Goal: Task Accomplishment & Management: Manage account settings

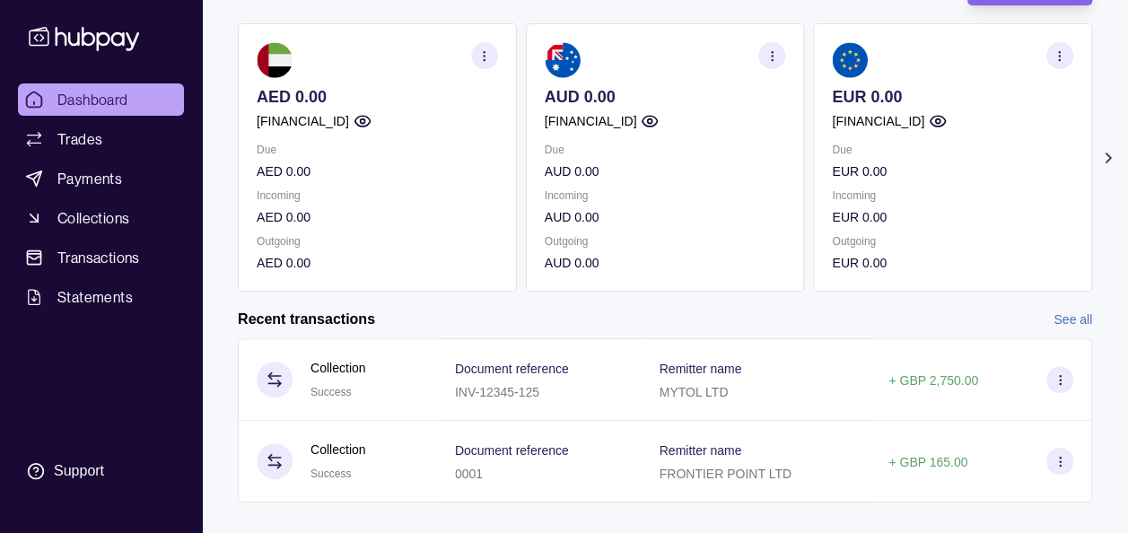
scroll to position [176, 0]
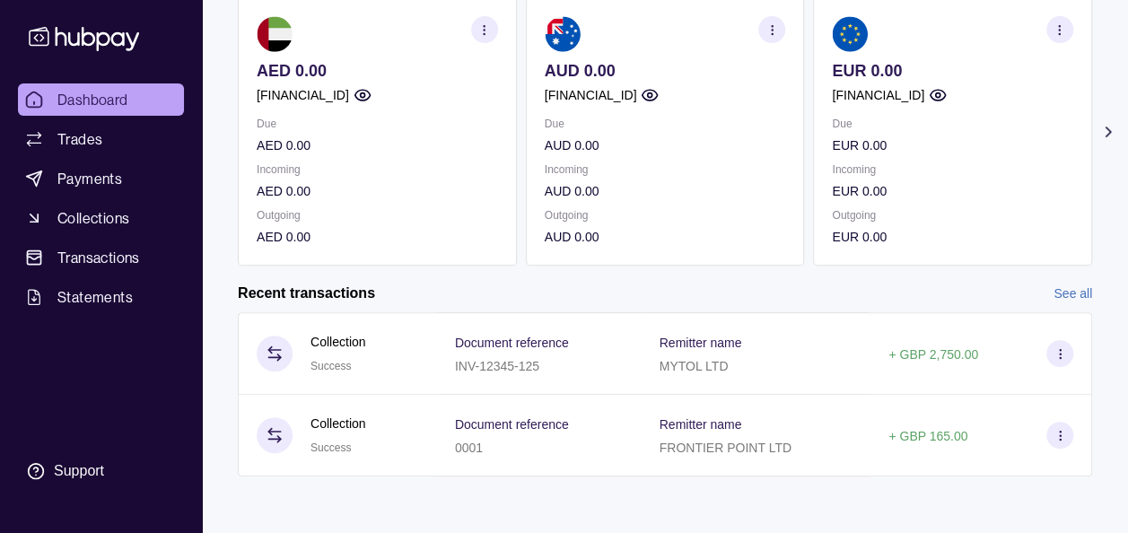
click at [1109, 127] on icon at bounding box center [1108, 132] width 18 height 18
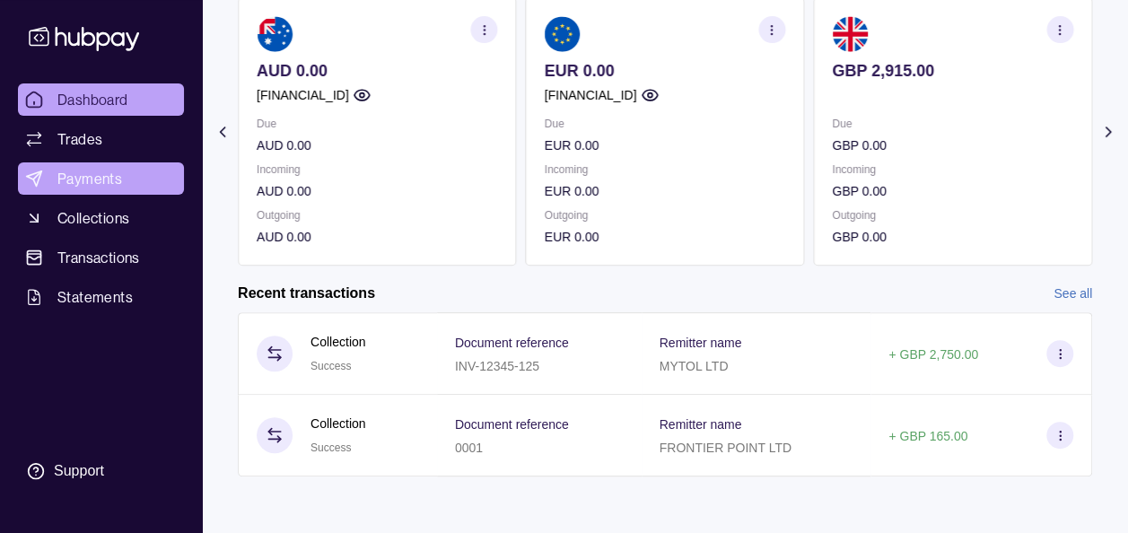
click at [99, 171] on span "Payments" at bounding box center [89, 179] width 65 height 22
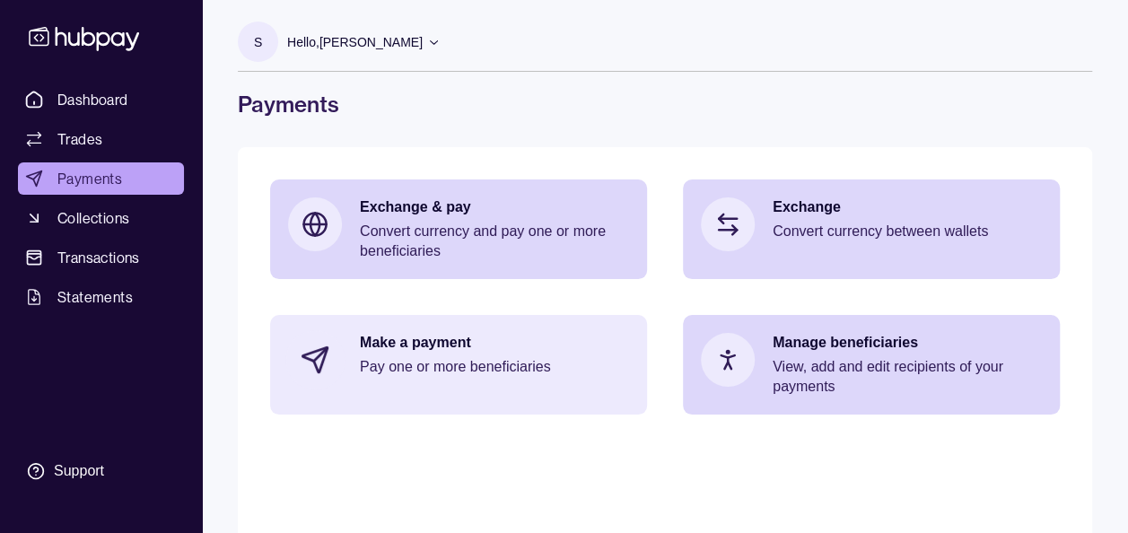
click at [440, 366] on p "Pay one or more beneficiaries" at bounding box center [494, 367] width 269 height 20
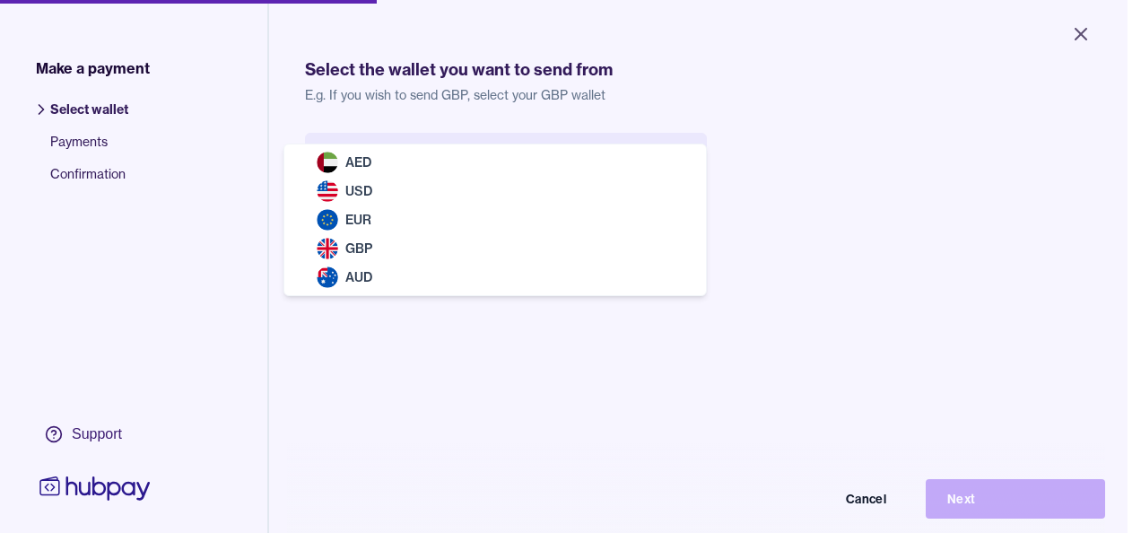
click at [483, 175] on body "Close Make a payment Select wallet Payments Confirmation Support Select the wal…" at bounding box center [564, 266] width 1128 height 533
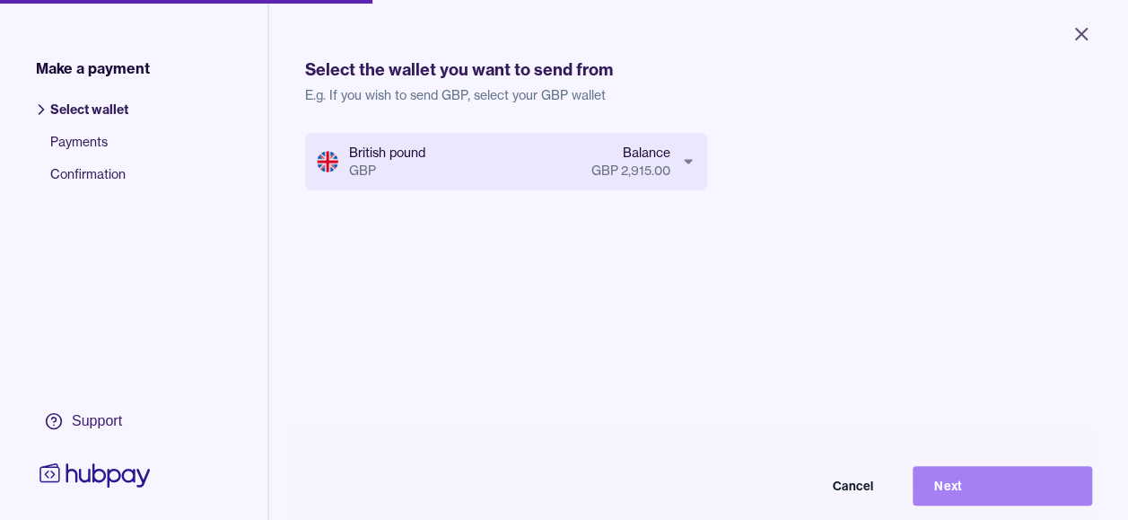
click at [988, 492] on button "Next" at bounding box center [1002, 485] width 179 height 39
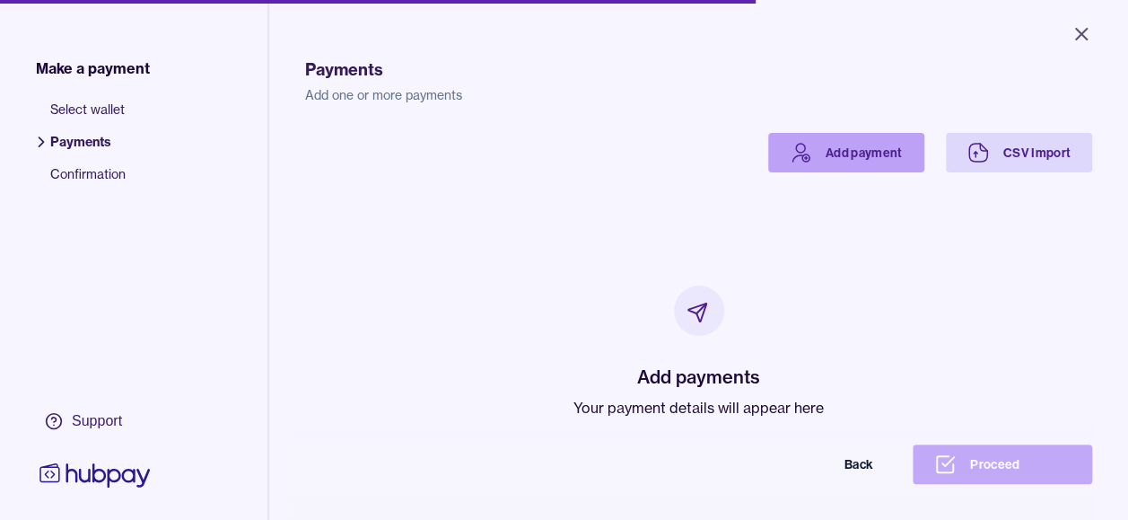
click at [861, 153] on link "Add payment" at bounding box center [846, 152] width 156 height 39
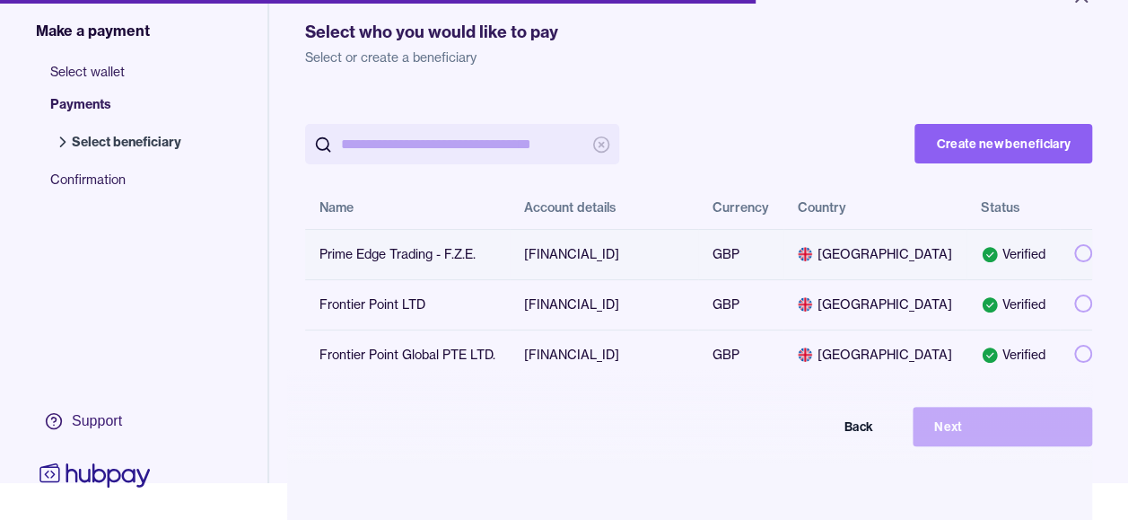
scroll to position [72, 0]
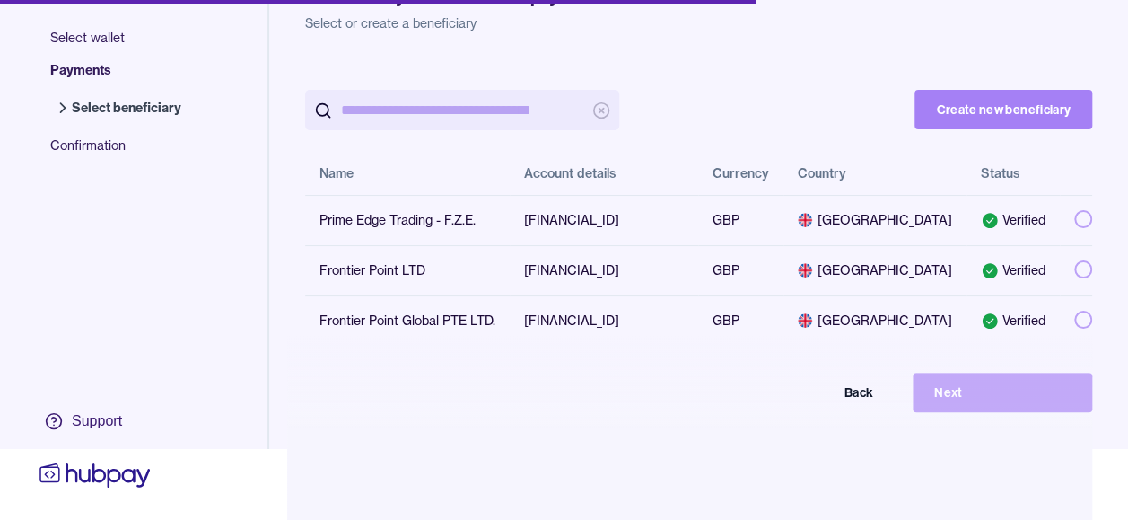
click at [1005, 109] on button "Create new beneficiary" at bounding box center [1003, 109] width 178 height 39
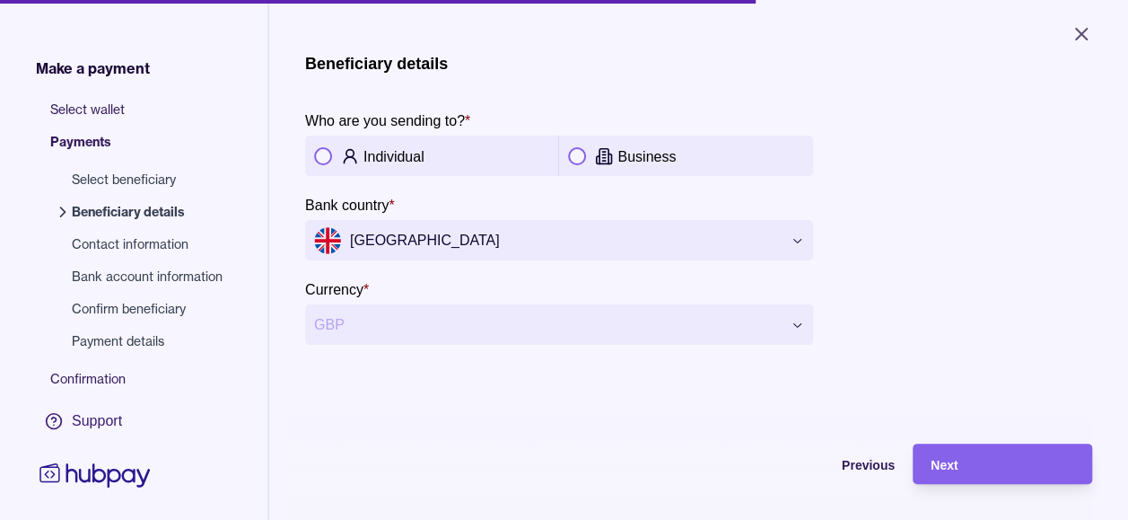
click at [596, 149] on div "Business" at bounding box center [685, 156] width 235 height 22
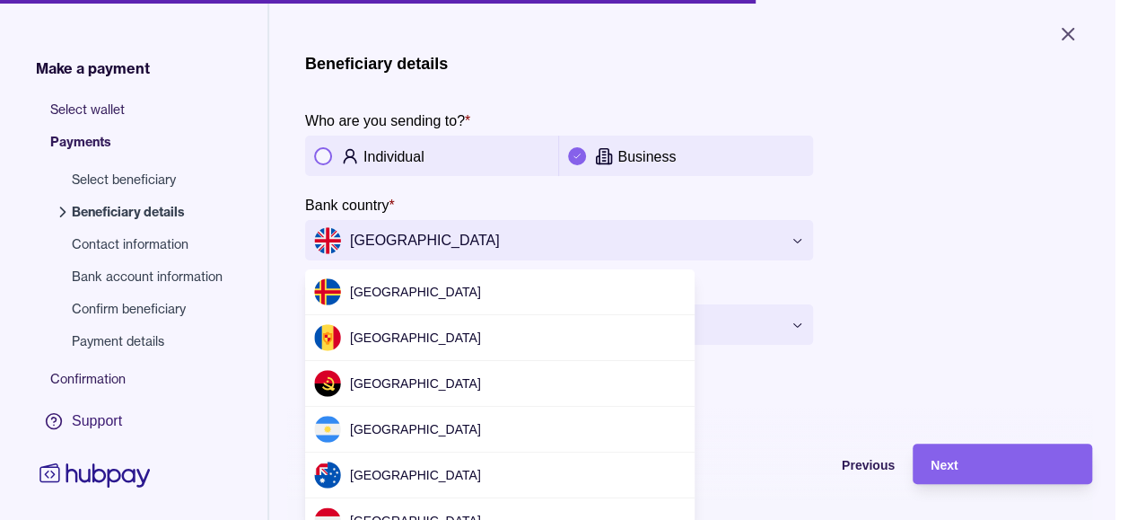
click at [459, 241] on html "**********" at bounding box center [564, 260] width 1128 height 520
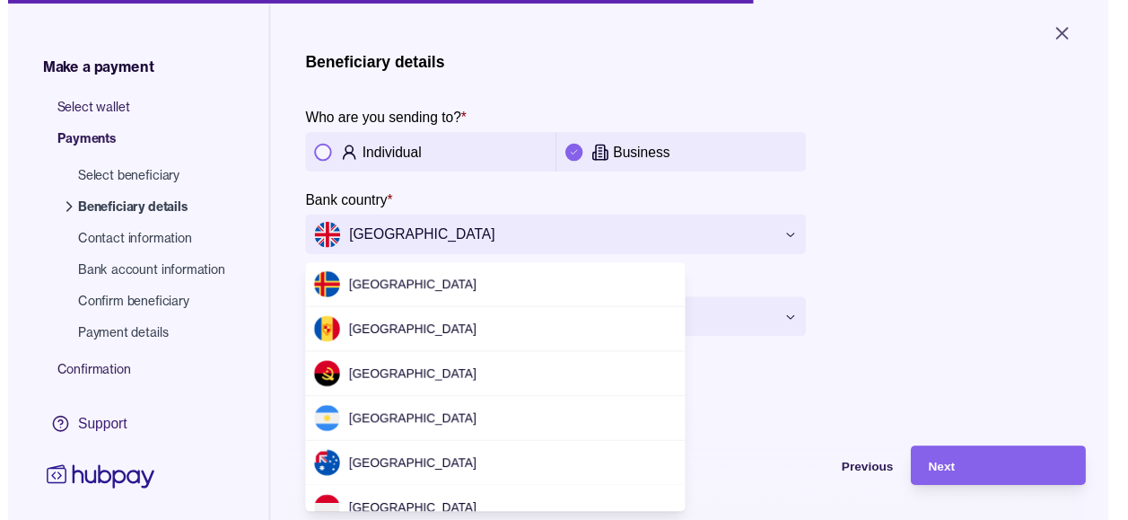
scroll to position [5519, 0]
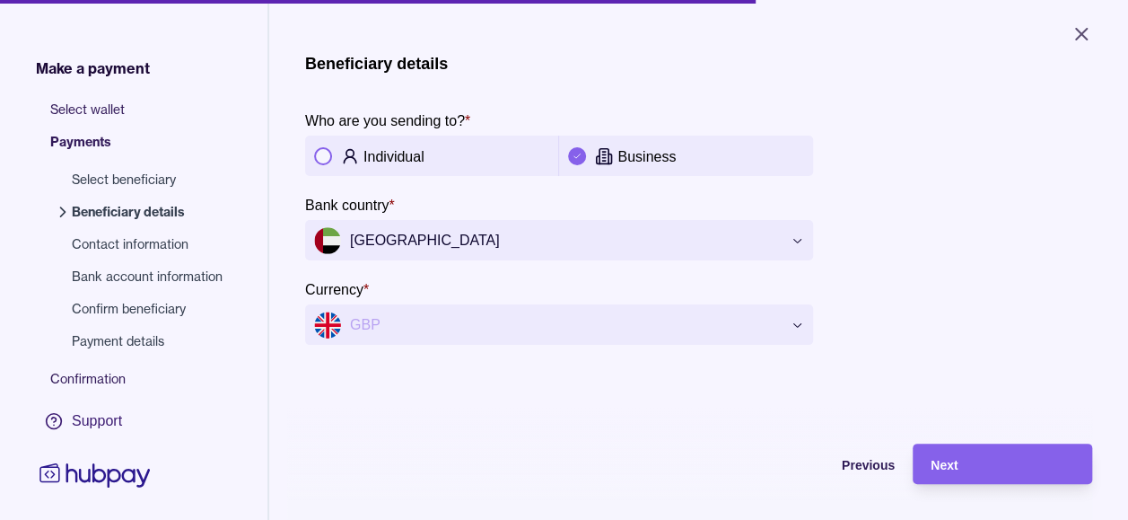
click at [948, 287] on div "**********" at bounding box center [698, 199] width 787 height 291
click at [882, 230] on div "**********" at bounding box center [698, 199] width 787 height 291
click at [927, 296] on div "**********" at bounding box center [698, 199] width 787 height 291
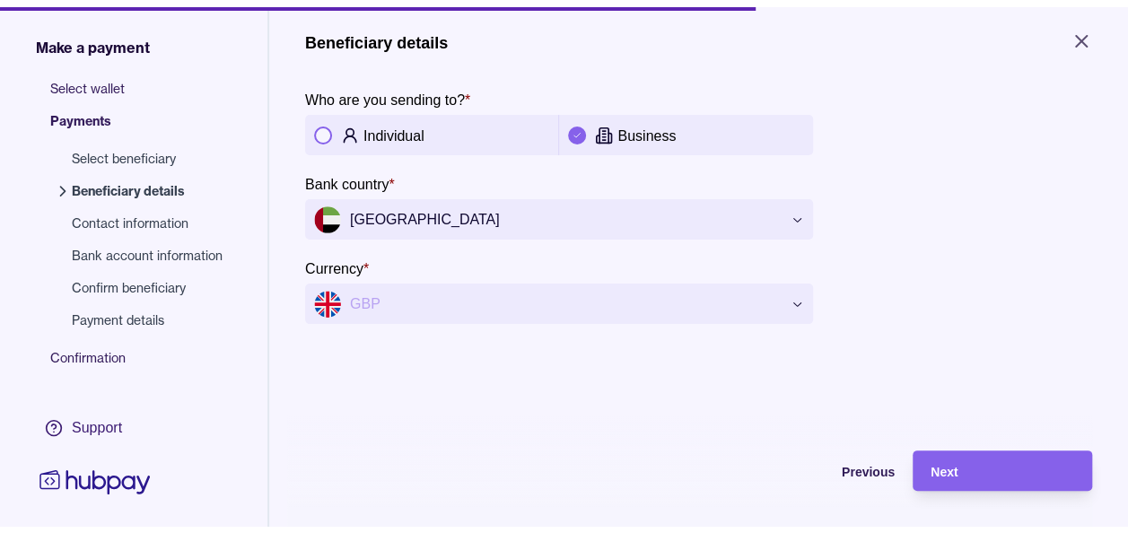
scroll to position [0, 0]
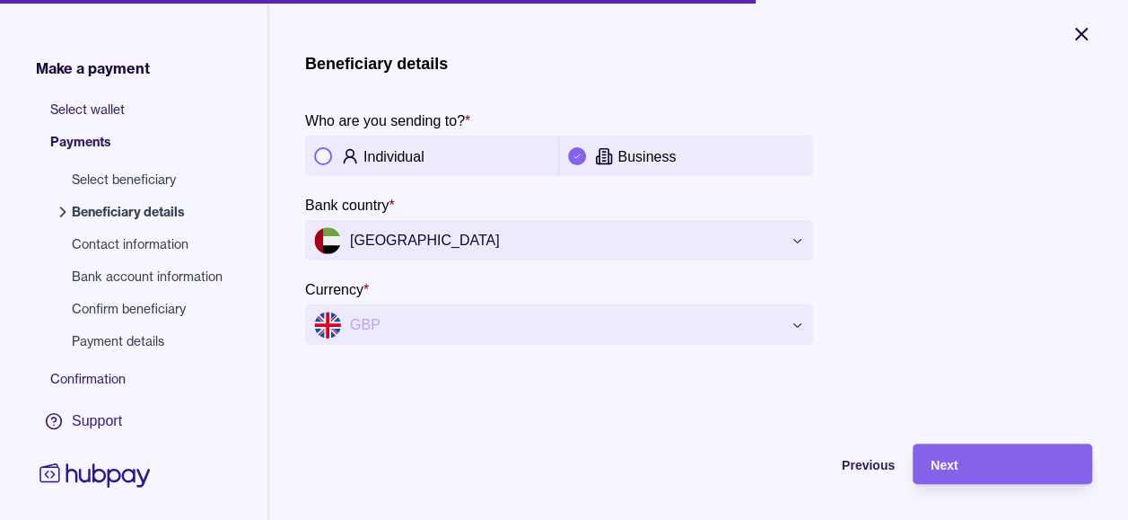
click at [1079, 35] on icon "Close" at bounding box center [1081, 34] width 11 height 11
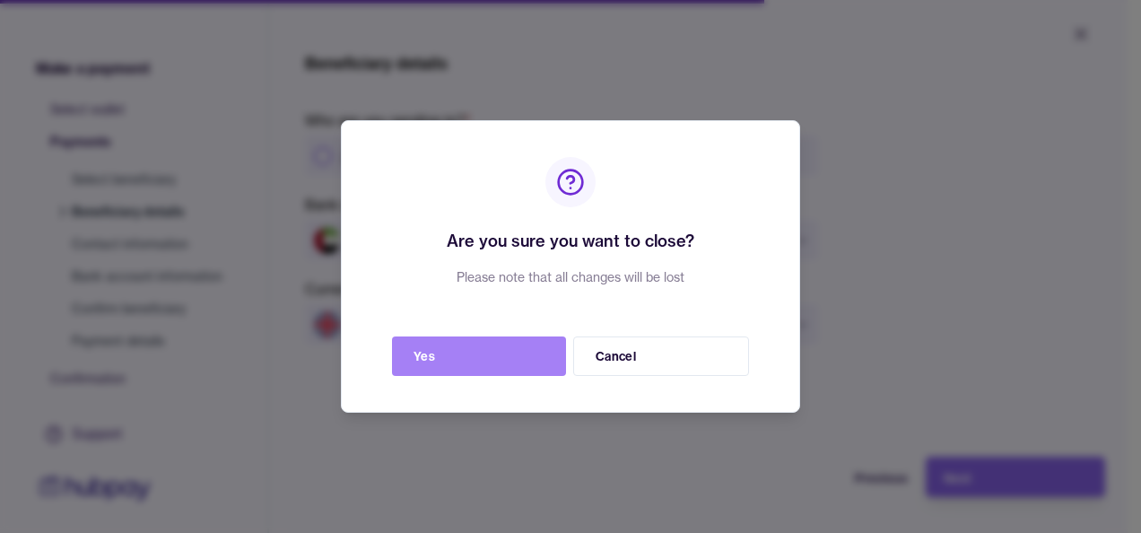
click at [463, 356] on button "Yes" at bounding box center [479, 355] width 174 height 39
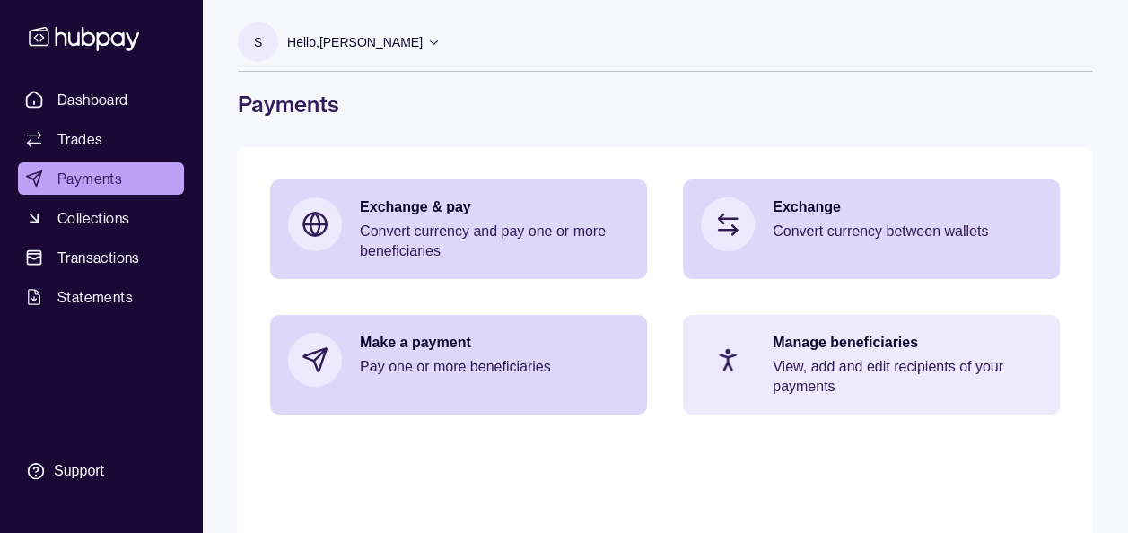
click at [783, 346] on p "Manage beneficiaries" at bounding box center [907, 343] width 269 height 20
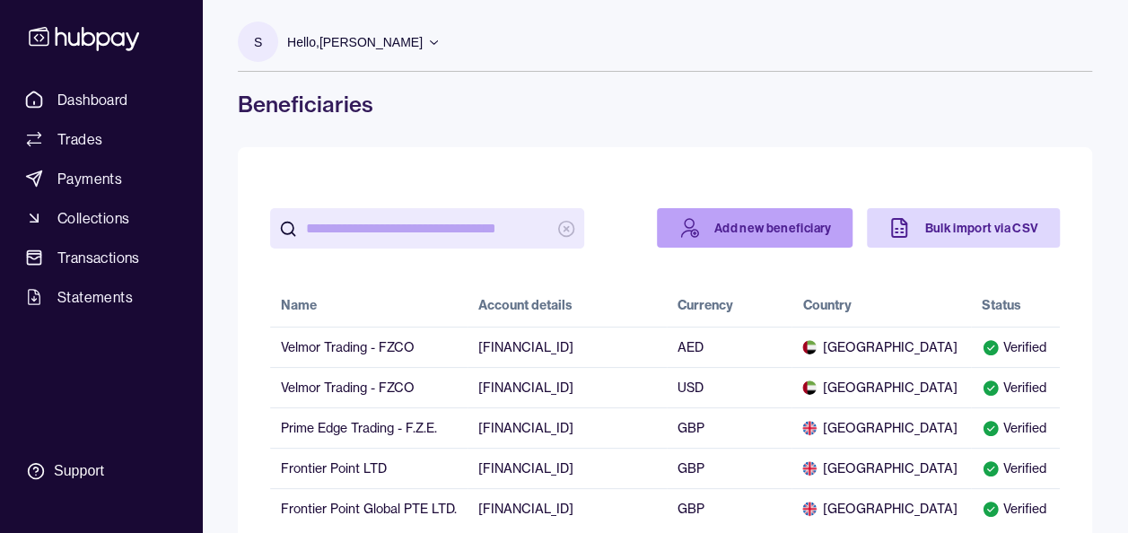
click at [764, 225] on link "Add new beneficiary" at bounding box center [755, 227] width 197 height 39
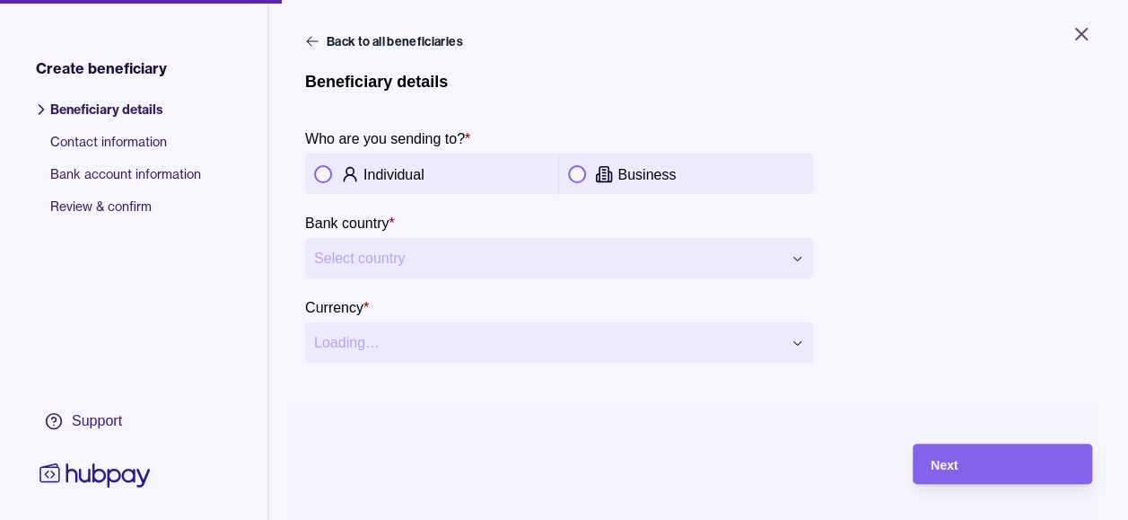
click at [582, 170] on button "button" at bounding box center [577, 174] width 18 height 18
click at [521, 269] on html "**********" at bounding box center [564, 260] width 1128 height 520
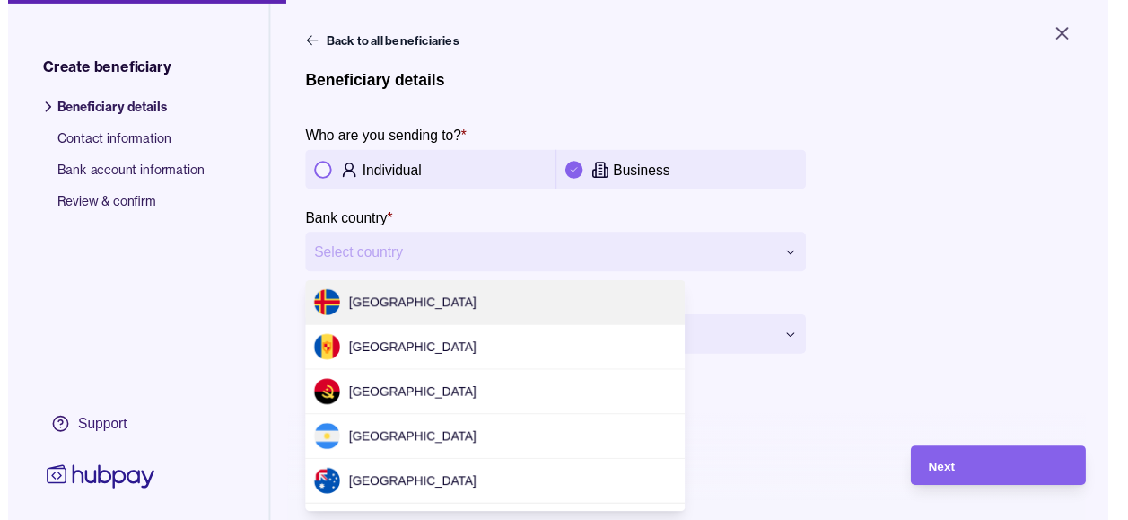
scroll to position [5496, 0]
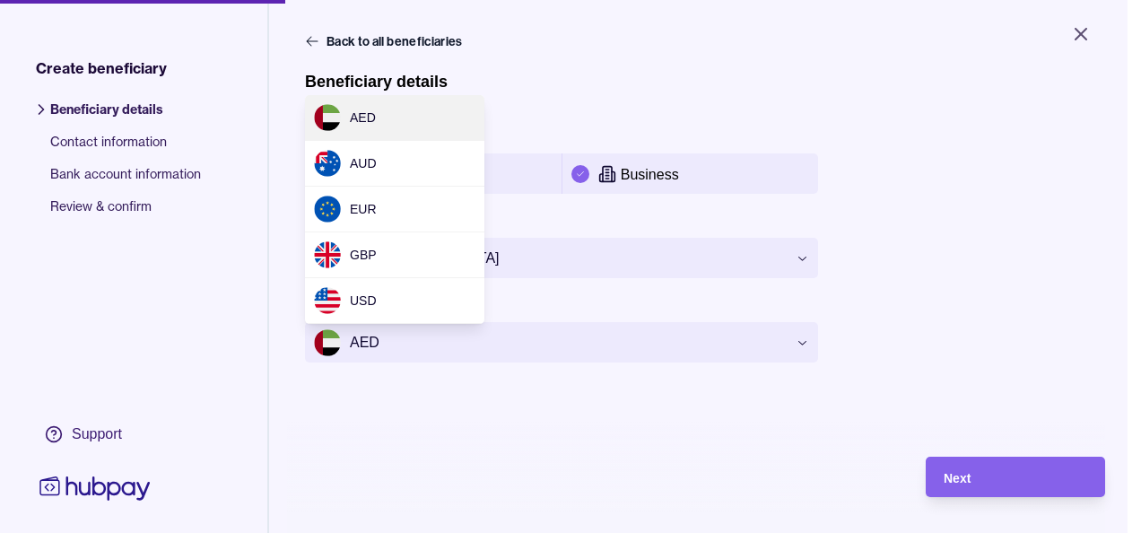
click at [519, 348] on html "**********" at bounding box center [570, 266] width 1141 height 533
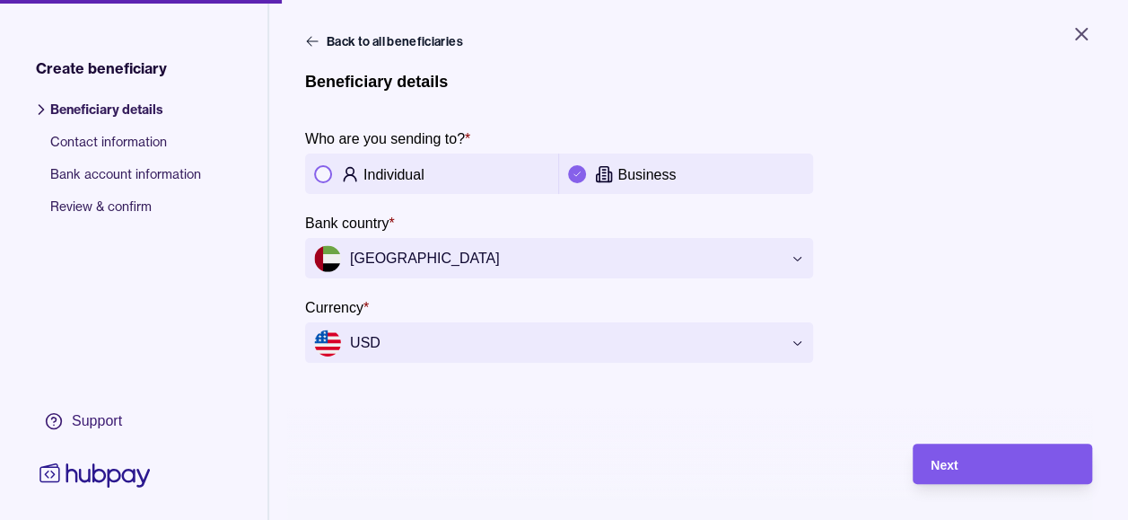
click at [957, 472] on span "Next" at bounding box center [944, 465] width 27 height 14
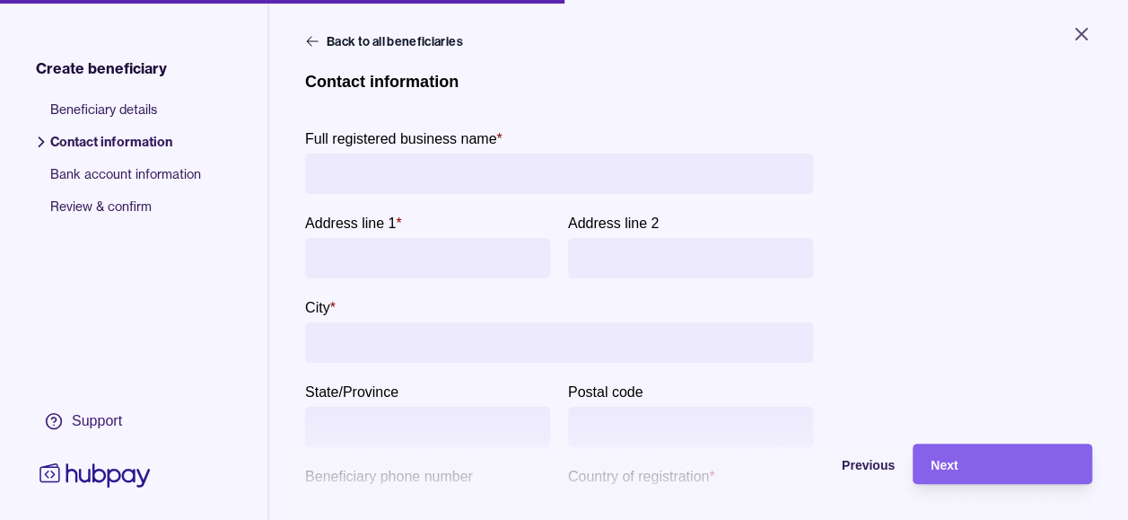
click at [550, 178] on input "Full registered business name *" at bounding box center [559, 173] width 490 height 40
type input "**********"
click at [411, 347] on input "City *" at bounding box center [559, 342] width 490 height 40
type input "*****"
click at [921, 300] on div "**********" at bounding box center [698, 310] width 787 height 477
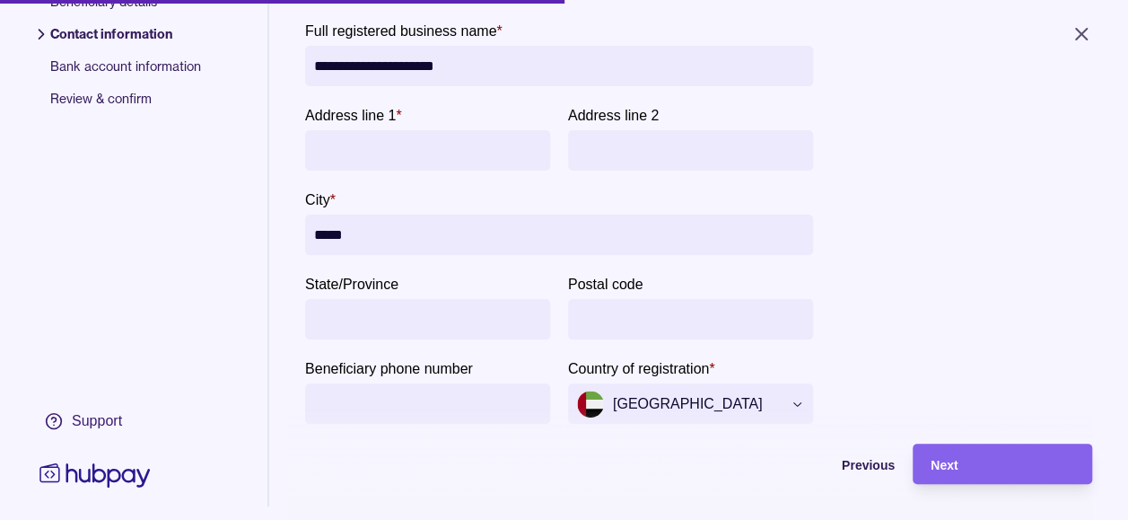
scroll to position [144, 0]
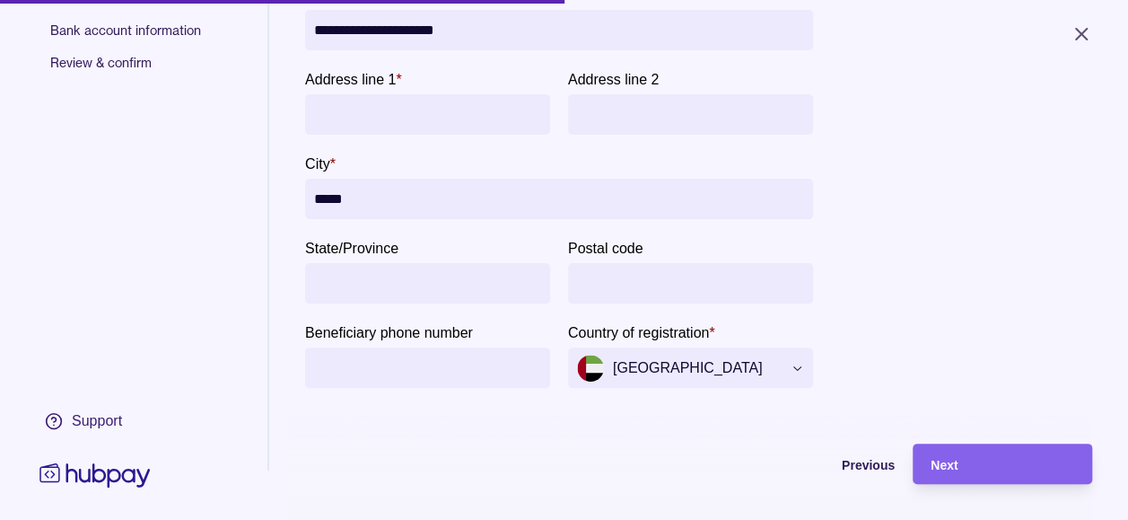
click at [865, 246] on div "**********" at bounding box center [698, 166] width 787 height 477
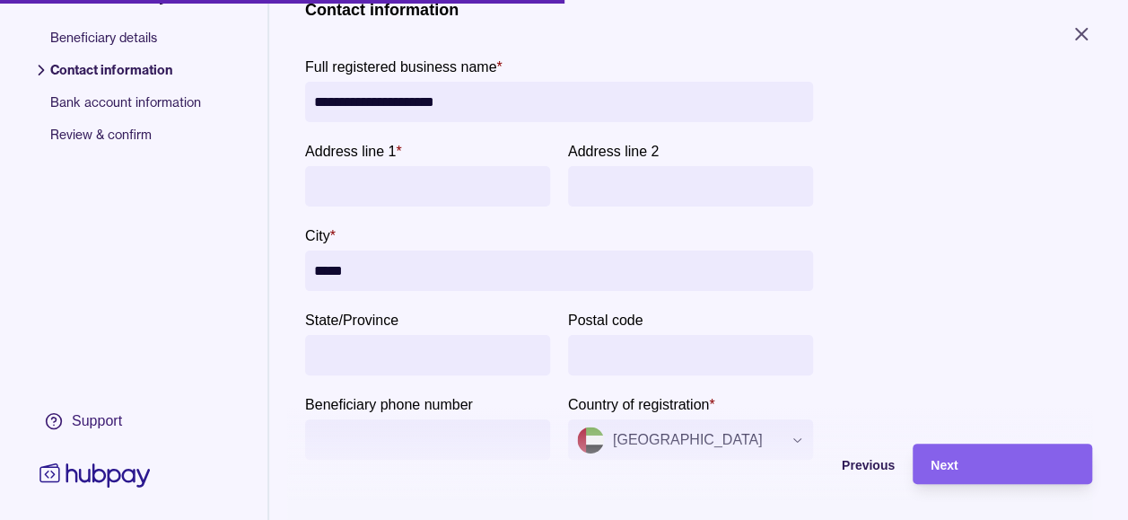
scroll to position [36, 0]
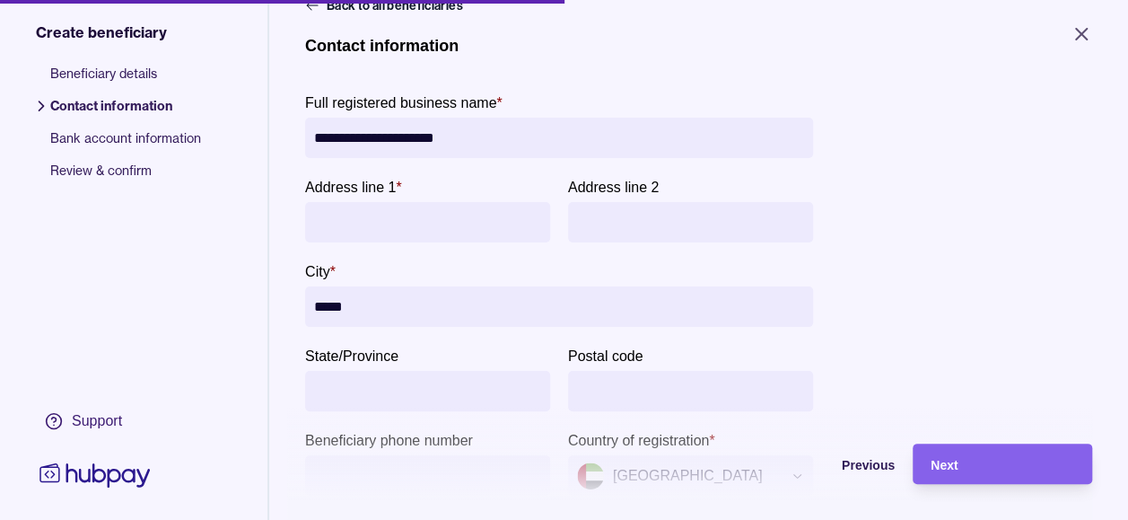
click at [389, 232] on input "Address line 1 *" at bounding box center [427, 222] width 227 height 40
type input "**********"
click at [223, 349] on div "Beneficiary details Contact information Bank account information Review & confi…" at bounding box center [133, 357] width 267 height 614
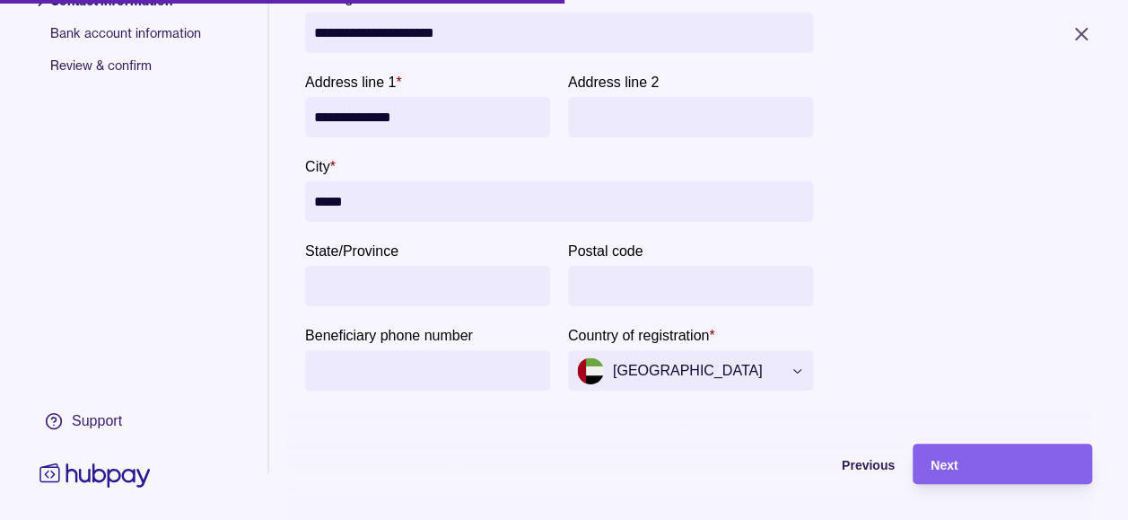
scroll to position [144, 0]
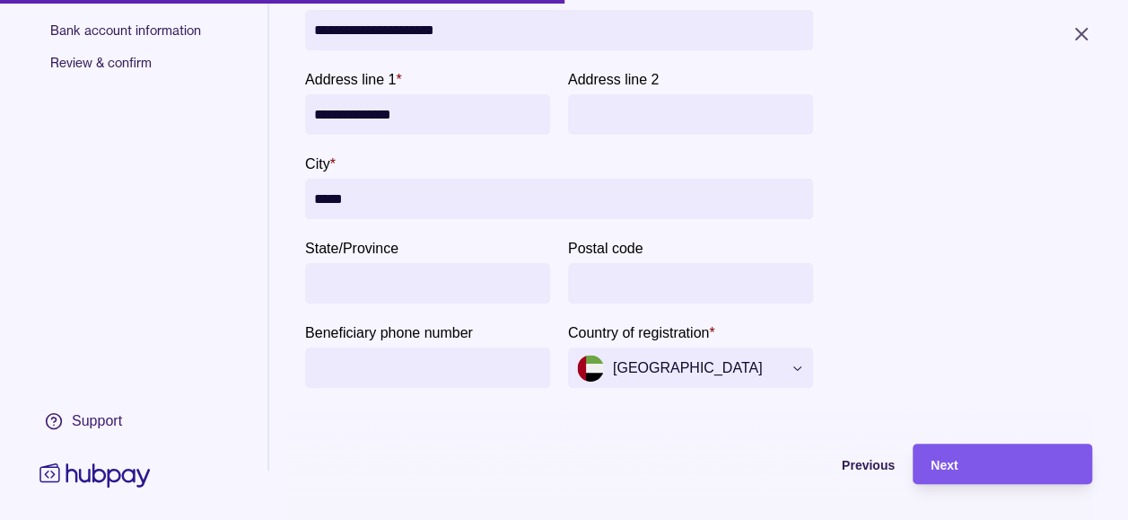
click at [976, 469] on div "Next" at bounding box center [1003, 464] width 144 height 22
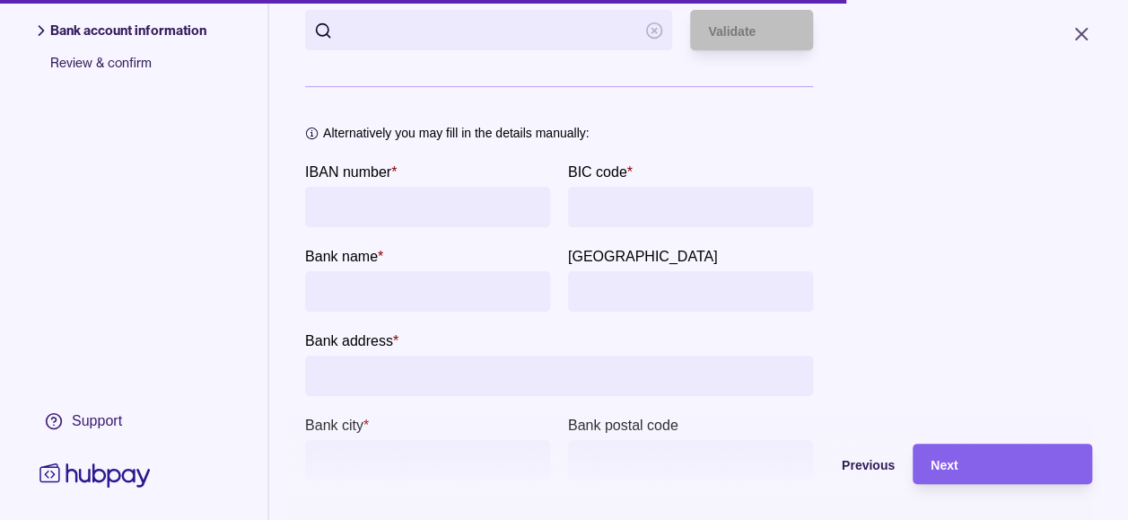
click at [403, 205] on input "IBAN number *" at bounding box center [427, 207] width 227 height 40
paste input "**********"
type input "**********"
click at [599, 205] on input "BIC code *" at bounding box center [690, 207] width 227 height 40
paste input "**********"
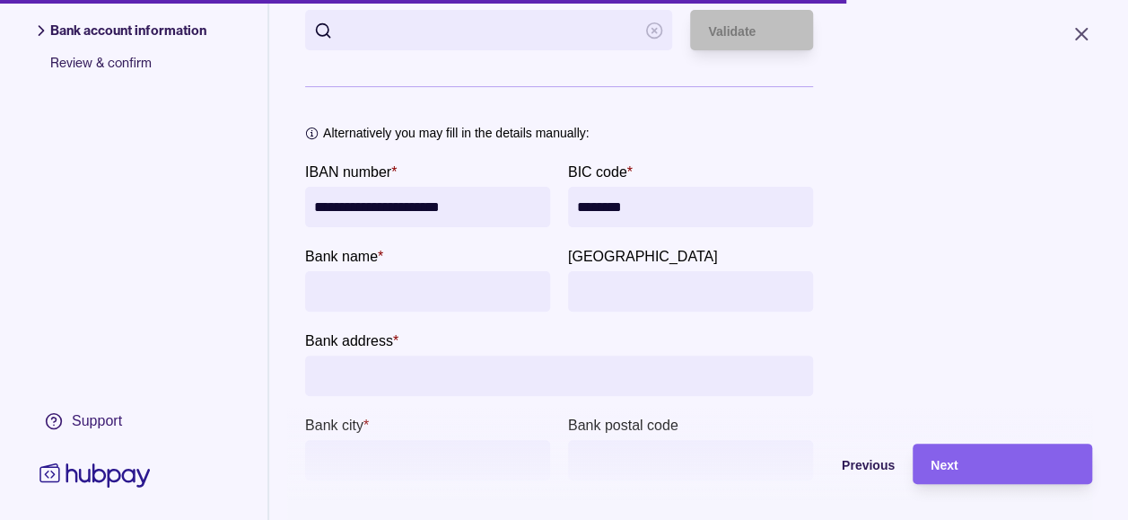
type input "********"
click at [432, 282] on input "bankName" at bounding box center [427, 291] width 227 height 40
type input "***"
click at [490, 370] on input "Bank address *" at bounding box center [559, 375] width 490 height 40
type input "**********"
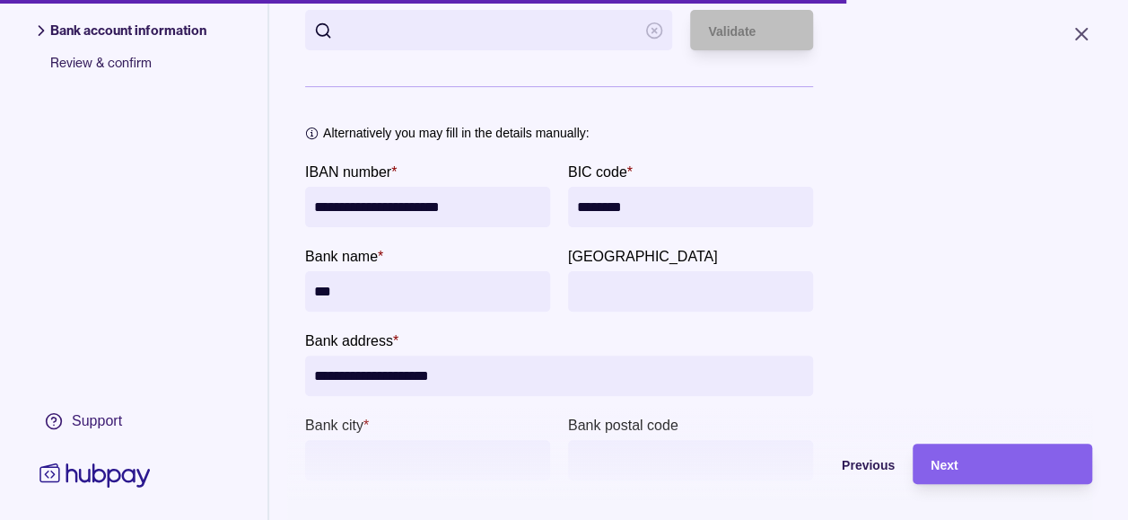
click at [361, 449] on input "Bank city *" at bounding box center [427, 460] width 227 height 40
type input "*********"
click at [898, 323] on div "**********" at bounding box center [698, 246] width 787 height 636
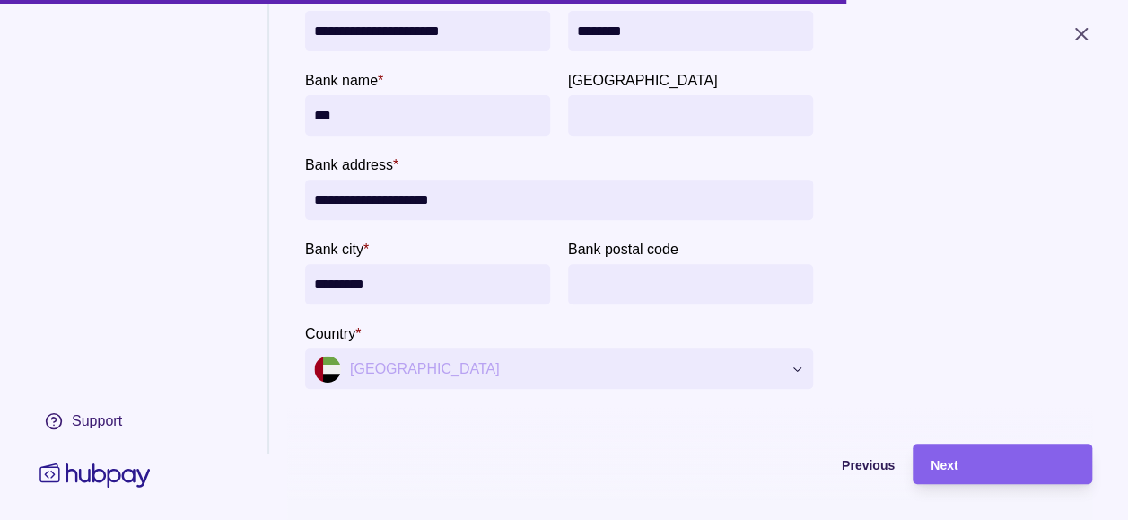
scroll to position [323, 0]
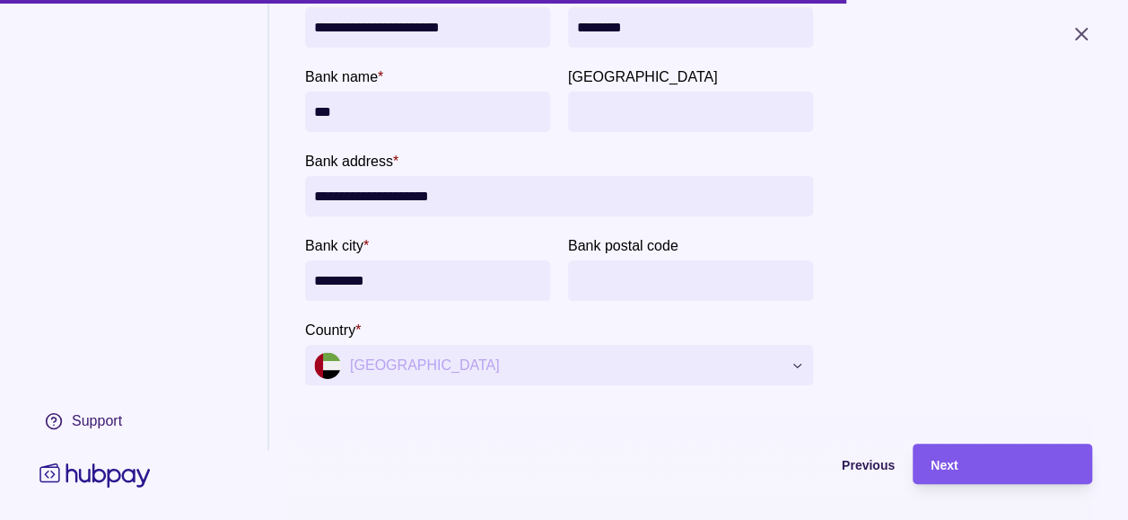
click at [957, 472] on span "Next" at bounding box center [944, 465] width 27 height 14
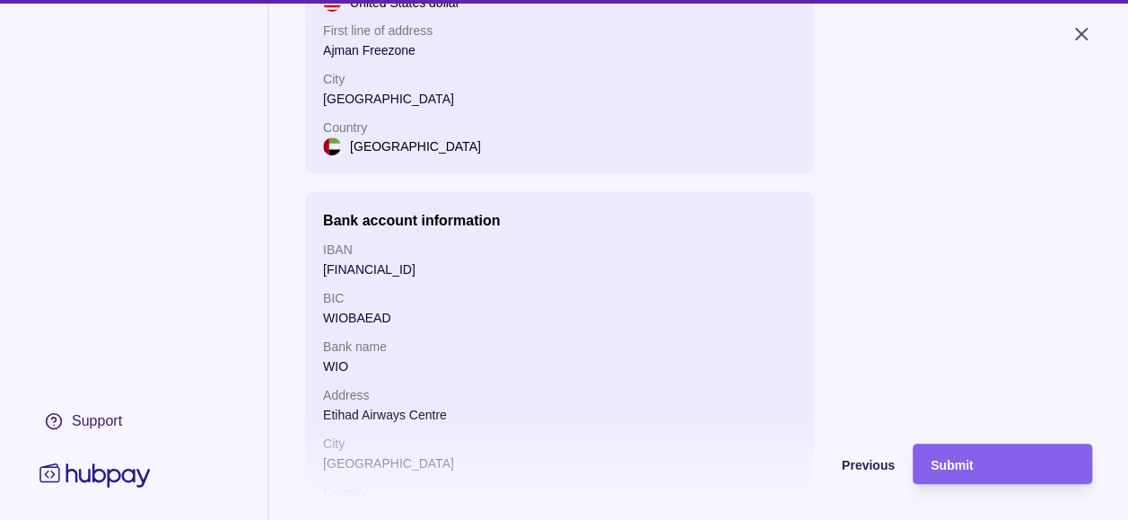
click at [965, 472] on span "Submit" at bounding box center [952, 465] width 42 height 14
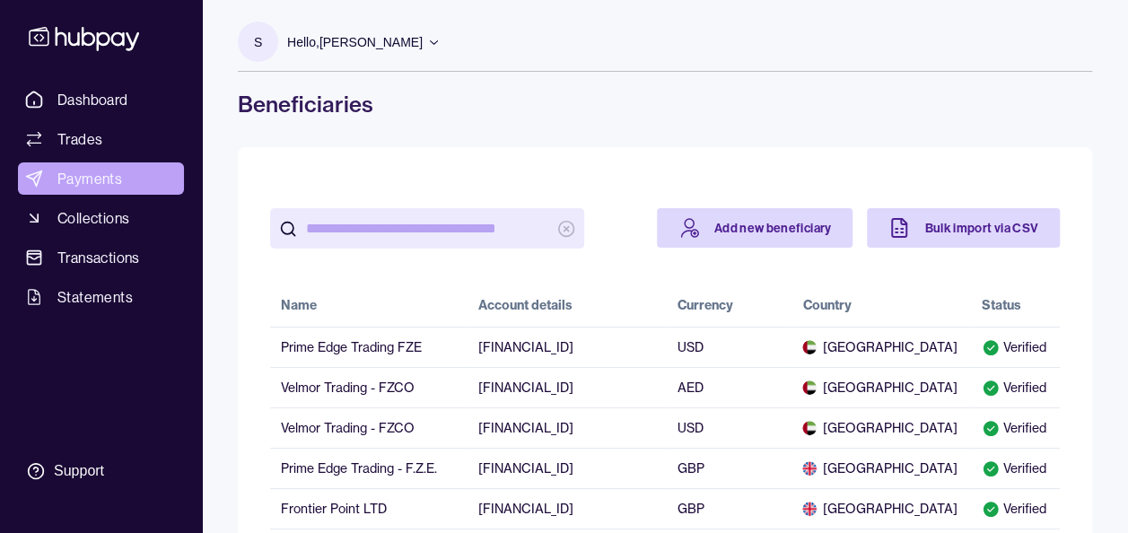
click at [100, 188] on span "Payments" at bounding box center [89, 179] width 65 height 22
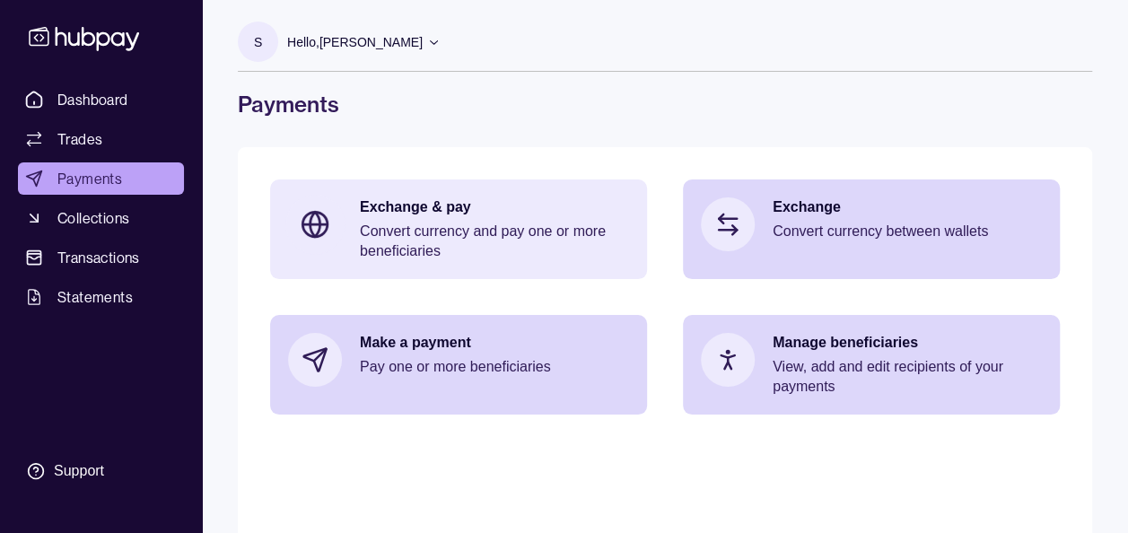
click at [460, 243] on p "Convert currency and pay one or more beneficiaries" at bounding box center [494, 241] width 269 height 39
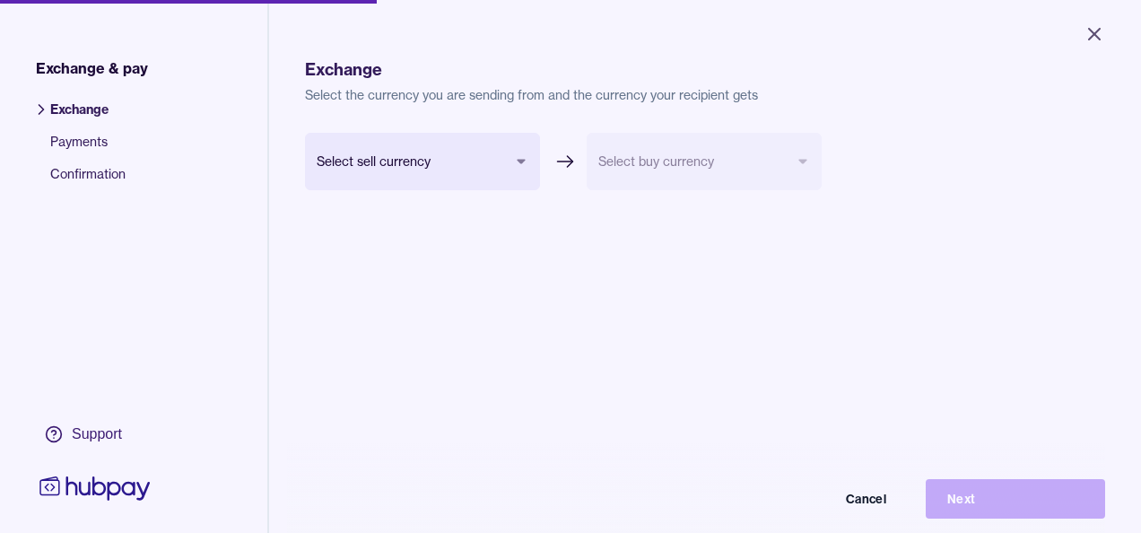
click at [429, 163] on body "Close Exchange & pay Exchange Payments Confirmation Support Exchange Select the…" at bounding box center [570, 266] width 1141 height 533
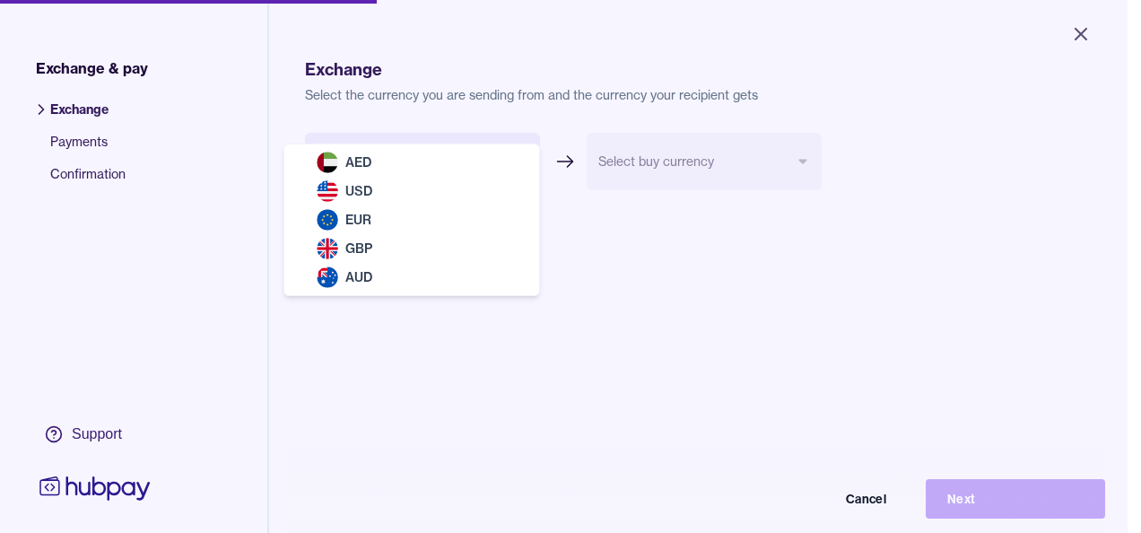
select select "***"
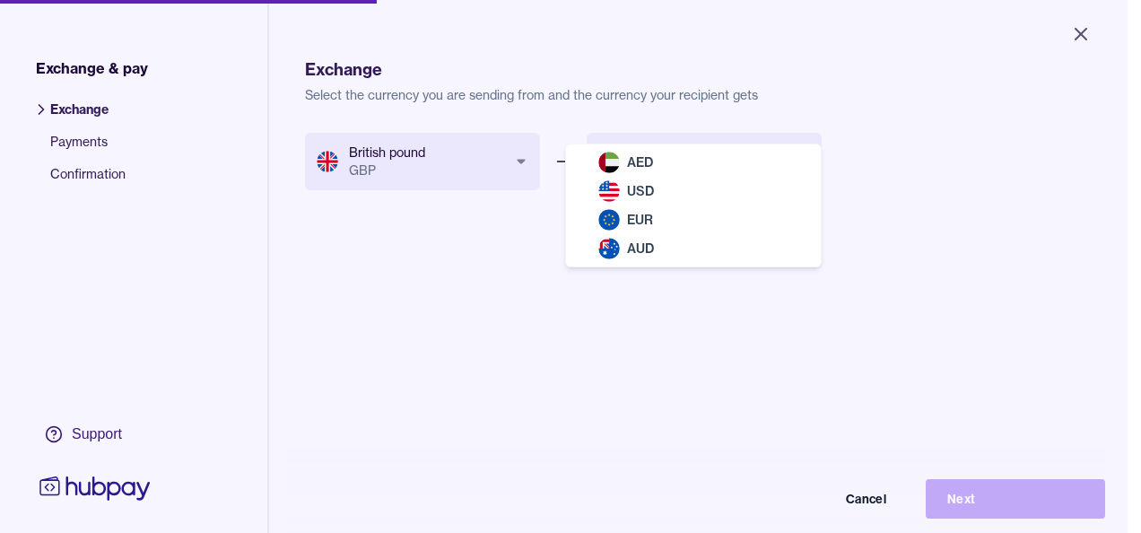
click at [635, 165] on body "Close Exchange & pay Exchange Payments Confirmation Support Exchange Select the…" at bounding box center [564, 266] width 1128 height 533
select select "***"
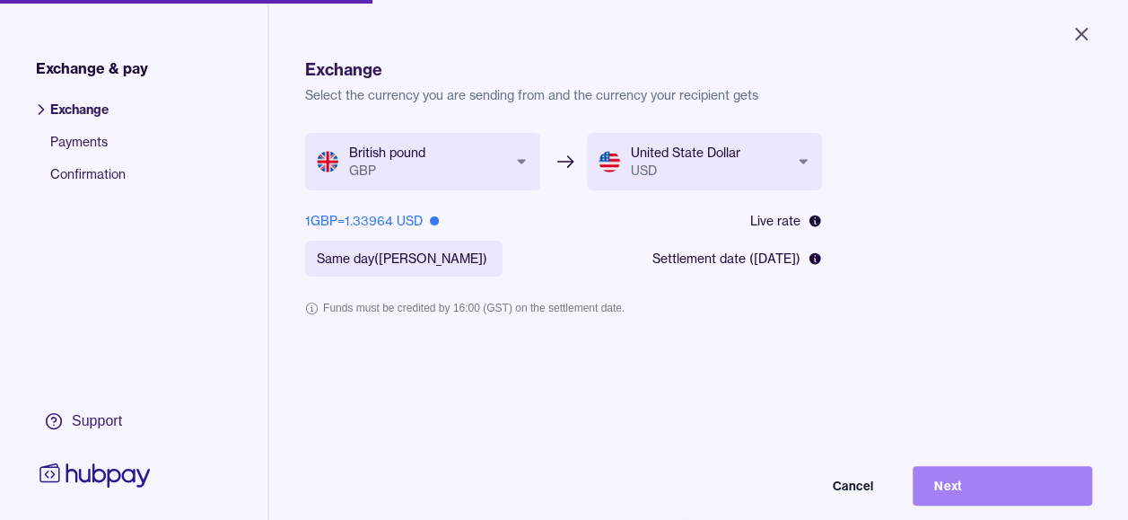
click at [984, 492] on button "Next" at bounding box center [1002, 485] width 179 height 39
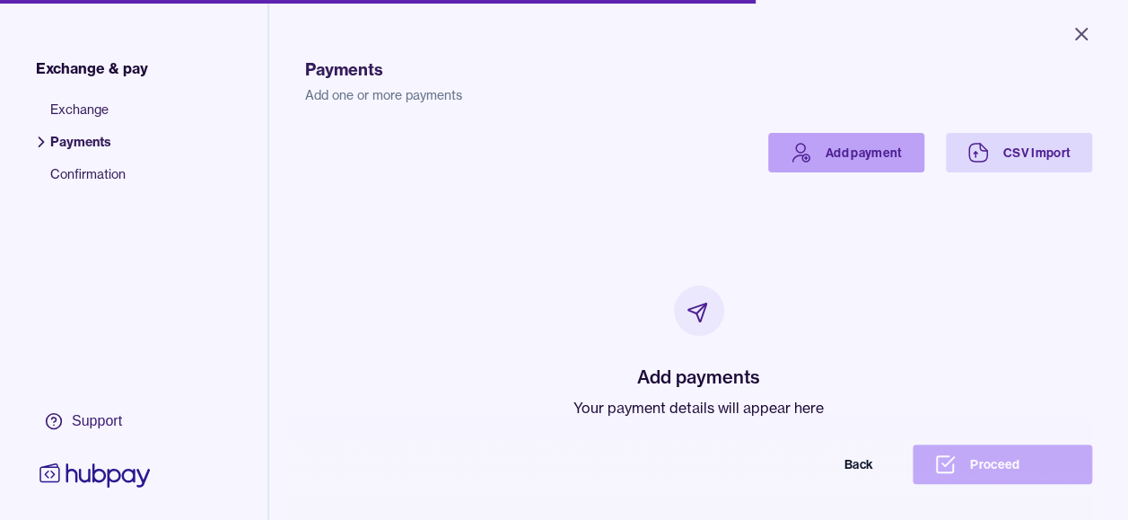
click at [846, 147] on link "Add payment" at bounding box center [846, 152] width 156 height 39
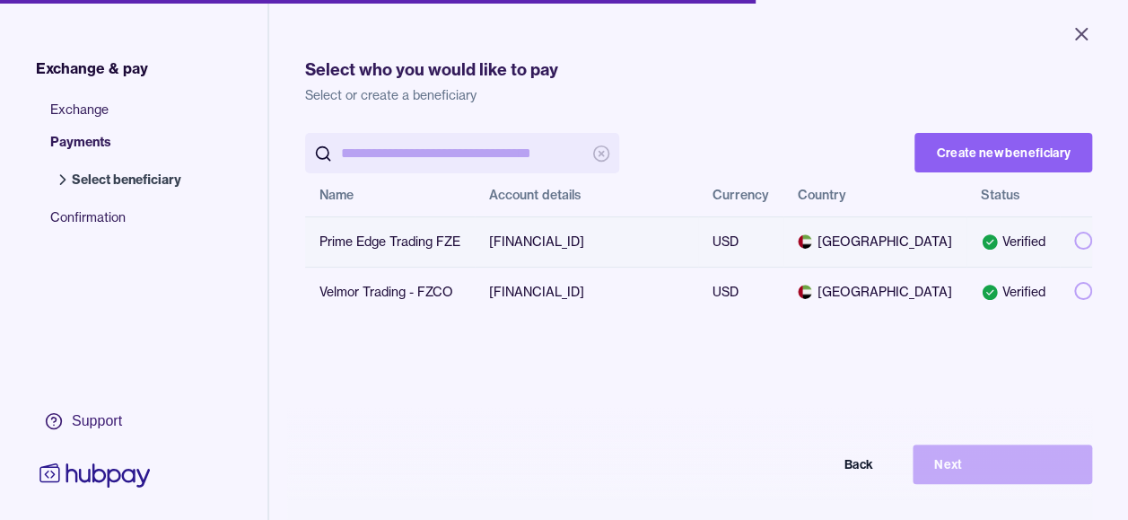
click at [1074, 249] on button "button" at bounding box center [1083, 241] width 18 height 18
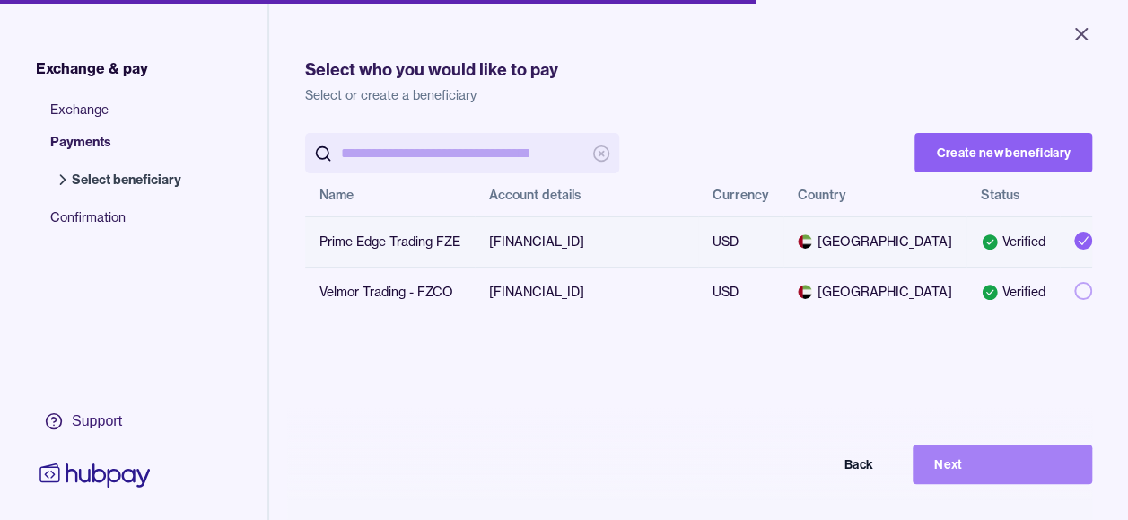
click at [986, 466] on button "Next" at bounding box center [1002, 463] width 179 height 39
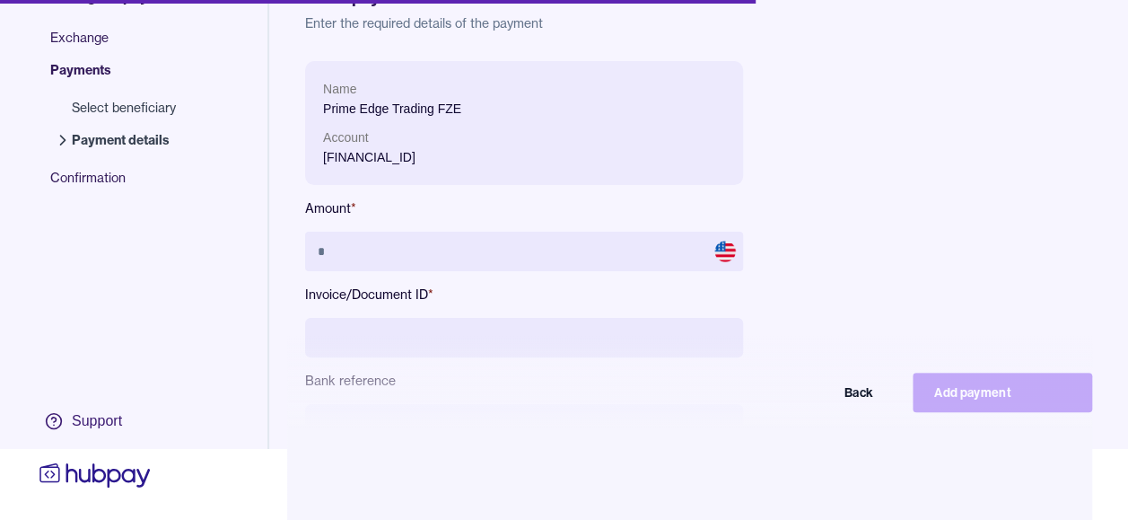
scroll to position [85, 0]
click at [869, 399] on button "Back" at bounding box center [804, 391] width 179 height 39
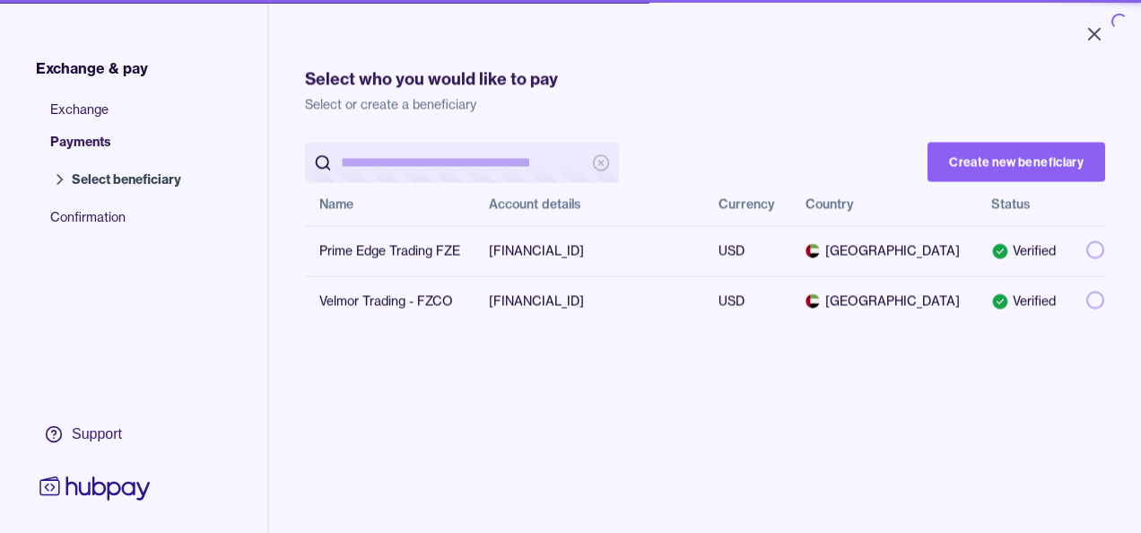
click at [873, 481] on div "Create new beneficiary Name Account details Currency Country Status Prime Edge …" at bounding box center [705, 408] width 800 height 533
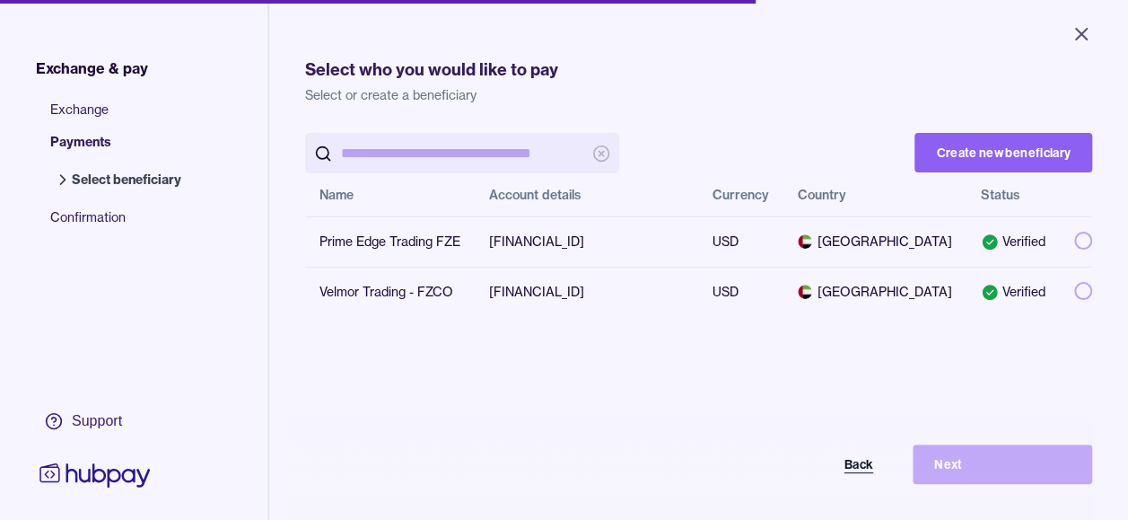
click at [856, 470] on button "Back" at bounding box center [804, 463] width 179 height 39
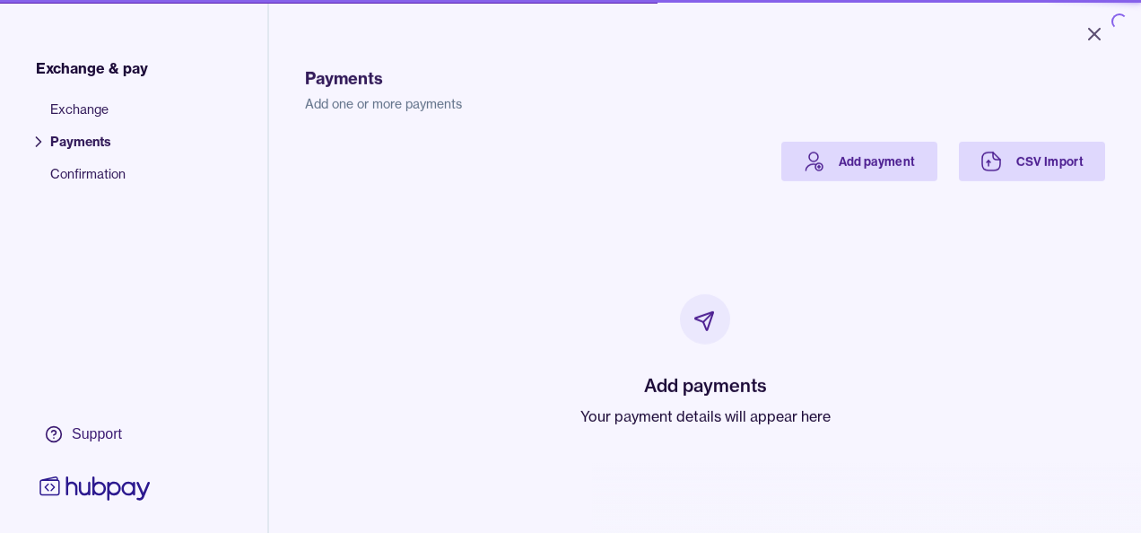
click at [876, 476] on div "Add payments Your payment details will appear here" at bounding box center [705, 360] width 757 height 359
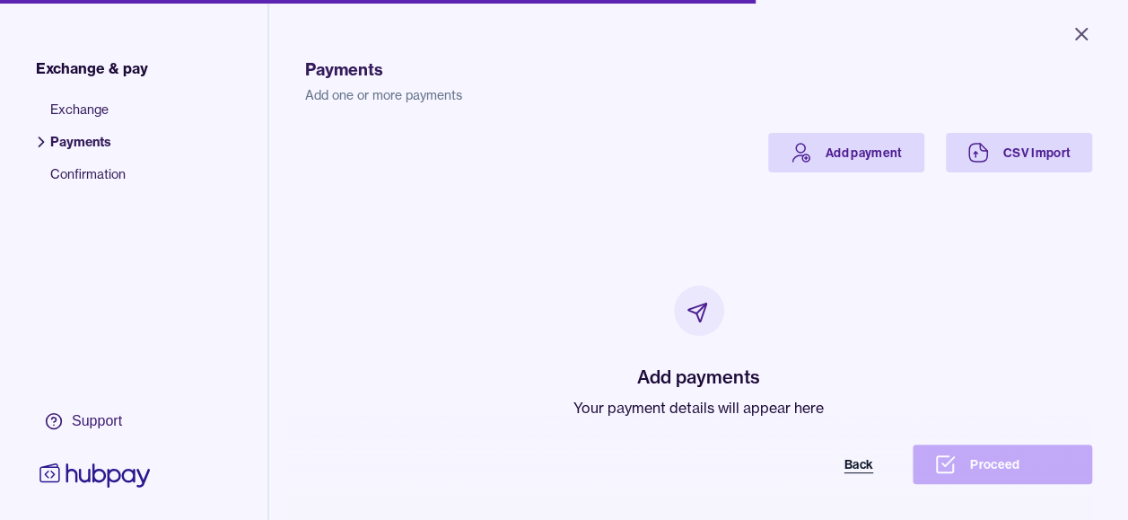
click at [861, 465] on button "Back" at bounding box center [804, 463] width 179 height 39
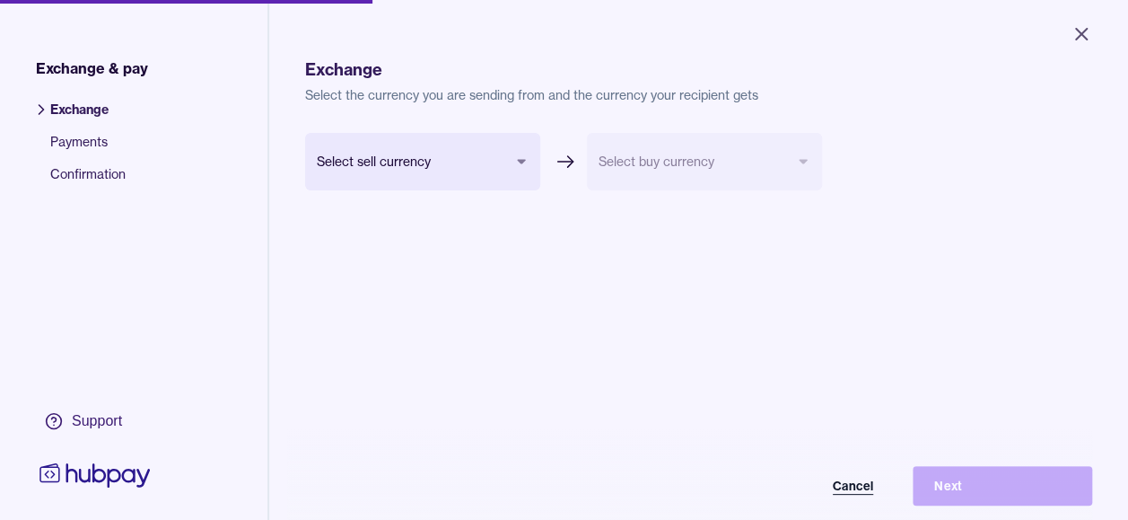
click at [872, 498] on button "Cancel" at bounding box center [804, 485] width 179 height 39
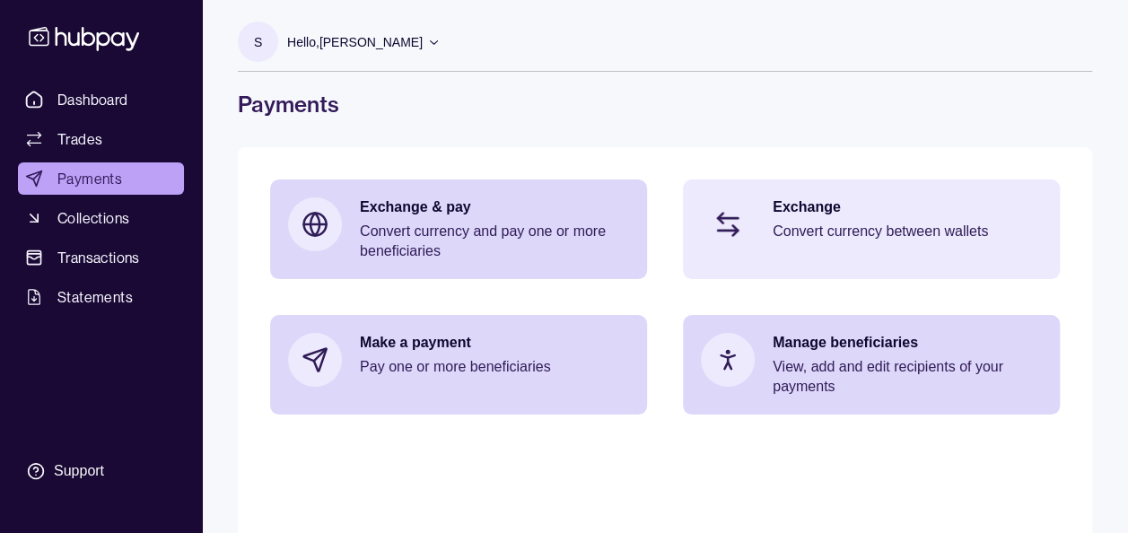
click at [869, 209] on p "Exchange" at bounding box center [907, 207] width 269 height 20
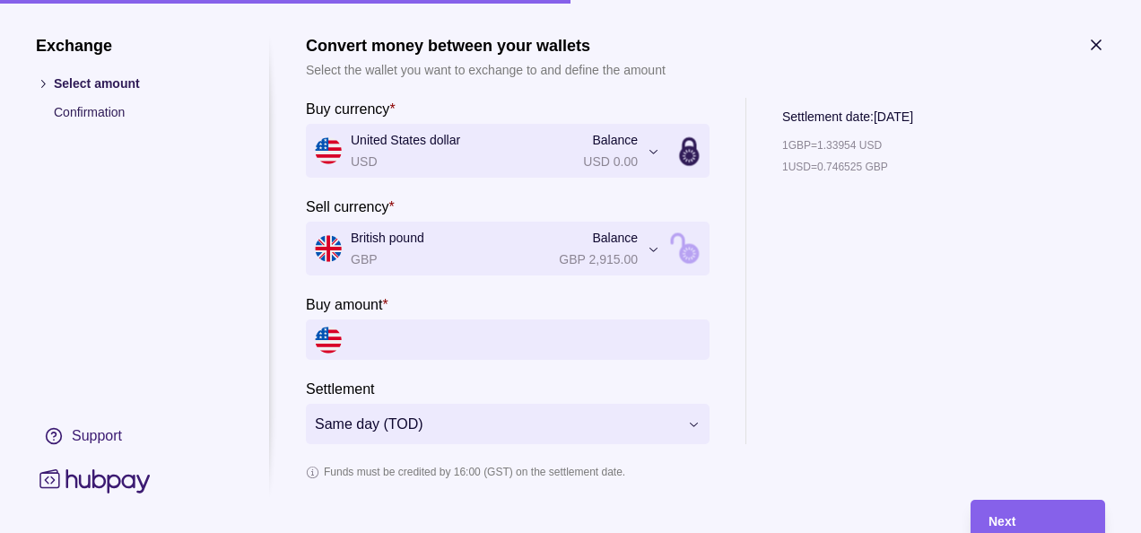
click at [813, 384] on div "1 GBP = 1.33954 USD 1 USD = 0.746525 GBP" at bounding box center [847, 289] width 131 height 309
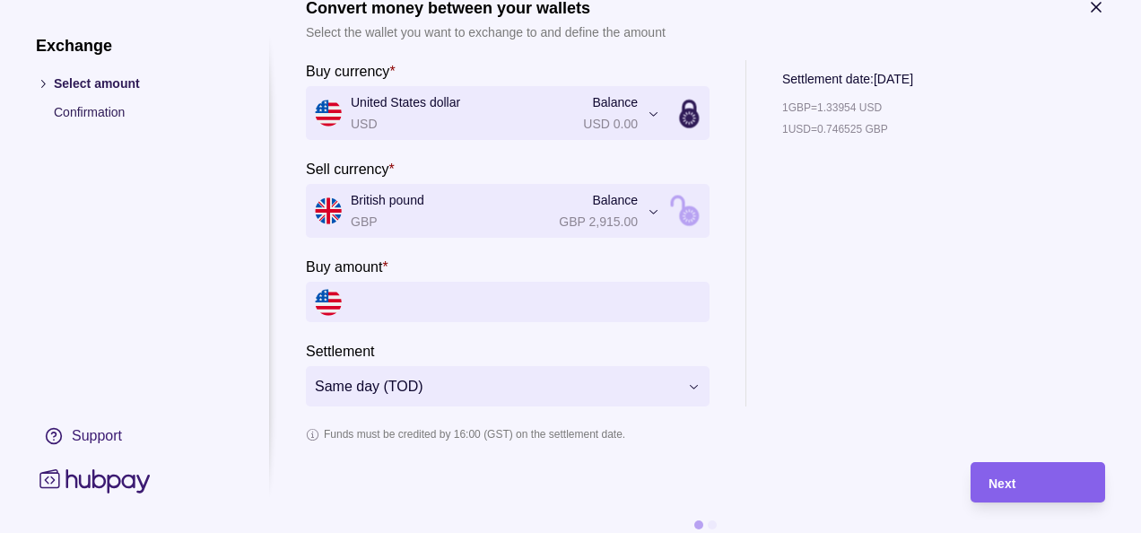
scroll to position [66, 0]
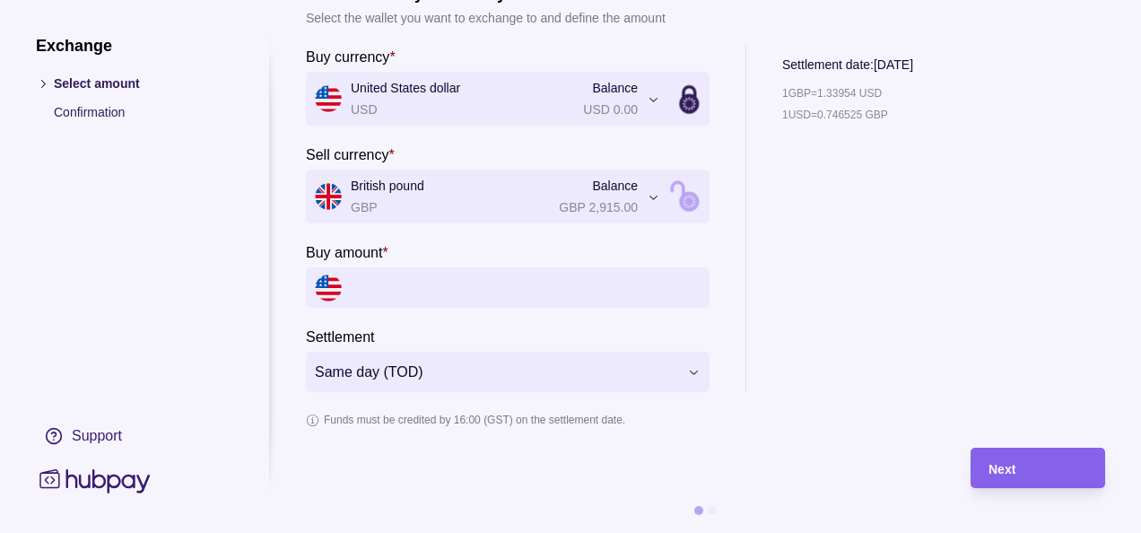
click at [424, 275] on input "Buy amount *" at bounding box center [526, 287] width 350 height 40
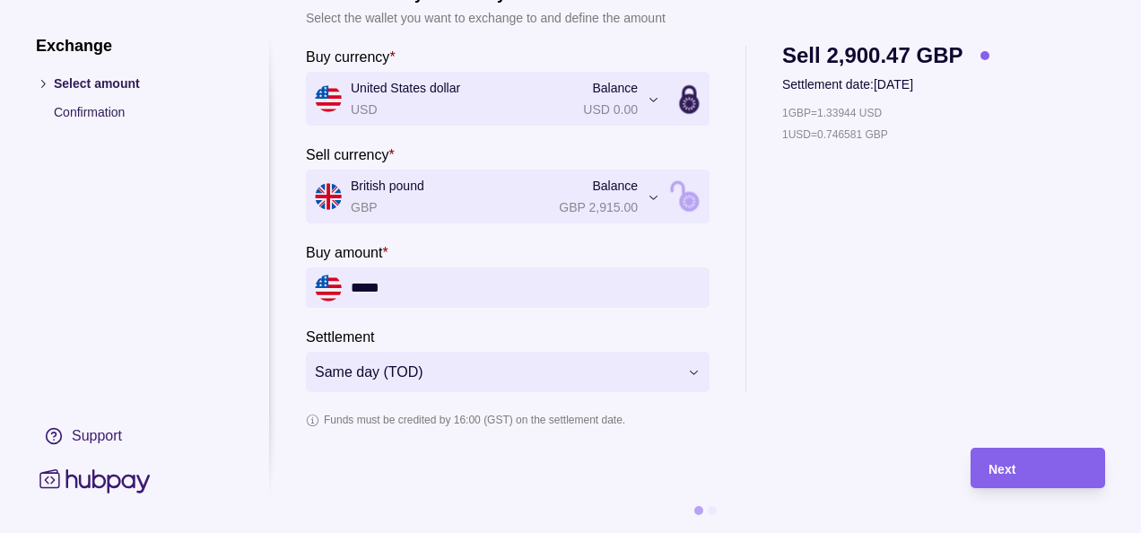
type input "*****"
click at [867, 316] on div "1 GBP = 1.33944 USD 1 USD = 0.746581 GBP" at bounding box center [885, 247] width 207 height 289
click at [1020, 458] on div "Next" at bounding box center [1038, 469] width 99 height 22
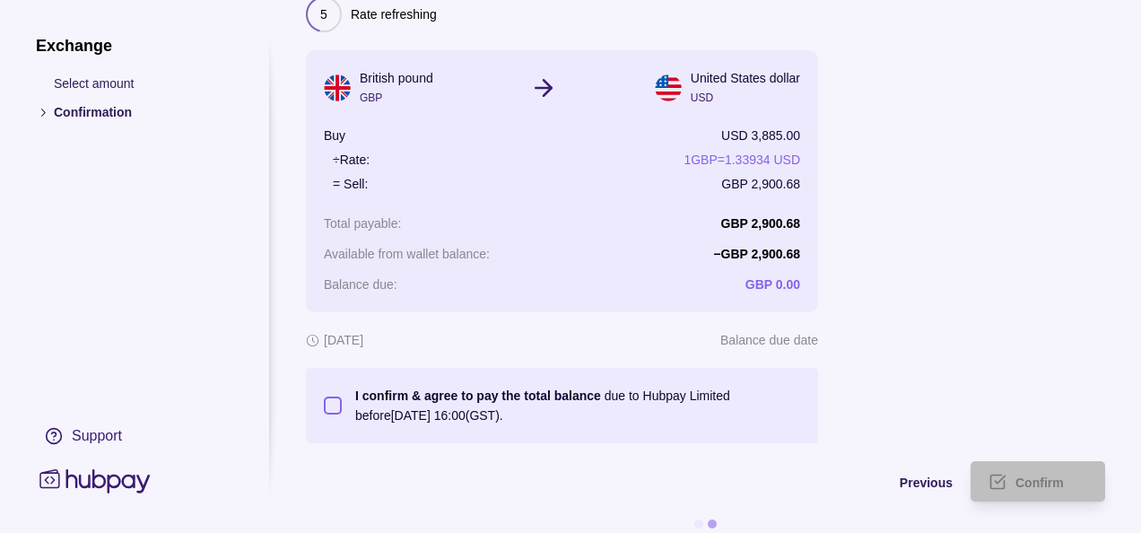
scroll to position [128, 0]
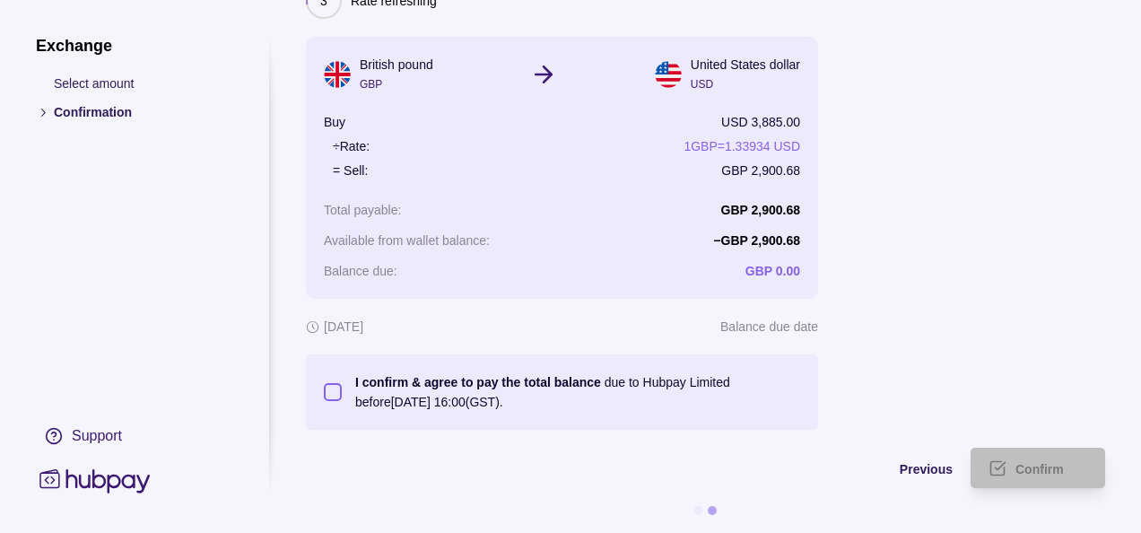
click at [339, 383] on button "I confirm & agree to pay the total balance due to Hubpay Limited before 26 Aug …" at bounding box center [333, 392] width 18 height 18
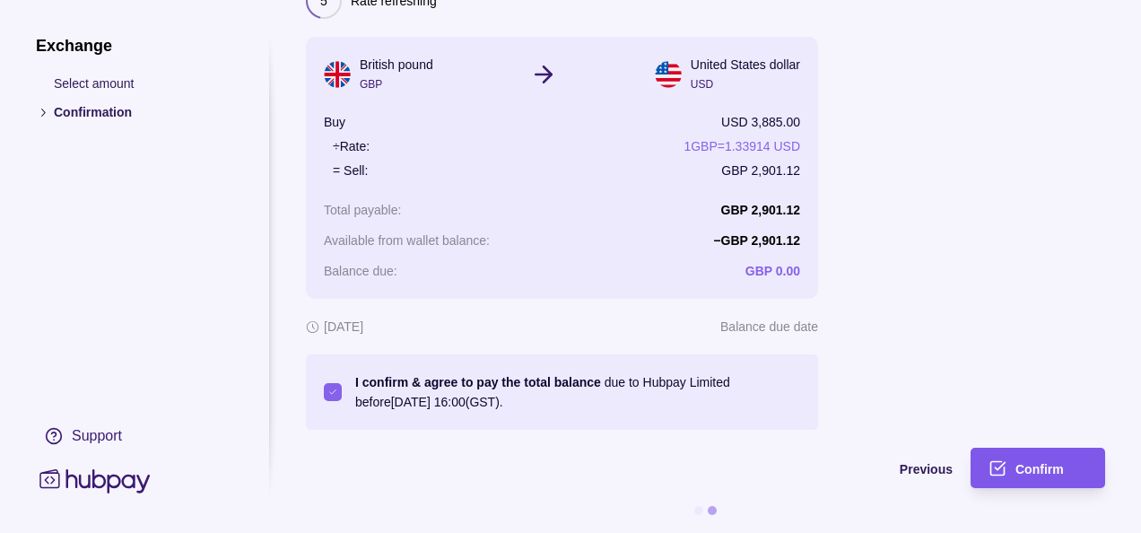
click at [1020, 462] on span "Confirm" at bounding box center [1040, 469] width 48 height 14
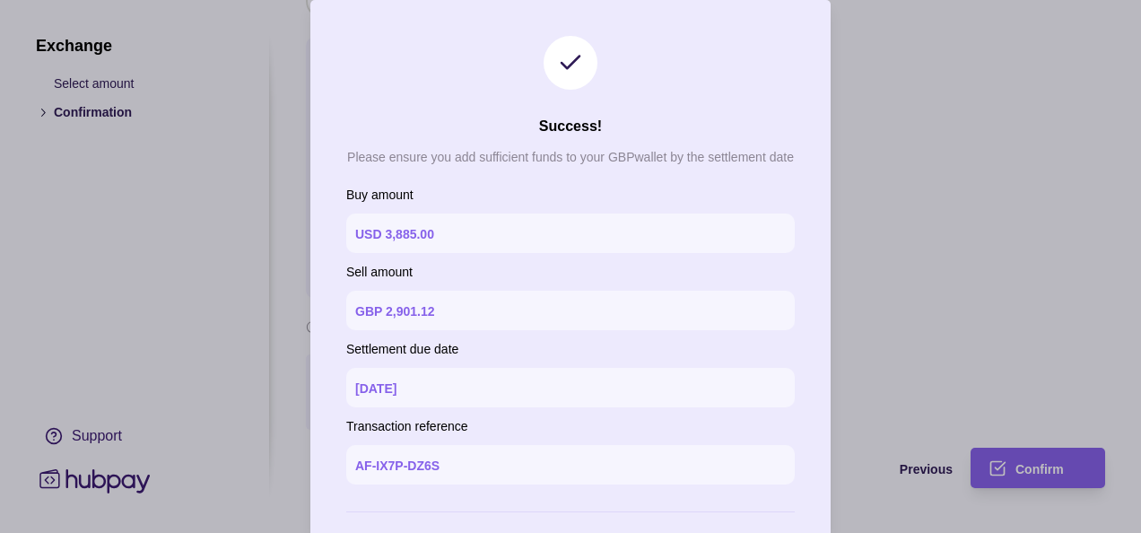
click at [710, 86] on section "Success! Please ensure you add sufficient funds to your GBP wallet by the settl…" at bounding box center [570, 308] width 520 height 616
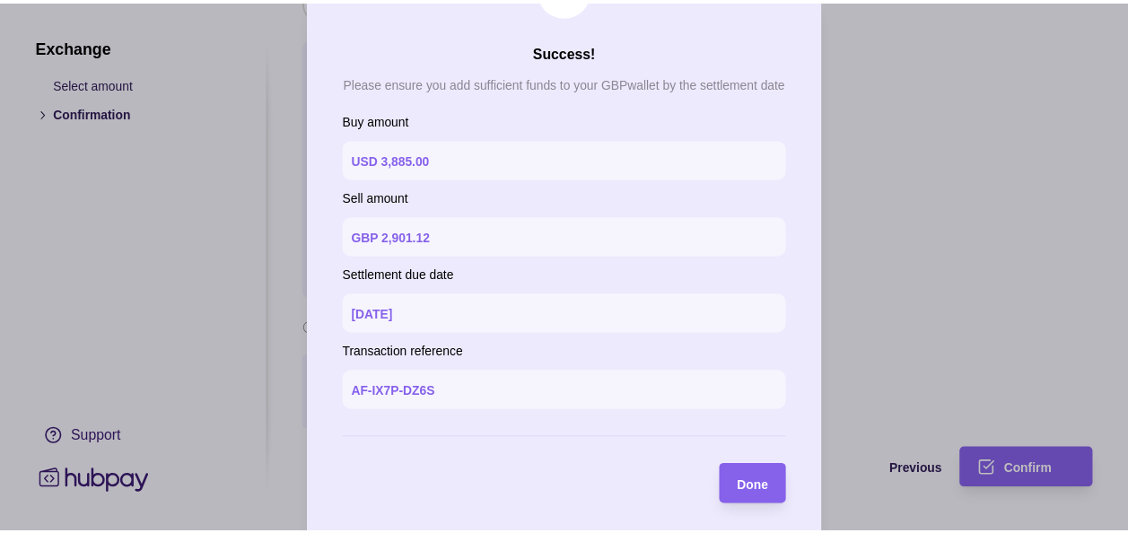
scroll to position [83, 0]
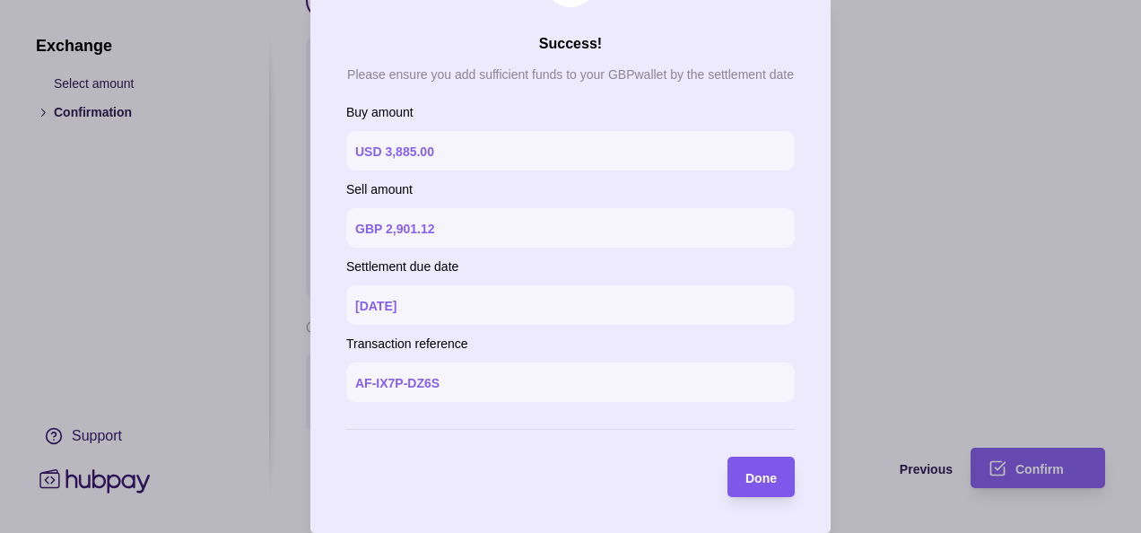
click at [746, 476] on span "Done" at bounding box center [761, 478] width 31 height 14
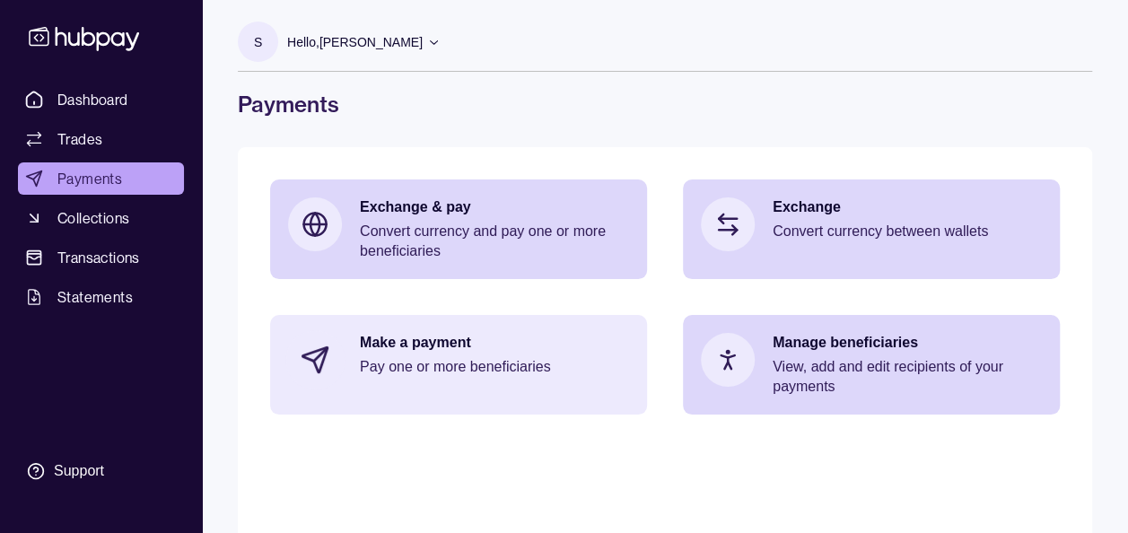
click at [469, 359] on p "Pay one or more beneficiaries" at bounding box center [494, 367] width 269 height 20
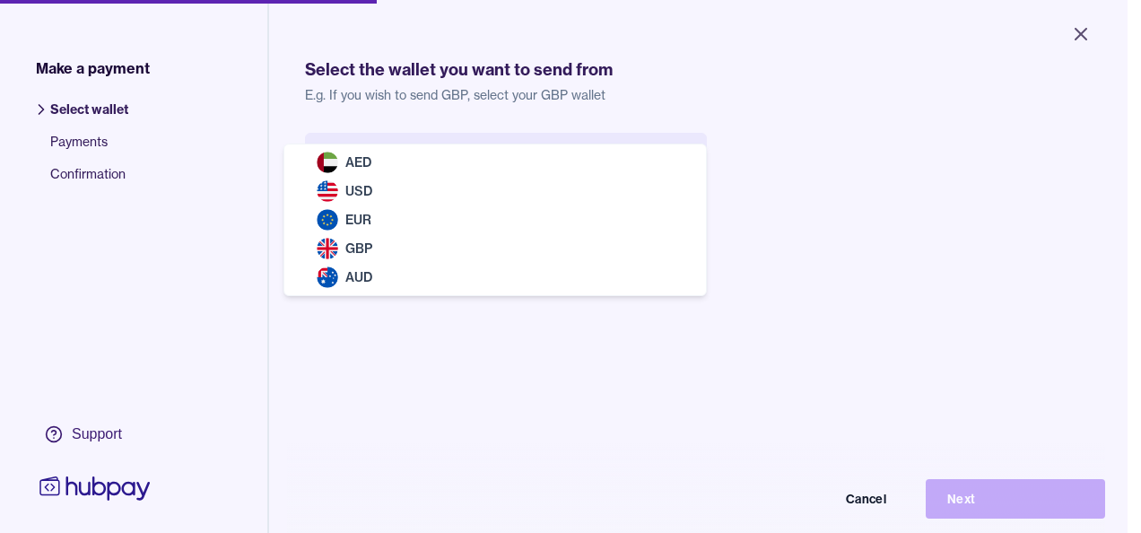
click at [492, 168] on body "Close Make a payment Select wallet Payments Confirmation Support Select the wal…" at bounding box center [564, 266] width 1128 height 533
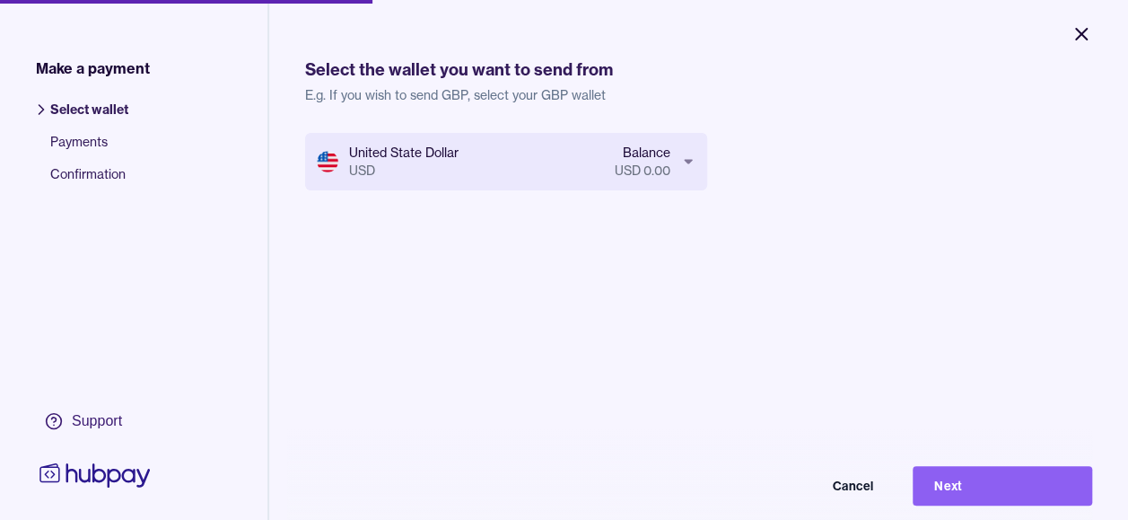
click at [1077, 36] on icon "Close" at bounding box center [1081, 34] width 11 height 11
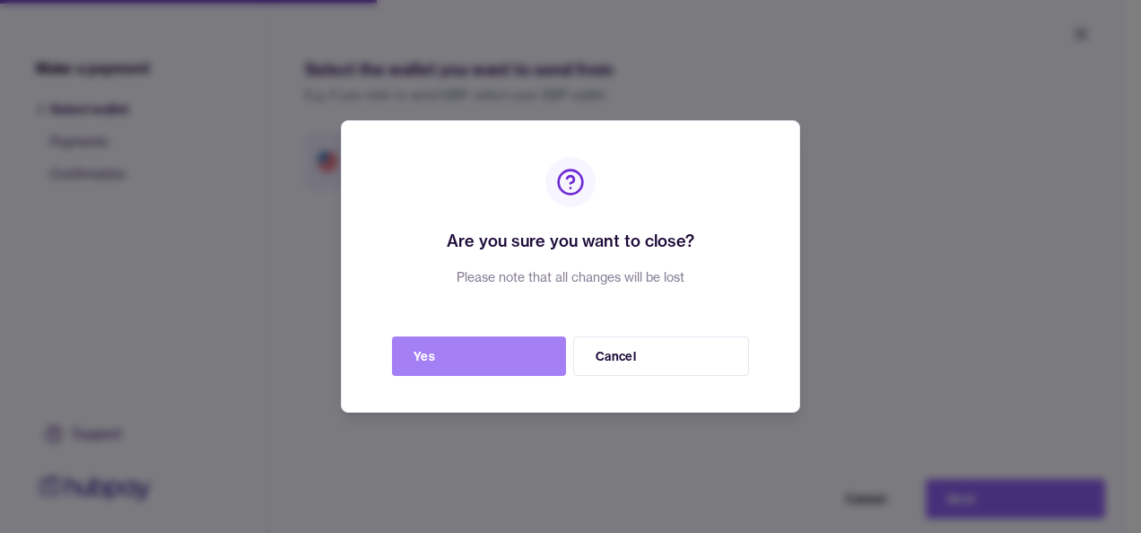
click at [461, 350] on button "Yes" at bounding box center [479, 355] width 174 height 39
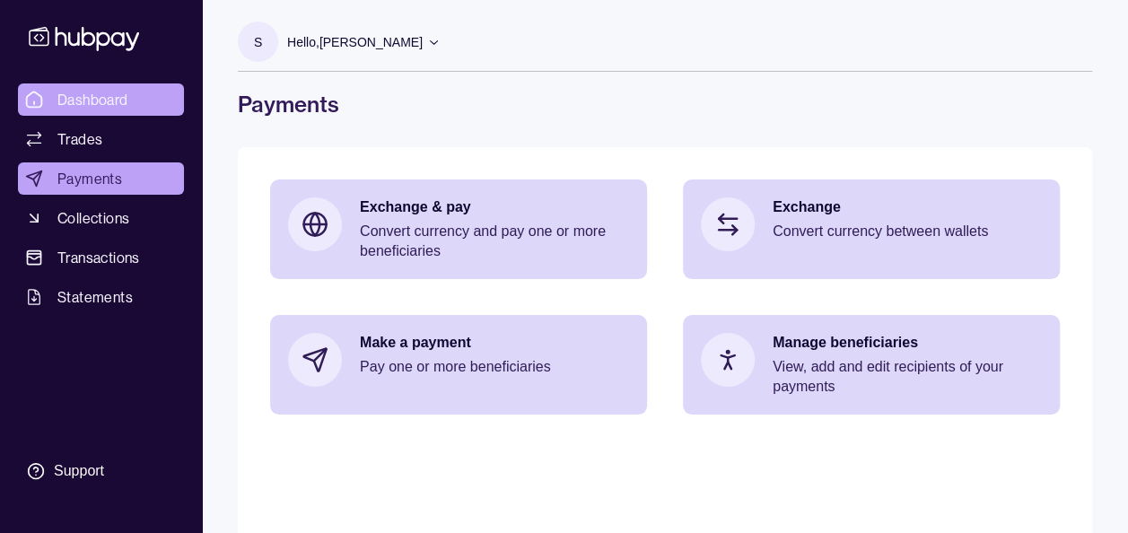
click at [100, 93] on span "Dashboard" at bounding box center [92, 100] width 71 height 22
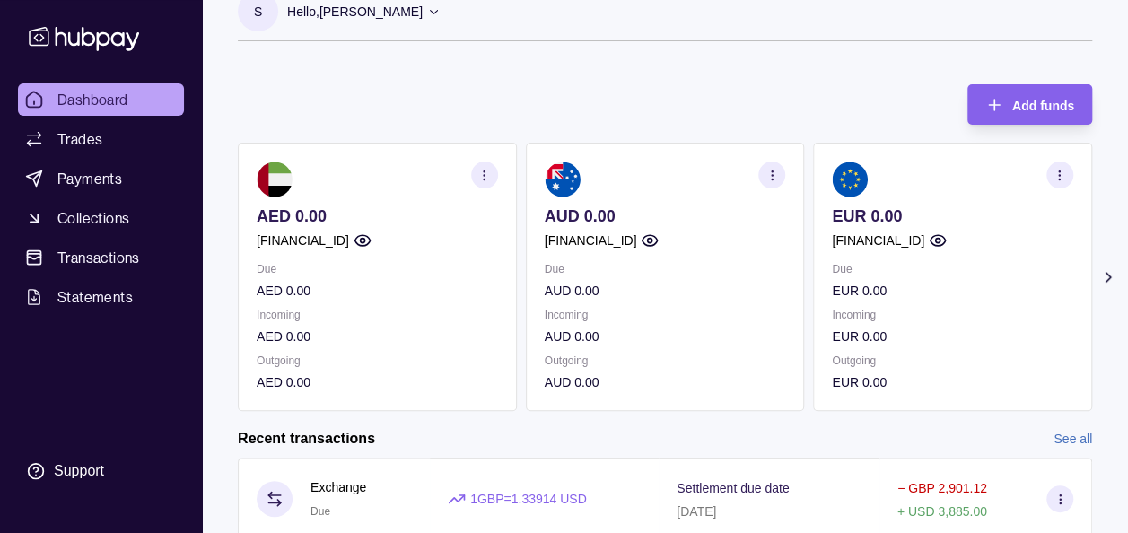
scroll to position [36, 0]
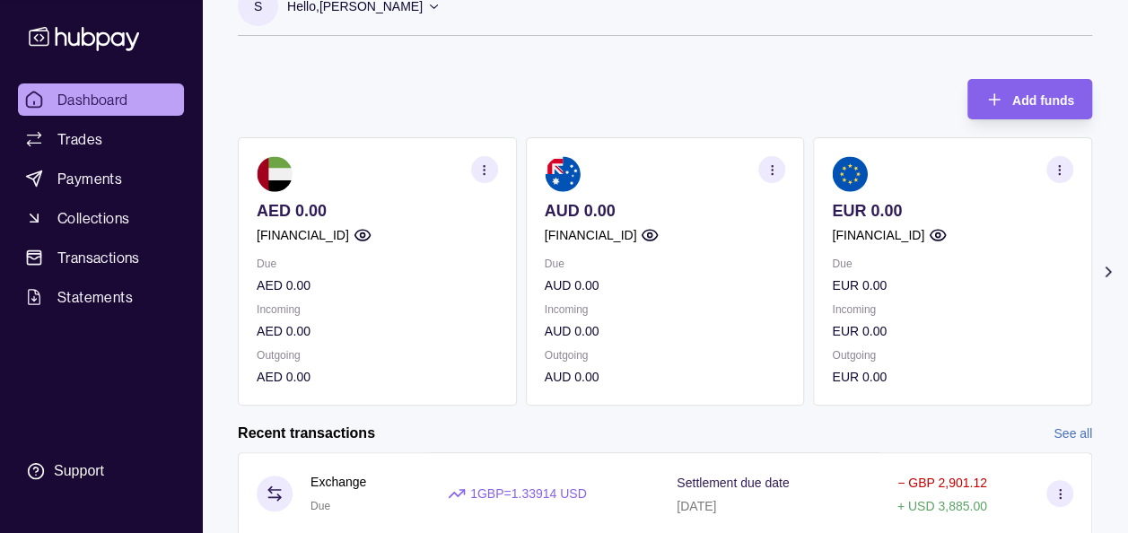
click at [1108, 273] on icon at bounding box center [1107, 271] width 4 height 9
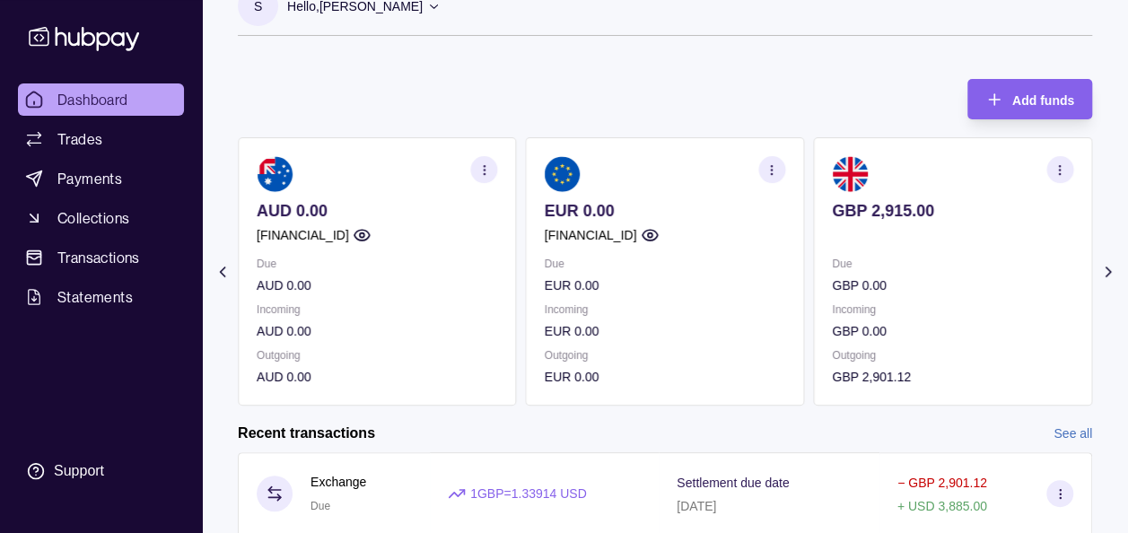
click at [1108, 273] on icon at bounding box center [1107, 271] width 4 height 9
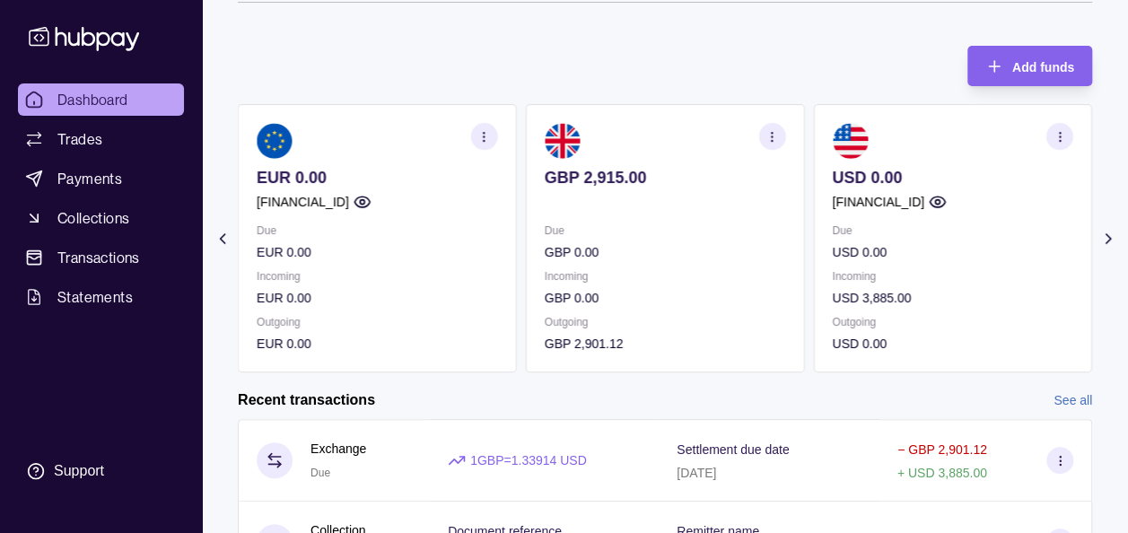
scroll to position [72, 0]
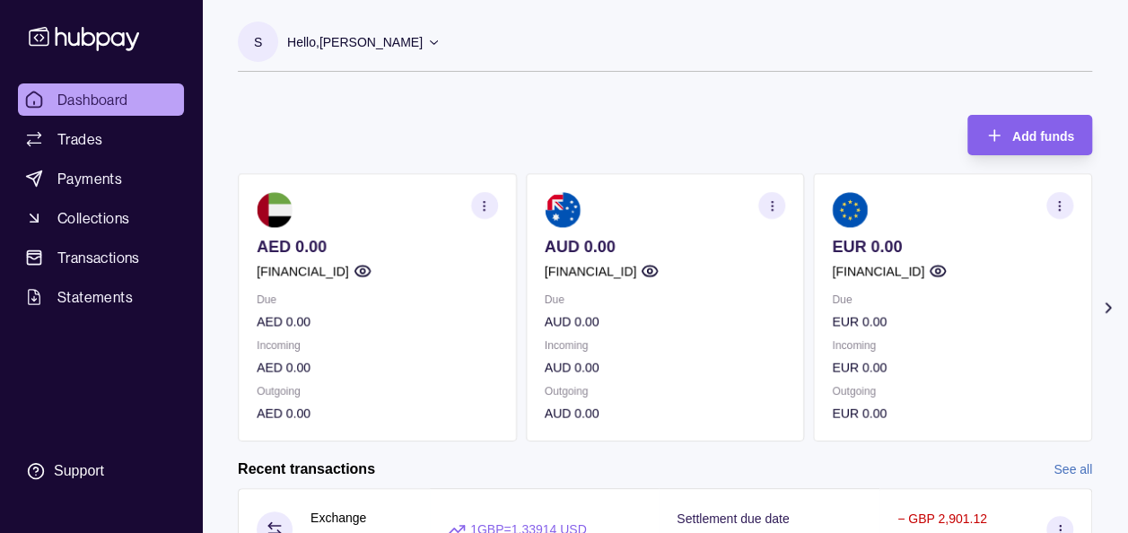
click at [1105, 305] on icon at bounding box center [1108, 308] width 18 height 18
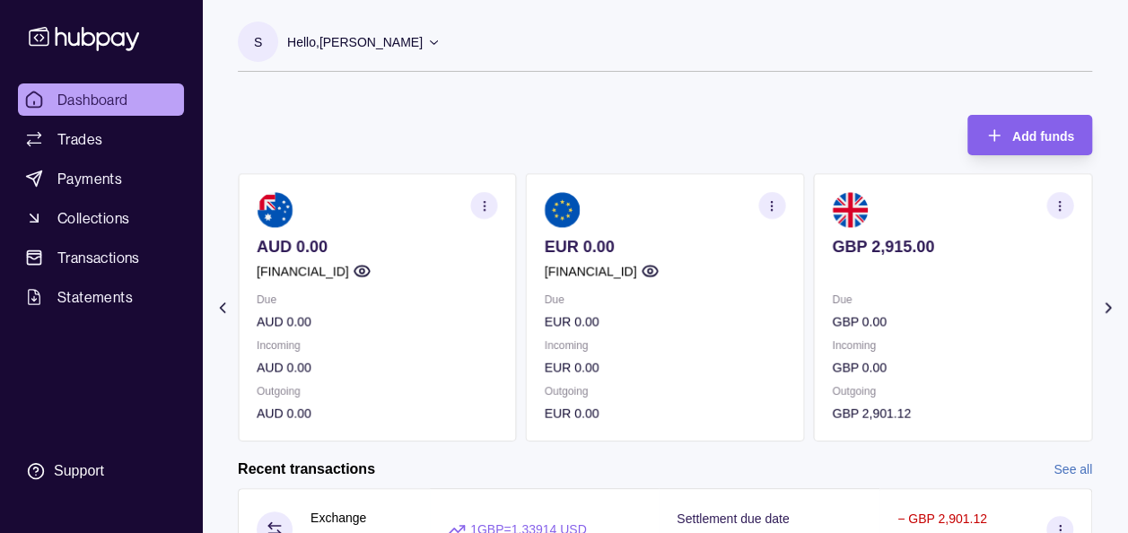
click at [1105, 305] on icon at bounding box center [1108, 308] width 18 height 18
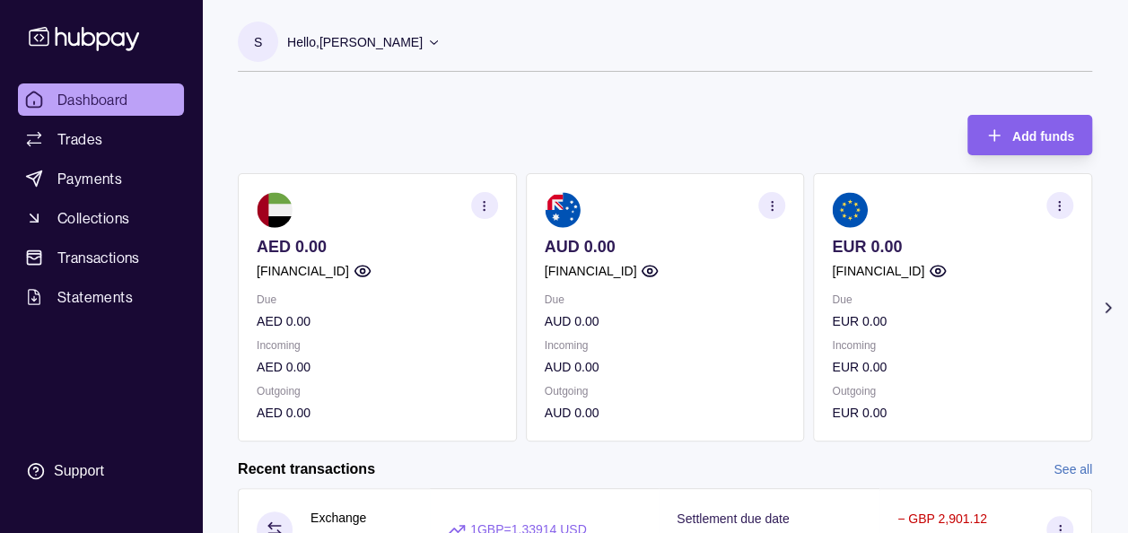
click at [1111, 308] on icon at bounding box center [1108, 308] width 18 height 18
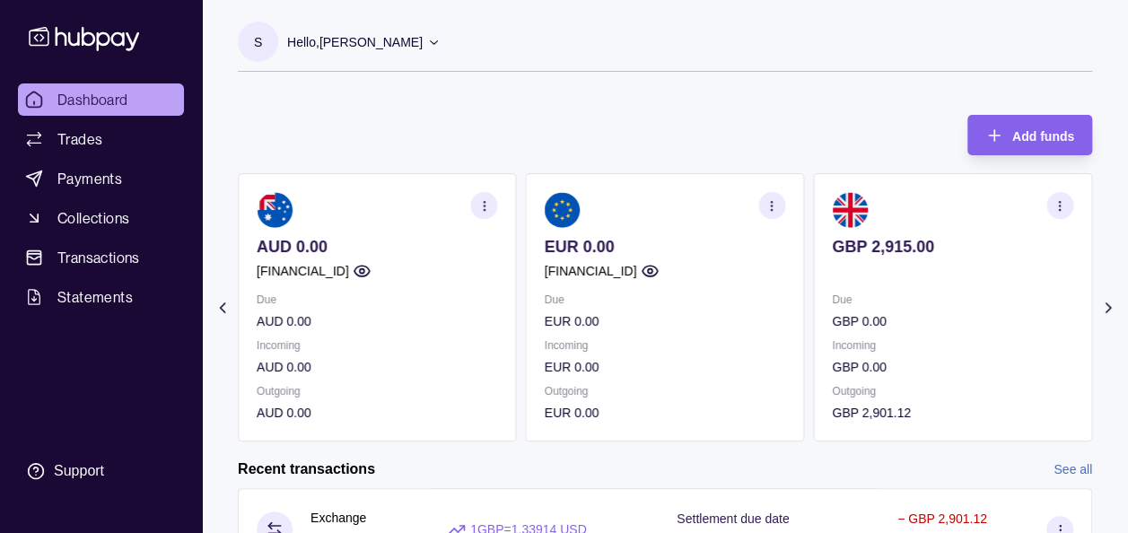
click at [1104, 303] on icon at bounding box center [1108, 308] width 18 height 18
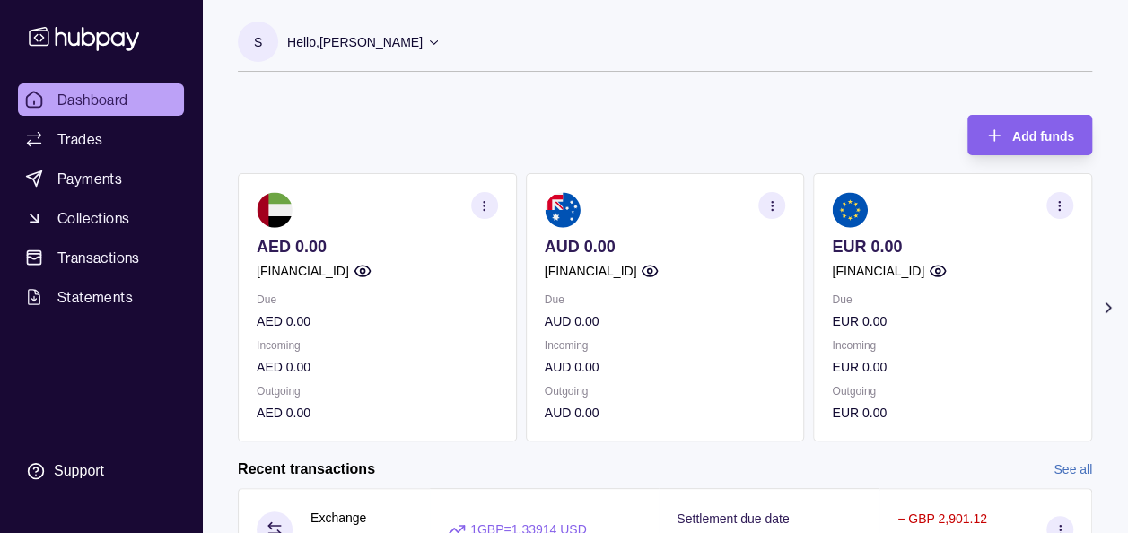
click at [1113, 305] on icon at bounding box center [1108, 308] width 18 height 18
click at [1104, 305] on icon at bounding box center [1108, 308] width 18 height 18
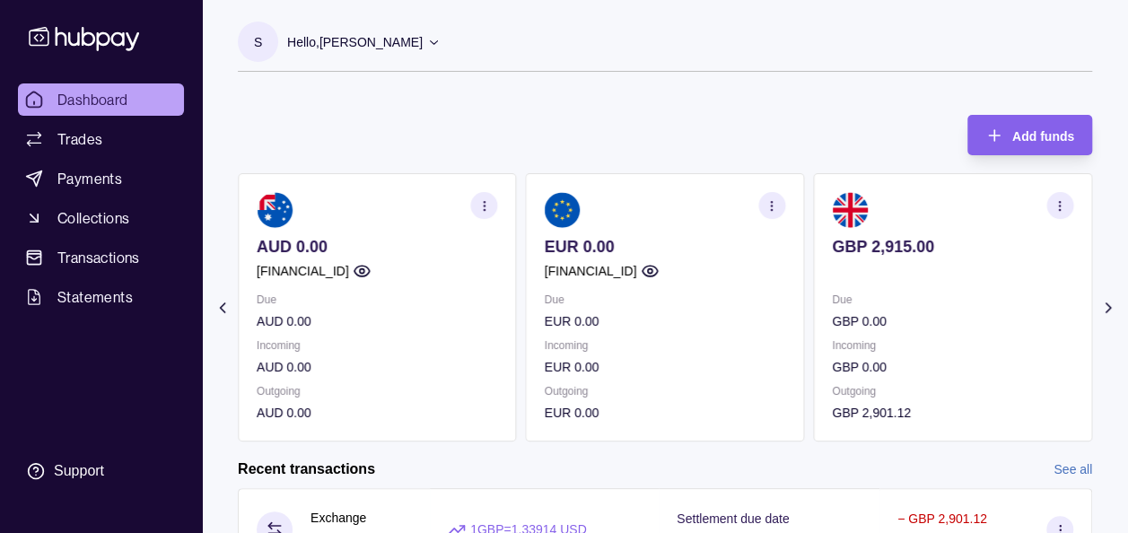
click at [1104, 305] on icon at bounding box center [1108, 308] width 18 height 18
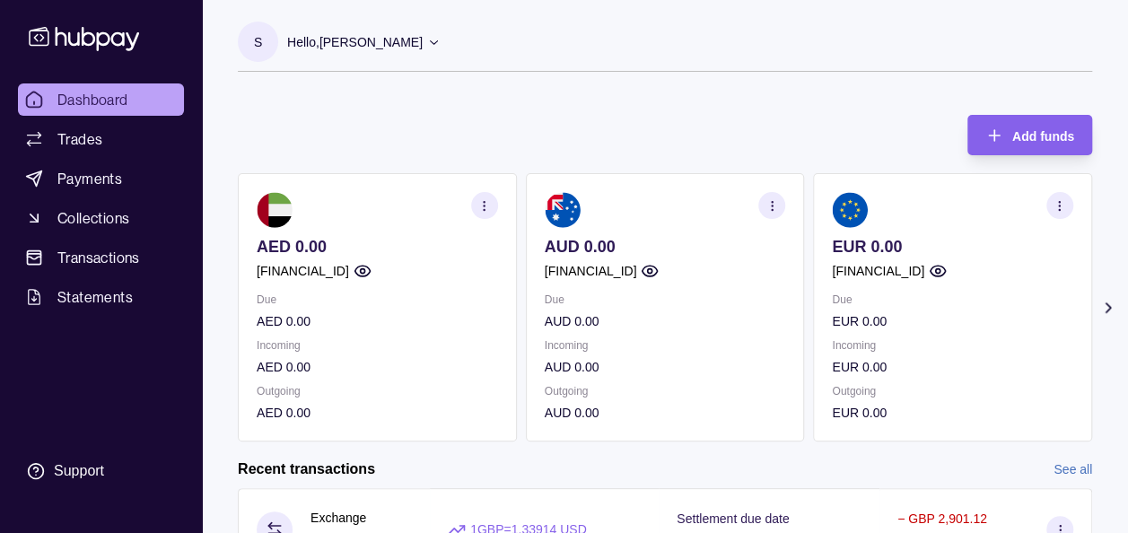
click at [1105, 305] on icon at bounding box center [1108, 308] width 18 height 18
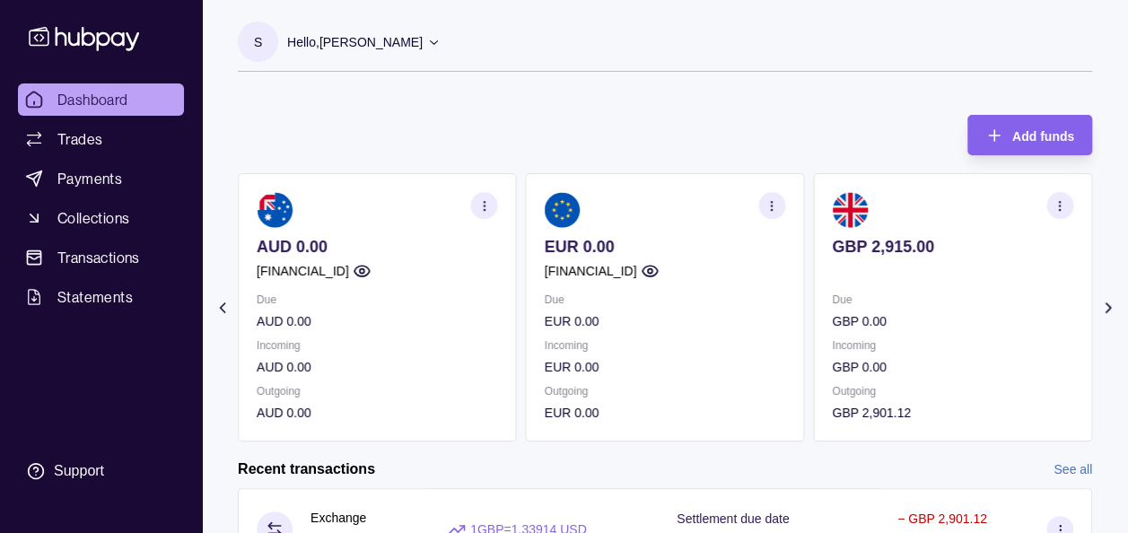
click at [1105, 305] on icon at bounding box center [1108, 308] width 18 height 18
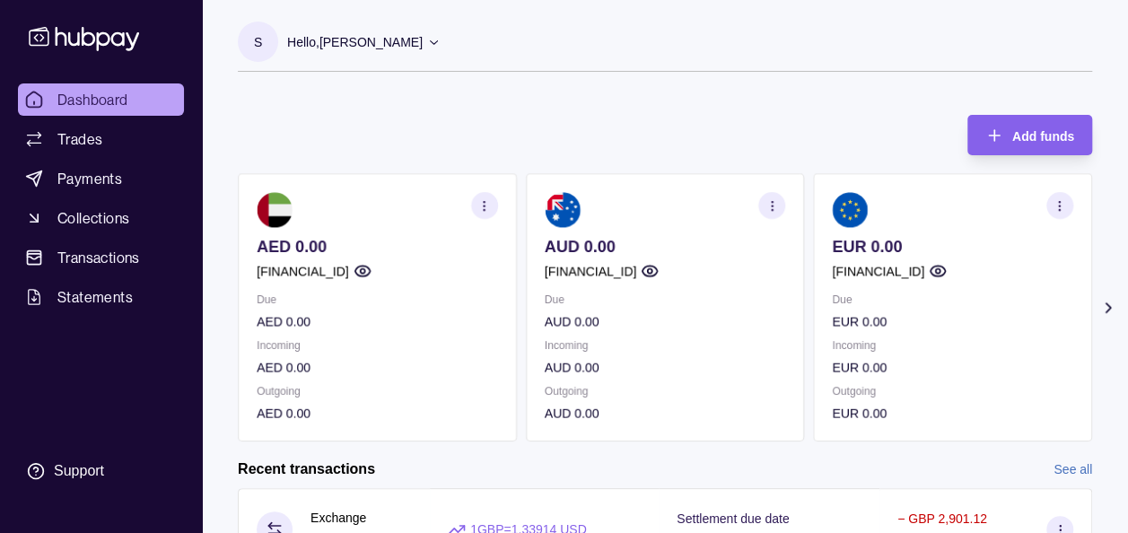
click at [1105, 303] on icon at bounding box center [1107, 307] width 4 height 9
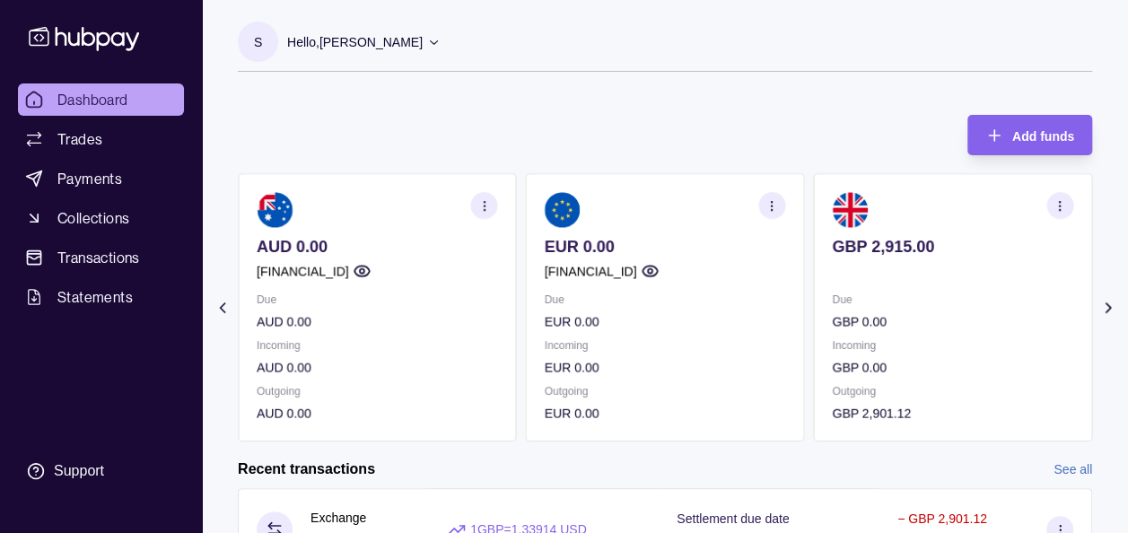
click at [1105, 303] on icon at bounding box center [1107, 307] width 4 height 9
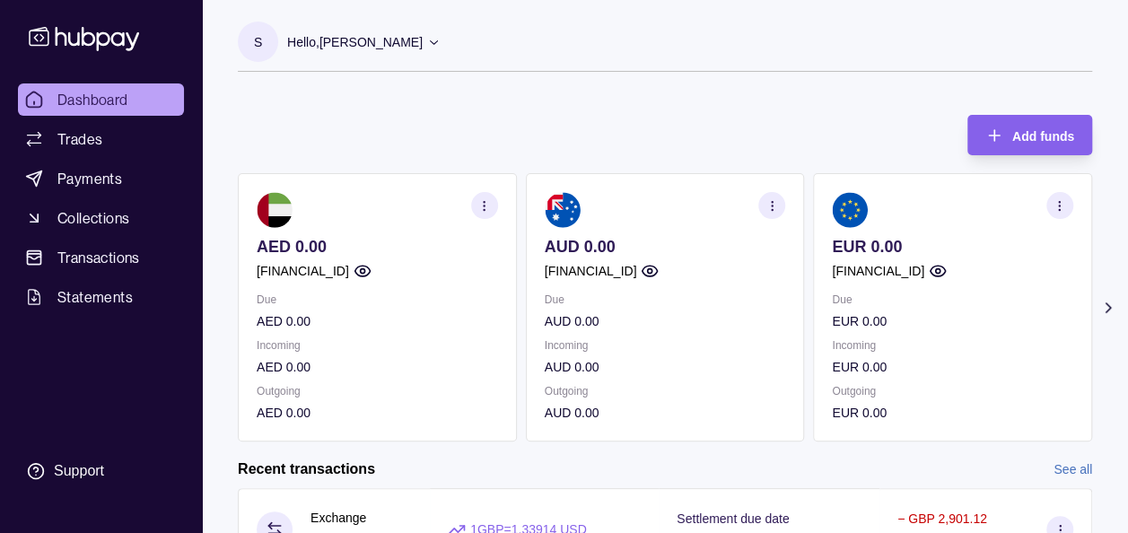
click at [1104, 301] on icon at bounding box center [1108, 308] width 18 height 18
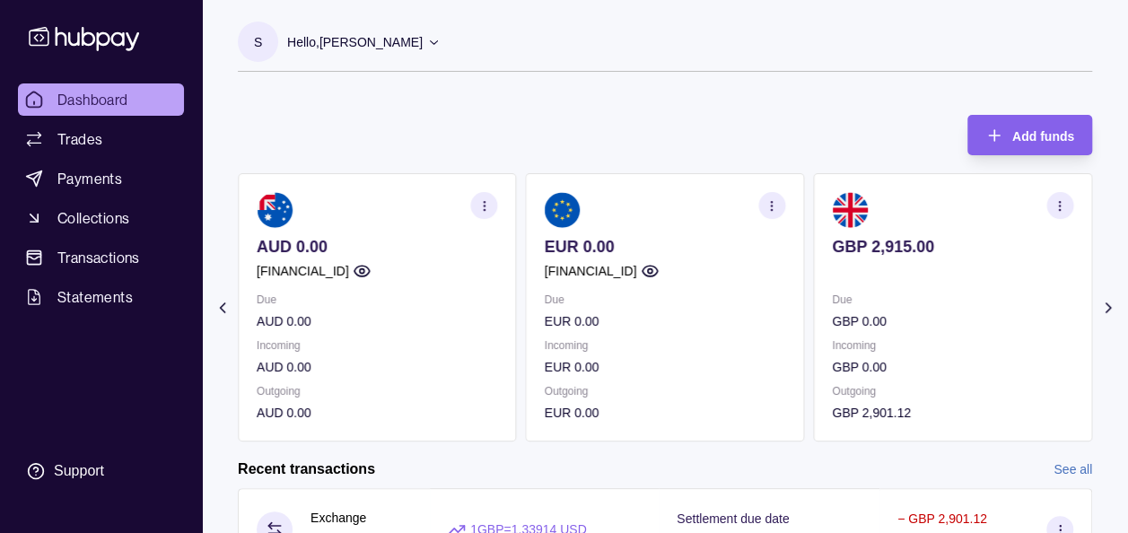
click at [1104, 301] on icon at bounding box center [1108, 308] width 18 height 18
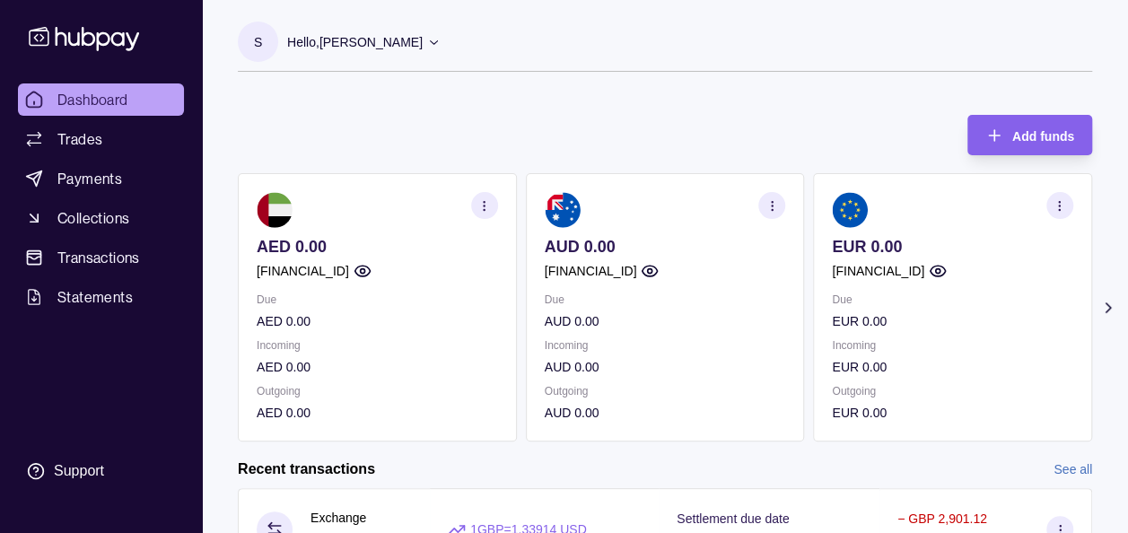
click at [1107, 305] on icon at bounding box center [1107, 307] width 4 height 9
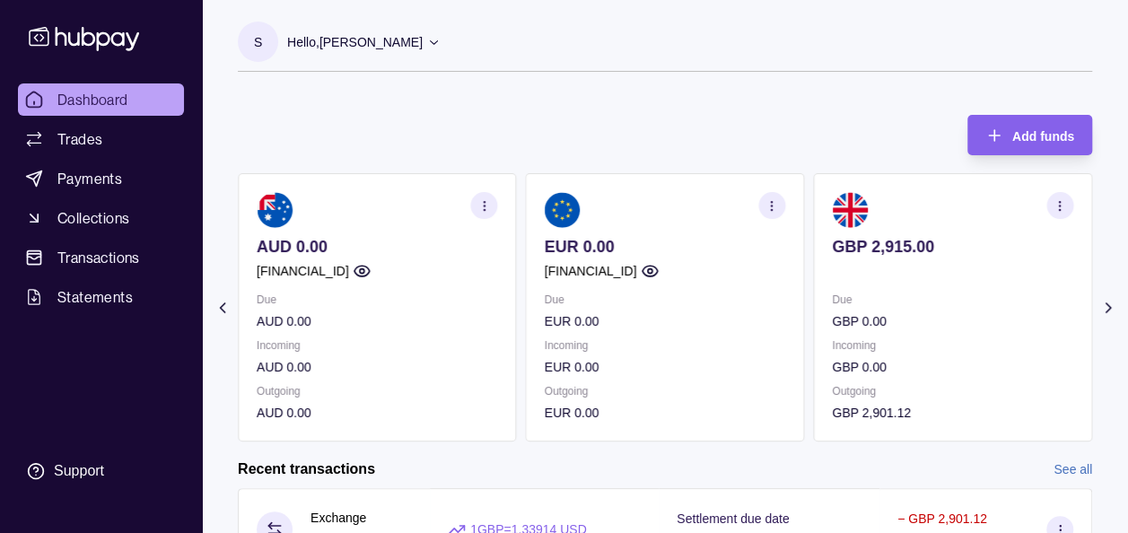
click at [1107, 305] on icon at bounding box center [1107, 307] width 4 height 9
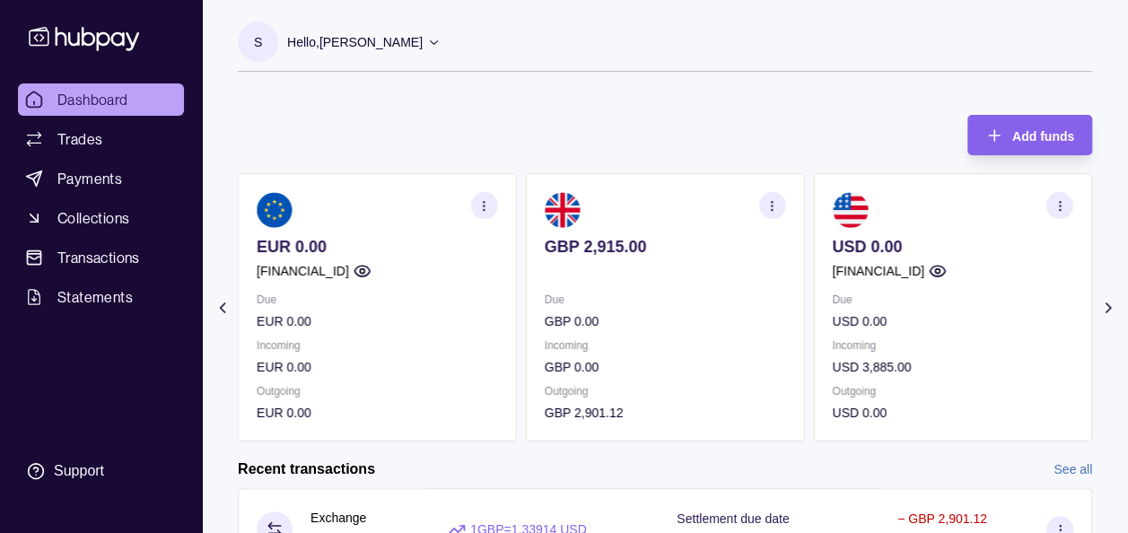
click at [797, 74] on div "S Hello, Soumyajit Chakraborty Prime Edge Trading FZE Account Terms and conditi…" at bounding box center [665, 56] width 854 height 68
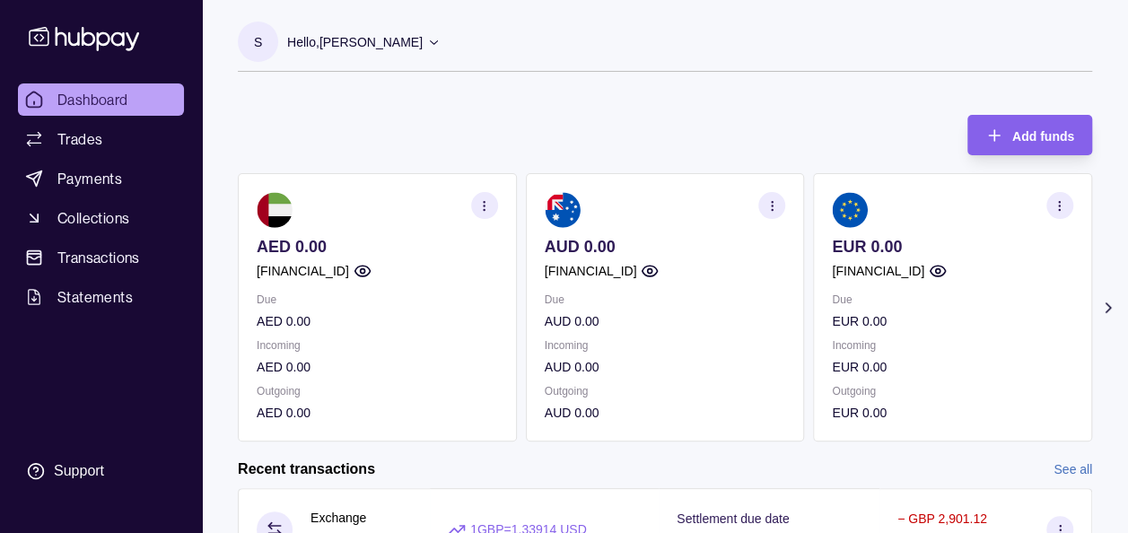
click at [1106, 301] on icon at bounding box center [1108, 308] width 18 height 18
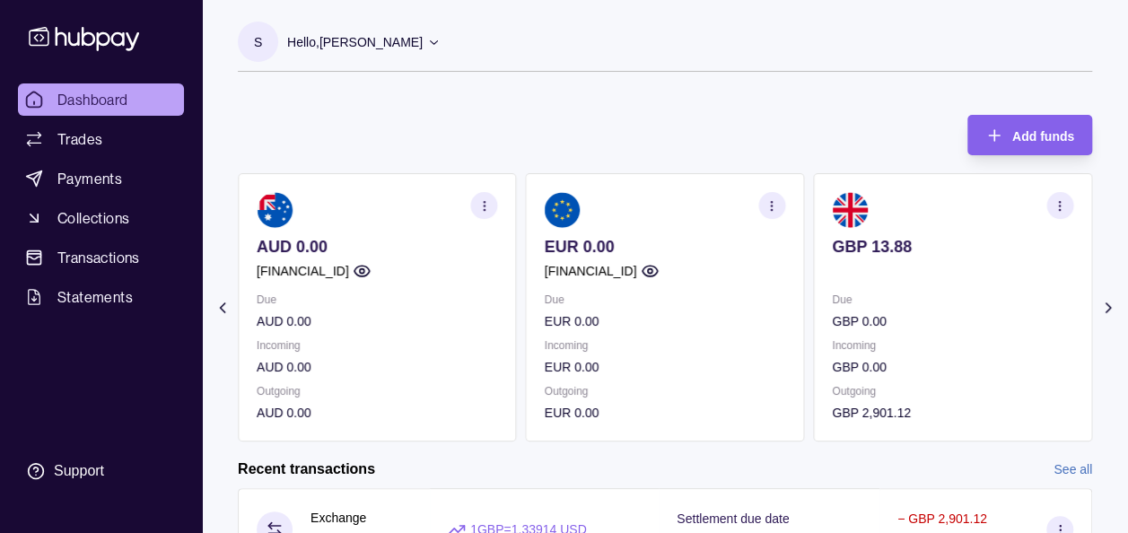
click at [1106, 301] on icon at bounding box center [1108, 308] width 18 height 18
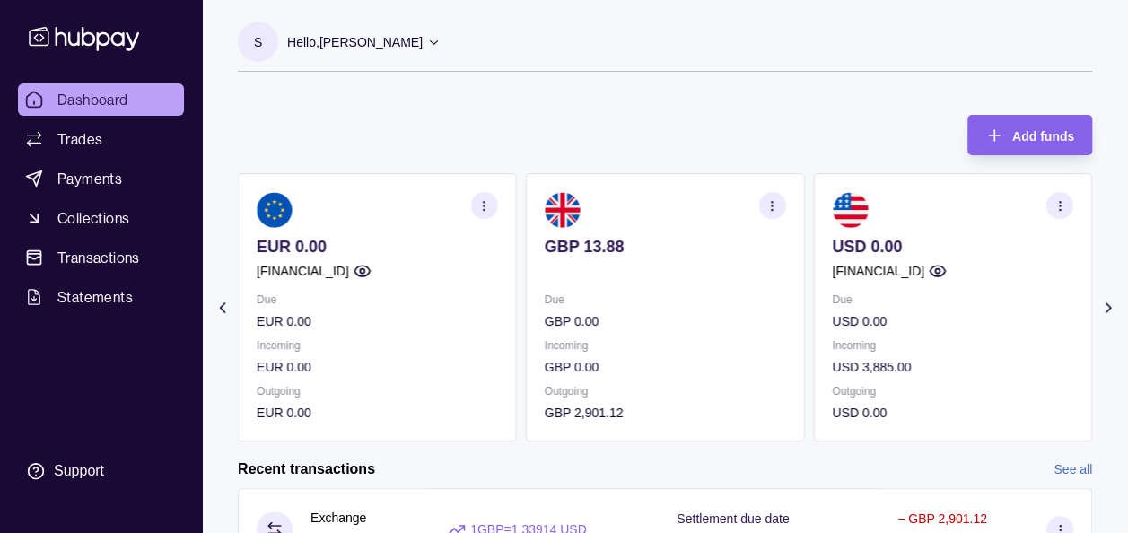
click at [768, 102] on div "Add funds AED 0.00 GB91TCCL04140408914106 Due AED 0.00 Incoming AED 0.00 Outgoi…" at bounding box center [665, 269] width 854 height 345
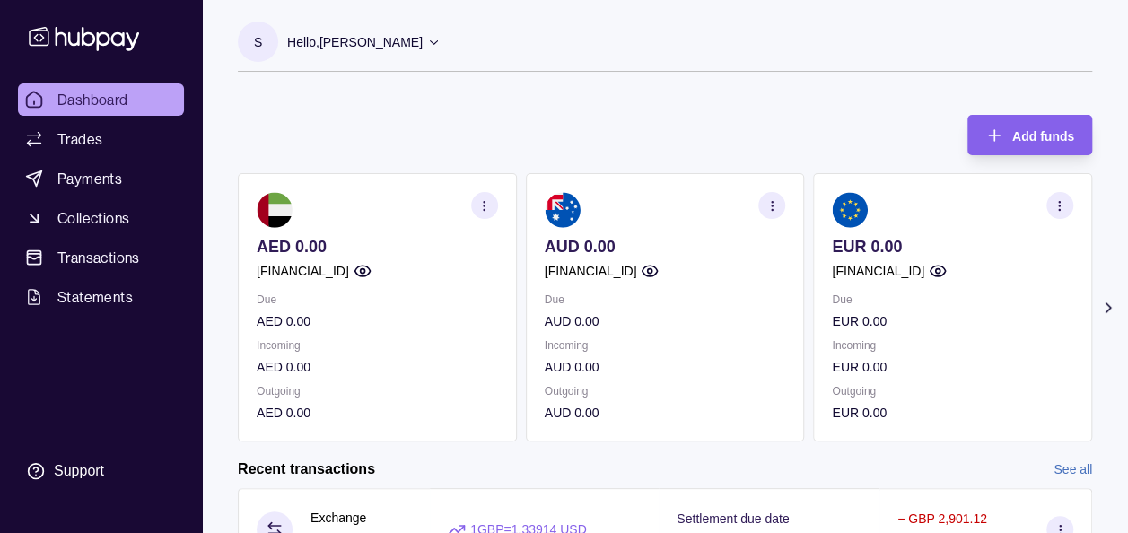
click at [1113, 312] on icon at bounding box center [1108, 308] width 18 height 18
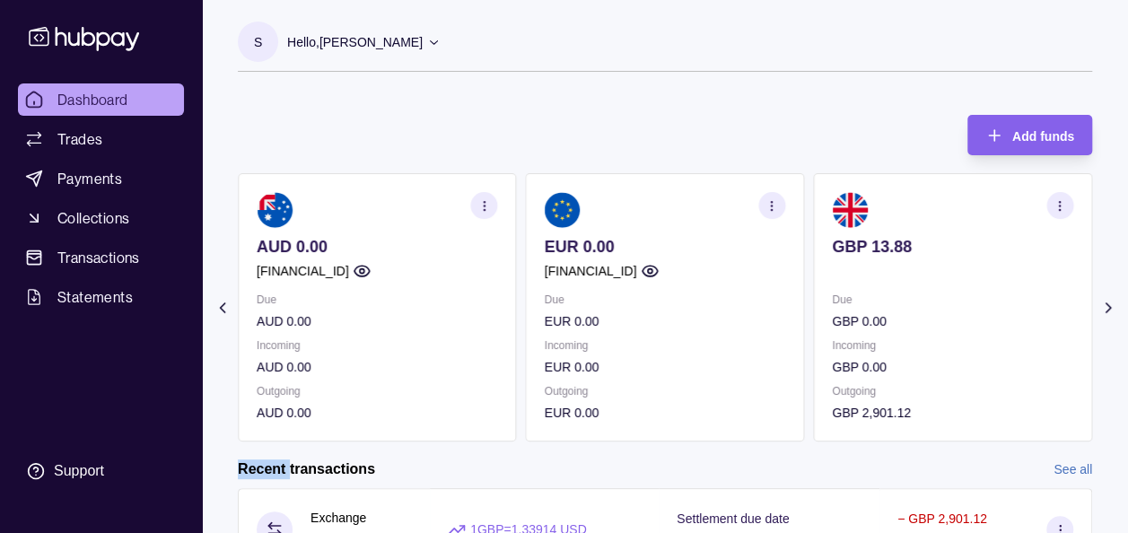
click at [1113, 312] on icon at bounding box center [1108, 308] width 18 height 18
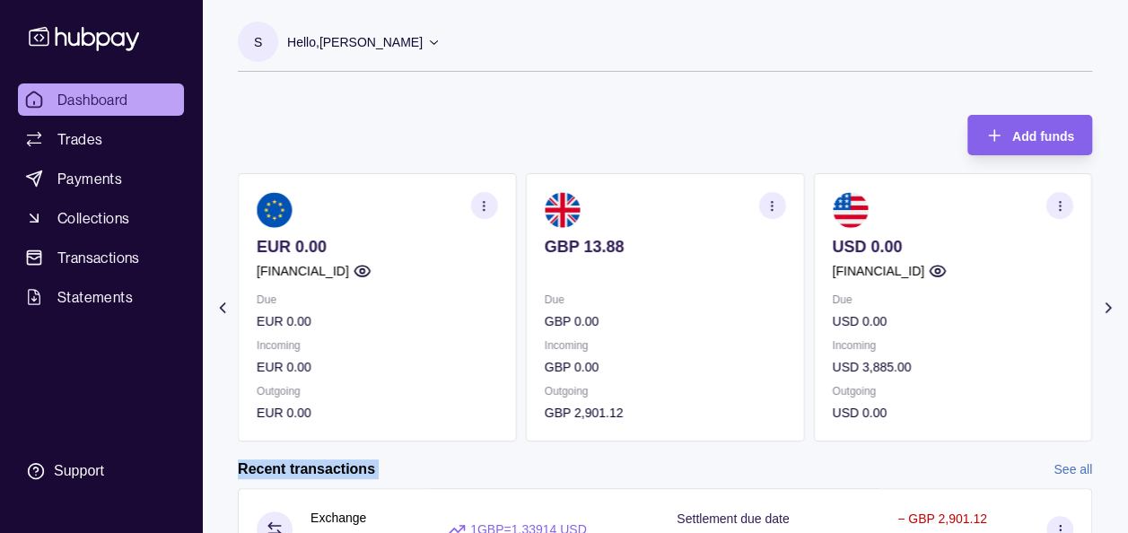
click at [1113, 312] on icon at bounding box center [1108, 308] width 18 height 18
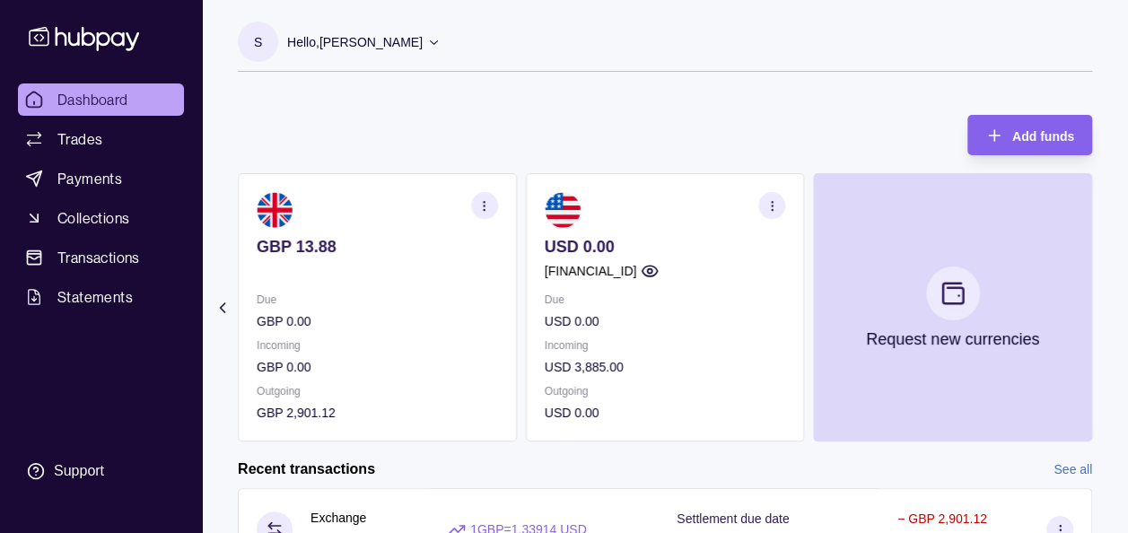
click at [751, 111] on div "Add funds AED 0.00 GB91TCCL04140408914106 Due AED 0.00 Incoming AED 0.00 Outgoi…" at bounding box center [665, 269] width 854 height 345
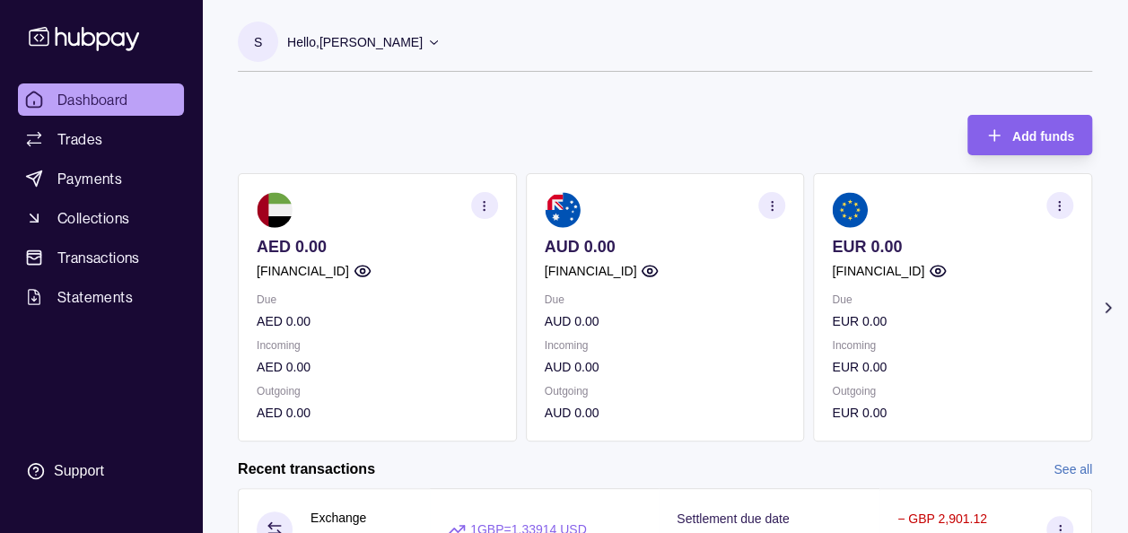
click at [1108, 303] on icon at bounding box center [1108, 308] width 18 height 18
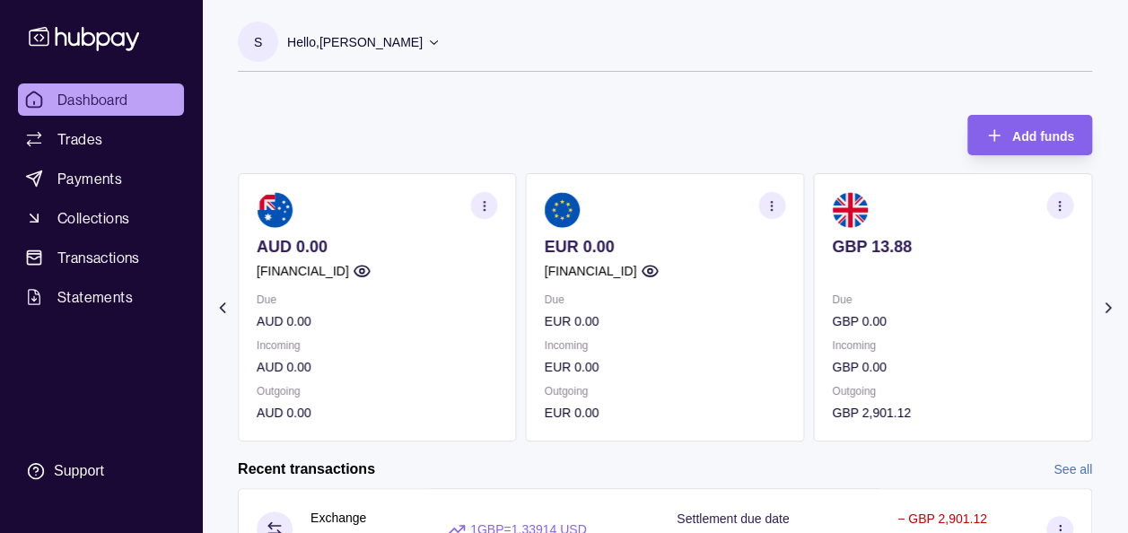
click at [1108, 303] on icon at bounding box center [1108, 308] width 18 height 18
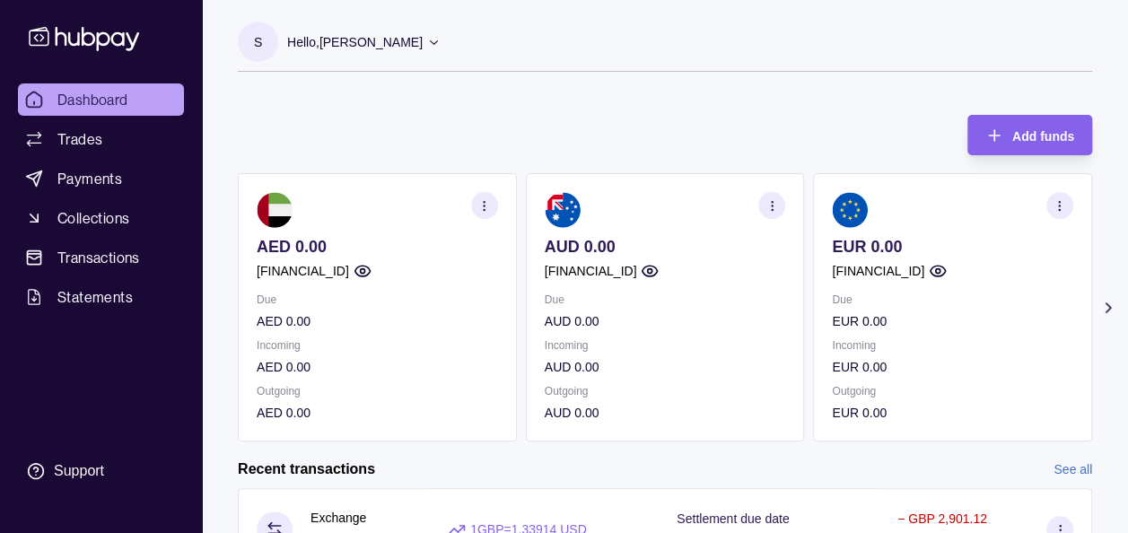
click at [248, 253] on section "AED 0.00 [FINANCIAL_ID] Due AED 0.00 Incoming AED 0.00 Outgoing AED 0.00" at bounding box center [377, 307] width 279 height 268
click at [1104, 310] on icon at bounding box center [1108, 308] width 18 height 18
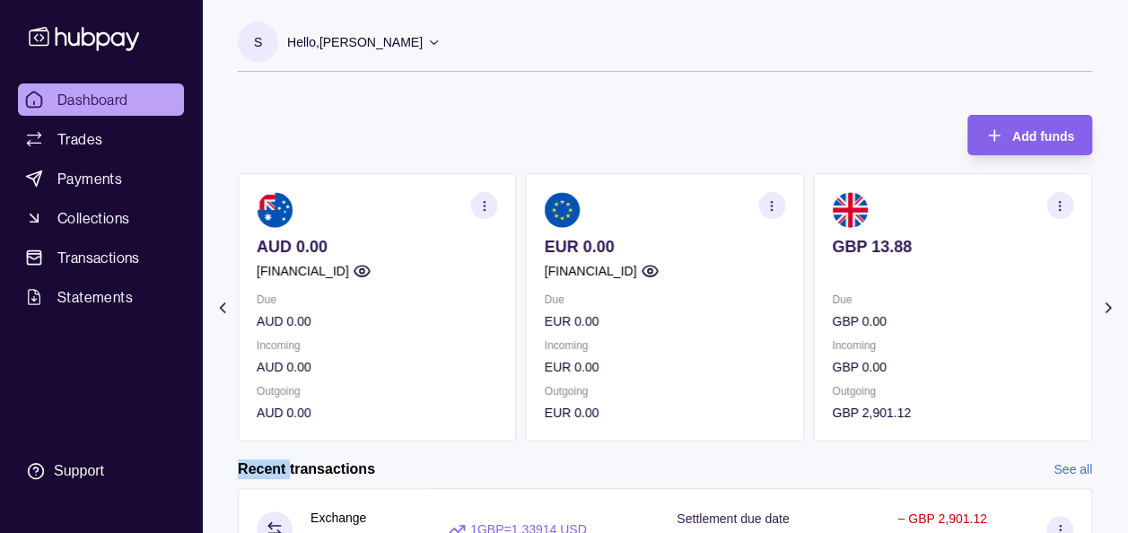
click at [1104, 310] on icon at bounding box center [1108, 308] width 18 height 18
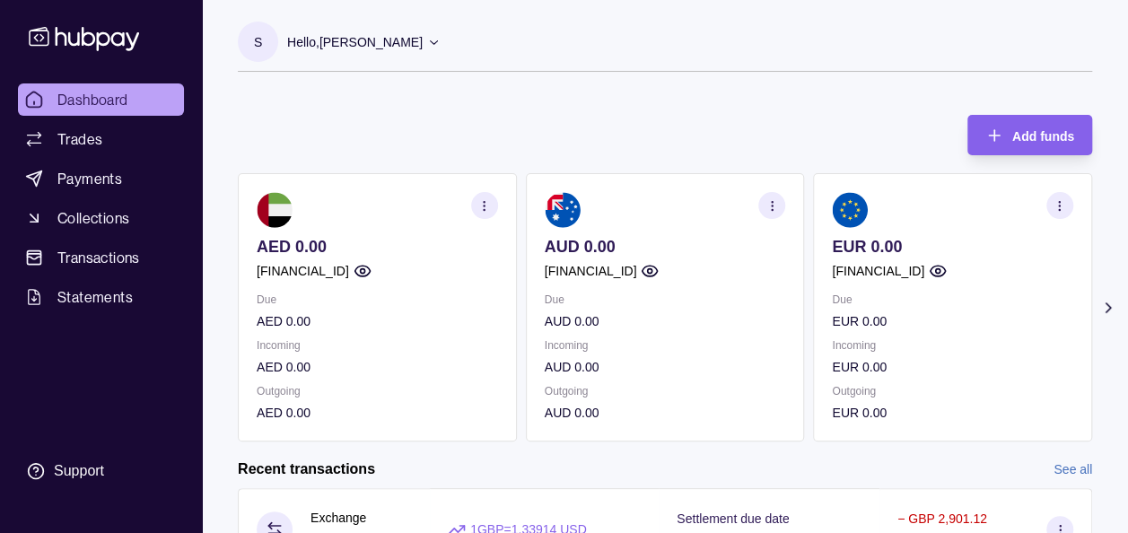
click at [1107, 306] on icon at bounding box center [1107, 307] width 4 height 9
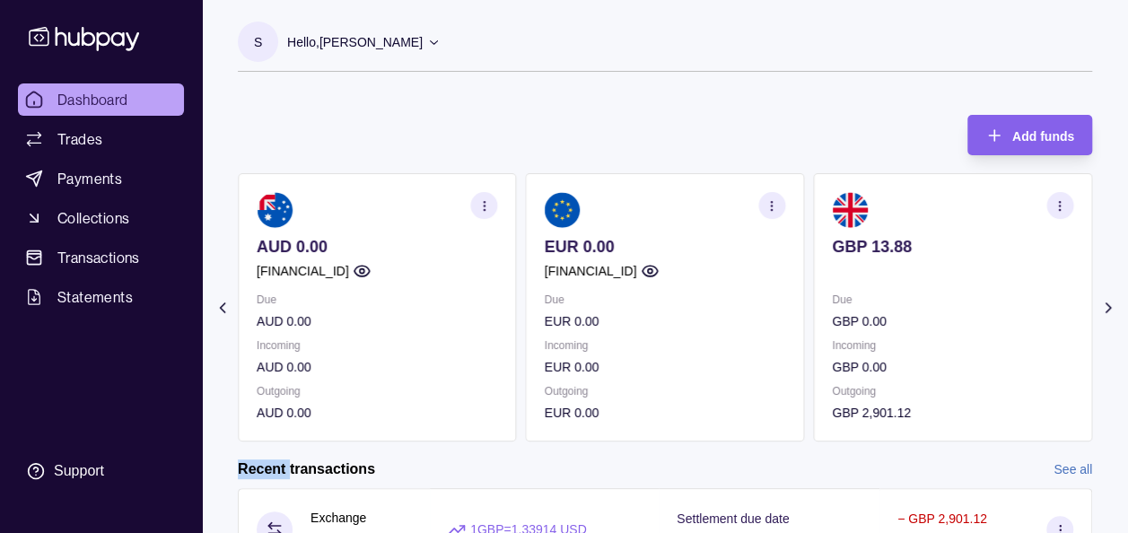
click at [1107, 306] on icon at bounding box center [1107, 307] width 4 height 9
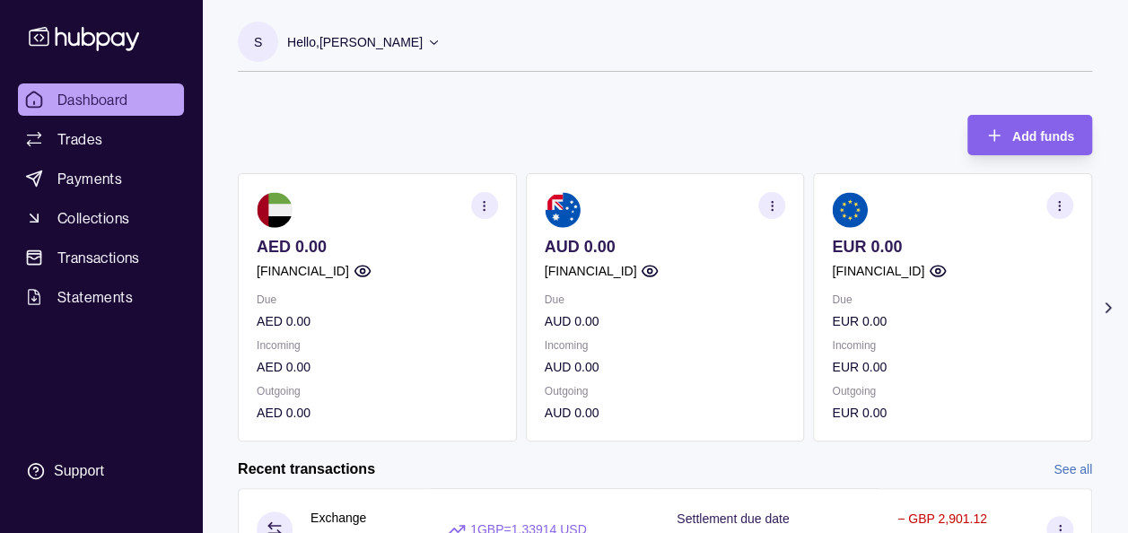
click at [1115, 300] on icon at bounding box center [1108, 308] width 18 height 18
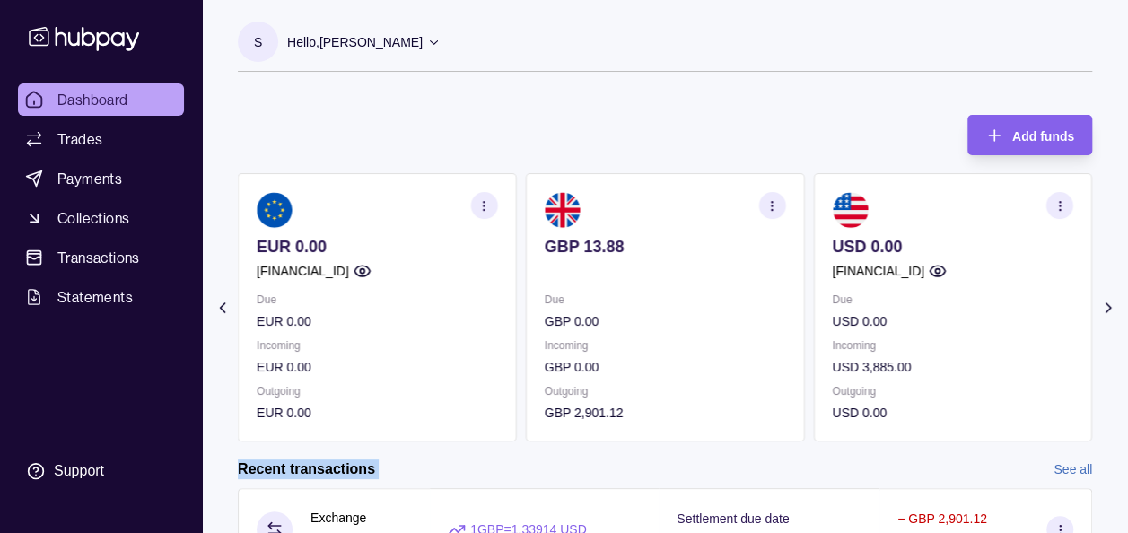
click at [1115, 300] on icon at bounding box center [1108, 308] width 18 height 18
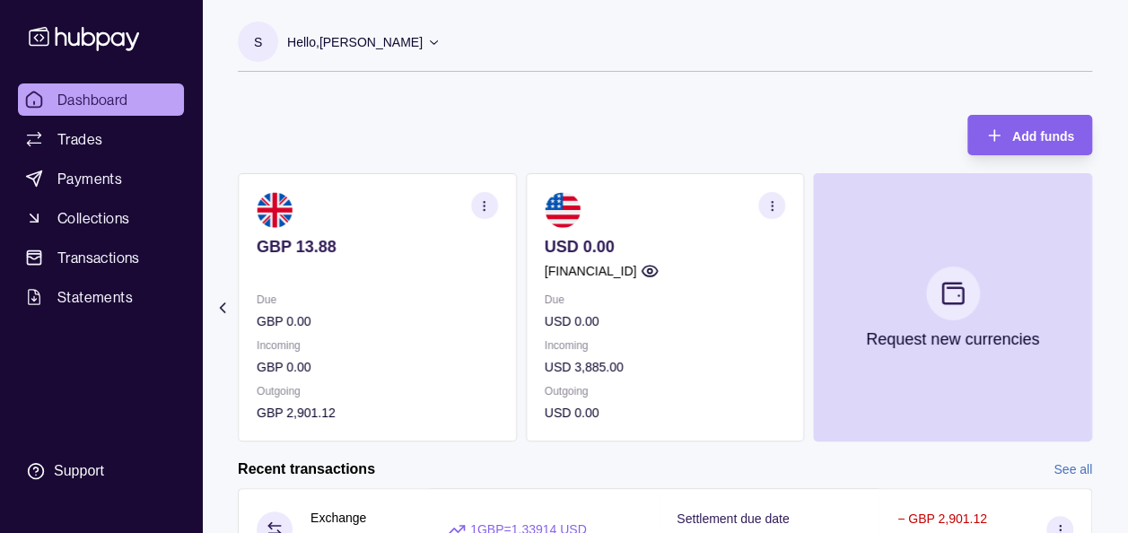
click at [636, 102] on div "Add funds AED 0.00 GB91TCCL04140408914106 Due AED 0.00 Incoming AED 0.00 Outgoi…" at bounding box center [665, 269] width 854 height 345
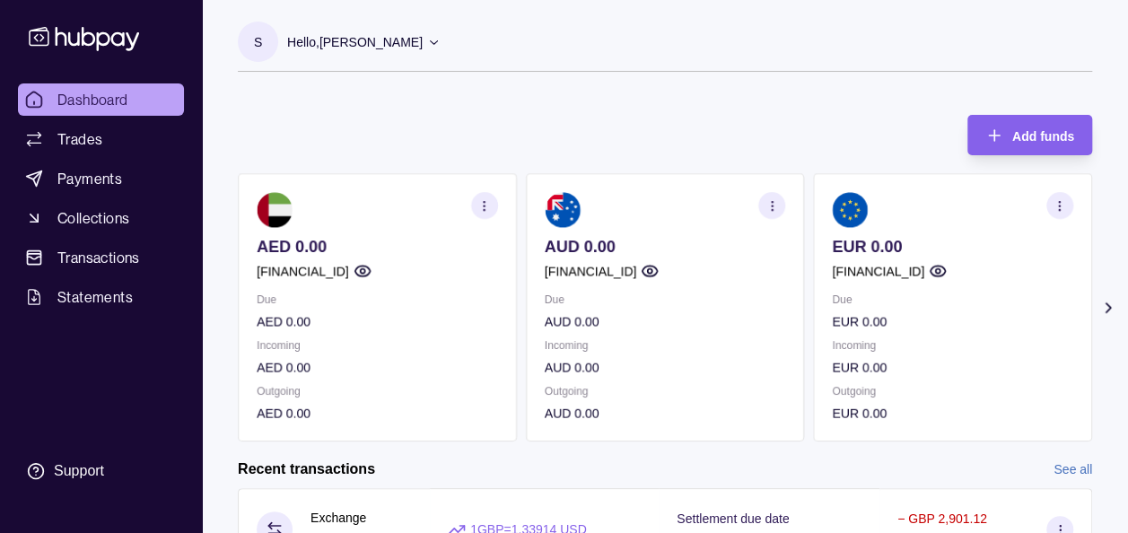
click at [1105, 309] on icon at bounding box center [1108, 308] width 18 height 18
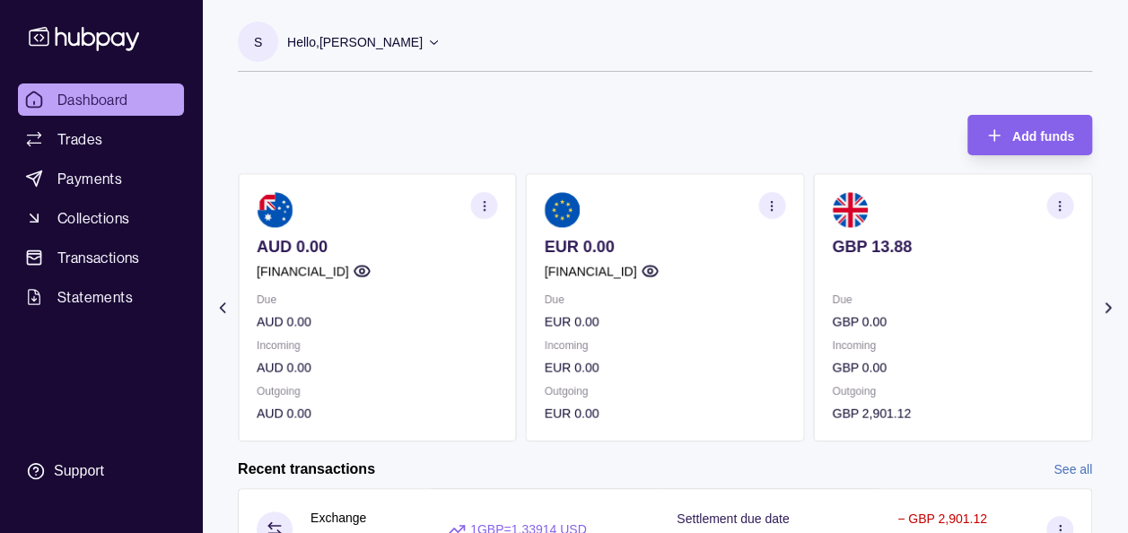
click at [1105, 309] on icon at bounding box center [1108, 308] width 18 height 18
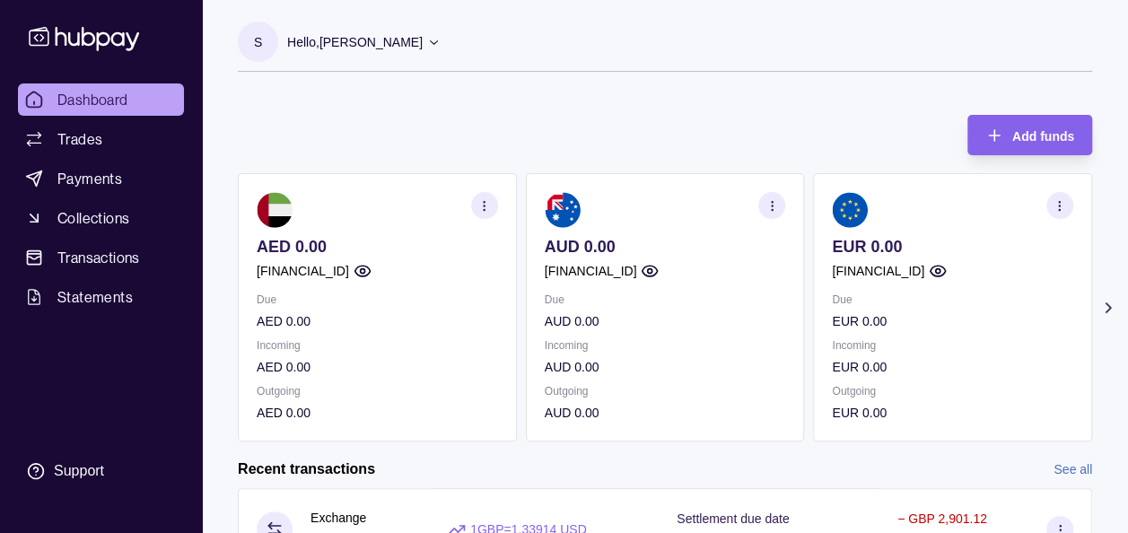
click at [1107, 301] on icon at bounding box center [1108, 308] width 18 height 18
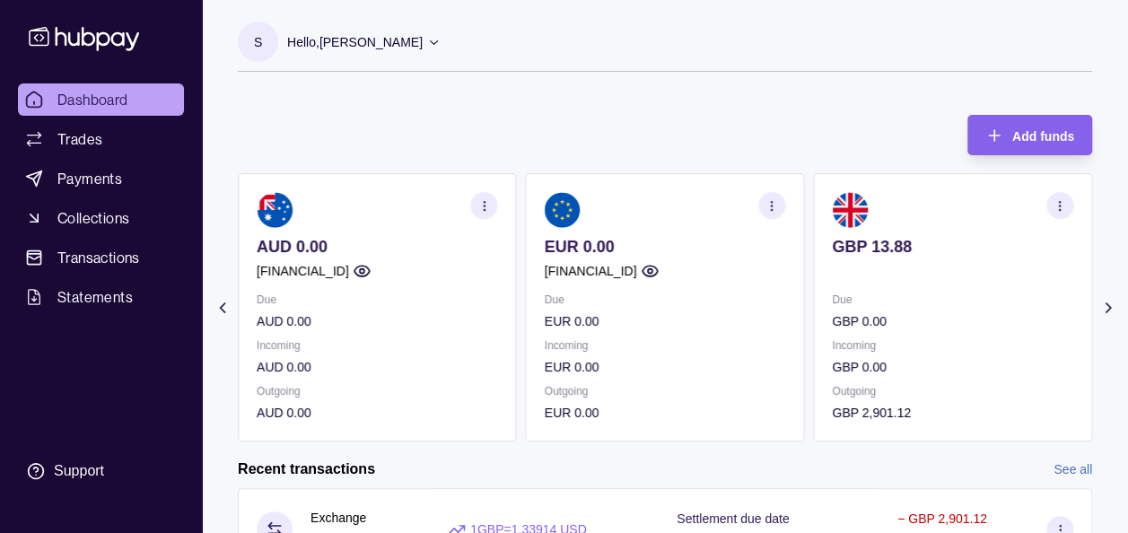
click at [1107, 301] on icon at bounding box center [1108, 308] width 18 height 18
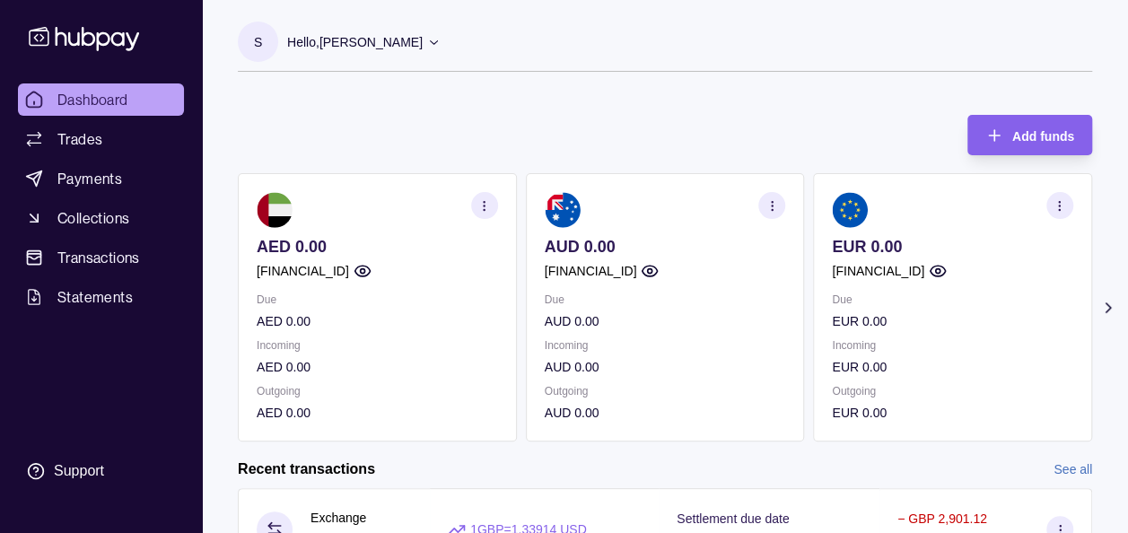
click at [1107, 299] on icon at bounding box center [1108, 308] width 18 height 18
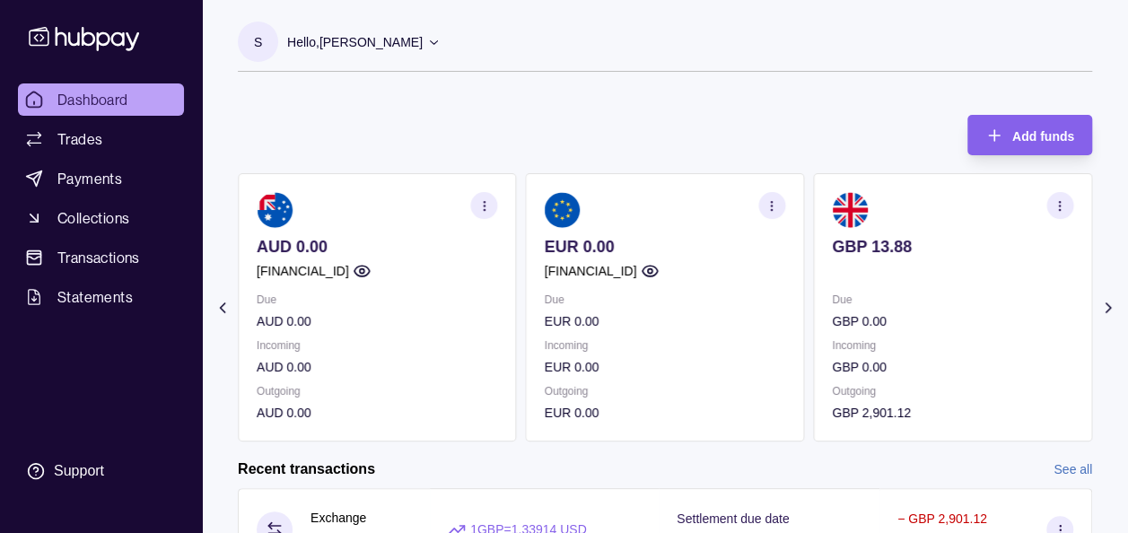
click at [1107, 299] on icon at bounding box center [1108, 308] width 18 height 18
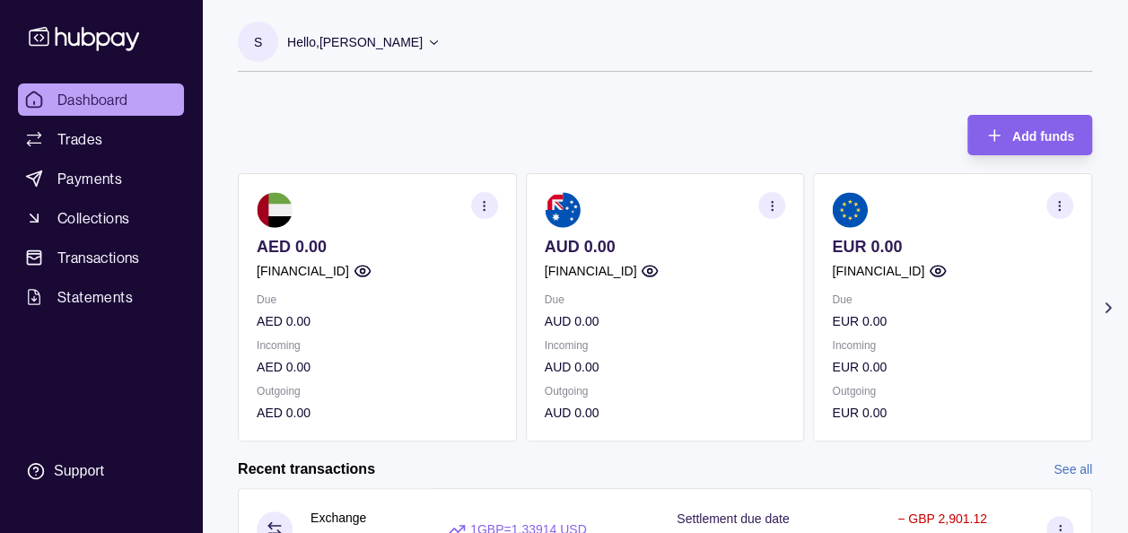
click at [1109, 302] on icon at bounding box center [1108, 308] width 18 height 18
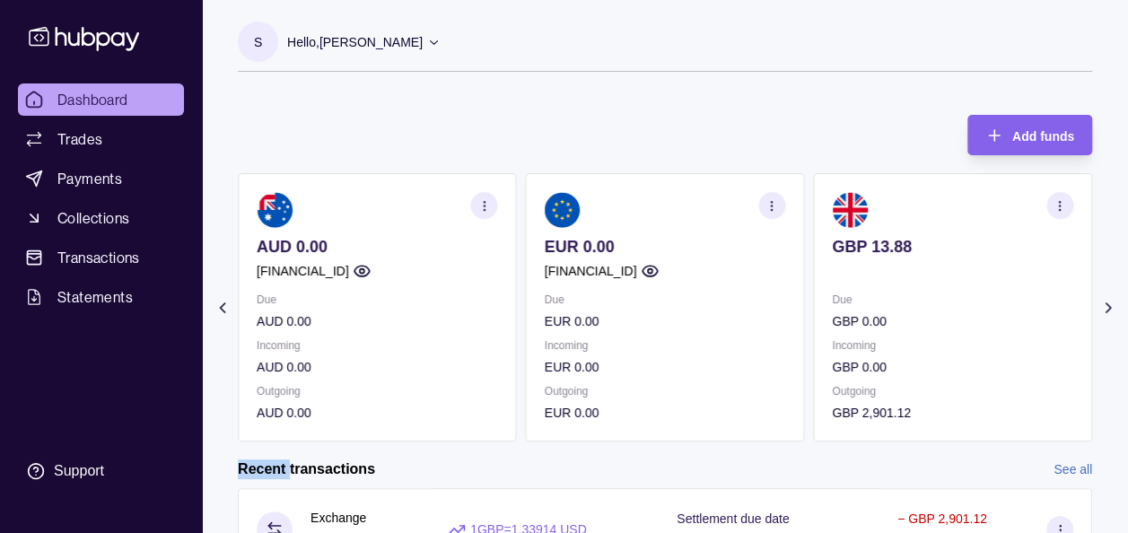
click at [1109, 302] on icon at bounding box center [1108, 308] width 18 height 18
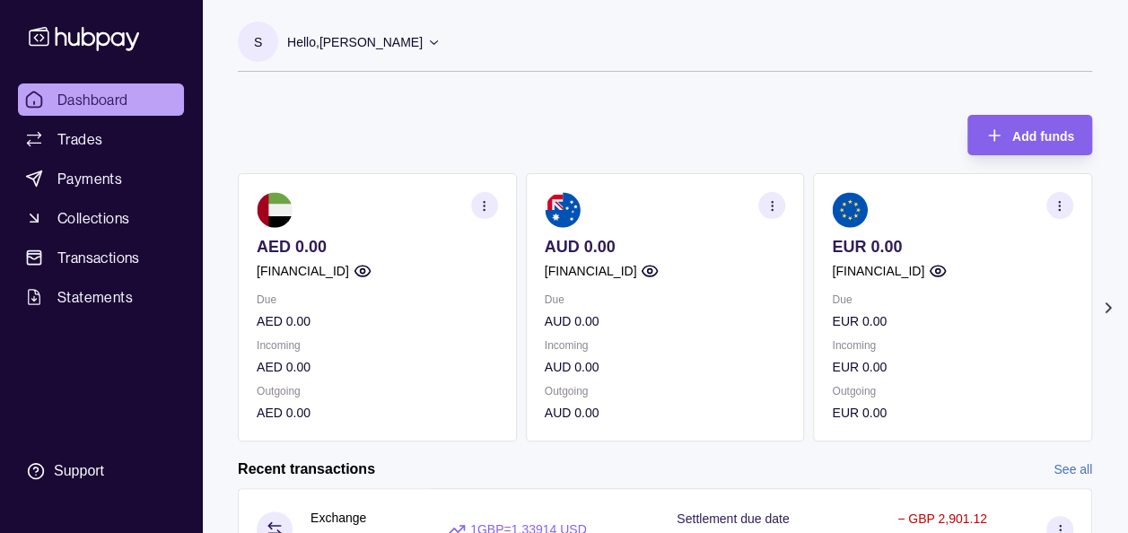
click at [1107, 300] on icon at bounding box center [1108, 308] width 18 height 18
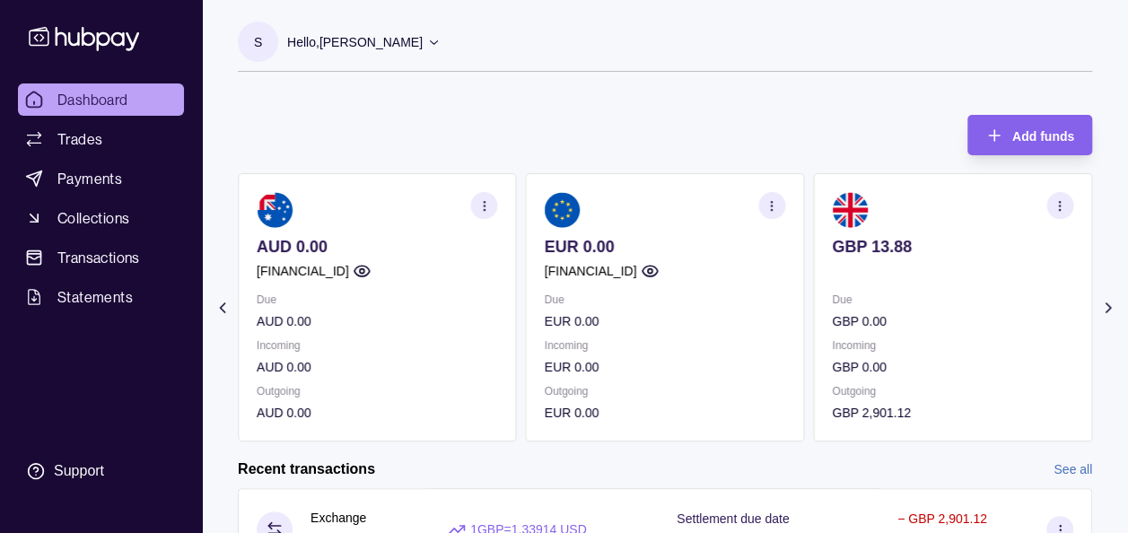
click at [1107, 303] on icon at bounding box center [1107, 307] width 4 height 9
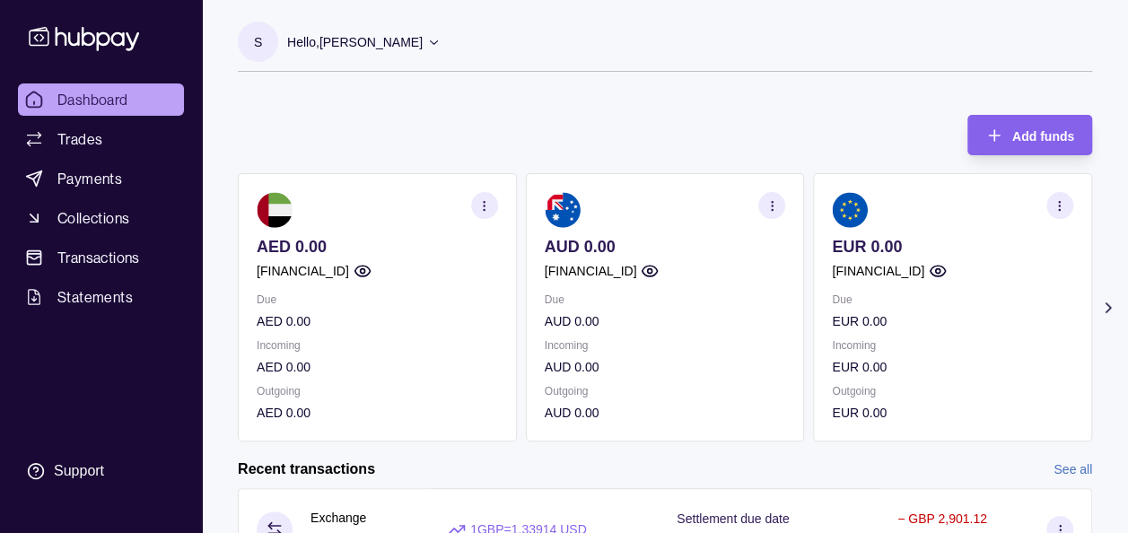
click at [1111, 293] on section "Add funds AED 0.00 [FINANCIAL_ID] Due AED 0.00 Incoming AED 0.00 Outgoing AED 0…" at bounding box center [665, 433] width 926 height 673
click at [1109, 309] on icon at bounding box center [1107, 307] width 4 height 9
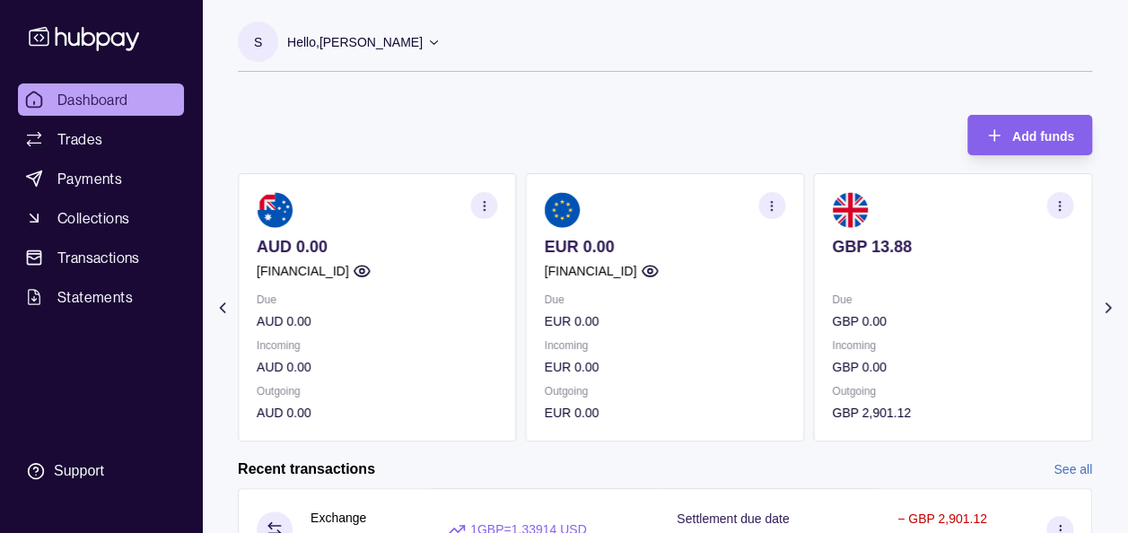
click at [778, 120] on div "Add funds AED 0.00 GB91TCCL04140408914106 Due AED 0.00 Incoming AED 0.00 Outgoi…" at bounding box center [665, 269] width 854 height 345
click at [720, 90] on div "S Hello, Soumyajit Chakraborty Prime Edge Trading FZE Account Terms and conditi…" at bounding box center [665, 385] width 926 height 770
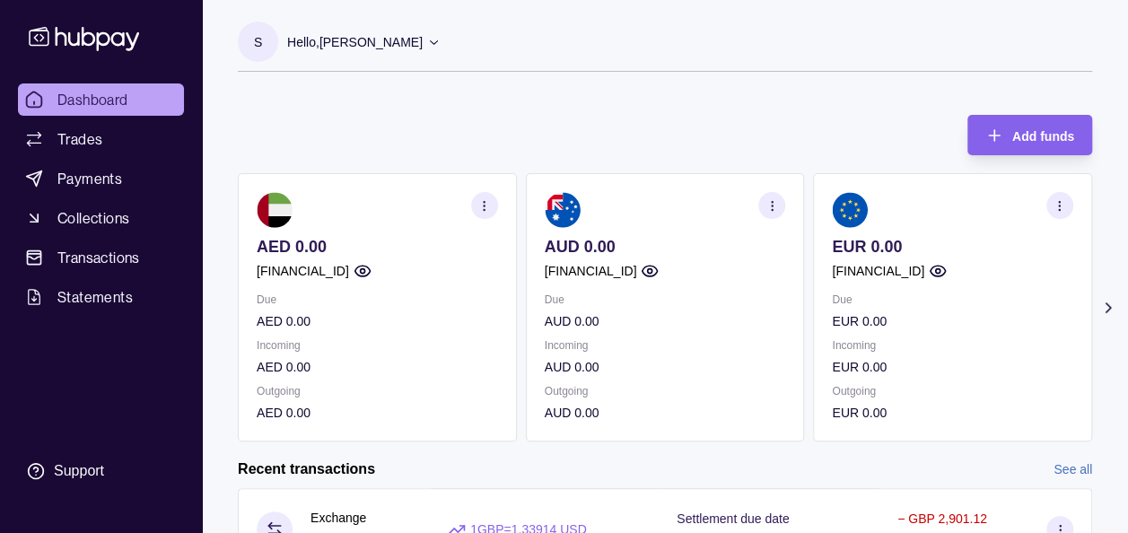
click at [1105, 303] on icon at bounding box center [1107, 307] width 4 height 9
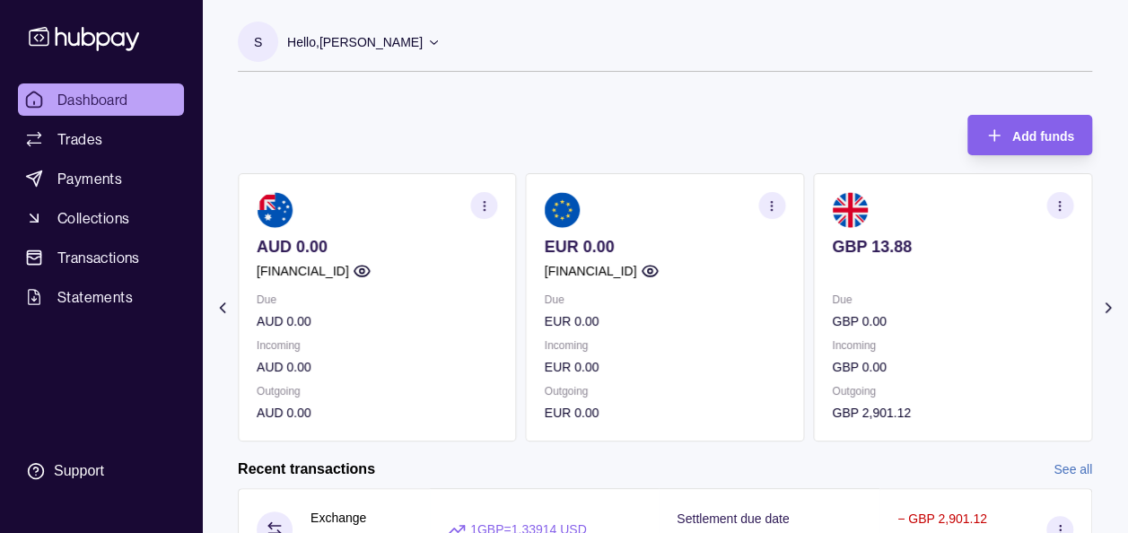
click at [736, 25] on section "S Hello, Soumyajit Chakraborty Prime Edge Trading FZE Account Terms and conditi…" at bounding box center [665, 47] width 854 height 50
click at [1102, 299] on icon at bounding box center [1108, 308] width 18 height 18
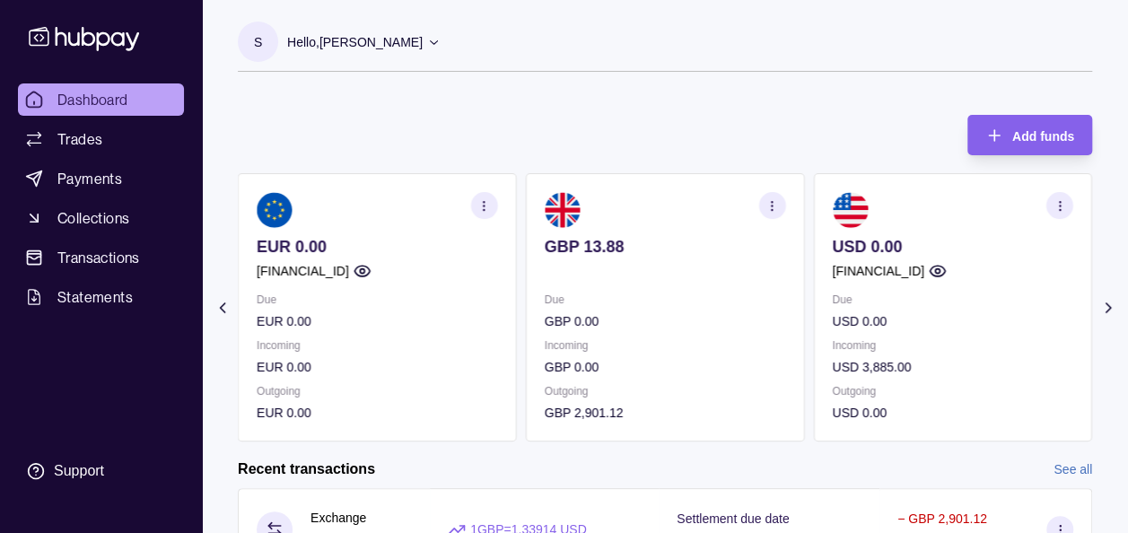
click at [1102, 299] on icon at bounding box center [1108, 308] width 18 height 18
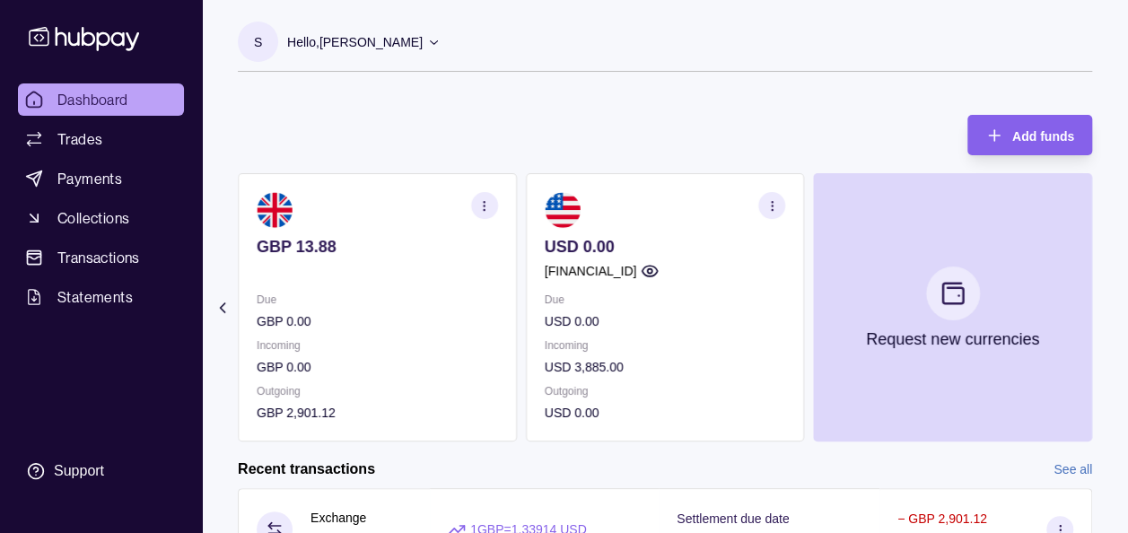
click at [232, 315] on section "Add funds AED 0.00 GB91TCCL04140408914106 Due AED 0.00 Incoming AED 0.00 Outgoi…" at bounding box center [665, 433] width 926 height 673
click at [221, 310] on icon at bounding box center [223, 308] width 18 height 18
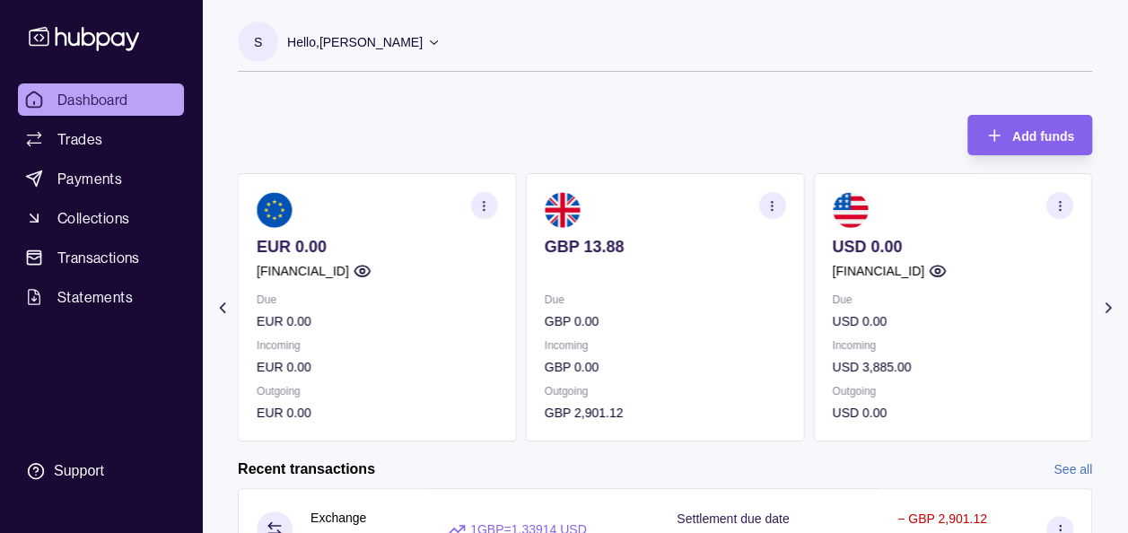
click at [221, 310] on icon at bounding box center [223, 308] width 18 height 18
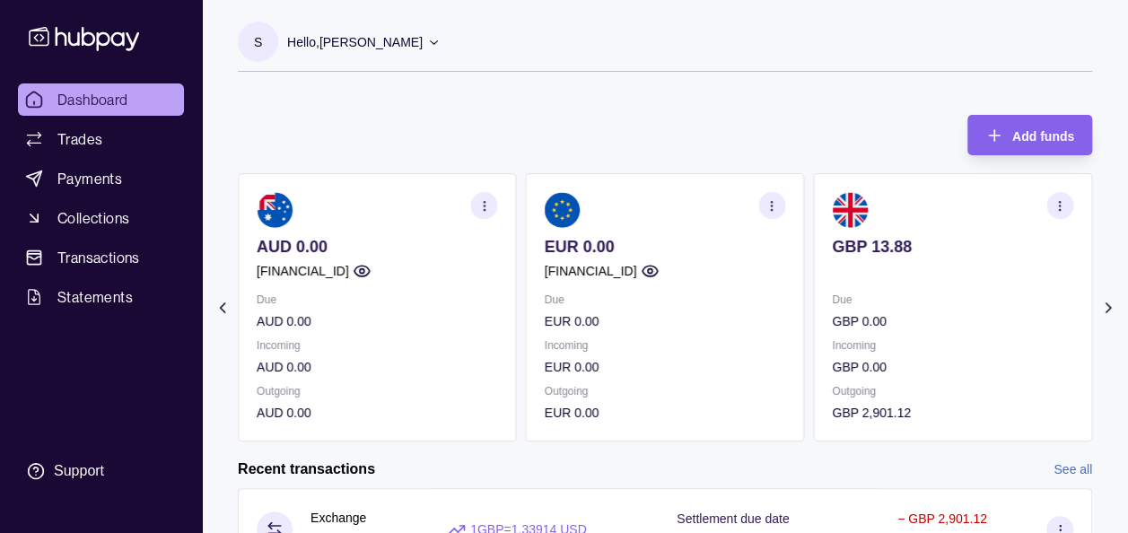
click at [221, 310] on icon at bounding box center [223, 308] width 18 height 18
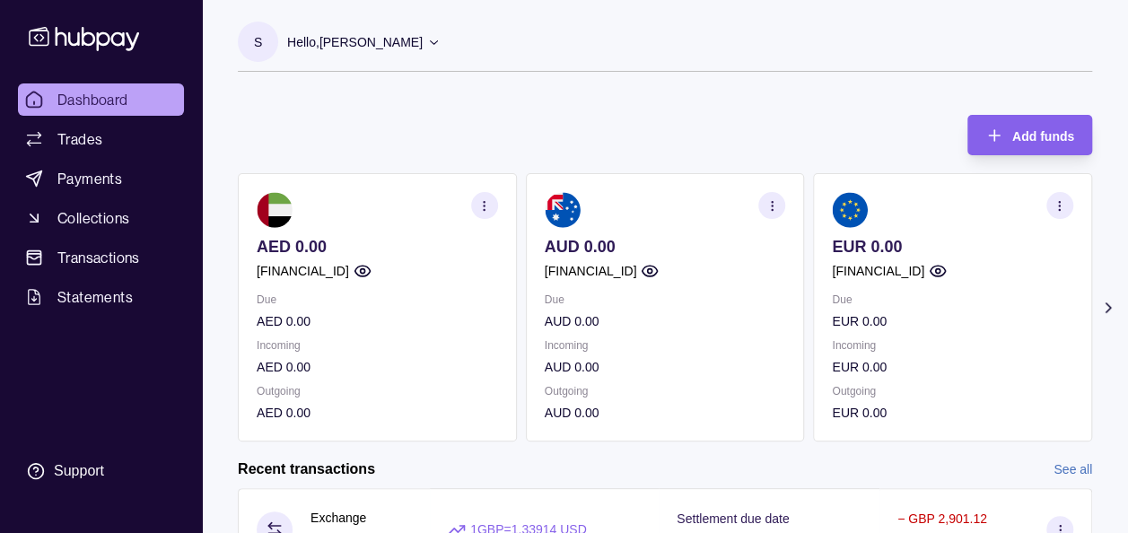
click at [221, 310] on section "Add funds AED 0.00 GB91TCCL04140408914106 Due AED 0.00 Incoming AED 0.00 Outgoi…" at bounding box center [665, 433] width 926 height 673
click at [695, 174] on section "AUD 0.00 GB91TCCL04140408914106 Due AUD 0.00 Incoming AUD 0.00 Outgoing AUD 0.00" at bounding box center [665, 307] width 279 height 268
click at [659, 106] on div "Add funds AED 0.00 GB91TCCL04140408914106 Due AED 0.00 Incoming AED 0.00 Outgoi…" at bounding box center [665, 269] width 854 height 345
click at [1105, 309] on icon at bounding box center [1108, 308] width 18 height 18
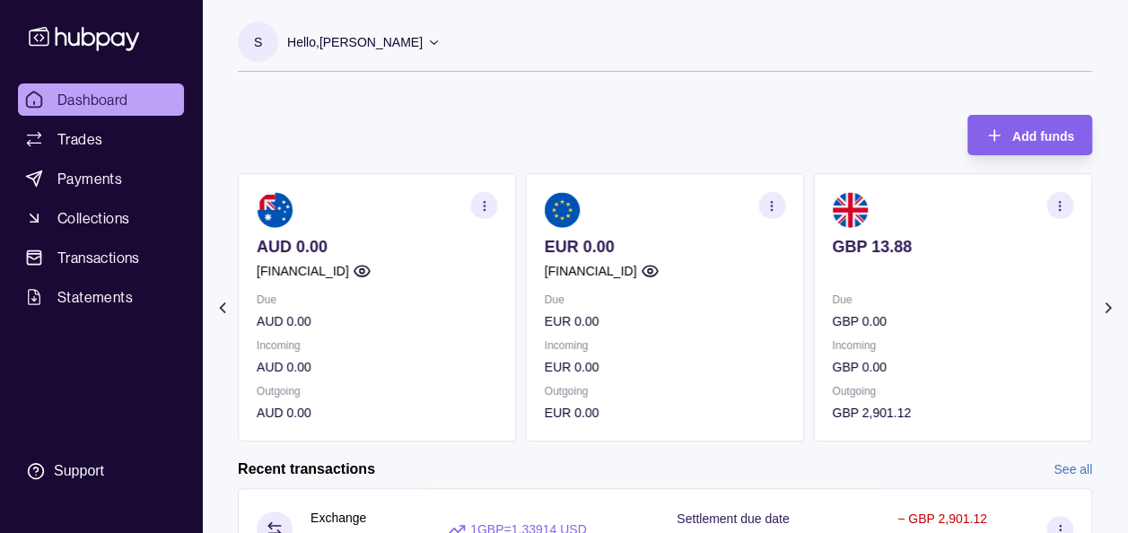
click at [1105, 309] on icon at bounding box center [1108, 308] width 18 height 18
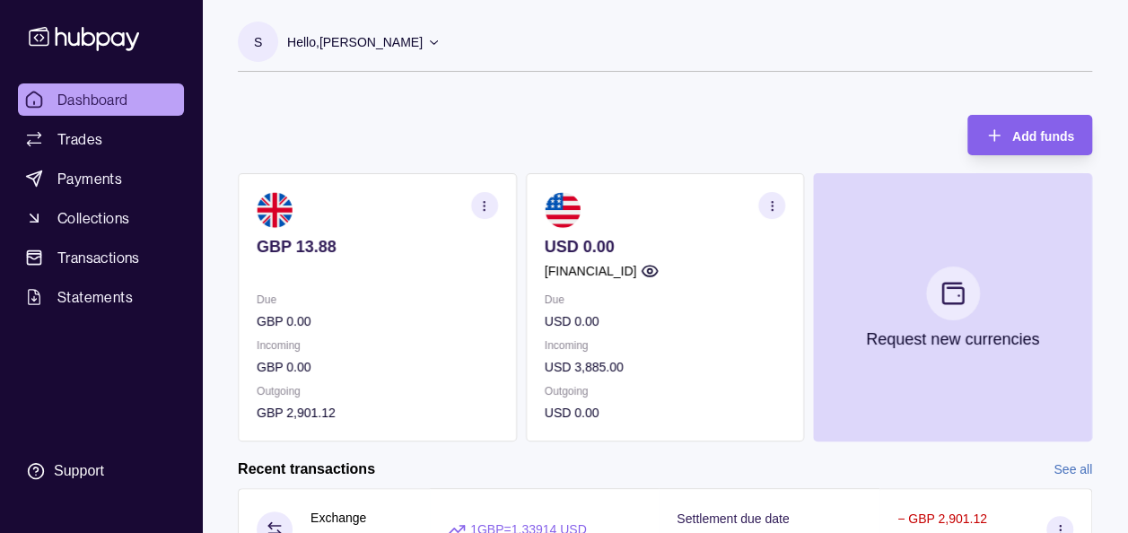
click at [45, 311] on div "Dashboard Trades Payments Collections Transactions Statements Support S Hello, …" at bounding box center [564, 395] width 1128 height 791
click at [558, 205] on img at bounding box center [563, 210] width 36 height 36
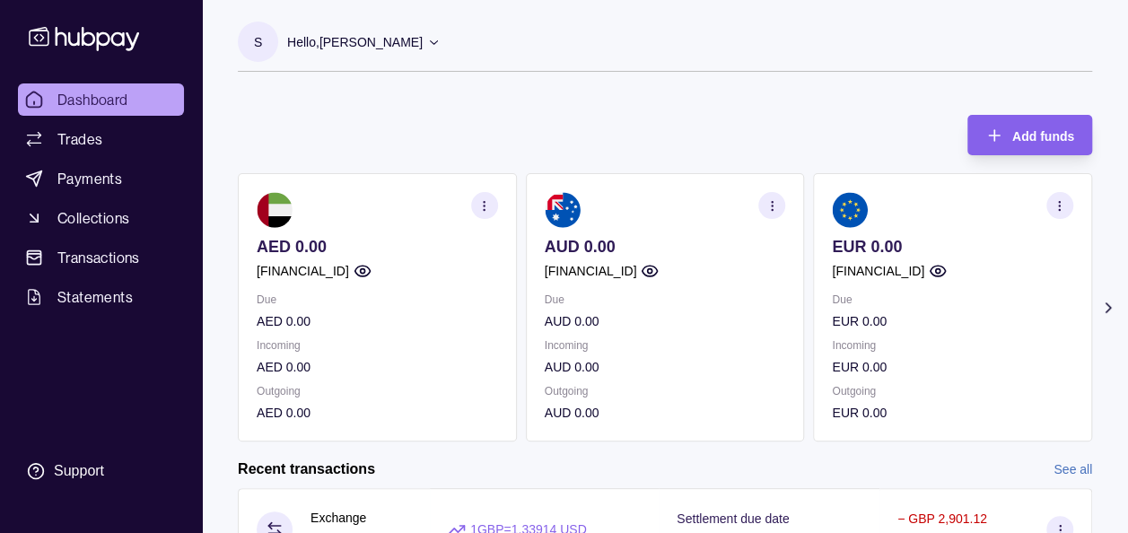
click at [1099, 307] on icon at bounding box center [1108, 308] width 18 height 18
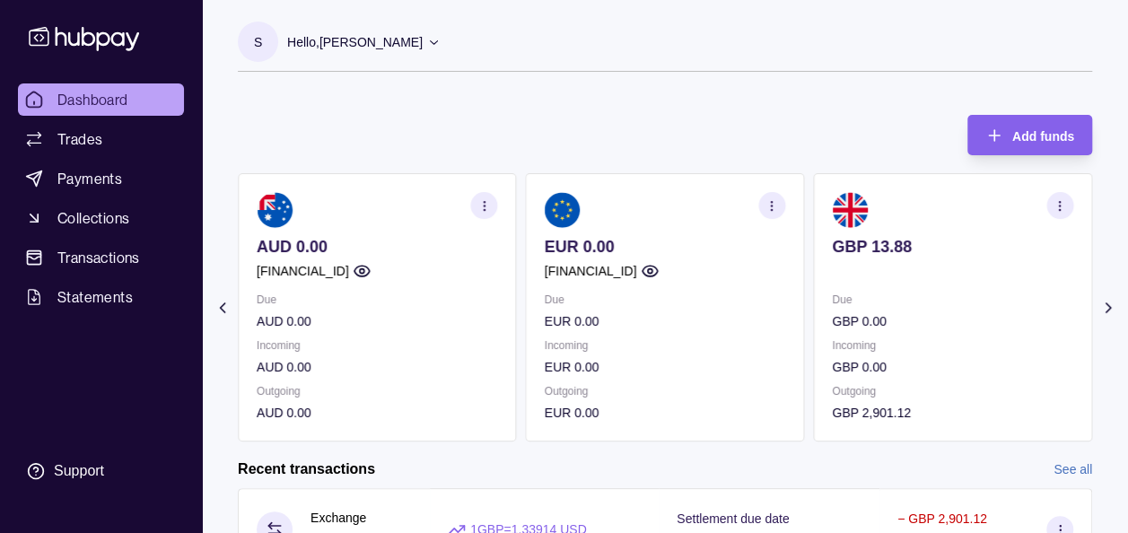
click at [1099, 307] on icon at bounding box center [1108, 308] width 18 height 18
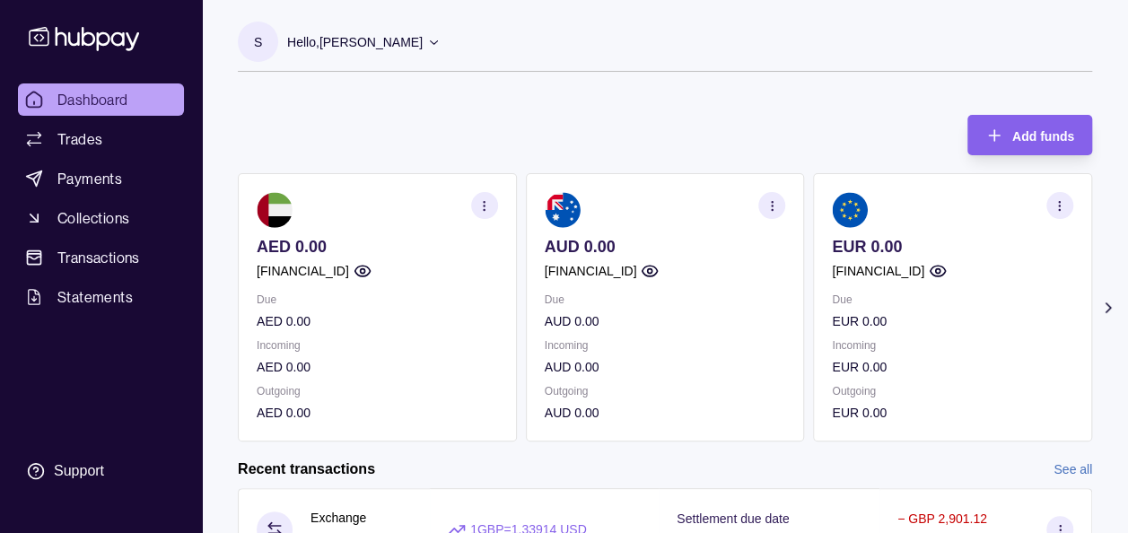
click at [1103, 309] on icon at bounding box center [1108, 308] width 18 height 18
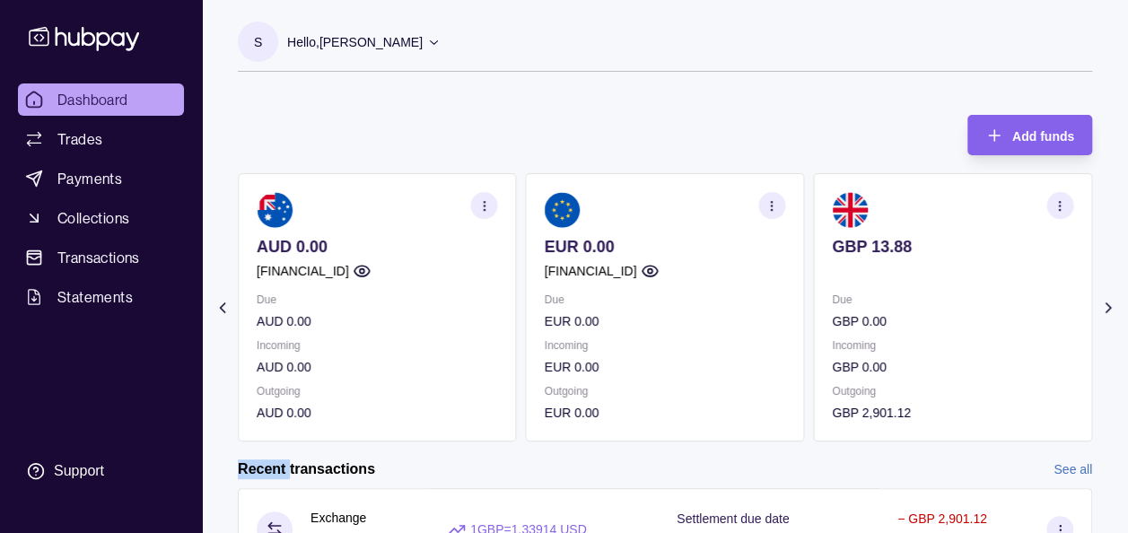
click at [1103, 309] on icon at bounding box center [1108, 308] width 18 height 18
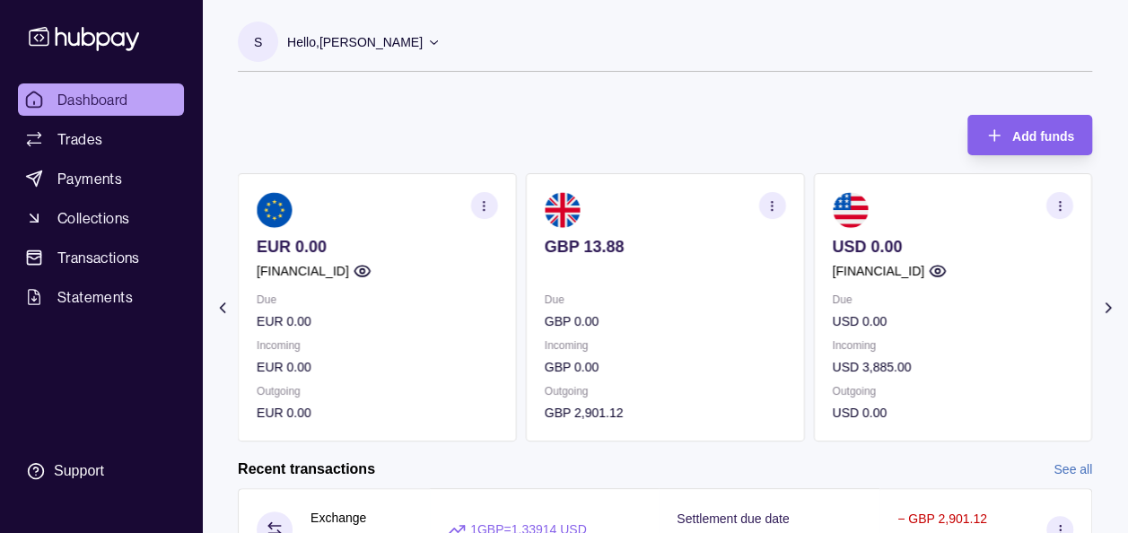
click at [734, 95] on div "S Hello, Soumyajit Chakraborty Prime Edge Trading FZE Account Terms and conditi…" at bounding box center [665, 385] width 926 height 770
click at [743, 104] on div "Add funds AED 0.00 GB91TCCL04140408914106 Due AED 0.00 Incoming AED 0.00 Outgoi…" at bounding box center [665, 269] width 854 height 345
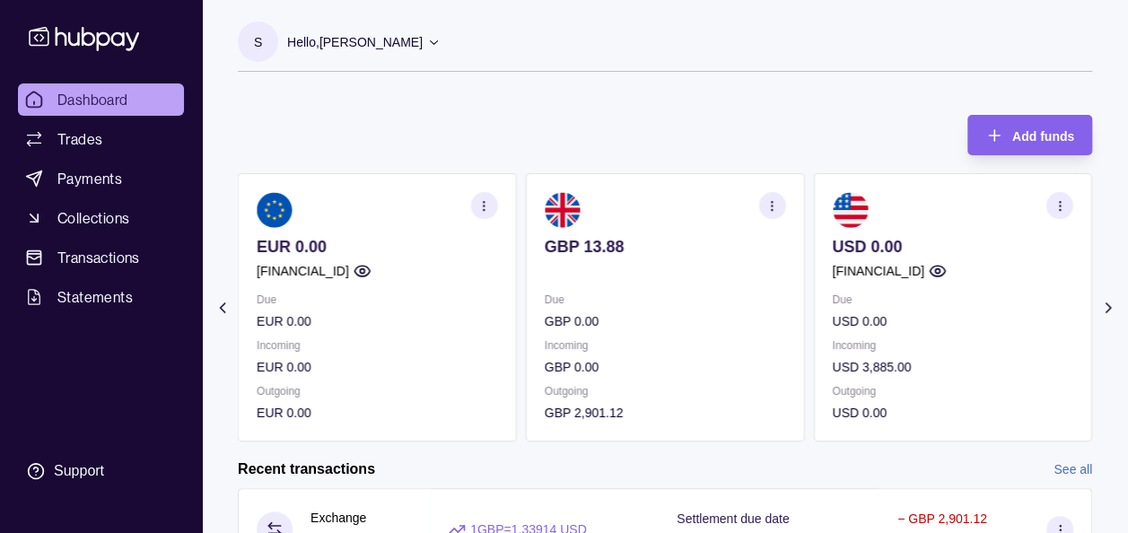
click at [408, 118] on div "Add funds AED 0.00 GB91TCCL04140408914106 Due AED 0.00 Incoming AED 0.00 Outgoi…" at bounding box center [665, 269] width 854 height 345
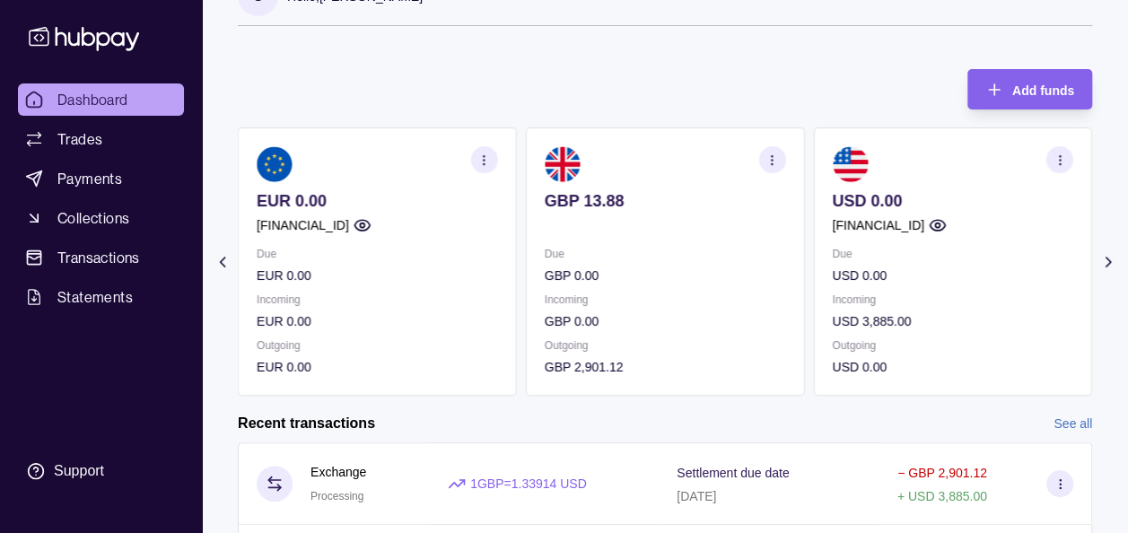
scroll to position [5, 0]
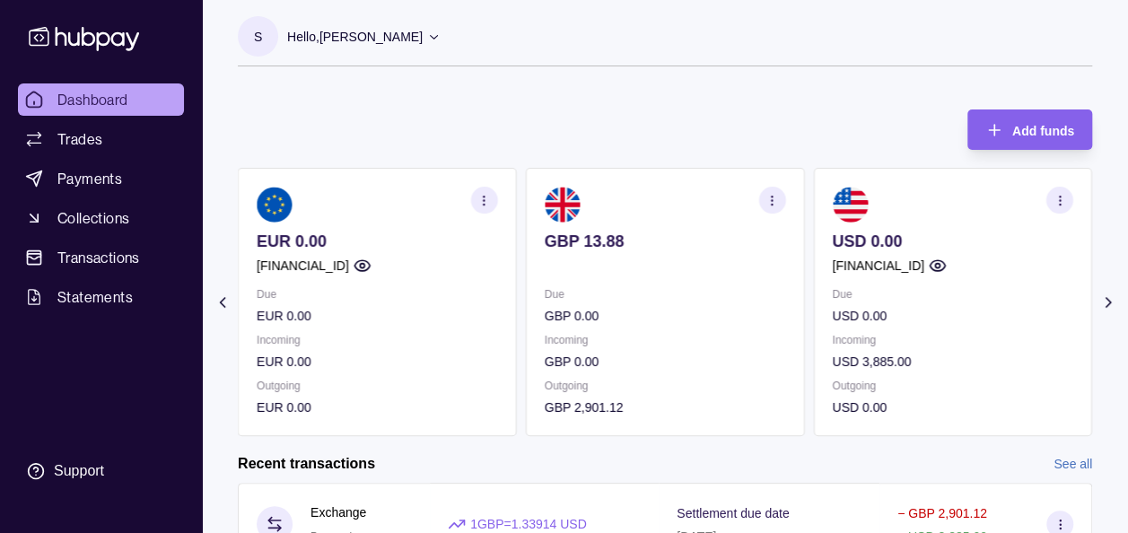
click at [1105, 303] on icon at bounding box center [1108, 302] width 18 height 18
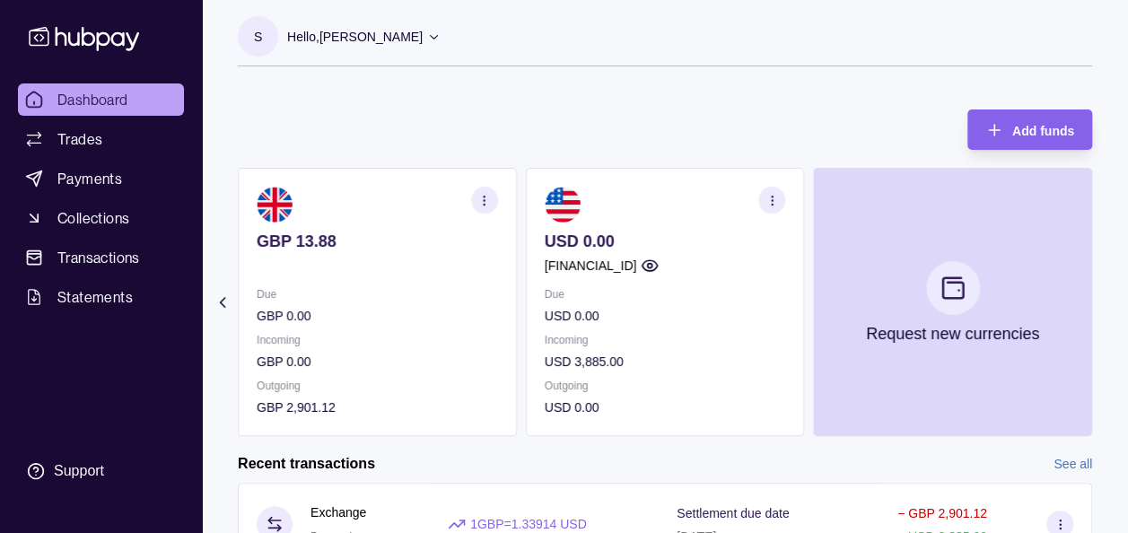
click at [221, 305] on icon at bounding box center [223, 302] width 18 height 18
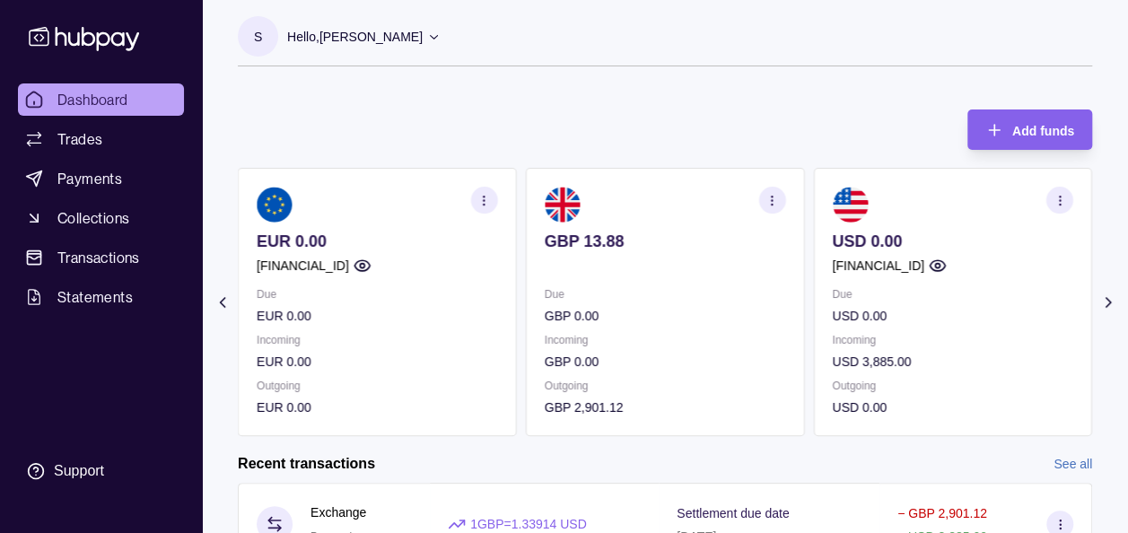
click at [221, 305] on icon at bounding box center [223, 302] width 18 height 18
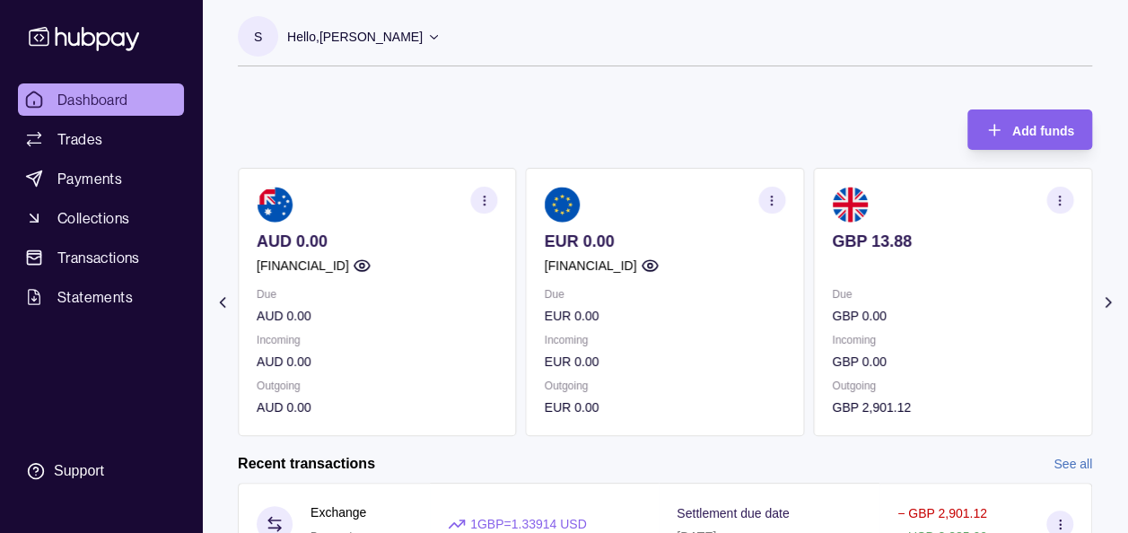
click at [221, 305] on icon at bounding box center [223, 302] width 18 height 18
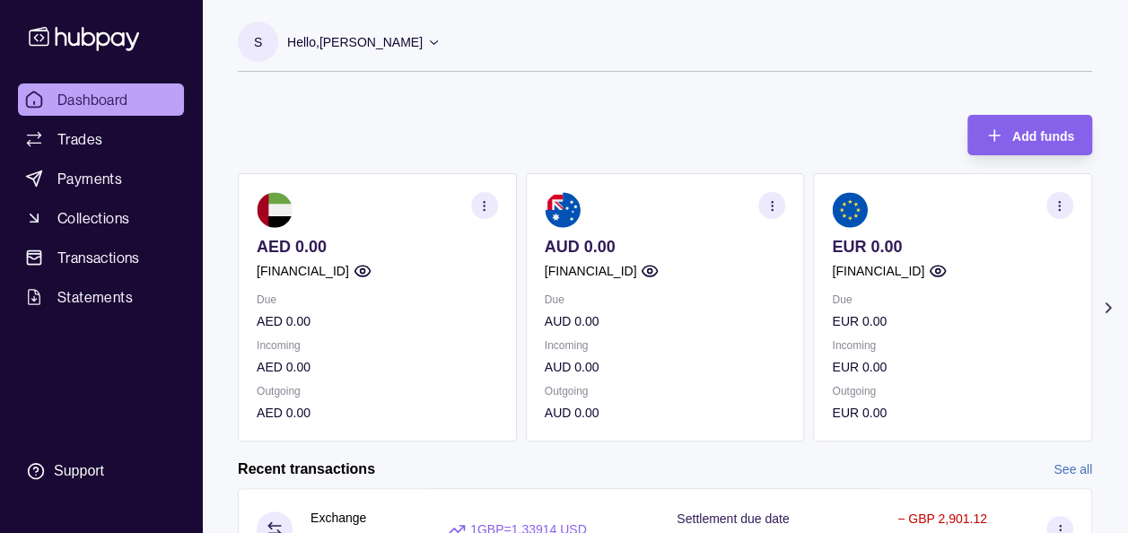
click at [1109, 310] on icon at bounding box center [1108, 308] width 18 height 18
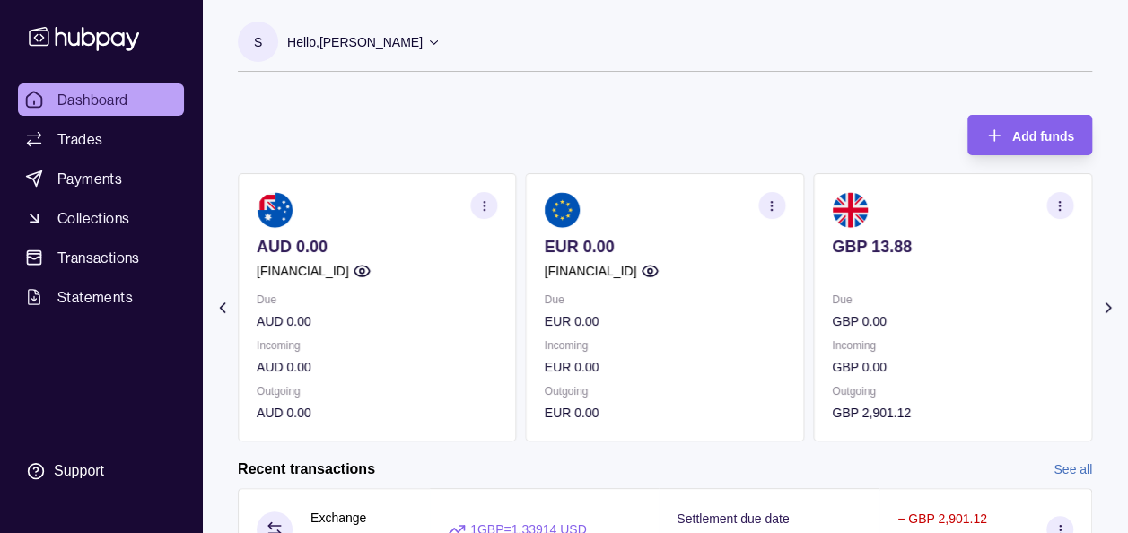
click at [1109, 310] on icon at bounding box center [1108, 308] width 18 height 18
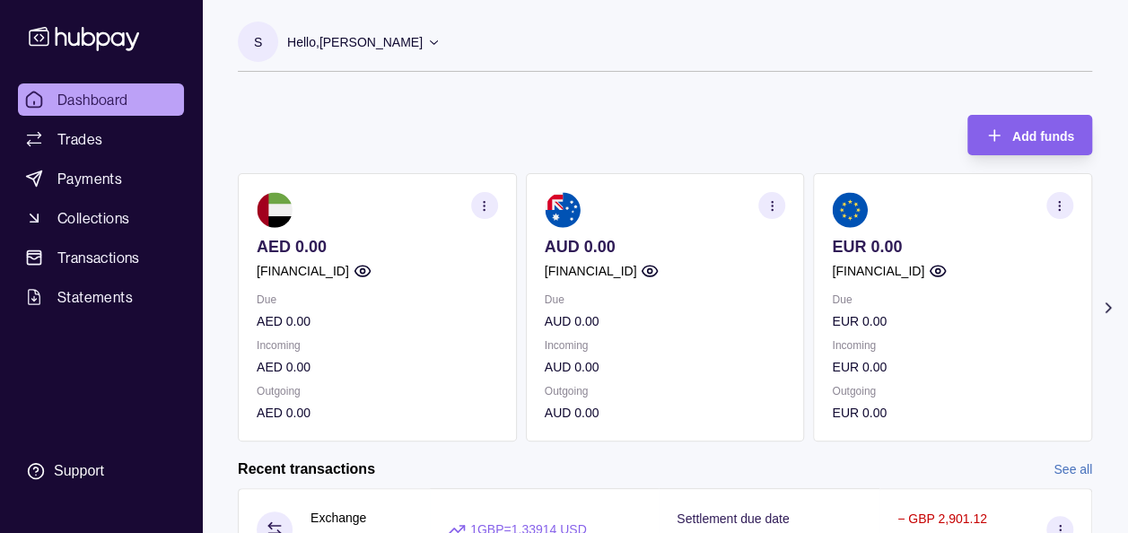
click at [1105, 305] on icon at bounding box center [1108, 308] width 18 height 18
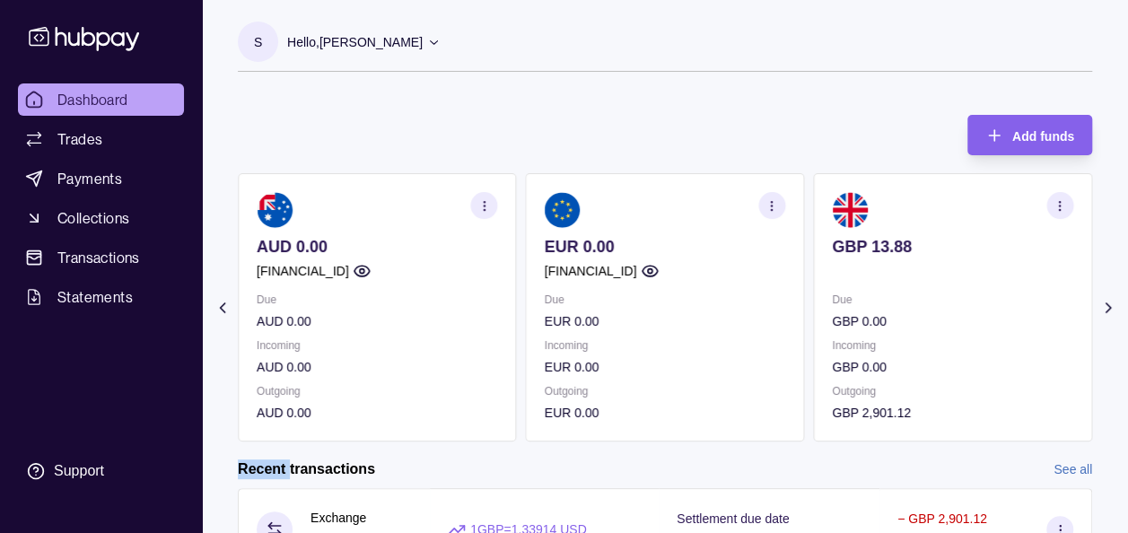
click at [1105, 305] on icon at bounding box center [1108, 308] width 18 height 18
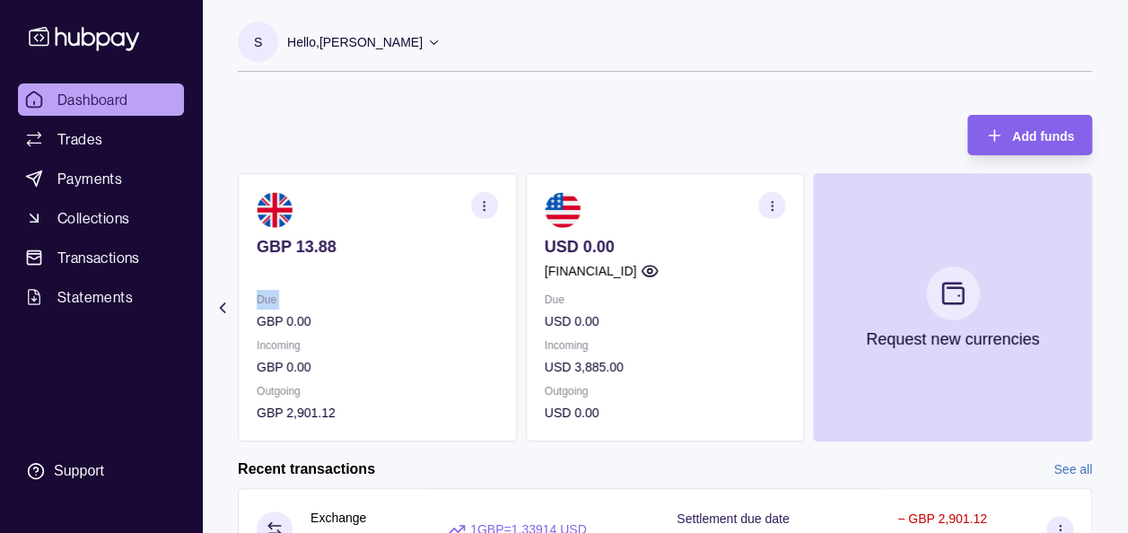
click at [1105, 305] on section "Add funds AED 0.00 [FINANCIAL_ID] Due AED 0.00 Incoming AED 0.00 Outgoing AED 0…" at bounding box center [665, 433] width 926 height 673
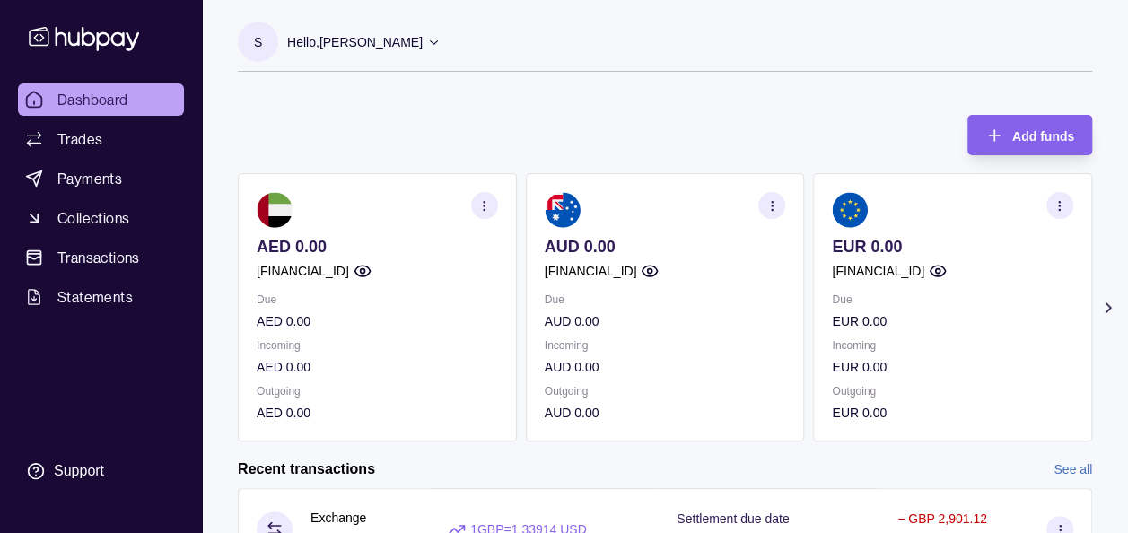
click at [1111, 306] on icon at bounding box center [1108, 308] width 18 height 18
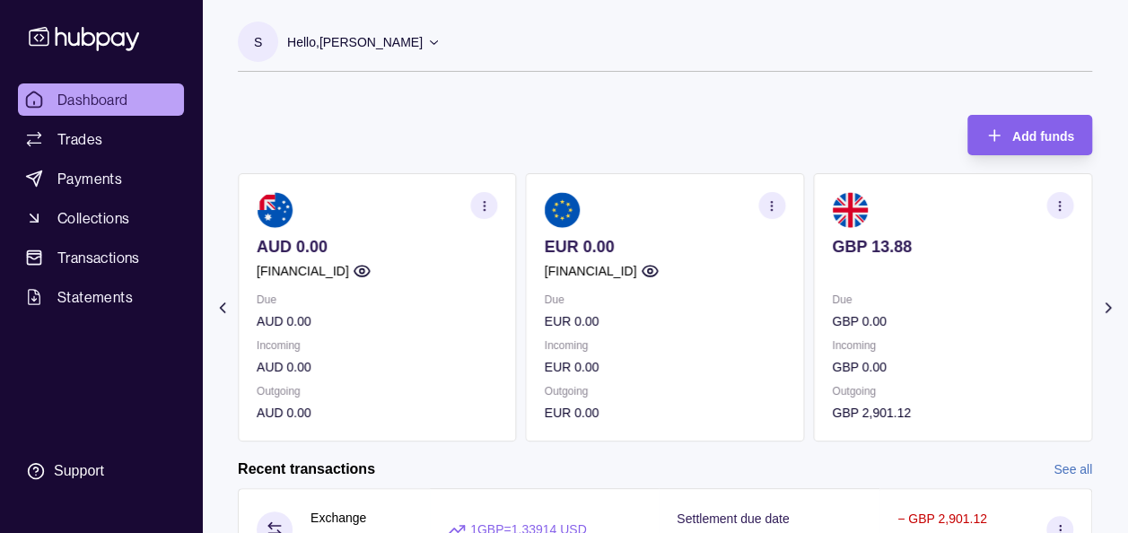
click at [1111, 306] on icon at bounding box center [1108, 308] width 18 height 18
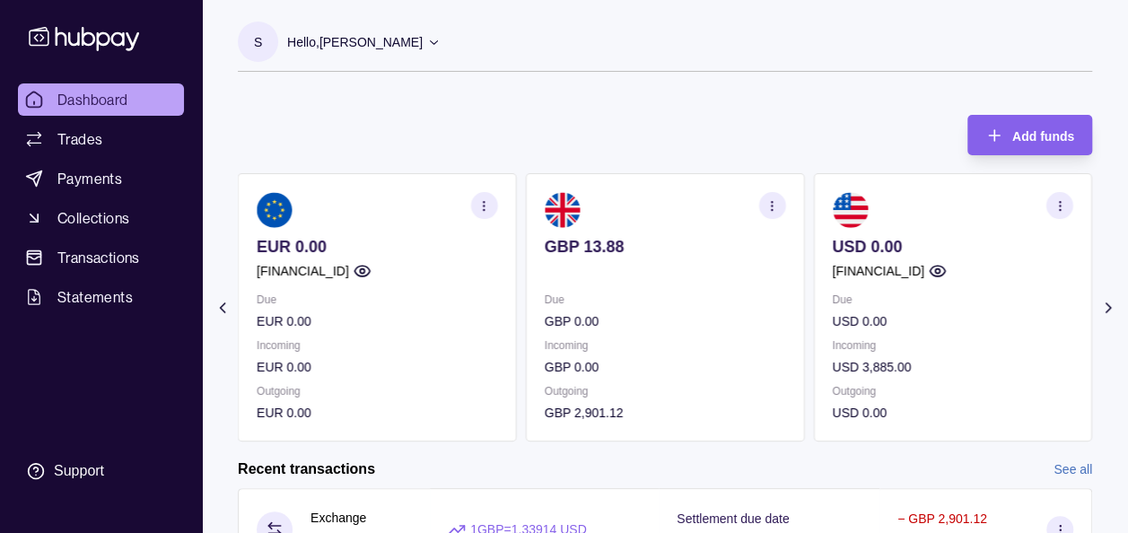
click at [1063, 196] on section "button" at bounding box center [1059, 205] width 27 height 27
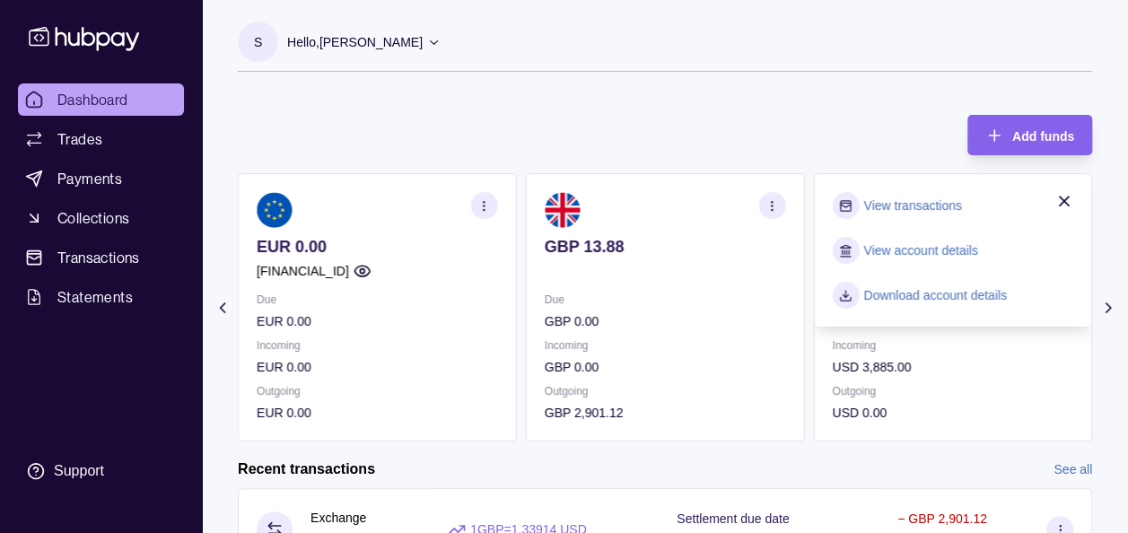
click at [957, 206] on link "View transactions" at bounding box center [912, 206] width 98 height 20
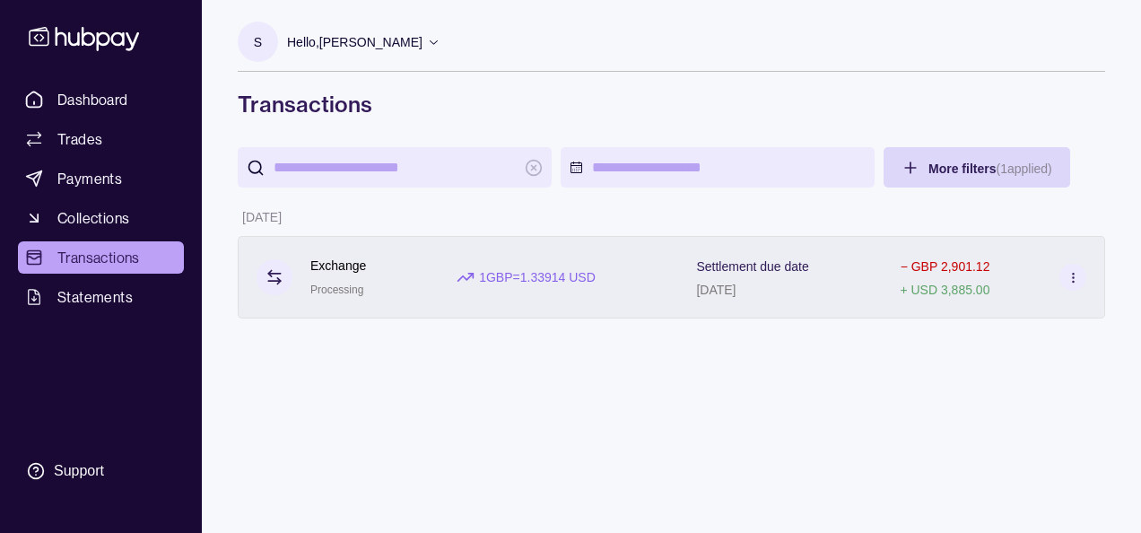
click at [1079, 266] on section at bounding box center [1073, 277] width 27 height 27
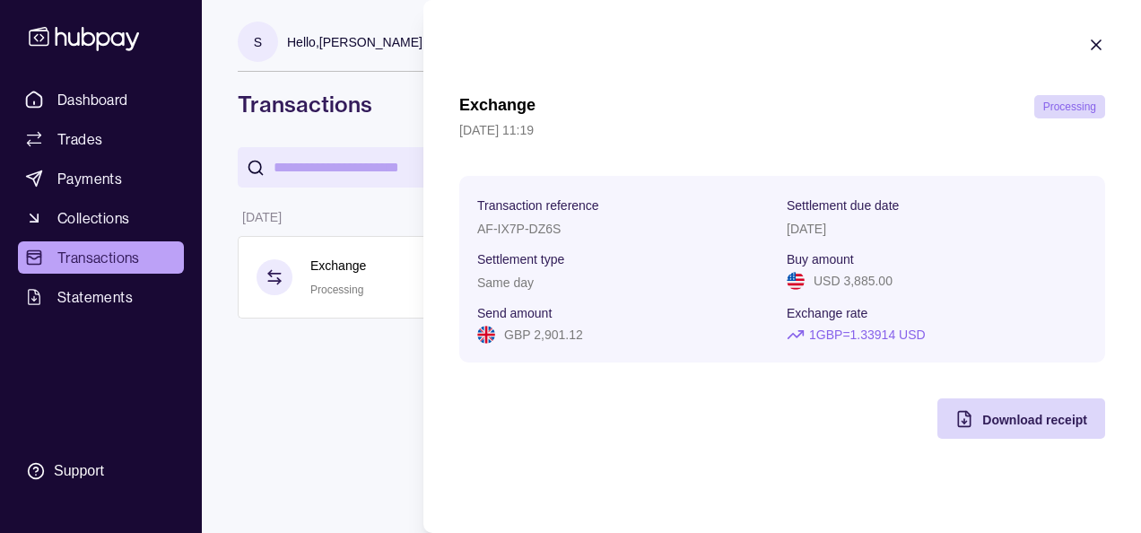
click at [1097, 49] on icon "button" at bounding box center [1097, 45] width 18 height 18
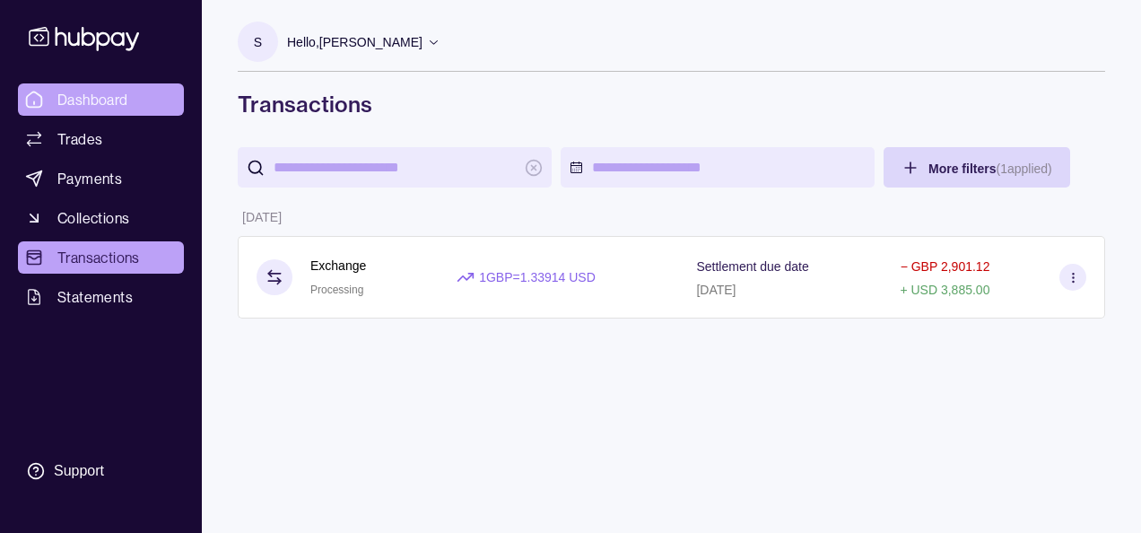
click at [88, 106] on span "Dashboard" at bounding box center [92, 100] width 71 height 22
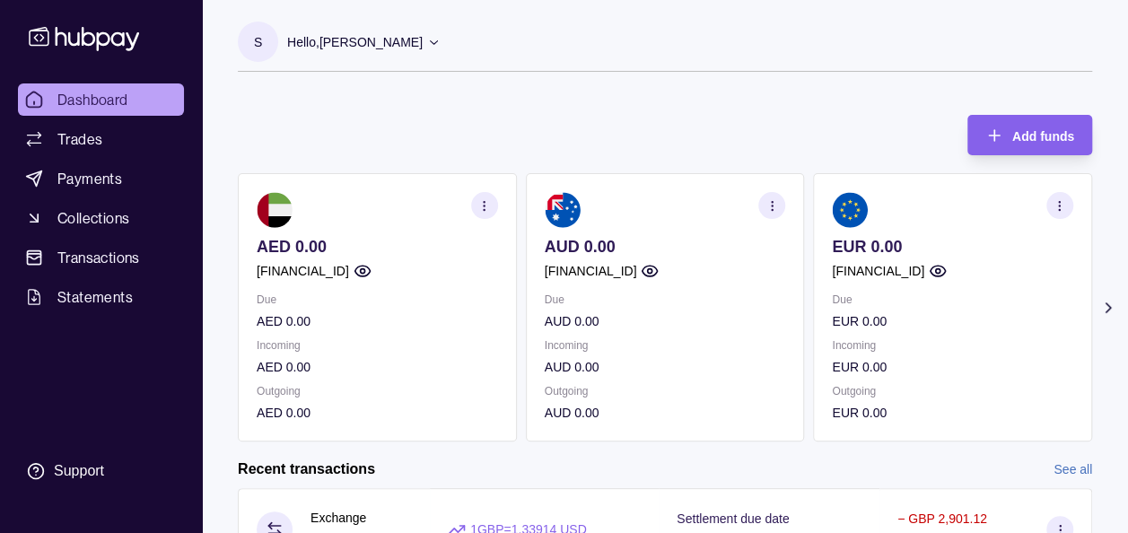
click at [521, 134] on div "Add funds AED 0.00 GB91TCCL04140408914106 Due AED 0.00 Incoming AED 0.00 Outgoi…" at bounding box center [665, 269] width 854 height 345
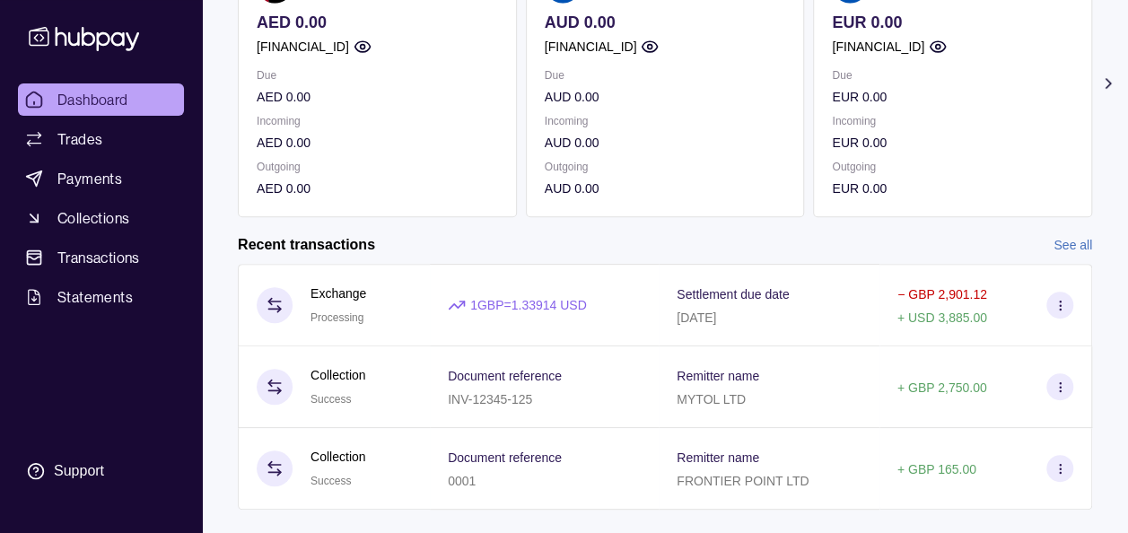
scroll to position [257, 0]
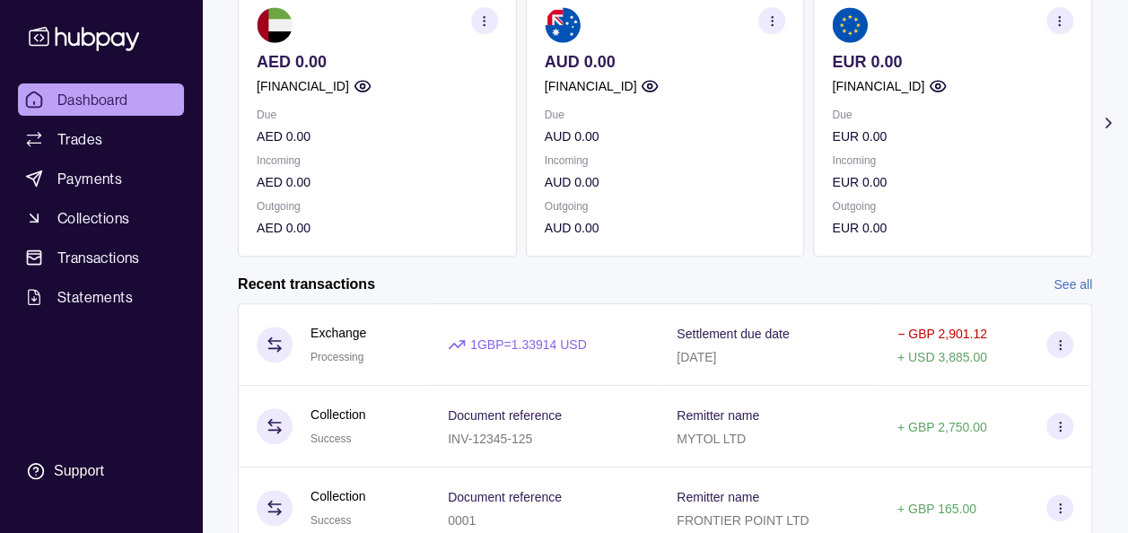
click at [521, 134] on div "AED 0.00 GB91TCCL04140408914106 Due AED 0.00 Incoming AED 0.00 Outgoing AED 0.0…" at bounding box center [665, 122] width 854 height 268
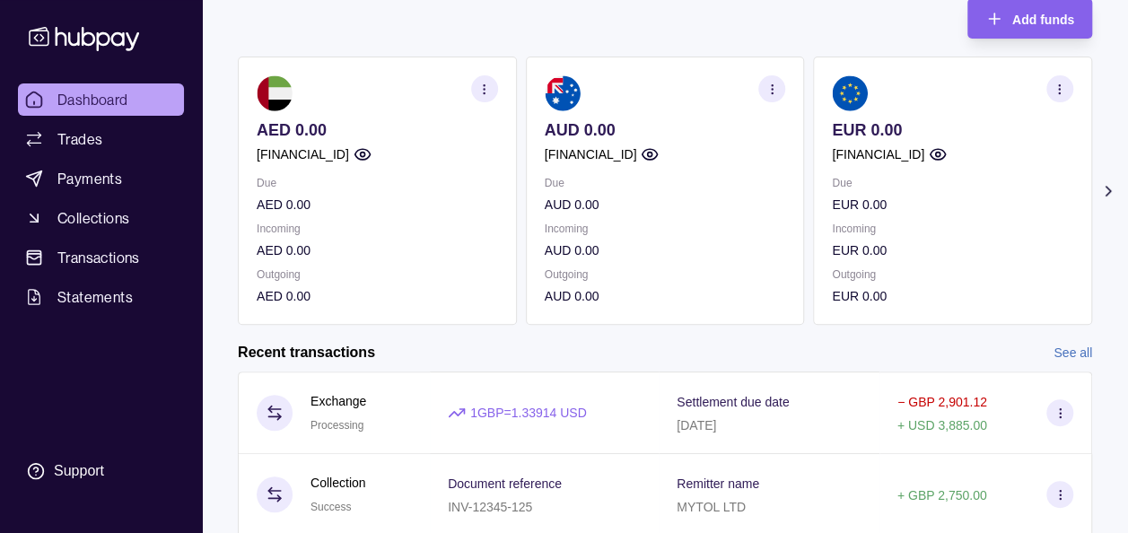
scroll to position [113, 0]
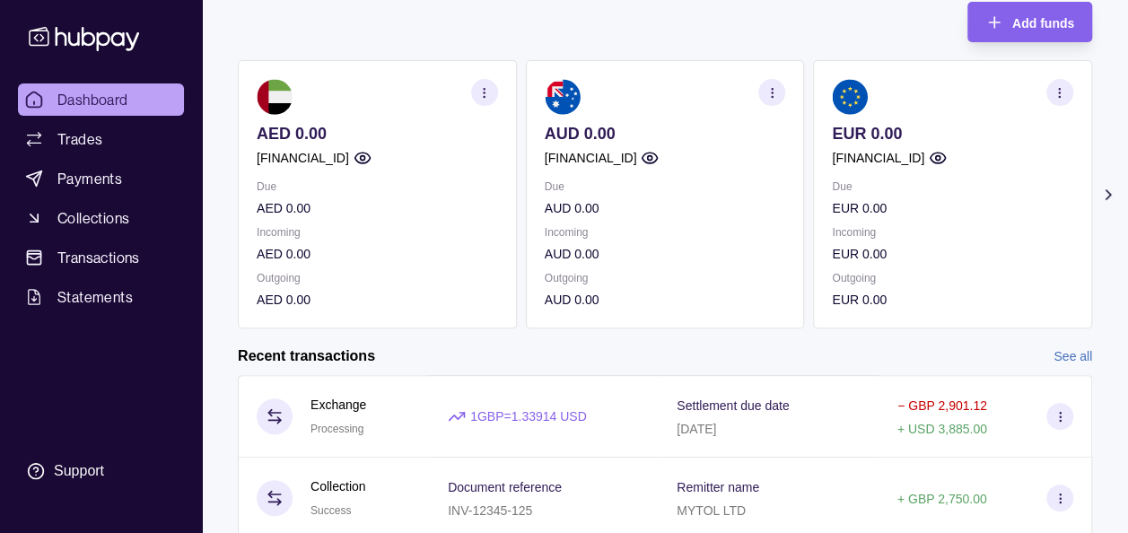
click at [1114, 183] on section "Add funds AED 0.00 GB91TCCL04140408914106 Due AED 0.00 Incoming AED 0.00 Outgoi…" at bounding box center [665, 320] width 926 height 673
click at [1110, 189] on icon at bounding box center [1108, 195] width 18 height 18
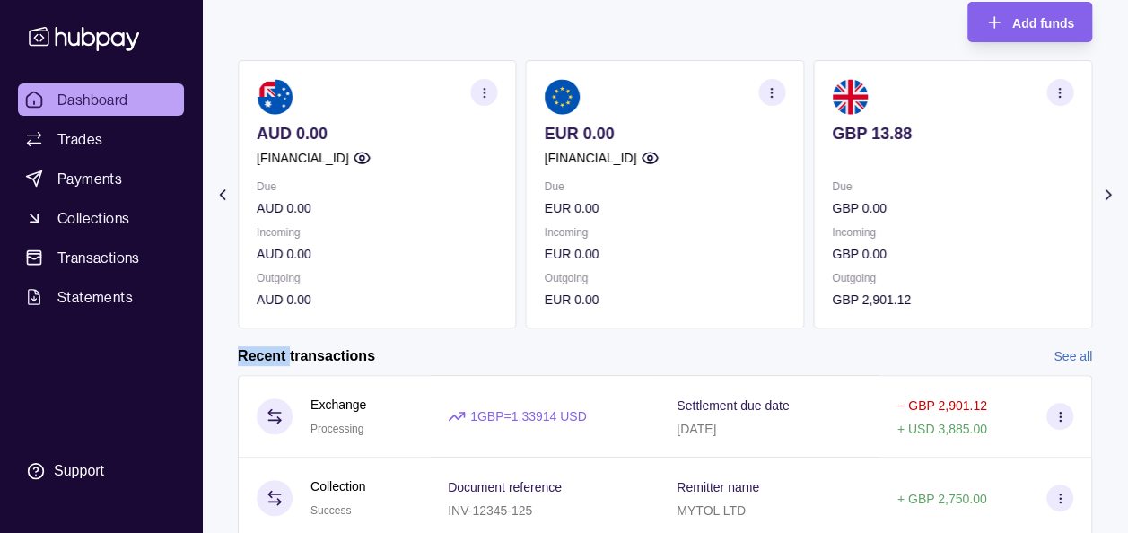
click at [1110, 189] on icon at bounding box center [1108, 195] width 18 height 18
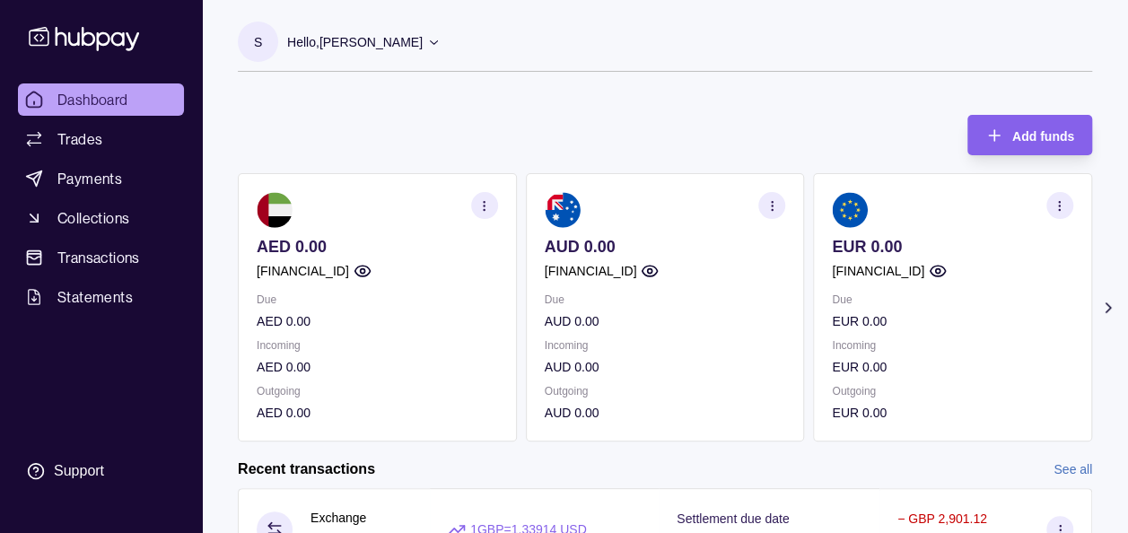
click at [1103, 299] on icon at bounding box center [1108, 308] width 18 height 18
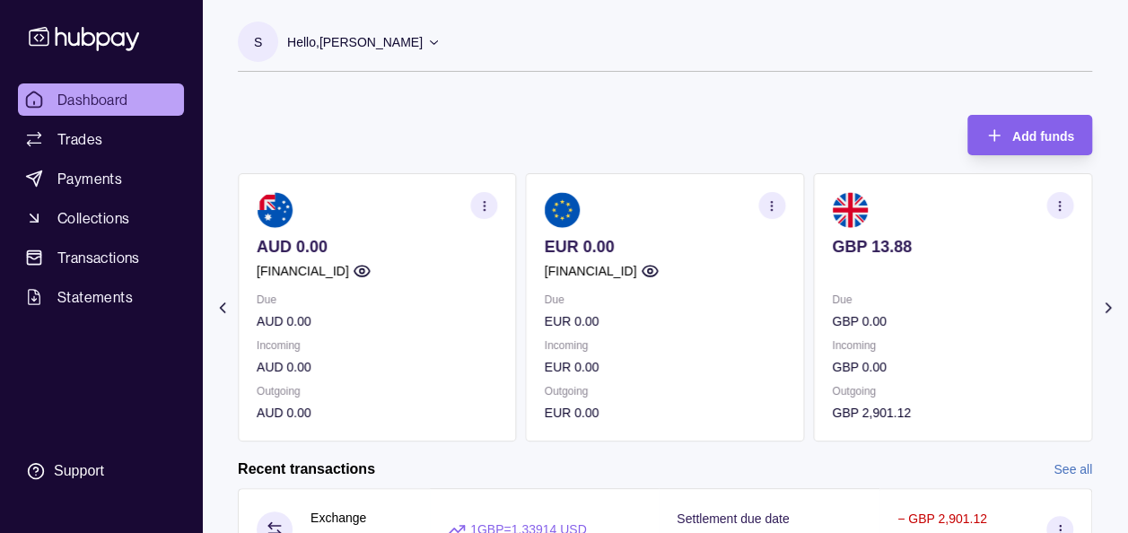
click at [1103, 299] on icon at bounding box center [1108, 308] width 18 height 18
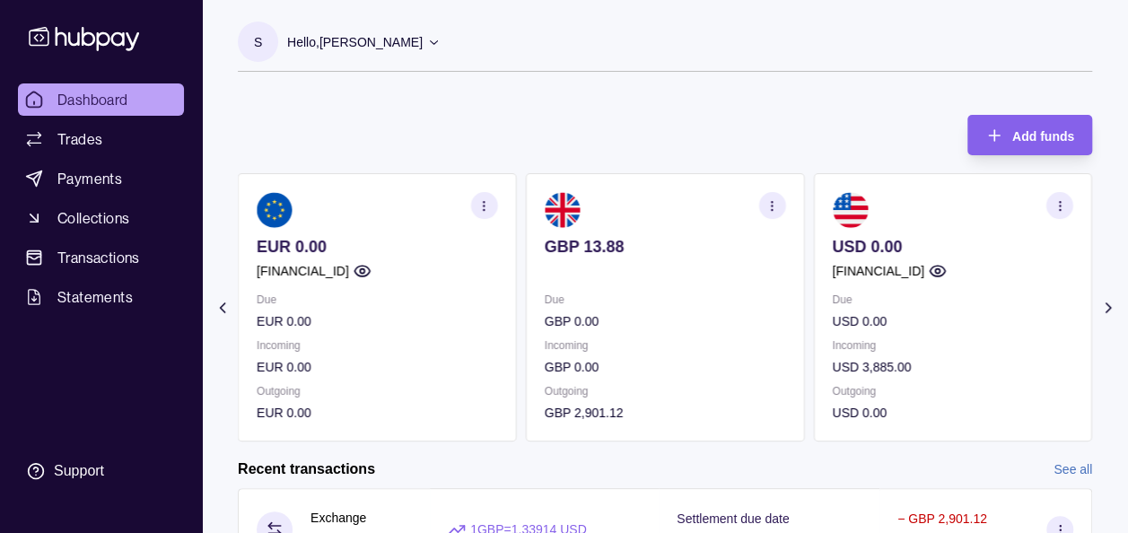
click at [628, 112] on div "Add funds AED 0.00 [FINANCIAL_ID] Due AED 0.00 Incoming AED 0.00 Outgoing AED 0…" at bounding box center [665, 269] width 854 height 345
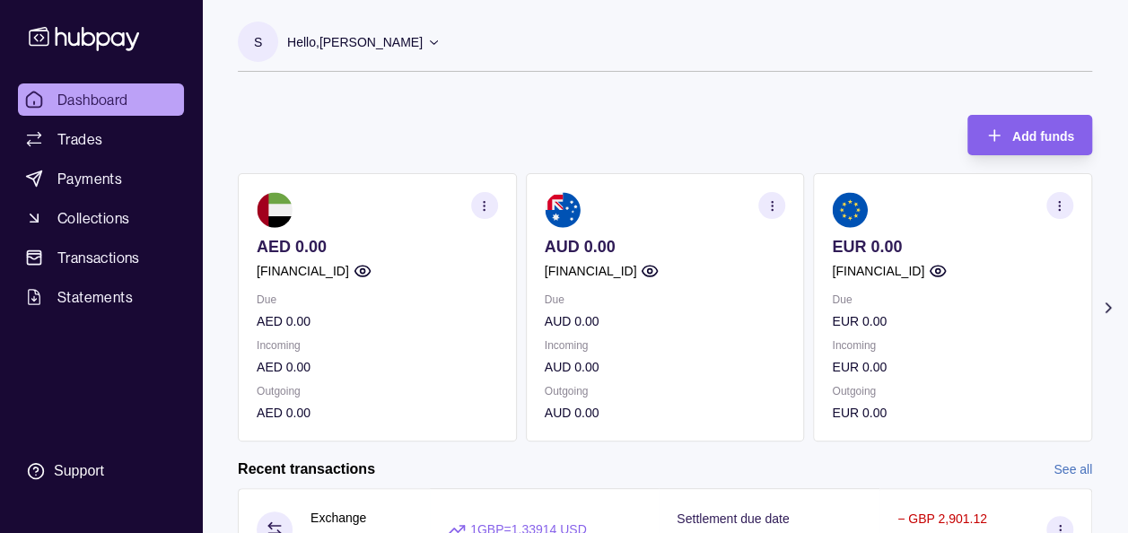
click at [1107, 303] on icon at bounding box center [1108, 308] width 18 height 18
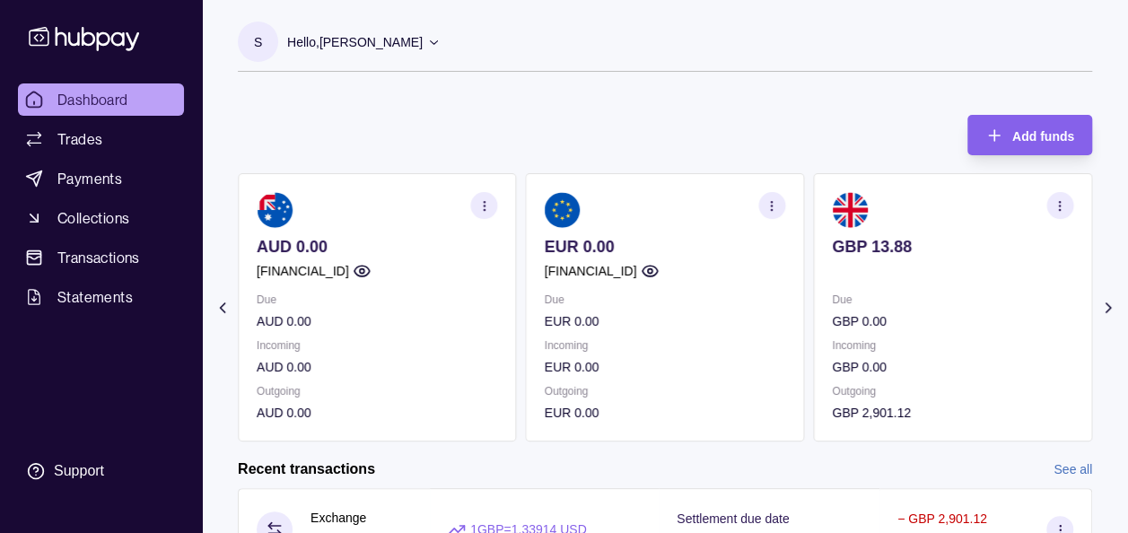
click at [1107, 303] on icon at bounding box center [1108, 308] width 18 height 18
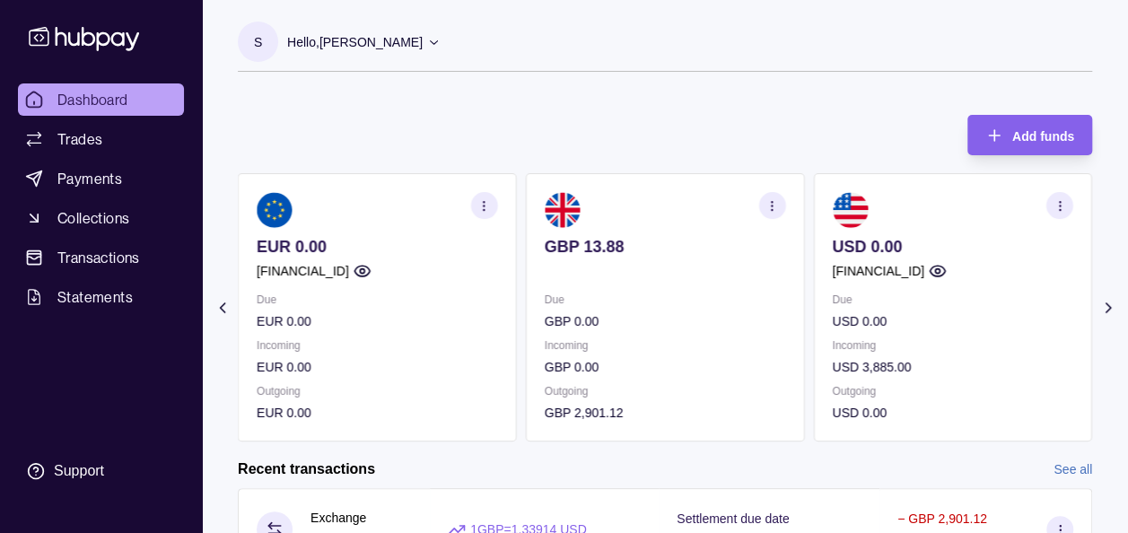
click at [752, 122] on div "Add funds AED 0.00 [FINANCIAL_ID] Due AED 0.00 Incoming AED 0.00 Outgoing AED 0…" at bounding box center [665, 269] width 854 height 345
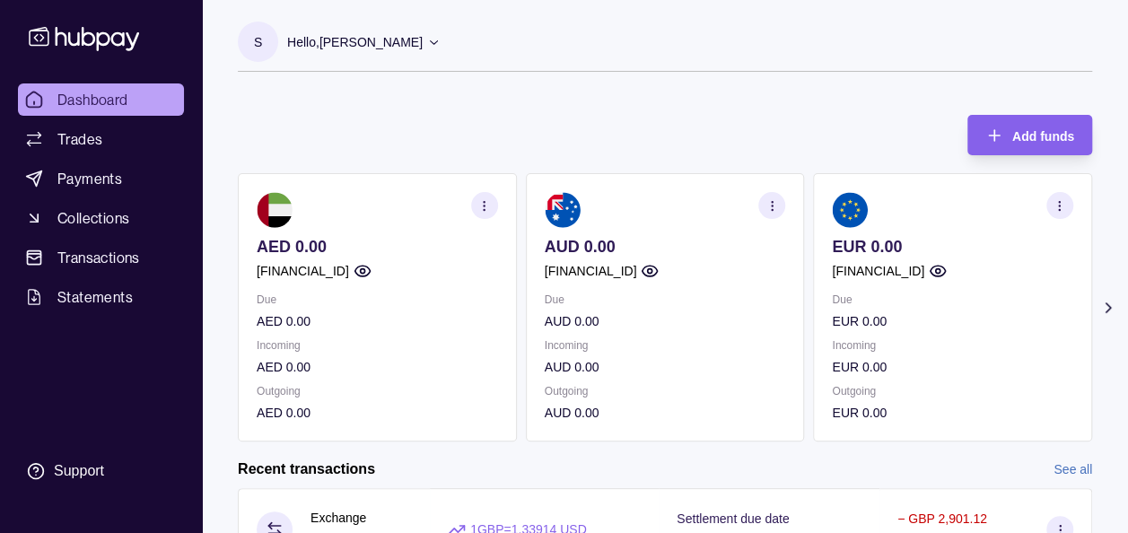
click at [1112, 302] on icon at bounding box center [1108, 308] width 18 height 18
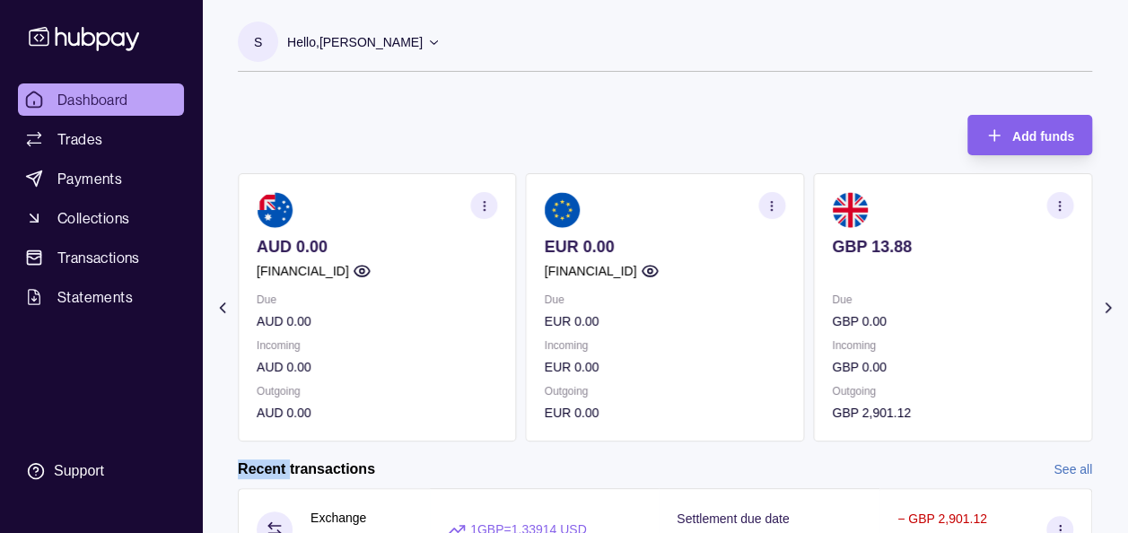
click at [1112, 302] on icon at bounding box center [1108, 308] width 18 height 18
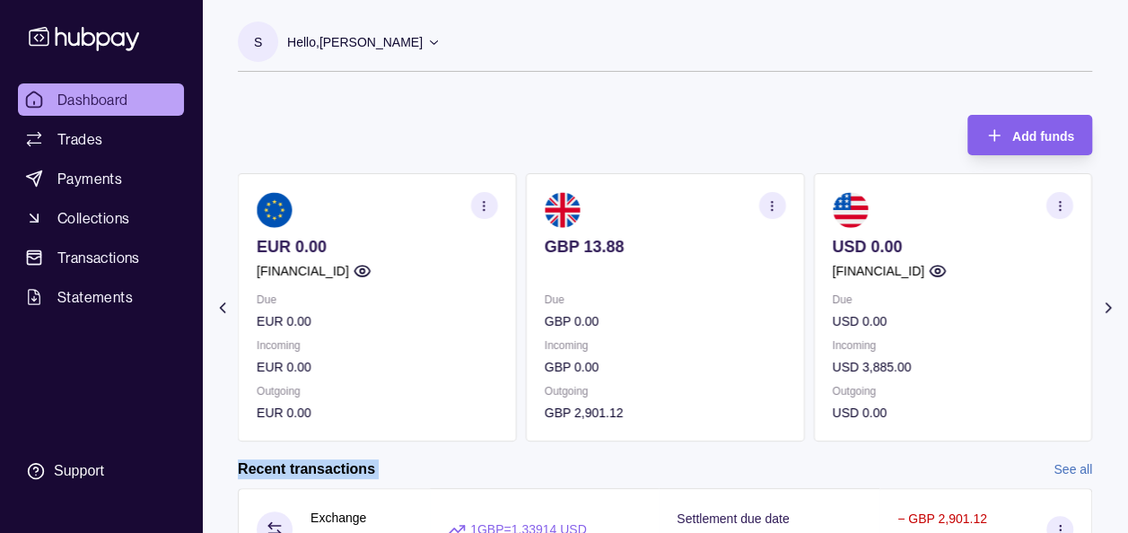
click at [1112, 302] on icon at bounding box center [1108, 308] width 18 height 18
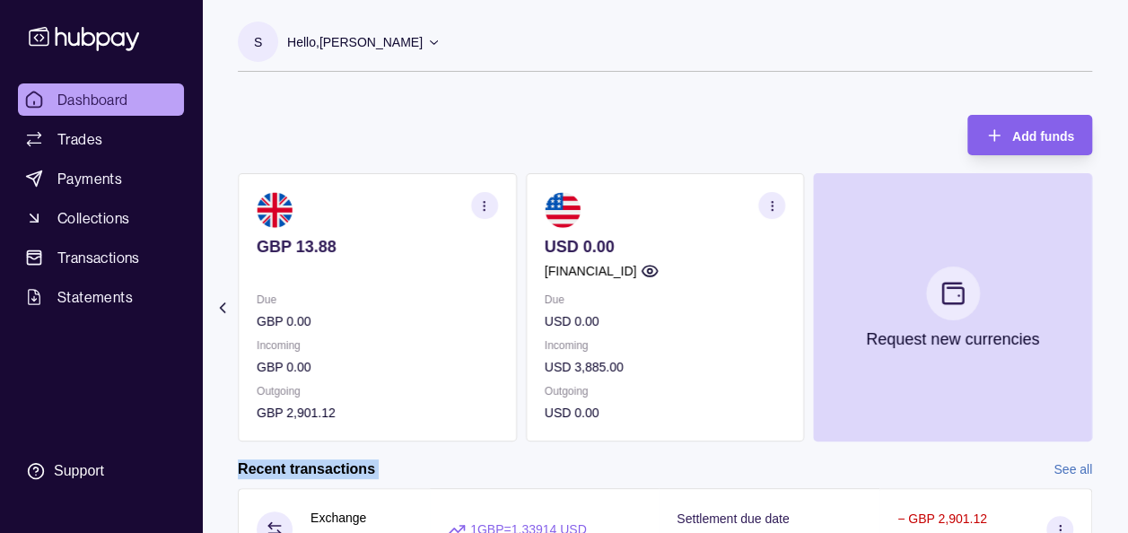
click at [111, 96] on span "Dashboard" at bounding box center [92, 100] width 71 height 22
click at [773, 206] on icon "button" at bounding box center [771, 205] width 13 height 13
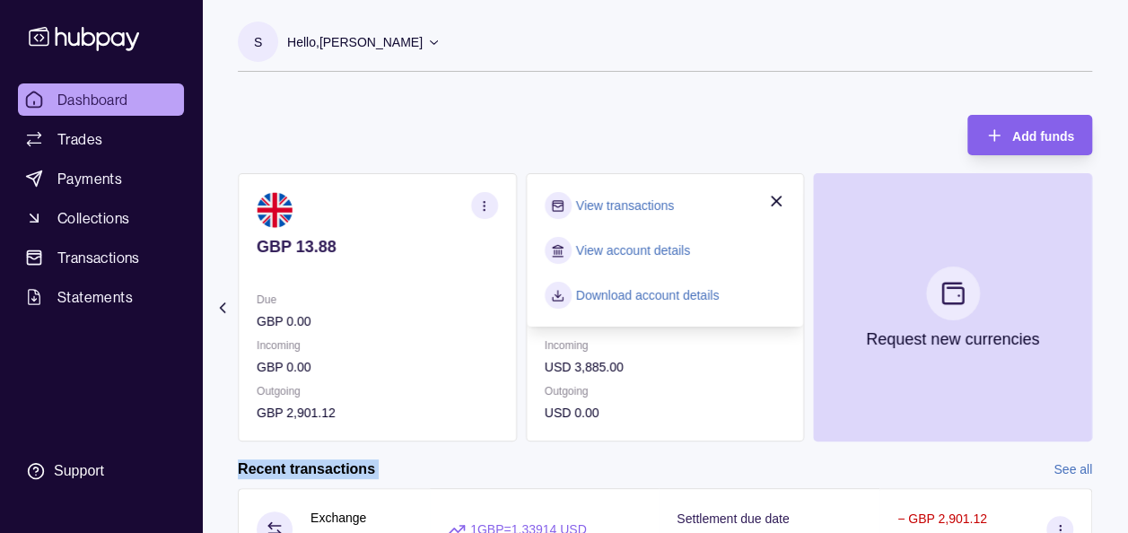
click at [652, 210] on link "View transactions" at bounding box center [625, 206] width 98 height 20
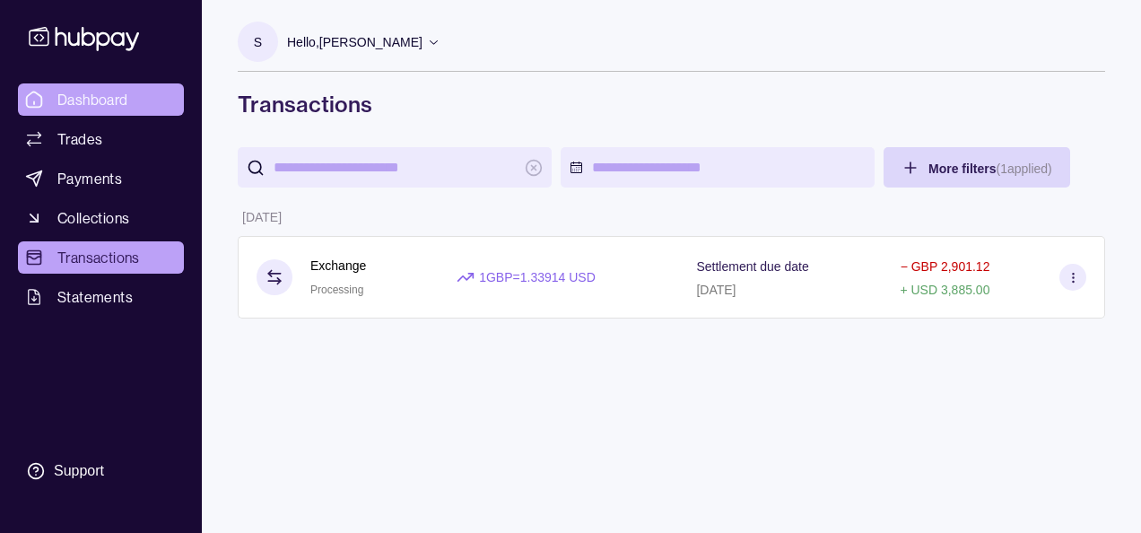
click at [87, 93] on span "Dashboard" at bounding box center [92, 100] width 71 height 22
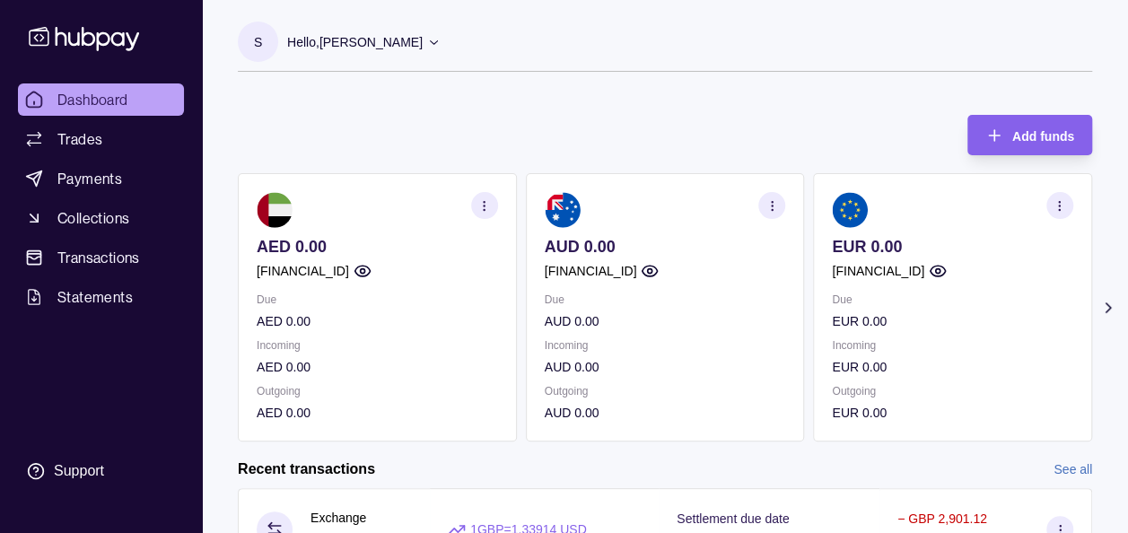
click at [1108, 305] on icon at bounding box center [1107, 307] width 4 height 9
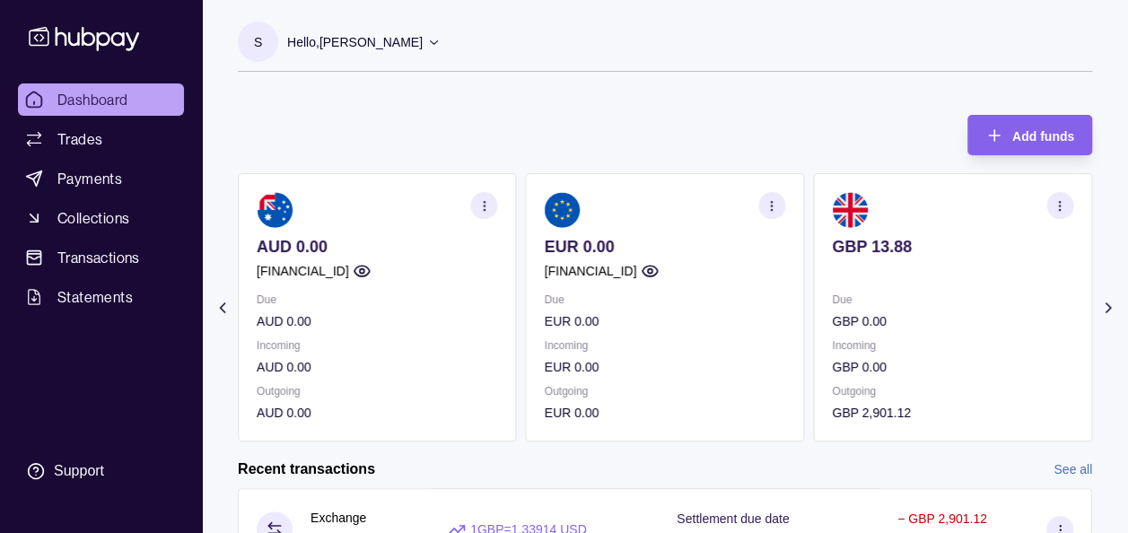
click at [1108, 305] on icon at bounding box center [1107, 307] width 4 height 9
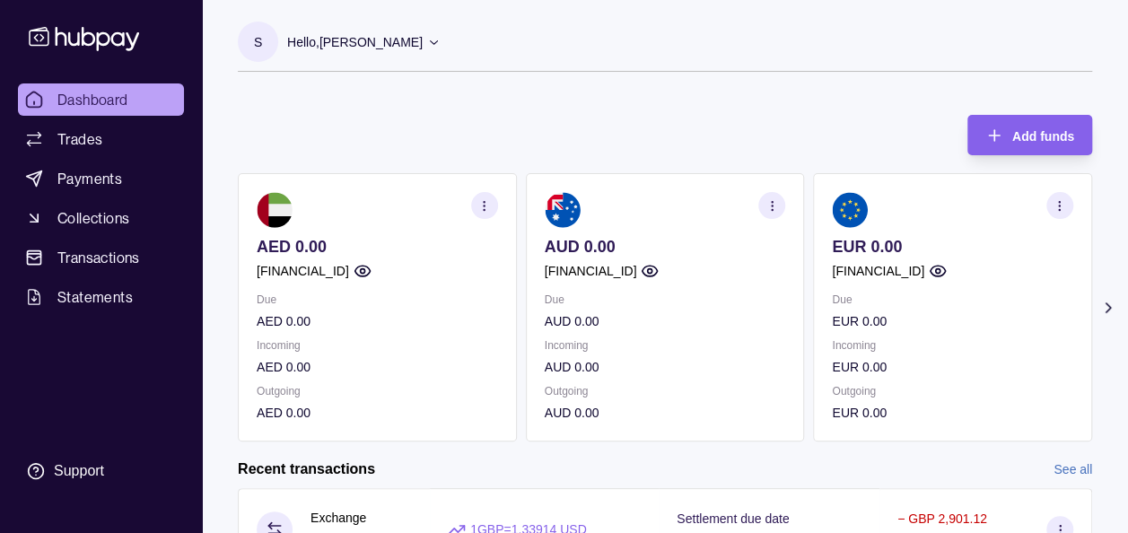
click at [1109, 300] on icon at bounding box center [1108, 308] width 18 height 18
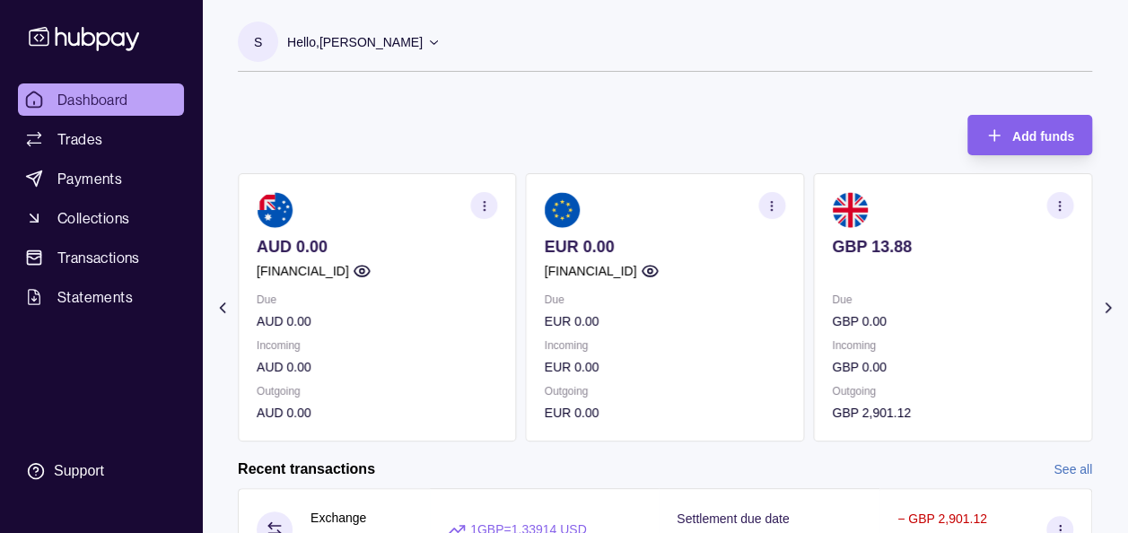
click at [1109, 300] on icon at bounding box center [1108, 308] width 18 height 18
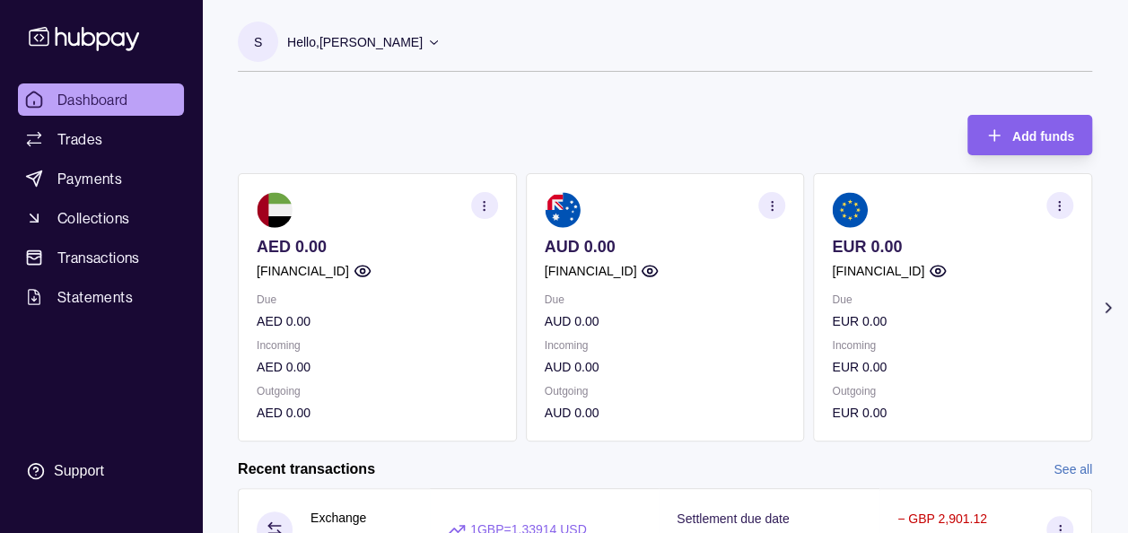
click at [1112, 311] on icon at bounding box center [1108, 308] width 18 height 18
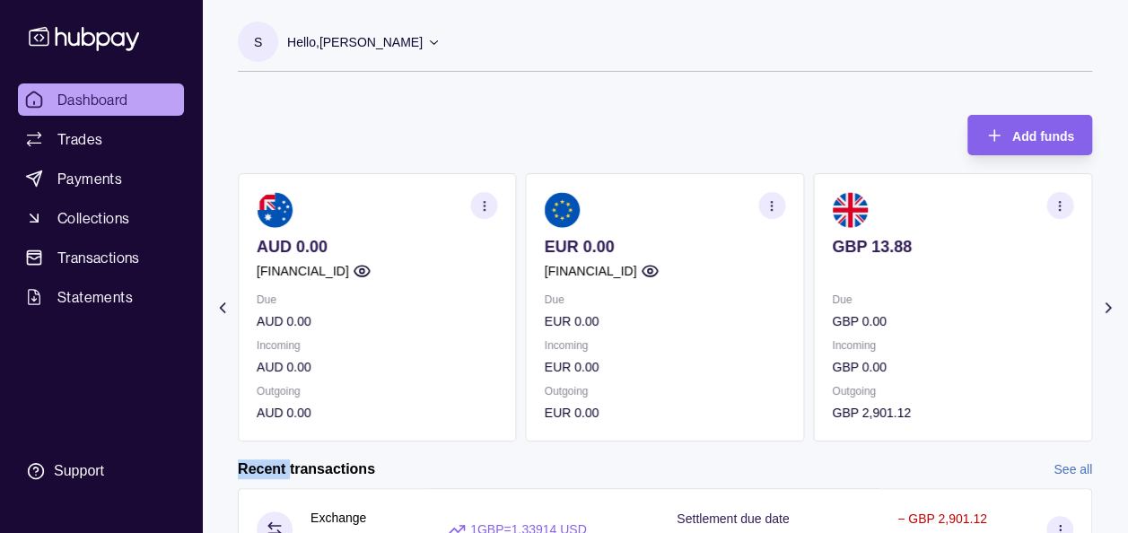
click at [1112, 311] on icon at bounding box center [1108, 308] width 18 height 18
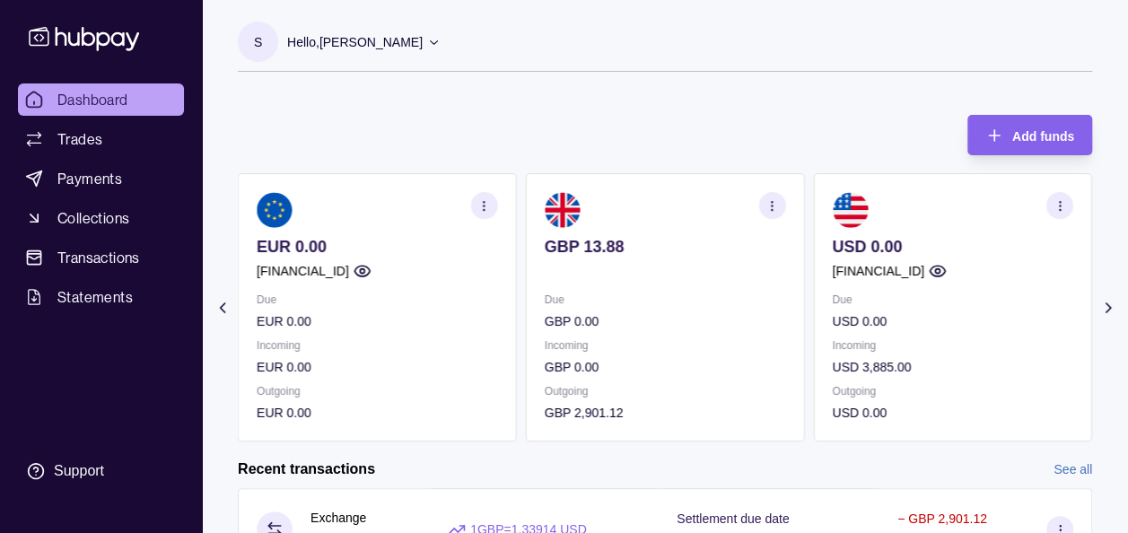
click at [826, 111] on div "Add funds AED 0.00 [FINANCIAL_ID] Due AED 0.00 Incoming AED 0.00 Outgoing AED 0…" at bounding box center [665, 269] width 854 height 345
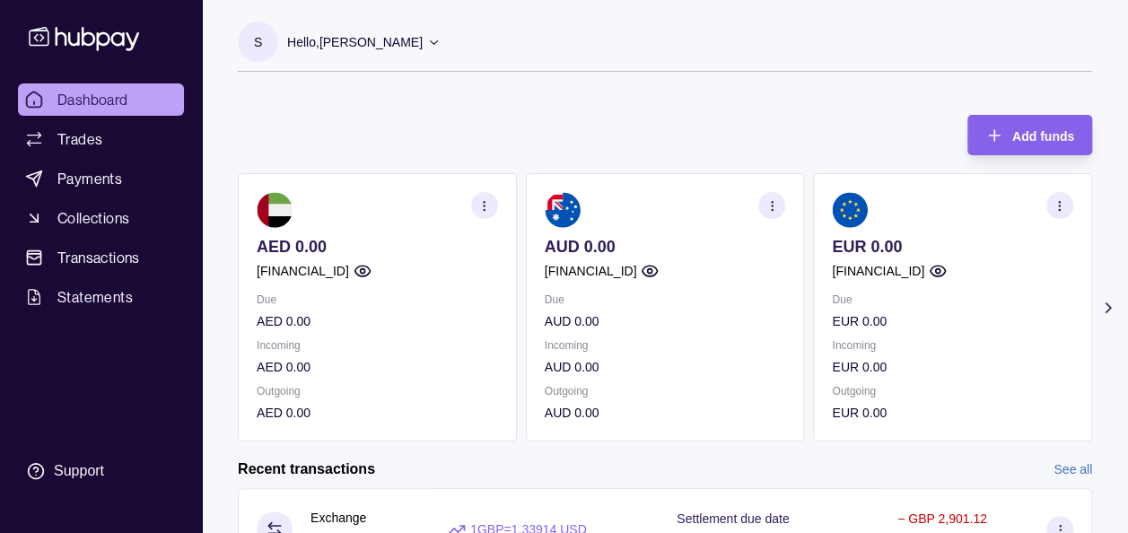
click at [415, 106] on div "Add funds AED 0.00 [FINANCIAL_ID] Due AED 0.00 Incoming AED 0.00 Outgoing AED 0…" at bounding box center [665, 269] width 854 height 345
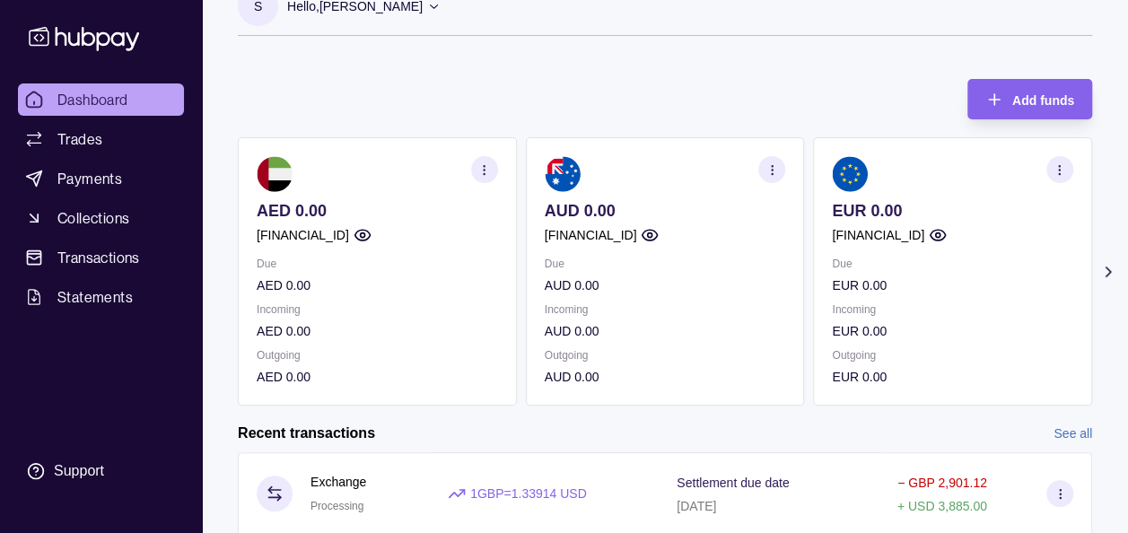
click at [1105, 275] on icon at bounding box center [1107, 271] width 4 height 9
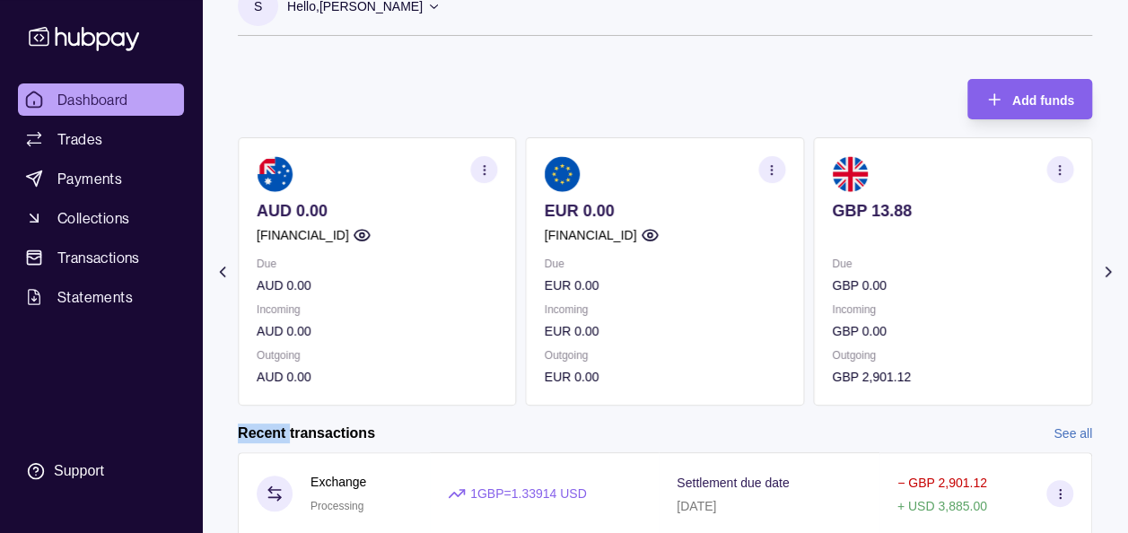
click at [1105, 275] on icon at bounding box center [1107, 271] width 4 height 9
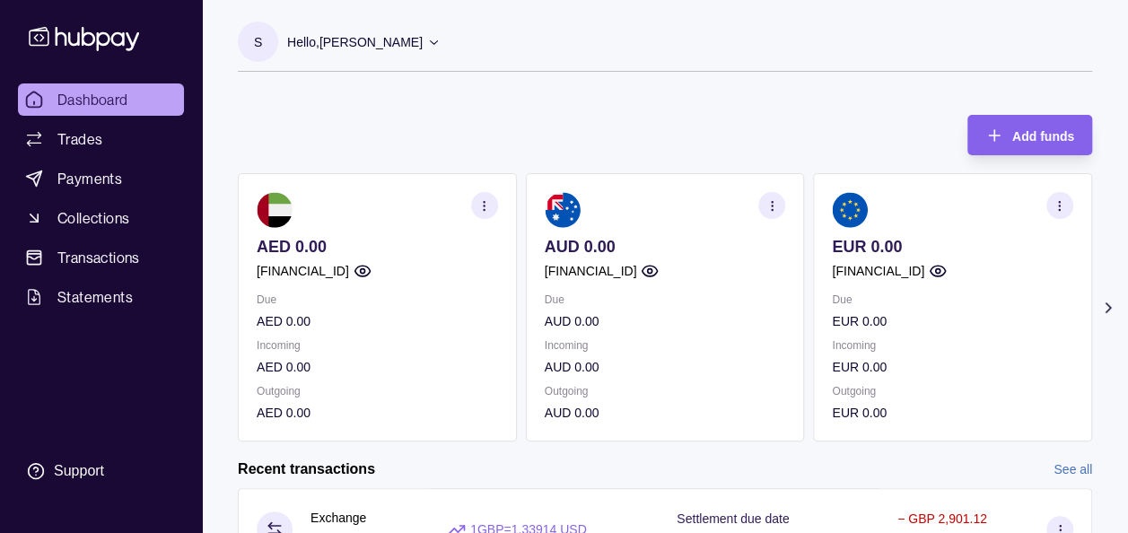
click at [1111, 301] on icon at bounding box center [1108, 308] width 18 height 18
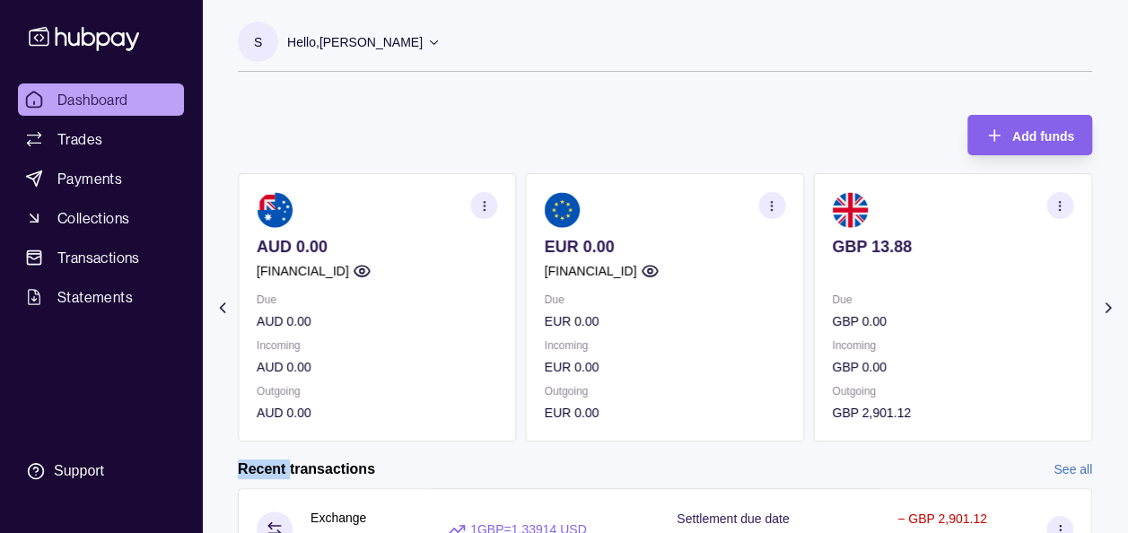
click at [1111, 301] on icon at bounding box center [1108, 308] width 18 height 18
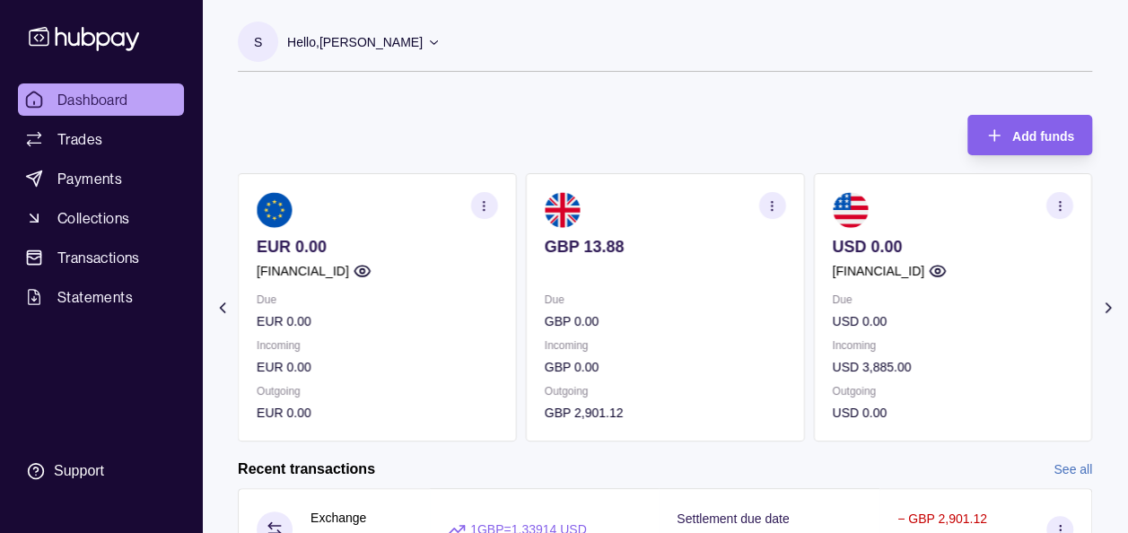
click at [730, 100] on div "Add funds AED 0.00 GB91TCCL04140408914106 Due AED 0.00 Incoming AED 0.00 Outgoi…" at bounding box center [665, 269] width 854 height 345
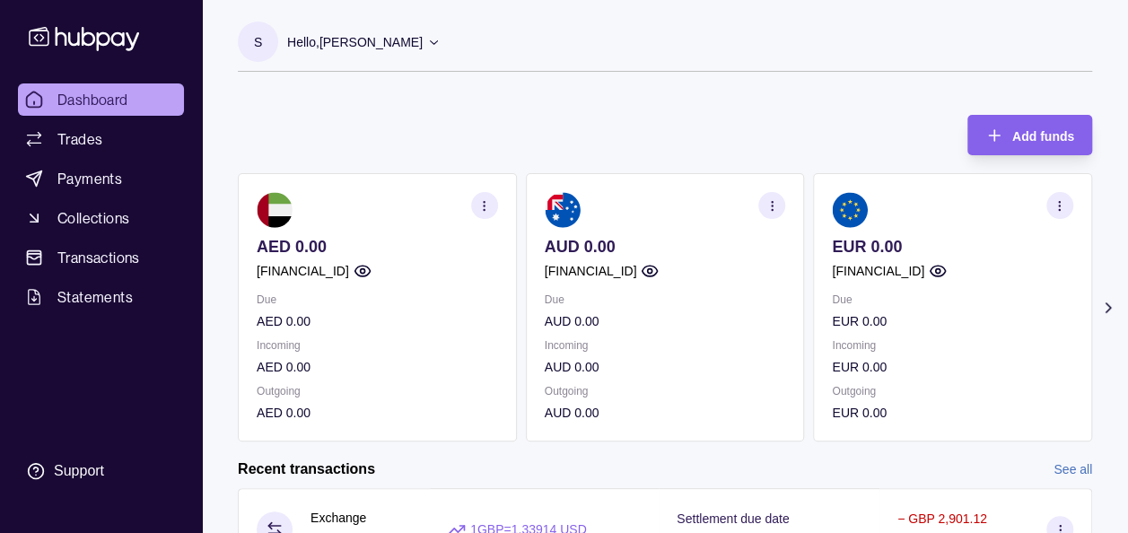
click at [1110, 297] on section "Add funds AED 0.00 [FINANCIAL_ID] Due AED 0.00 Incoming AED 0.00 Outgoing AED 0…" at bounding box center [665, 433] width 926 height 673
click at [1107, 307] on icon at bounding box center [1108, 308] width 18 height 18
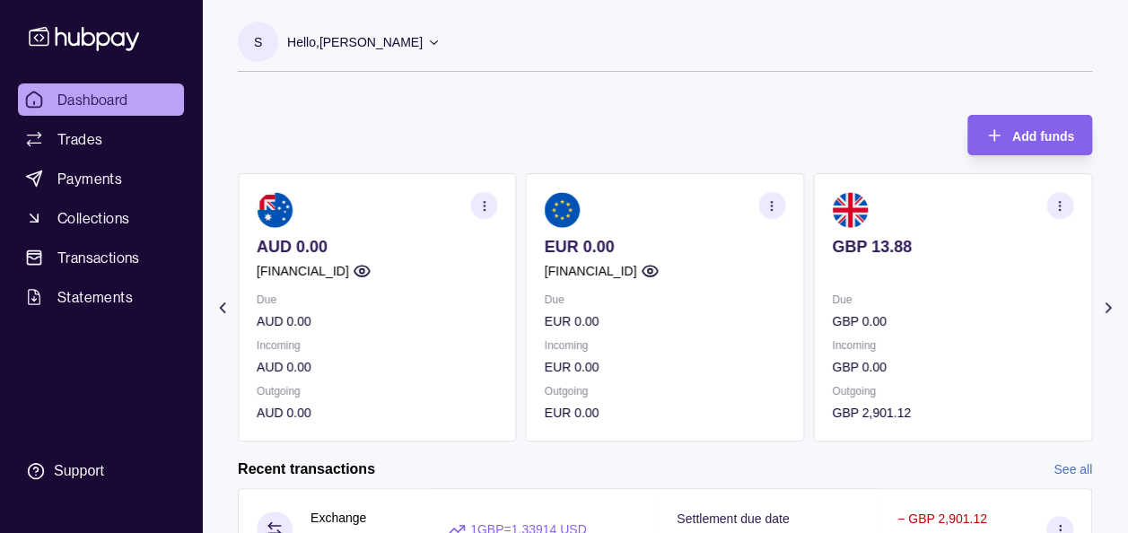
click at [1107, 307] on icon at bounding box center [1108, 308] width 18 height 18
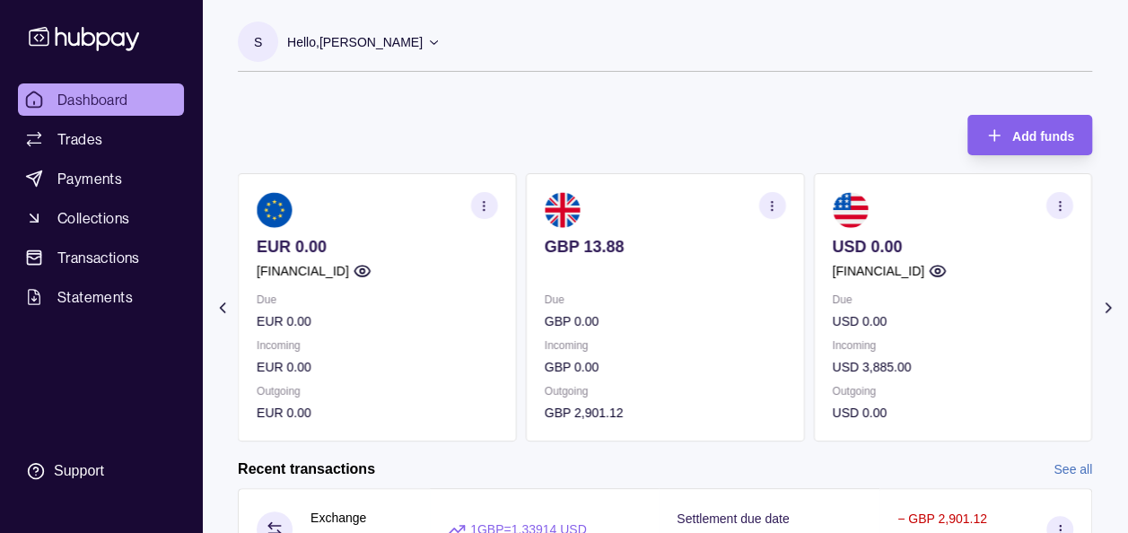
click at [1059, 203] on icon "button" at bounding box center [1059, 205] width 13 height 13
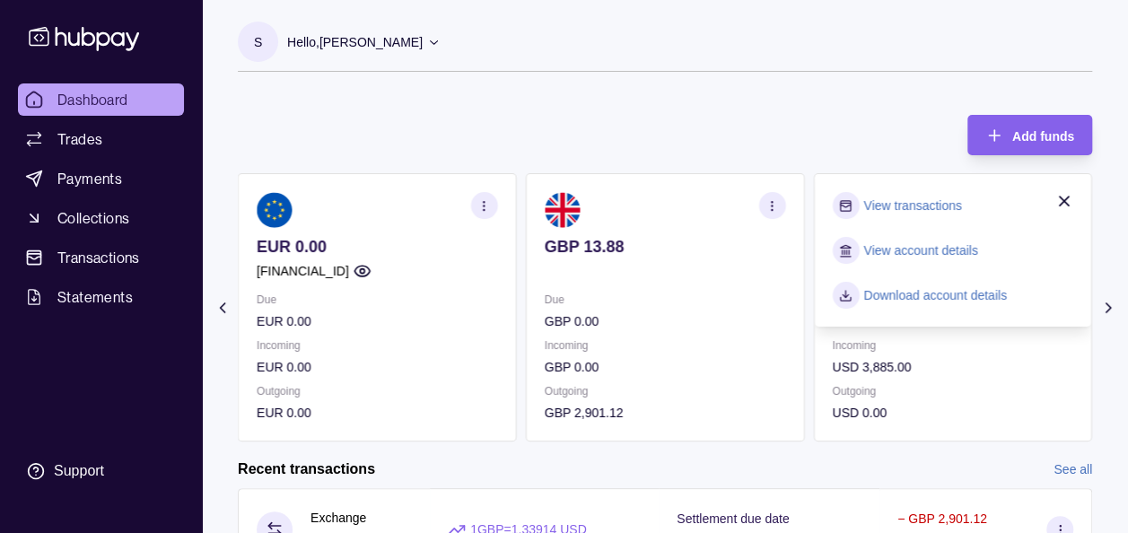
click at [1013, 27] on section "S Hello, Soumyajit Chakraborty Prime Edge Trading FZE Account Terms and conditi…" at bounding box center [665, 47] width 854 height 50
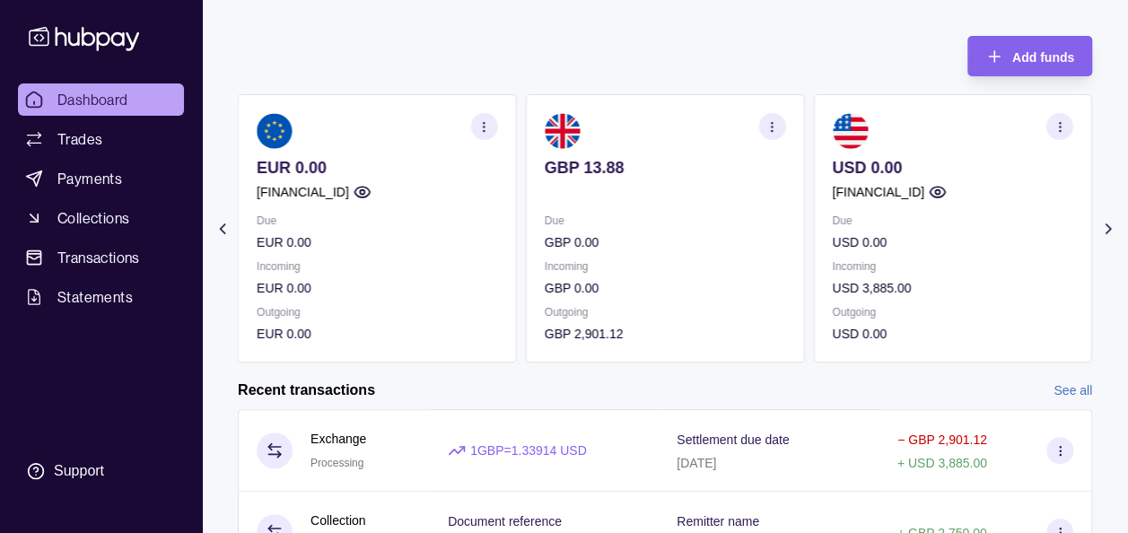
scroll to position [77, 0]
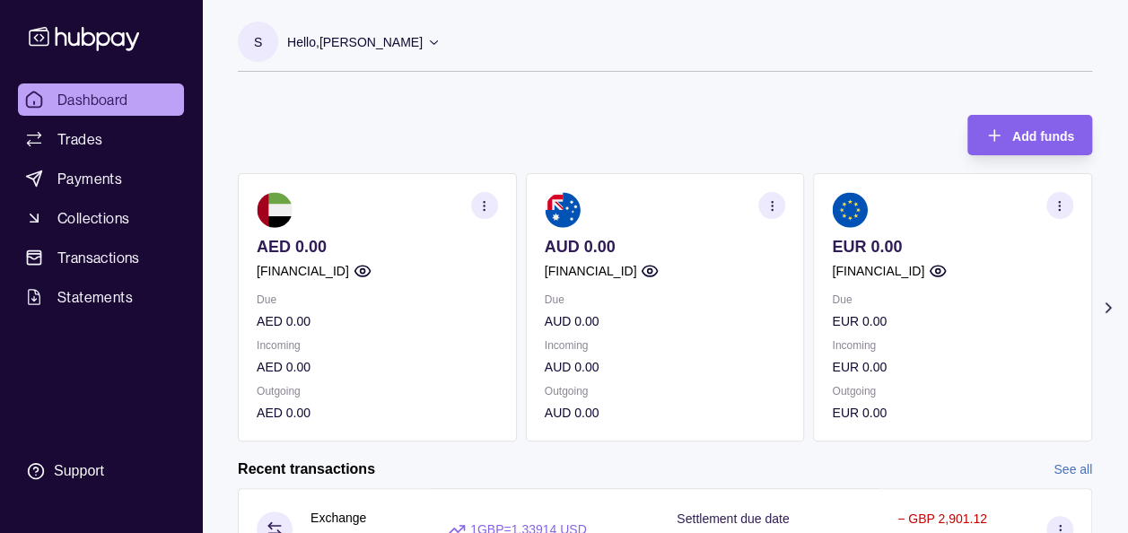
click at [1108, 307] on icon at bounding box center [1108, 308] width 18 height 18
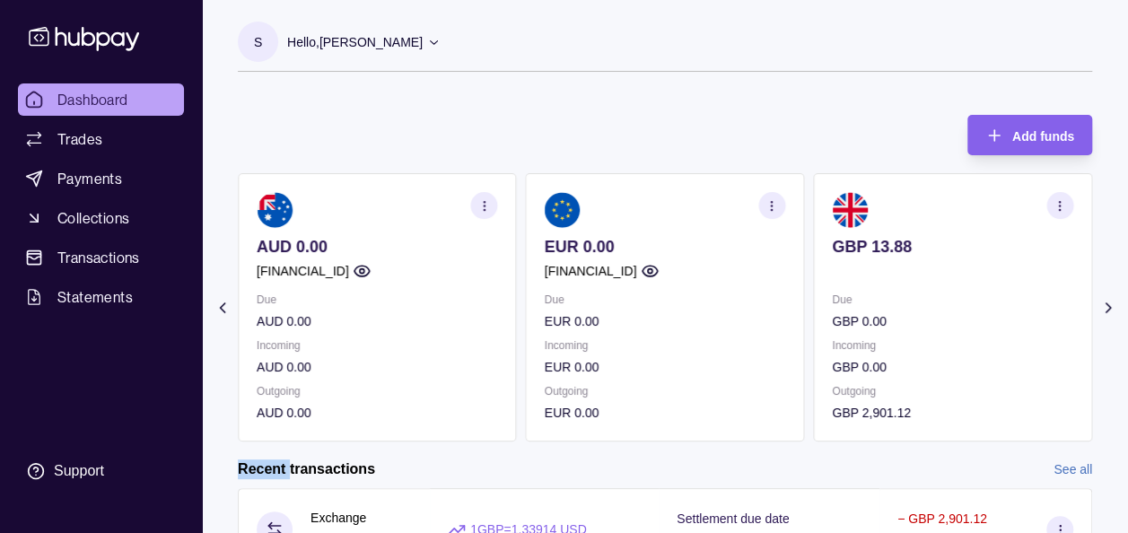
click at [1108, 307] on icon at bounding box center [1108, 308] width 18 height 18
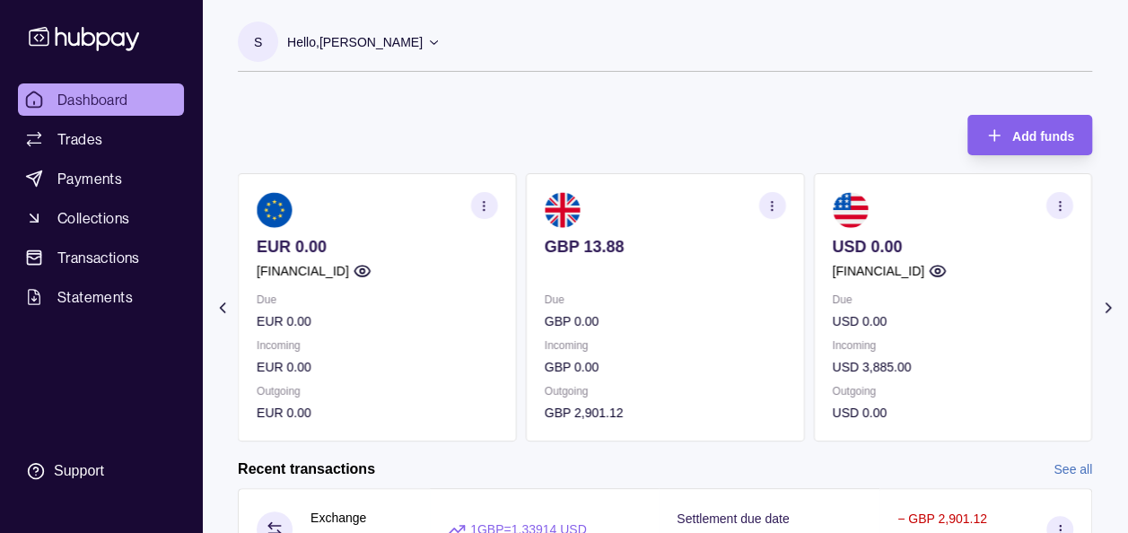
click at [843, 104] on div "Add funds AED 0.00 [FINANCIAL_ID] Due AED 0.00 Incoming AED 0.00 Outgoing AED 0…" at bounding box center [665, 269] width 854 height 345
click at [811, 106] on div "Add funds AED 0.00 [FINANCIAL_ID] Due AED 0.00 Incoming AED 0.00 Outgoing AED 0…" at bounding box center [665, 269] width 854 height 345
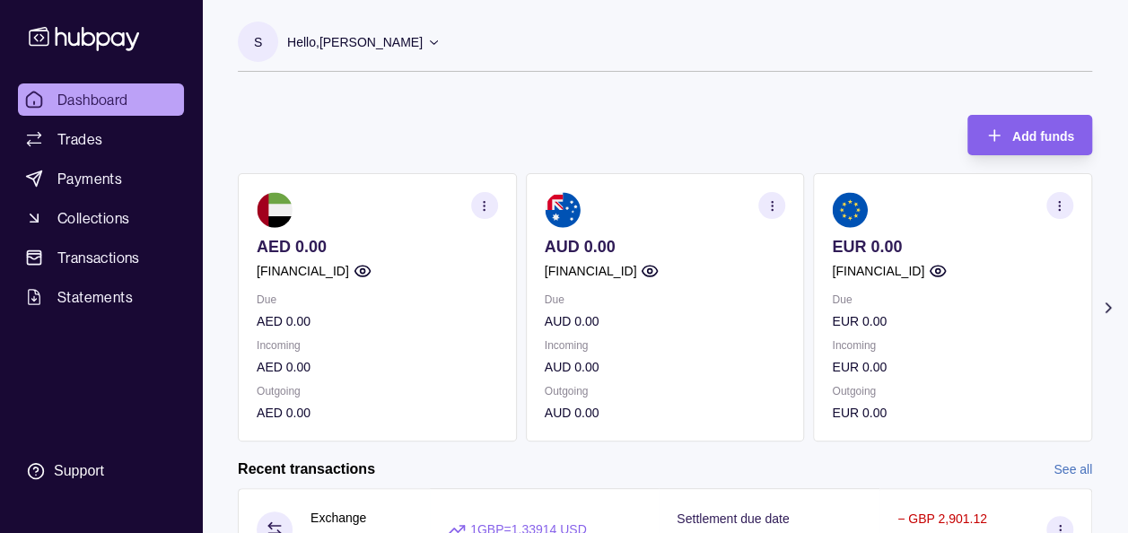
click at [1112, 305] on icon at bounding box center [1108, 308] width 18 height 18
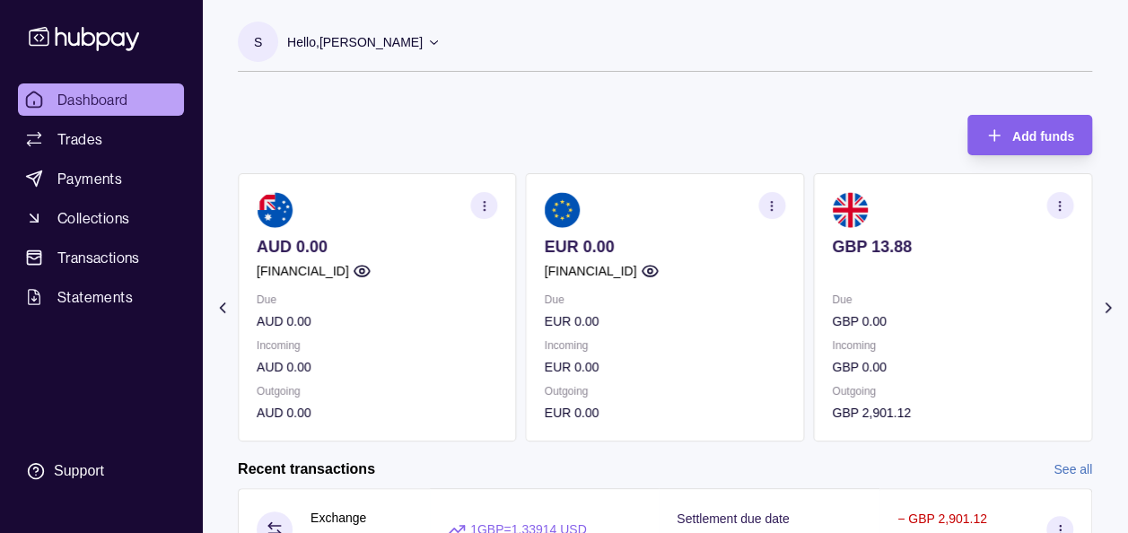
click at [1112, 305] on icon at bounding box center [1108, 308] width 18 height 18
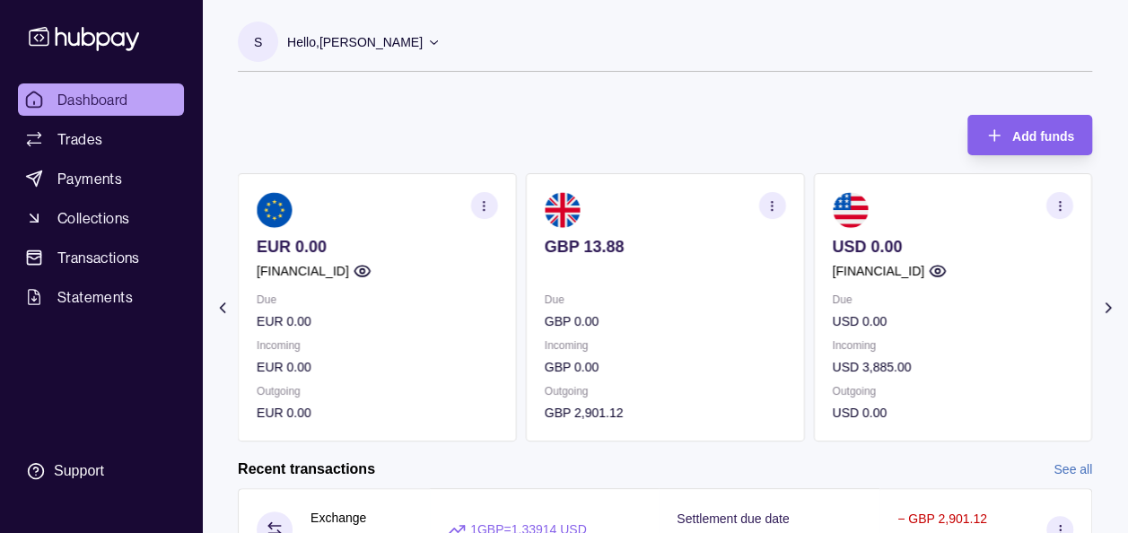
click at [891, 98] on div "Add funds AED 0.00 [FINANCIAL_ID] Due AED 0.00 Incoming AED 0.00 Outgoing AED 0…" at bounding box center [665, 269] width 854 height 345
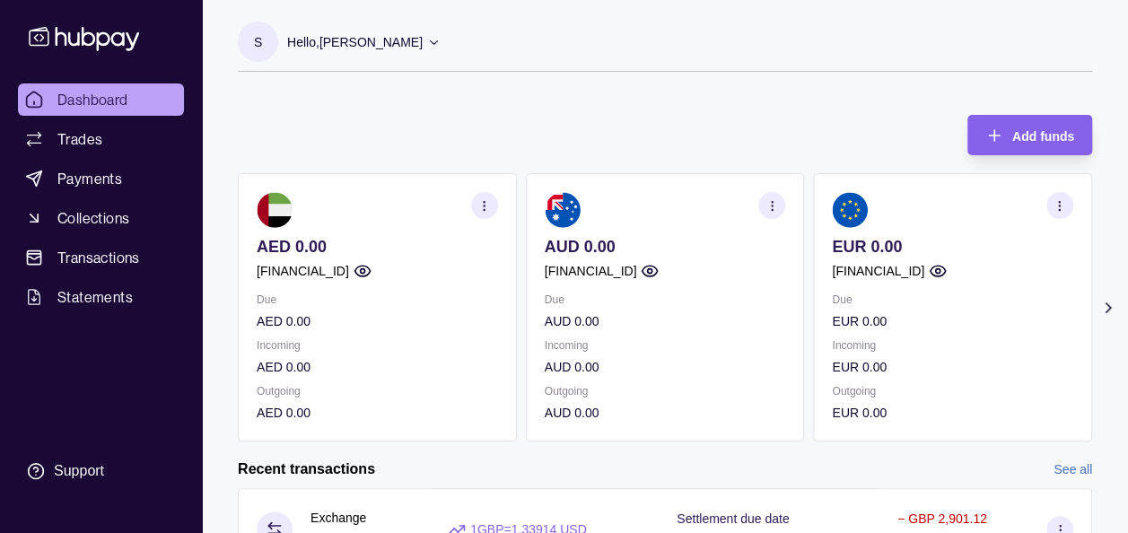
click at [1105, 301] on icon at bounding box center [1108, 308] width 18 height 18
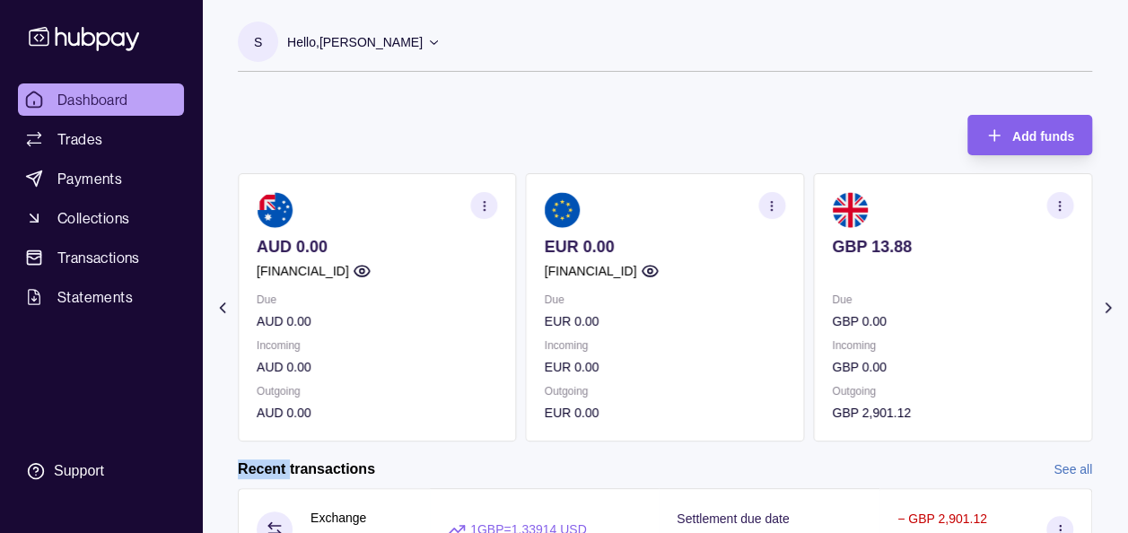
click at [1105, 301] on icon at bounding box center [1108, 308] width 18 height 18
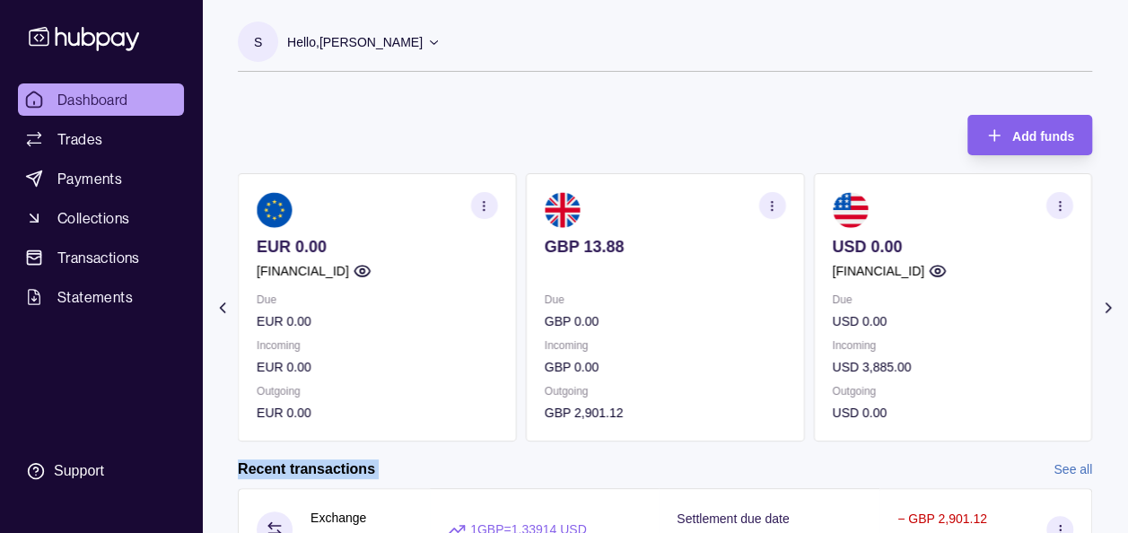
click at [1105, 301] on icon at bounding box center [1108, 308] width 18 height 18
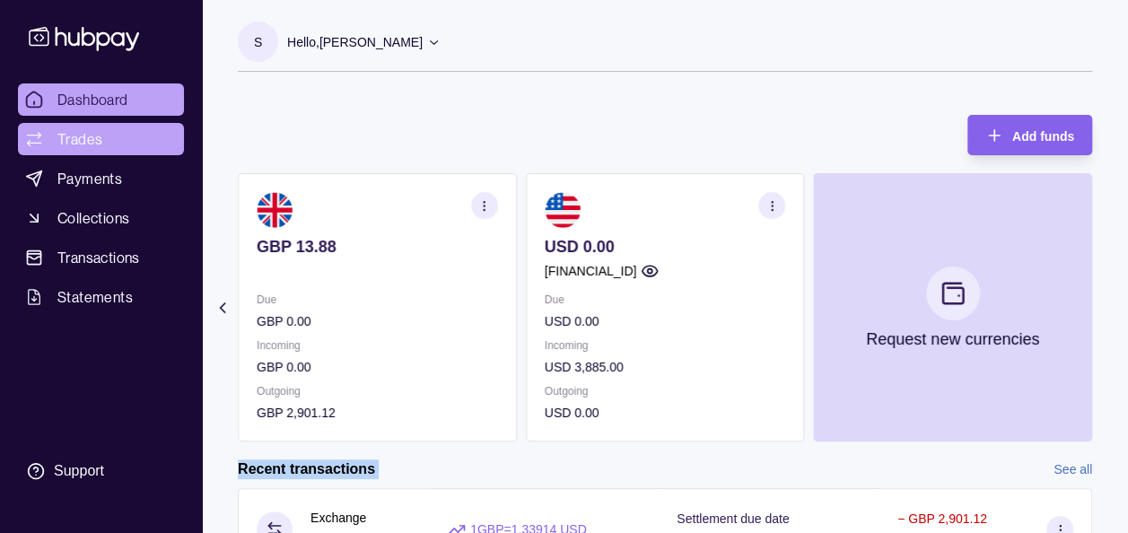
click at [80, 135] on span "Trades" at bounding box center [79, 139] width 45 height 22
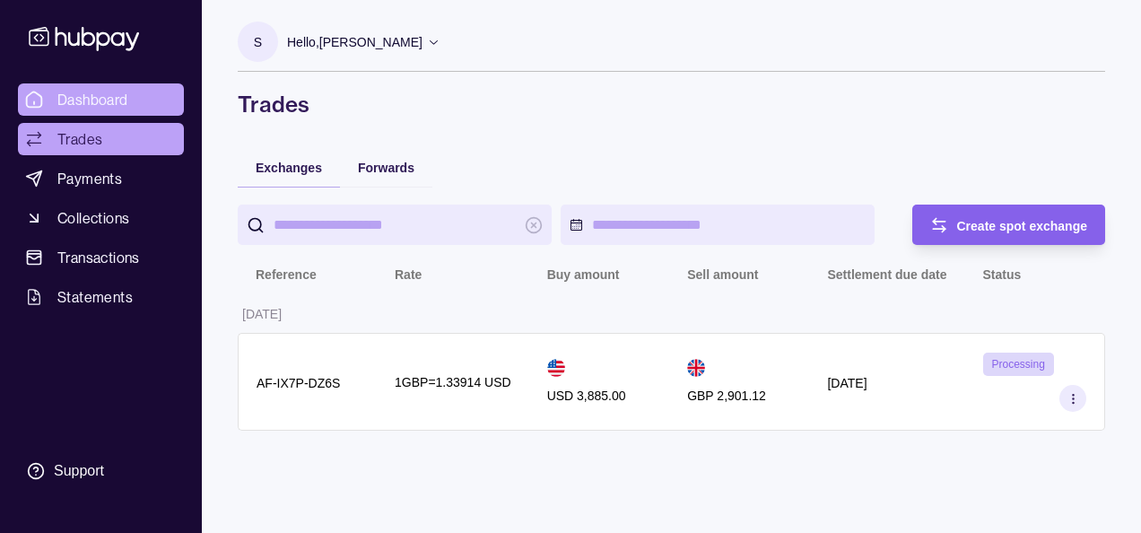
click at [75, 96] on span "Dashboard" at bounding box center [92, 100] width 71 height 22
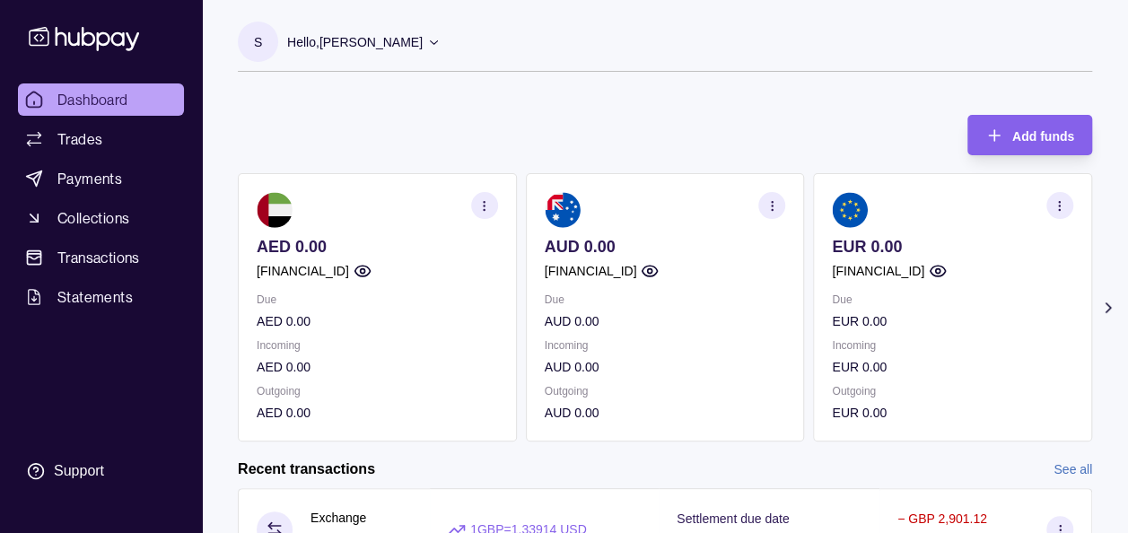
click at [1107, 303] on icon at bounding box center [1107, 307] width 4 height 9
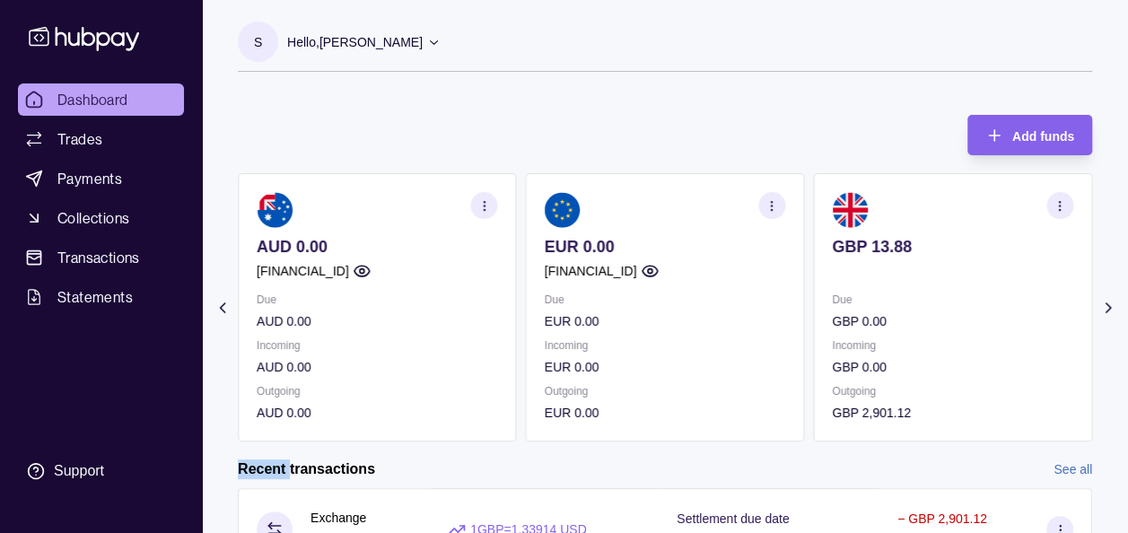
click at [1107, 303] on icon at bounding box center [1107, 307] width 4 height 9
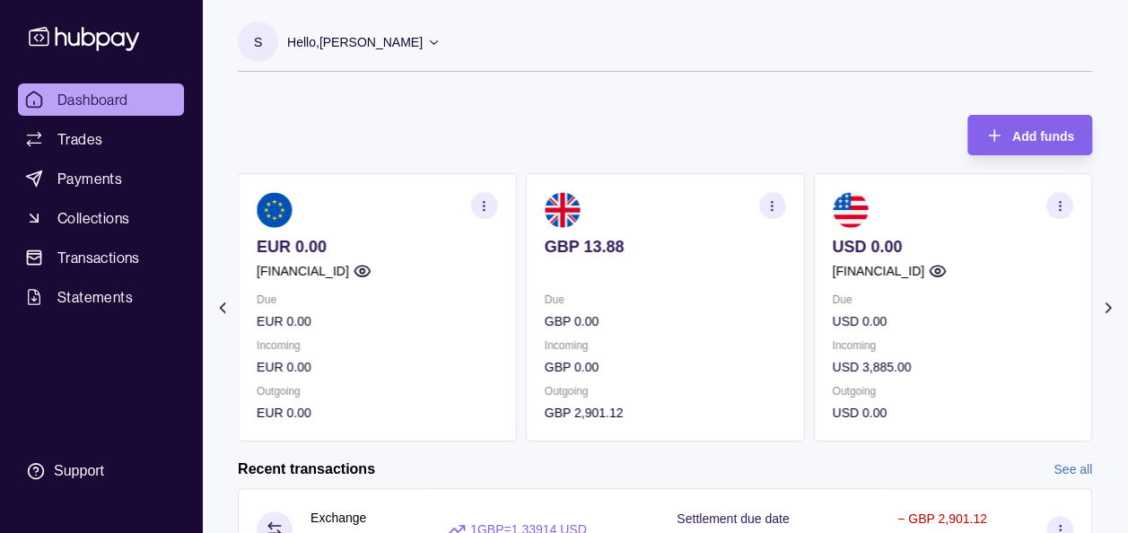
drag, startPoint x: 1107, startPoint y: 303, endPoint x: 1055, endPoint y: 31, distance: 277.7
click at [1055, 31] on section "S Hello, Soumyajit Chakraborty Prime Edge Trading FZE Account Terms and conditi…" at bounding box center [665, 47] width 854 height 50
click at [1001, 29] on section "S Hello, Soumyajit Chakraborty Prime Edge Trading FZE Account Terms and conditi…" at bounding box center [665, 47] width 854 height 50
click at [94, 109] on span "Dashboard" at bounding box center [92, 100] width 71 height 22
click at [446, 118] on div "Add funds AED 0.00 GB91TCCL04140408914106 Due AED 0.00 Incoming AED 0.00 Outgoi…" at bounding box center [665, 269] width 854 height 345
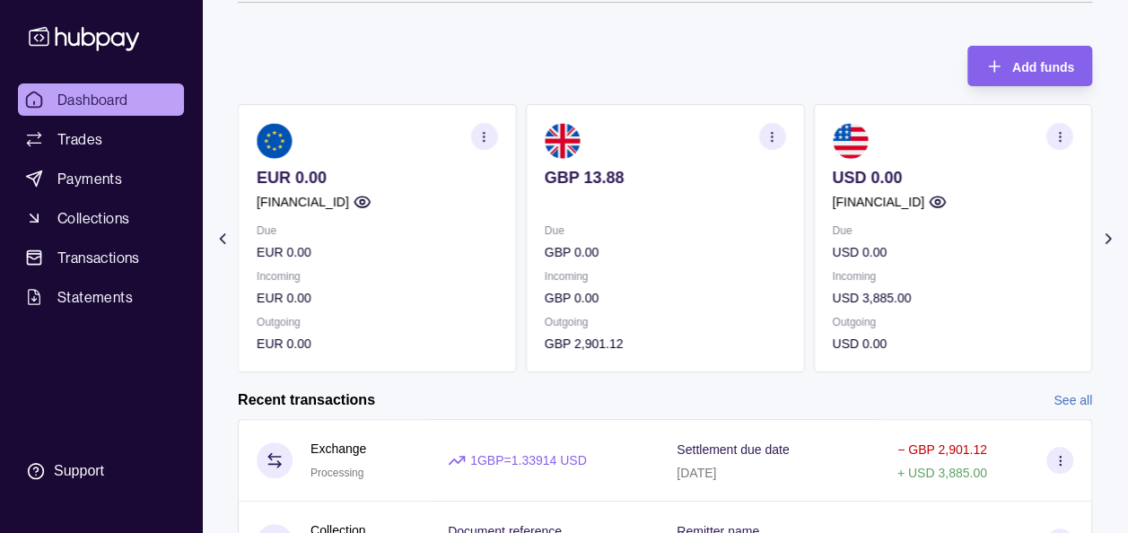
scroll to position [72, 0]
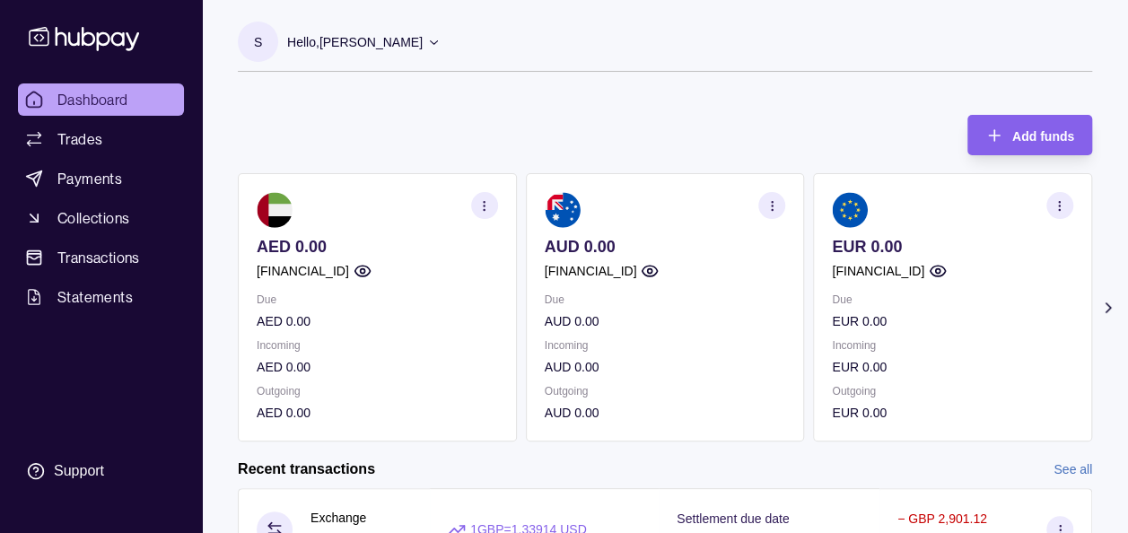
click at [286, 84] on div "S Hello, Soumyajit Chakraborty Prime Edge Trading FZE Account Terms and conditi…" at bounding box center [665, 56] width 854 height 68
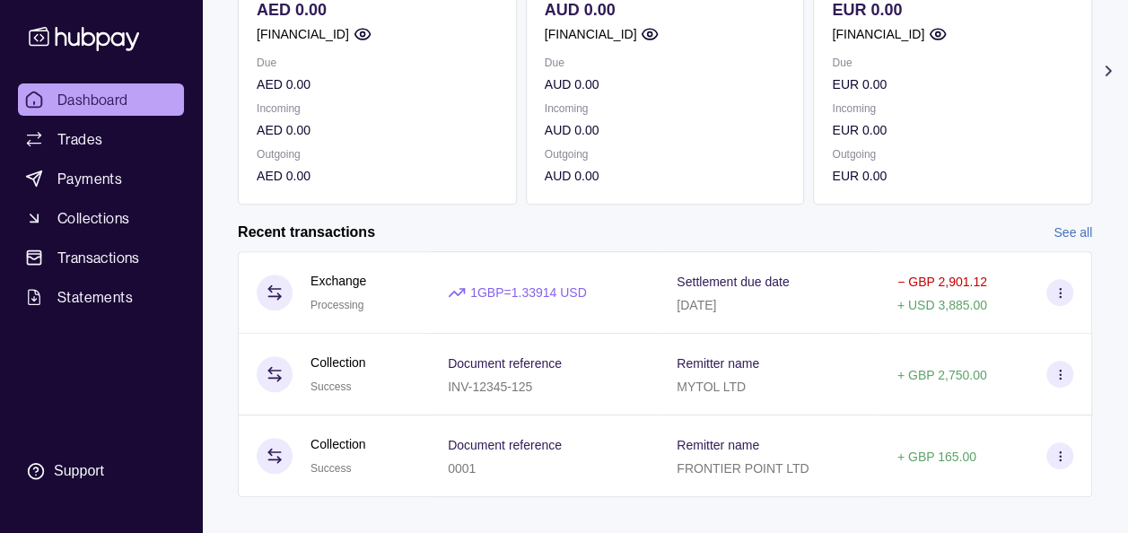
scroll to position [257, 0]
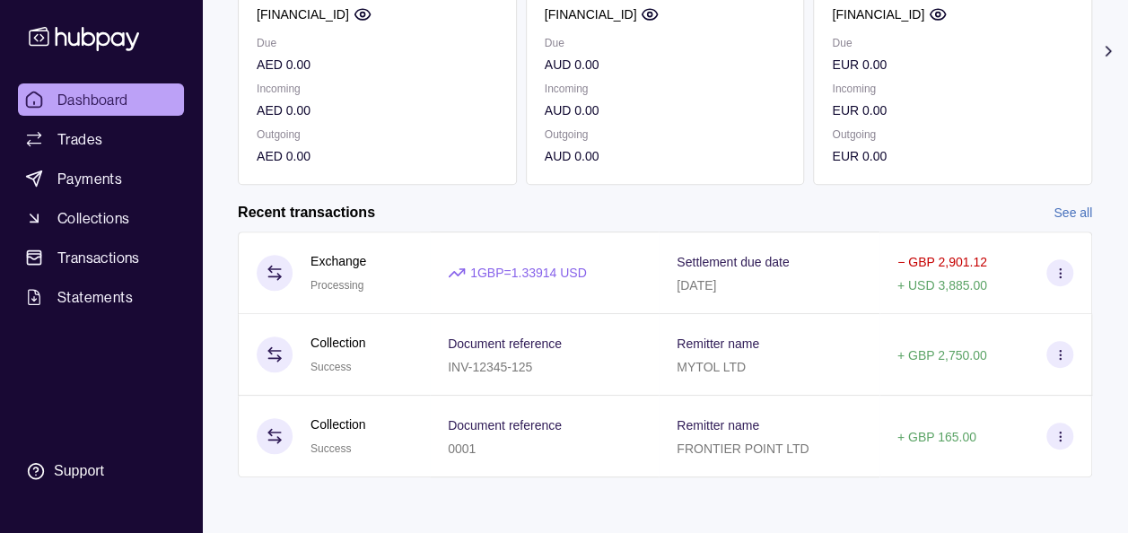
click at [97, 29] on icon at bounding box center [84, 38] width 118 height 33
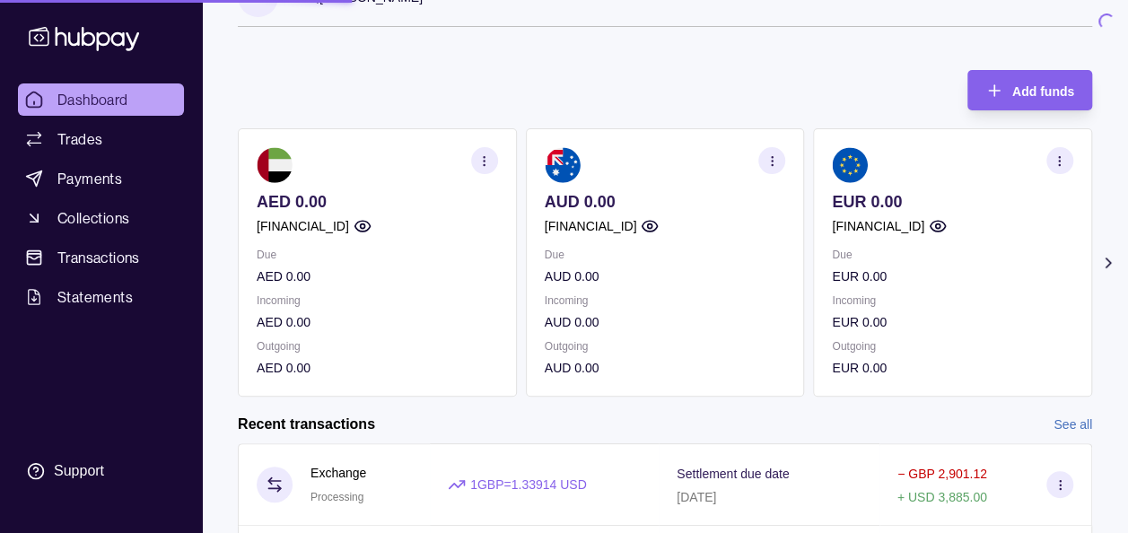
scroll to position [0, 0]
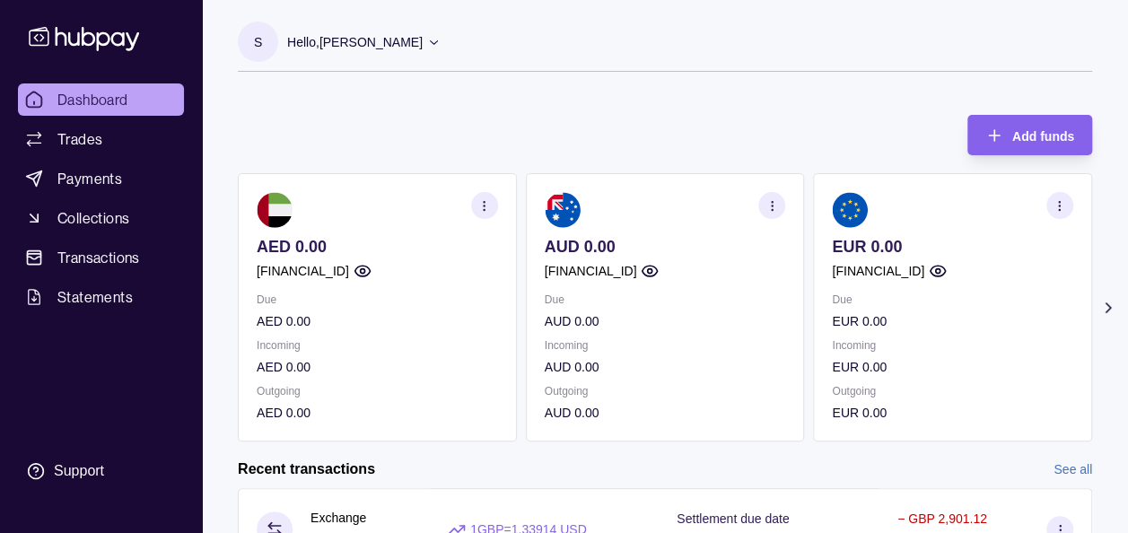
click at [1106, 309] on icon at bounding box center [1108, 308] width 18 height 18
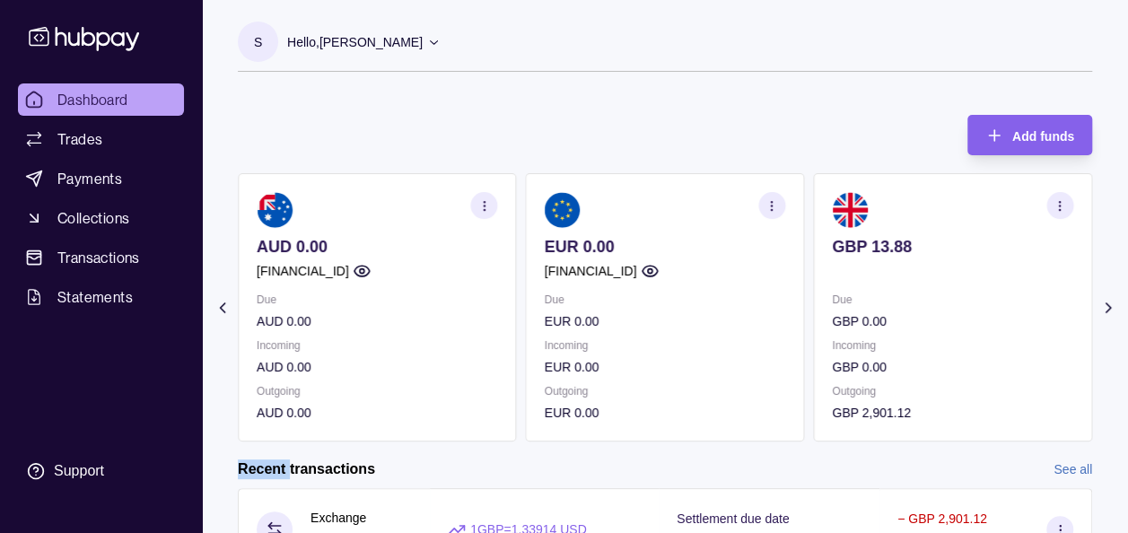
click at [1106, 309] on icon at bounding box center [1108, 308] width 18 height 18
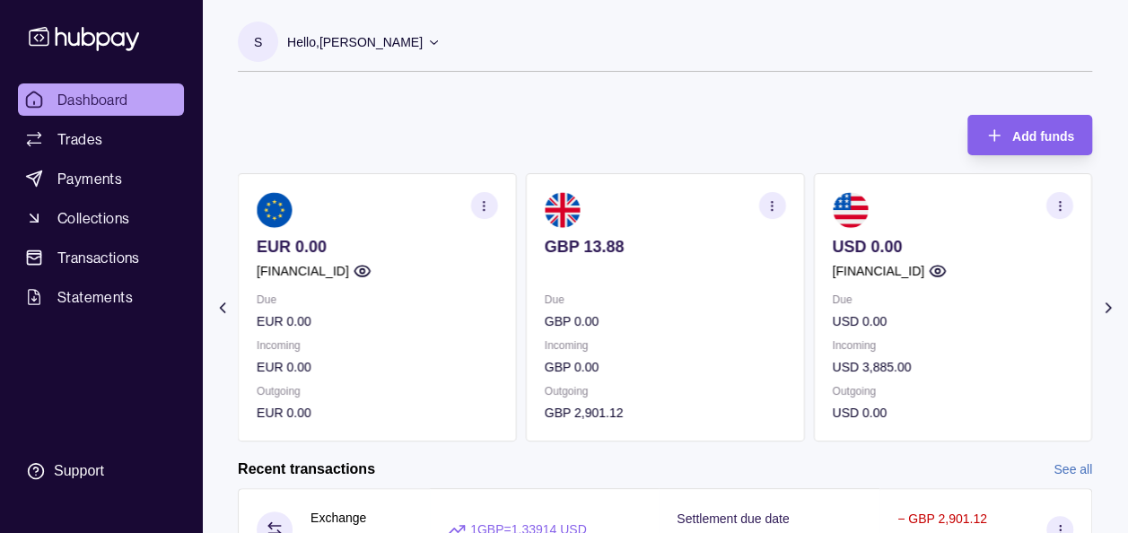
click at [748, 151] on div "Add funds AED 0.00 GB91TCCL04140408914106 Due AED 0.00 Incoming AED 0.00 Outgoi…" at bounding box center [665, 269] width 854 height 345
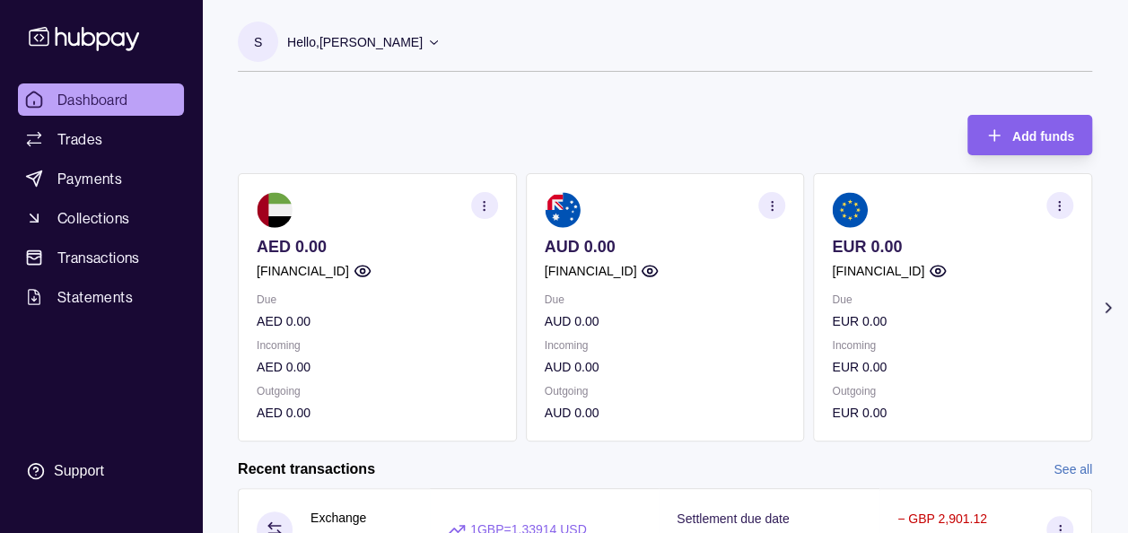
click at [1104, 299] on icon at bounding box center [1108, 308] width 18 height 18
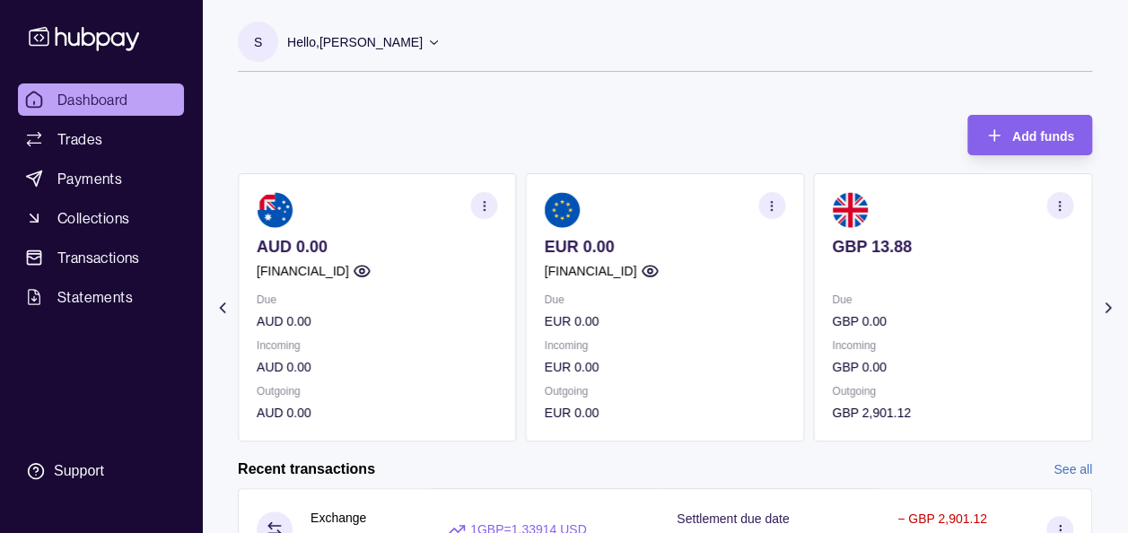
click at [1104, 299] on icon at bounding box center [1108, 308] width 18 height 18
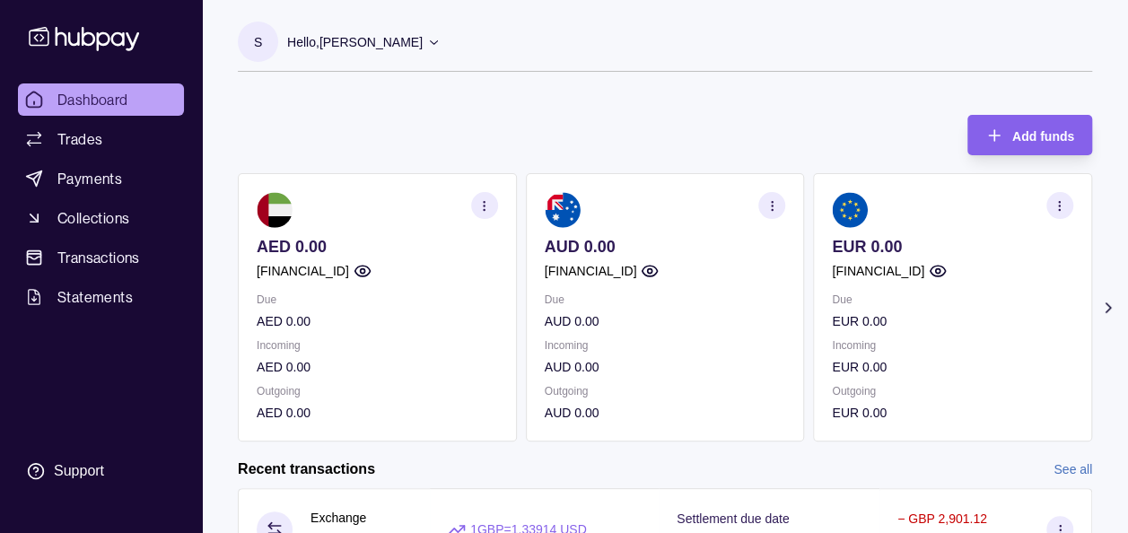
click at [1108, 303] on icon at bounding box center [1108, 308] width 18 height 18
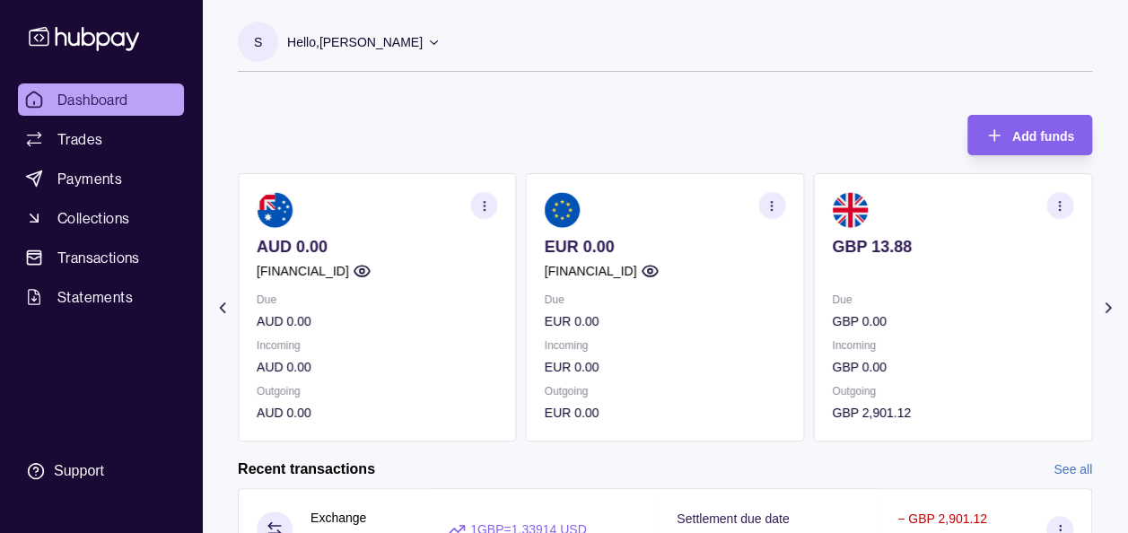
click at [1108, 303] on icon at bounding box center [1108, 308] width 18 height 18
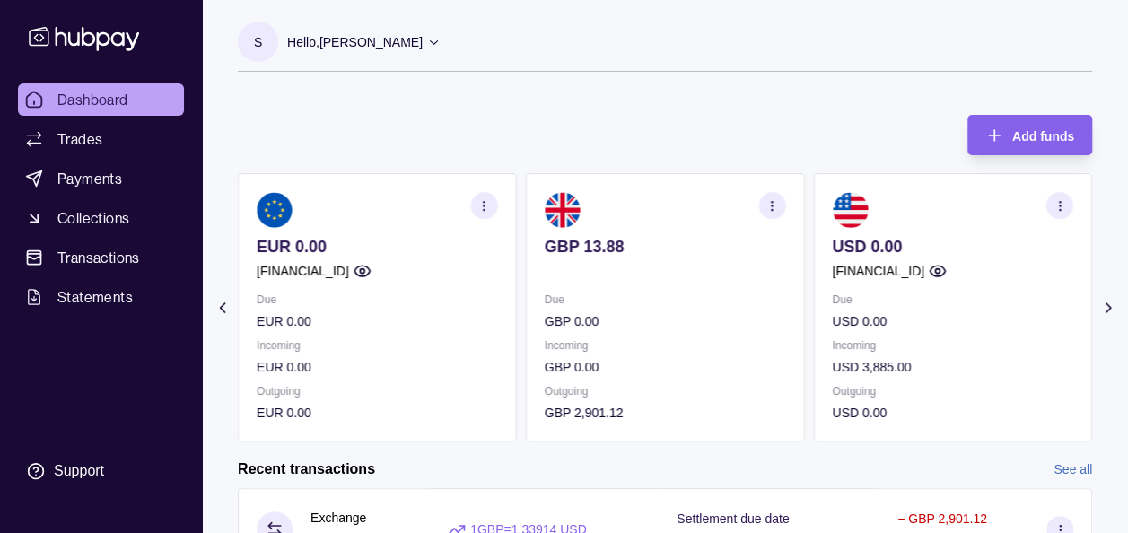
click at [1063, 212] on section "button" at bounding box center [1059, 205] width 27 height 27
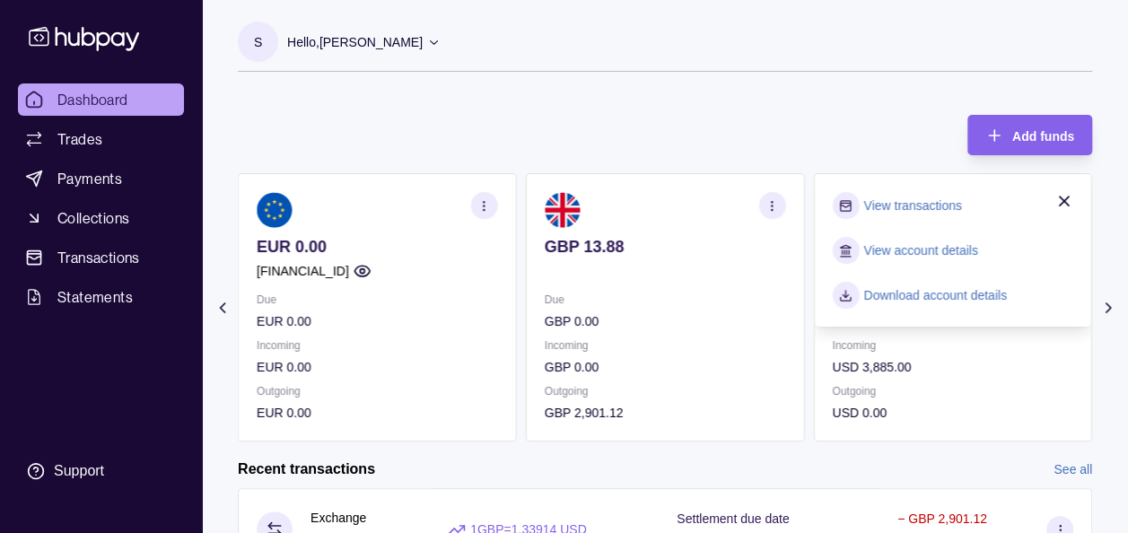
click at [887, 130] on div "Add funds AED 0.00 GB91TCCL04140408914106 Due AED 0.00 Incoming AED 0.00 Outgoi…" at bounding box center [665, 269] width 854 height 345
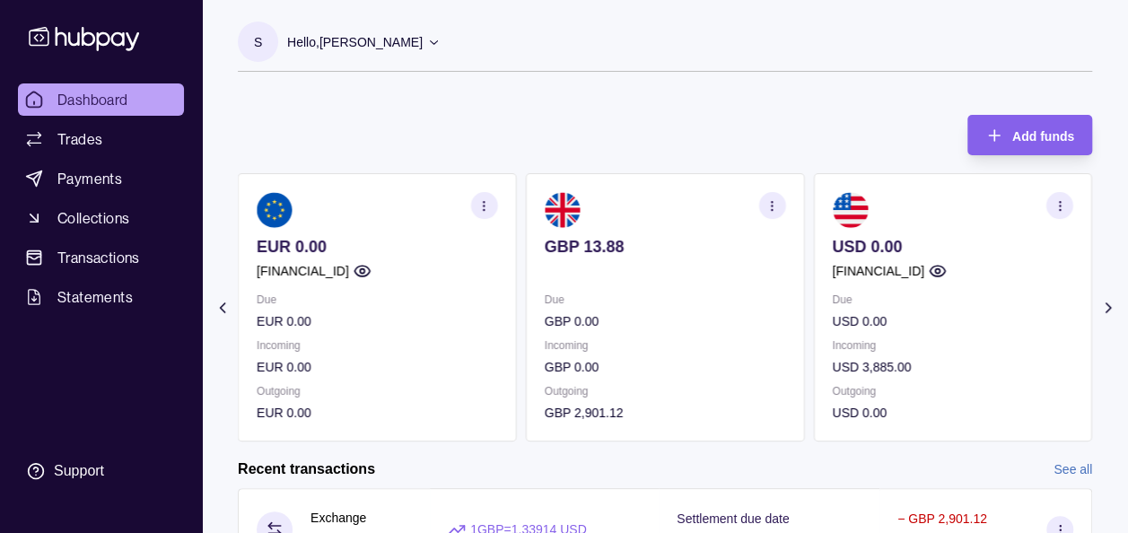
click at [770, 205] on icon "button" at bounding box center [771, 205] width 13 height 13
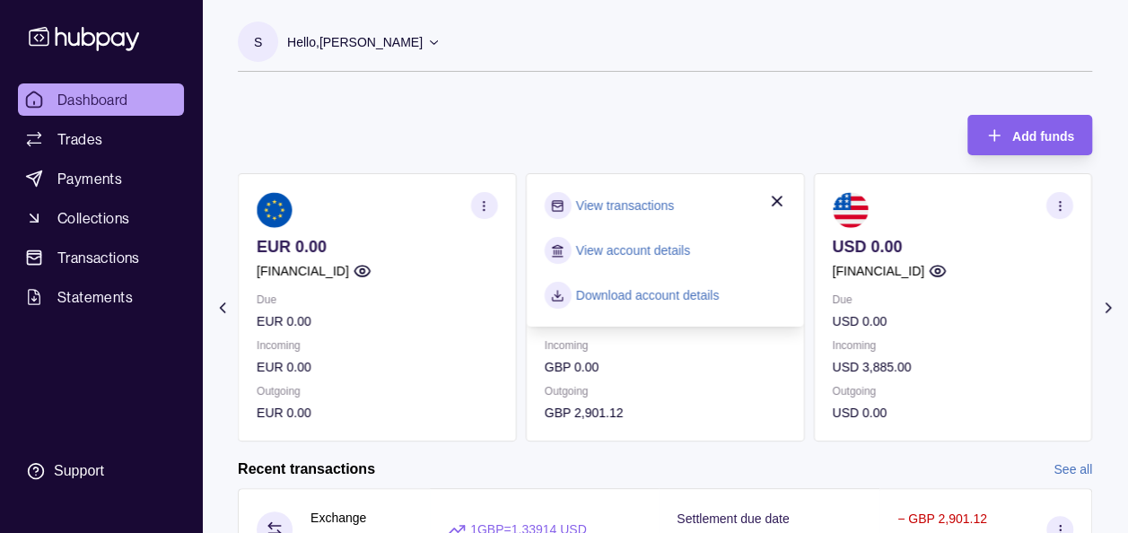
click at [642, 199] on link "View transactions" at bounding box center [625, 206] width 98 height 20
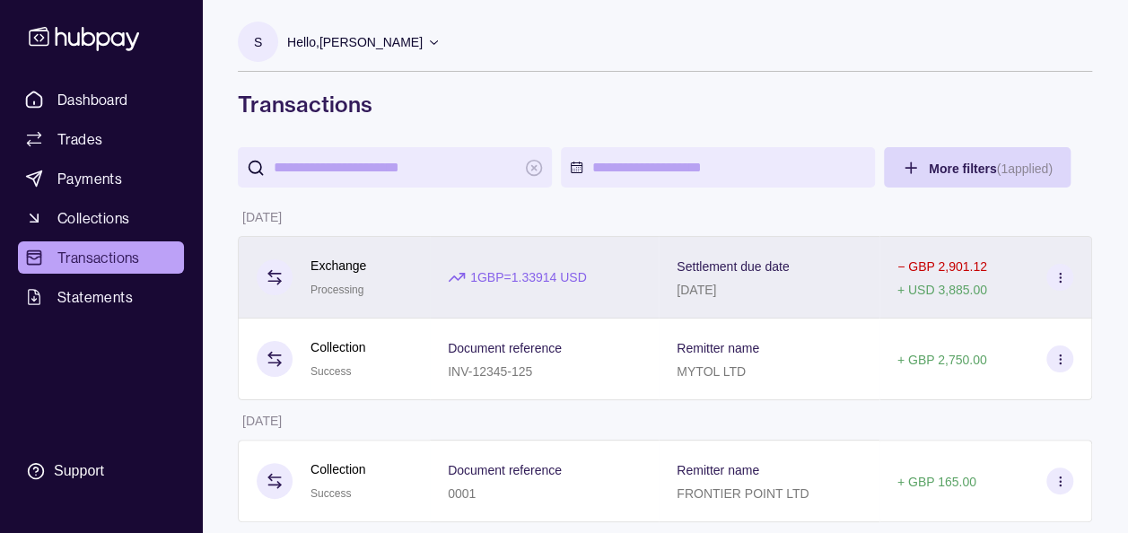
click at [1062, 283] on icon at bounding box center [1059, 277] width 13 height 13
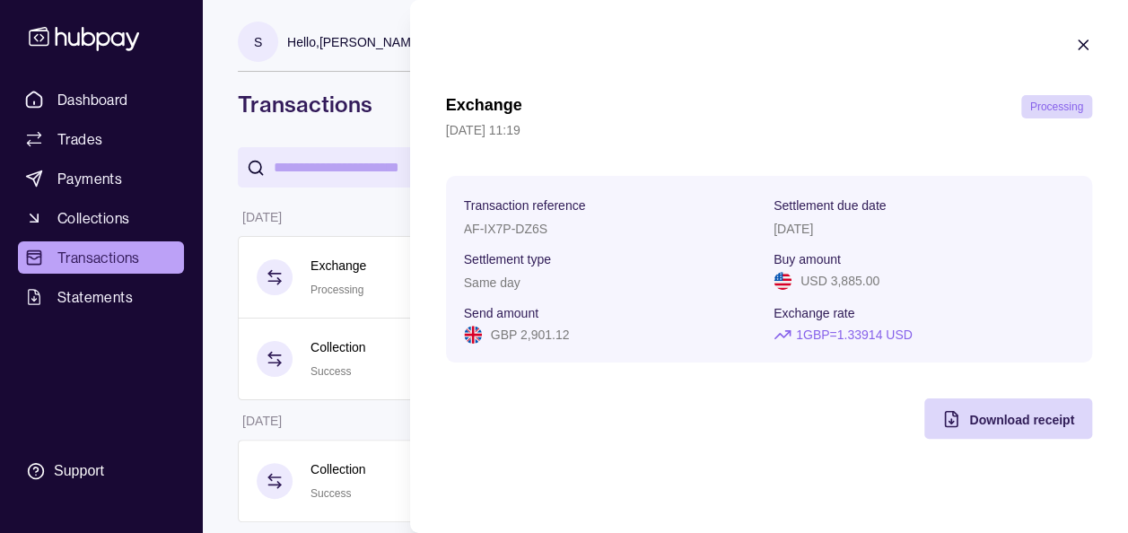
click at [890, 29] on section "Exchange Processing 26 Aug 2025 | 11:19 Transaction reference AF-IX7P-DZ6S Sett…" at bounding box center [769, 237] width 718 height 475
click at [1088, 38] on icon "button" at bounding box center [1083, 45] width 18 height 18
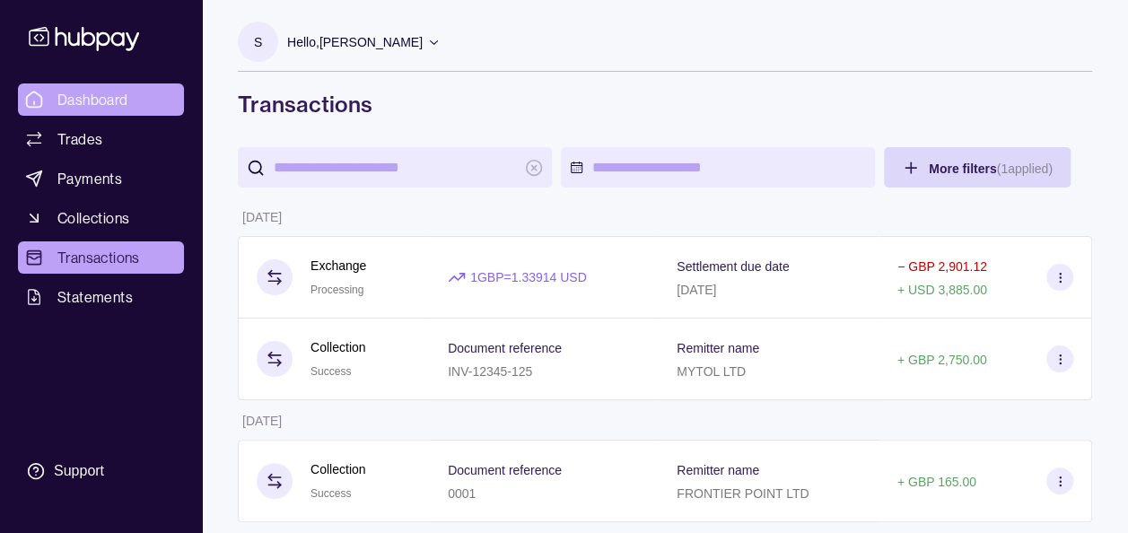
click at [102, 107] on span "Dashboard" at bounding box center [92, 100] width 71 height 22
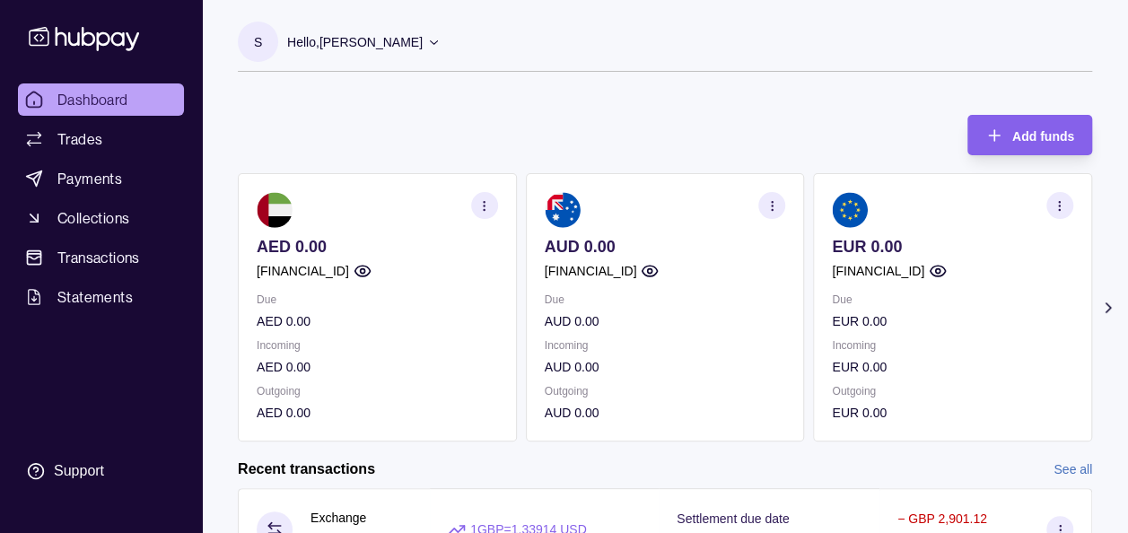
click at [1107, 301] on icon at bounding box center [1108, 308] width 18 height 18
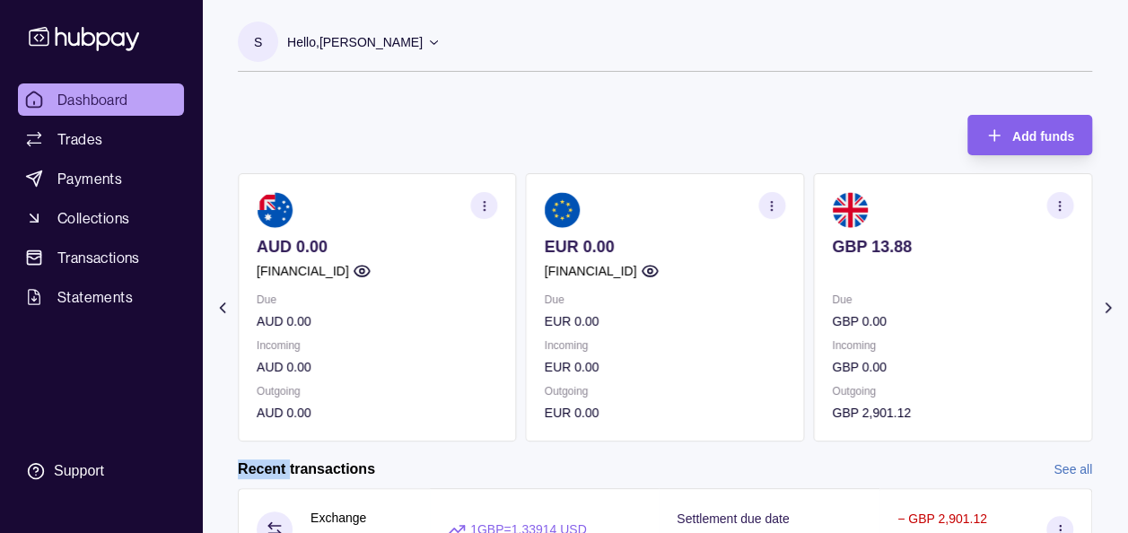
click at [1107, 301] on icon at bounding box center [1108, 308] width 18 height 18
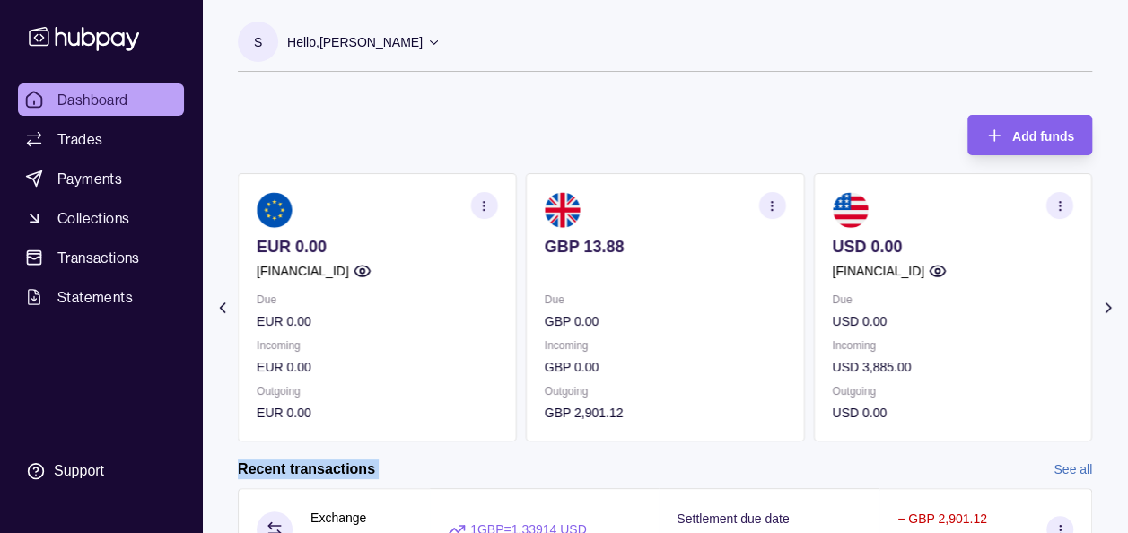
click at [1107, 301] on icon at bounding box center [1108, 308] width 18 height 18
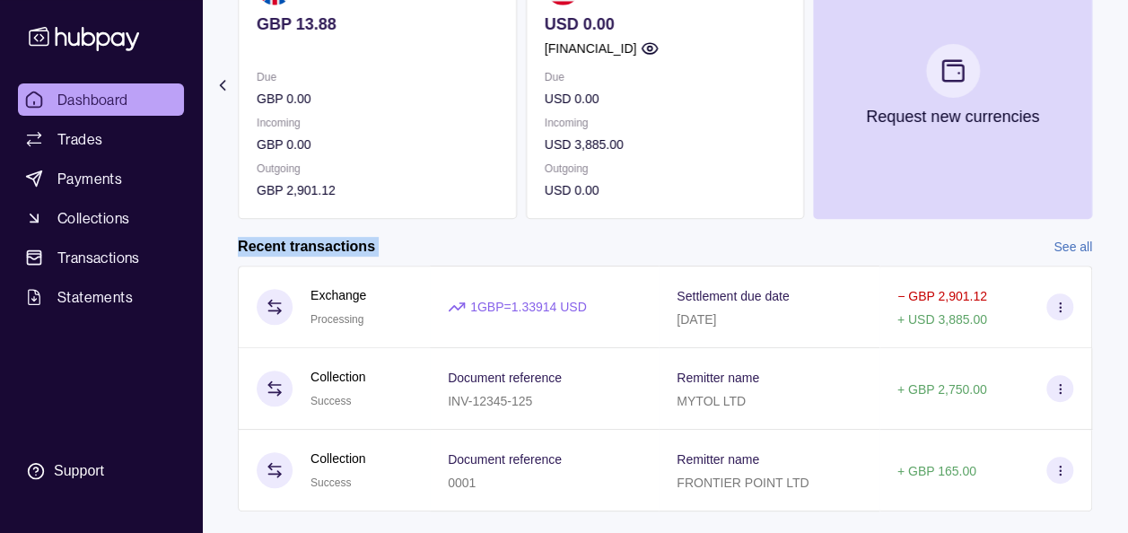
scroll to position [257, 0]
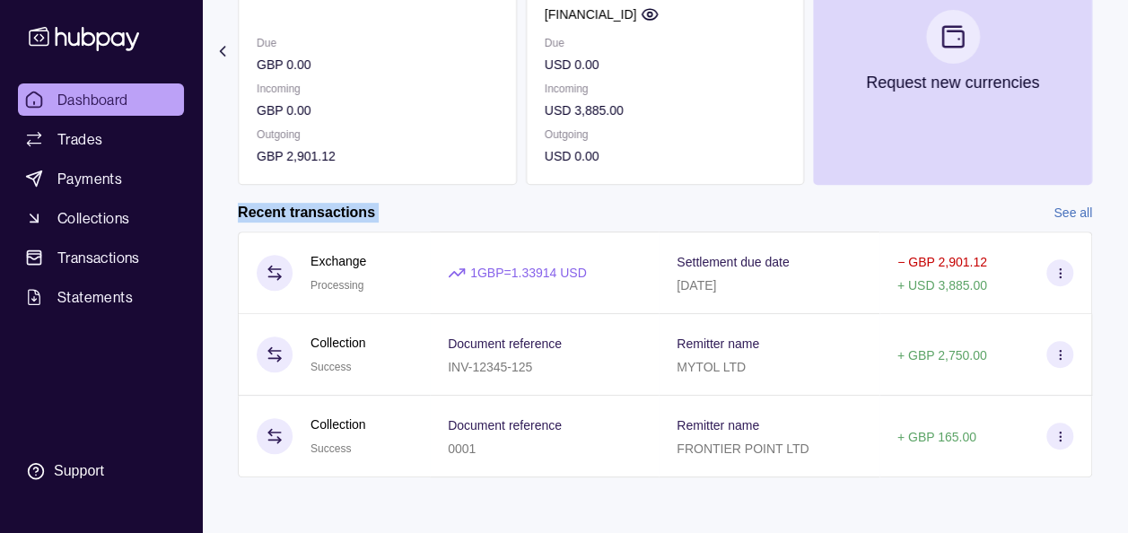
click at [83, 32] on icon at bounding box center [84, 39] width 110 height 24
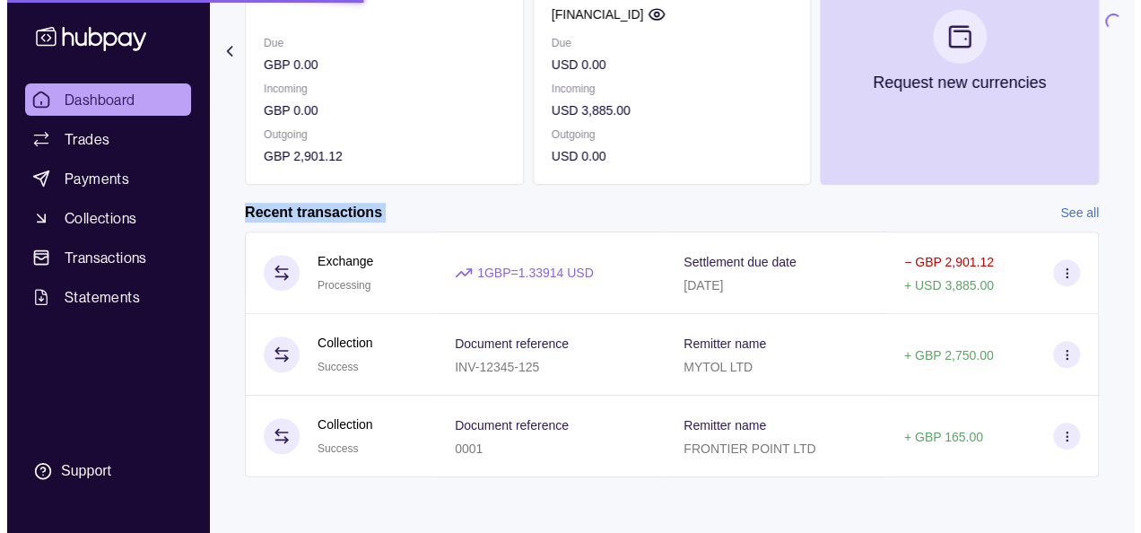
scroll to position [0, 0]
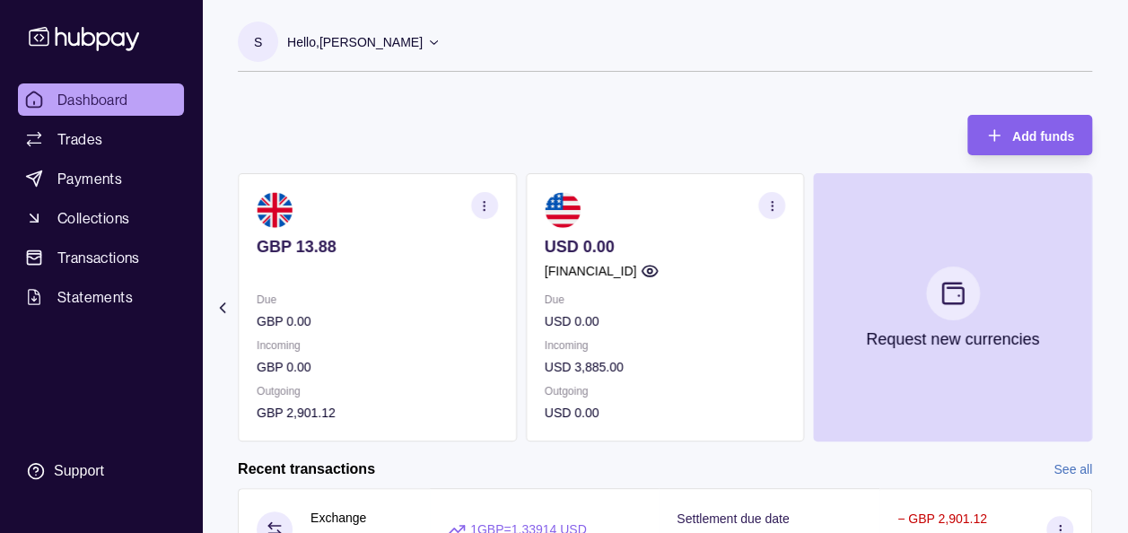
click at [391, 44] on p "Hello, Soumyajit Chakraborty" at bounding box center [354, 42] width 135 height 20
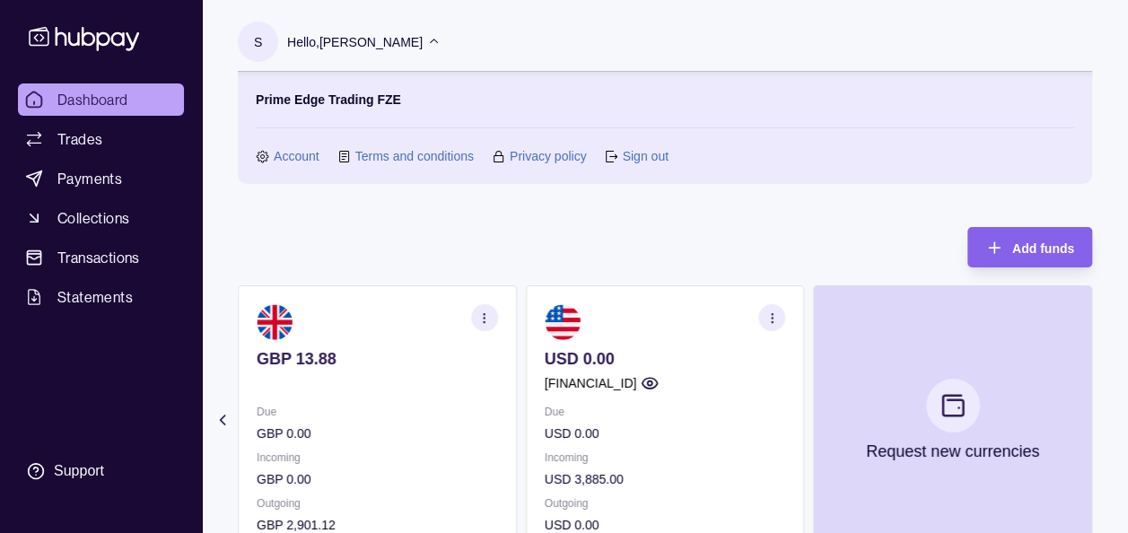
click at [290, 162] on link "Account" at bounding box center [297, 156] width 46 height 20
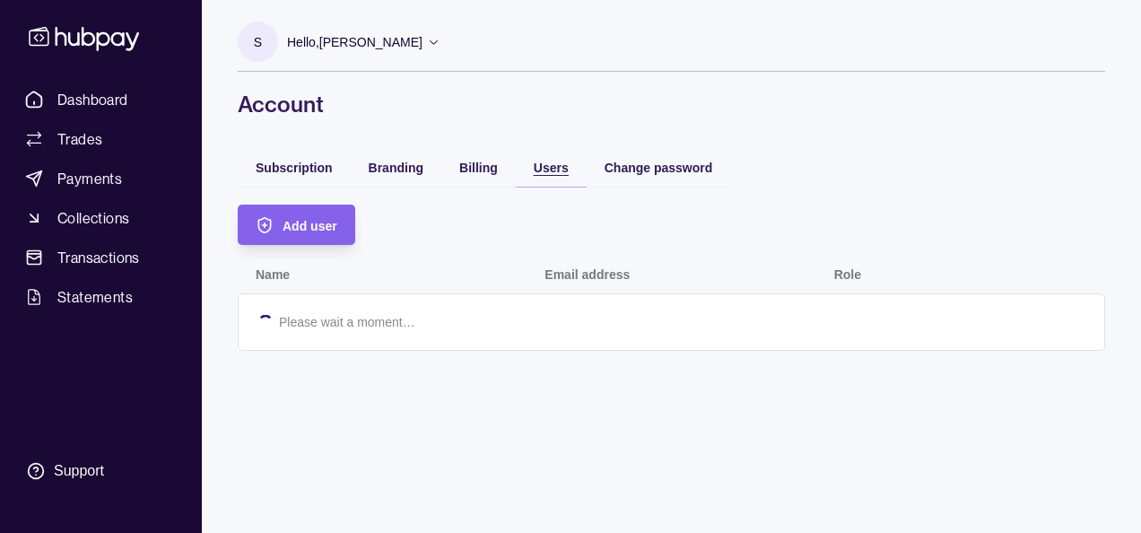
click at [546, 176] on div "Users" at bounding box center [551, 167] width 35 height 22
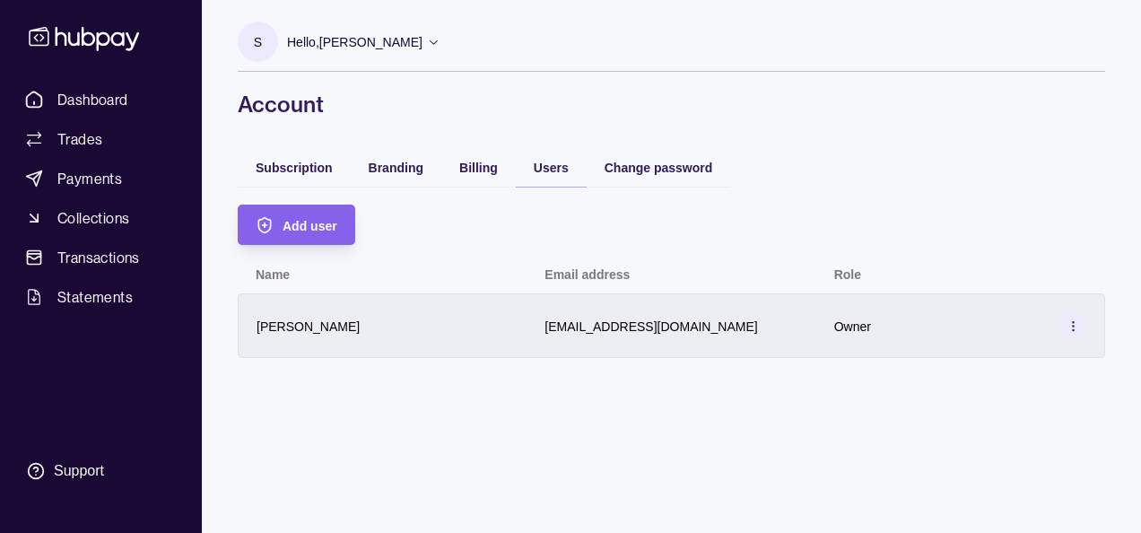
click at [1073, 326] on circle at bounding box center [1072, 325] width 1 height 1
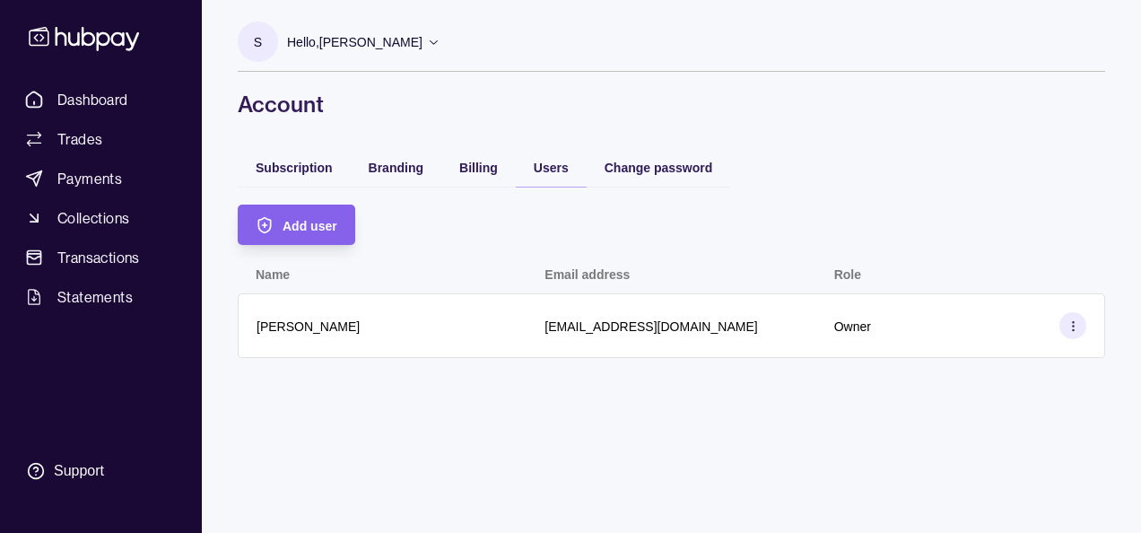
click at [67, 467] on html "Dashboard Trades Payments Collections Transactions Statements Support S Hello, …" at bounding box center [570, 266] width 1141 height 533
click at [70, 472] on div "Support" at bounding box center [79, 471] width 50 height 20
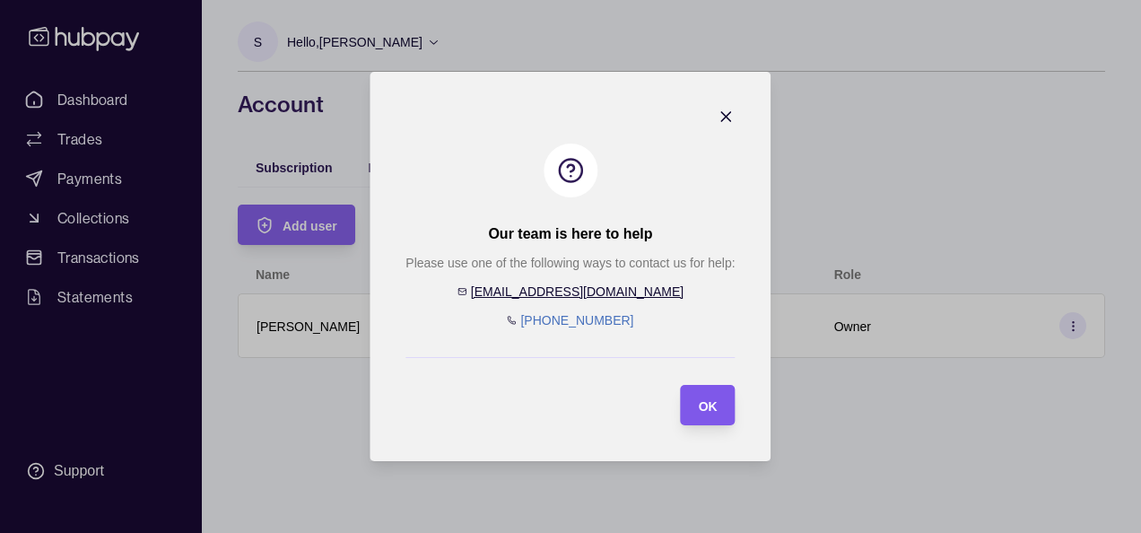
click at [703, 419] on div "OK" at bounding box center [695, 405] width 46 height 40
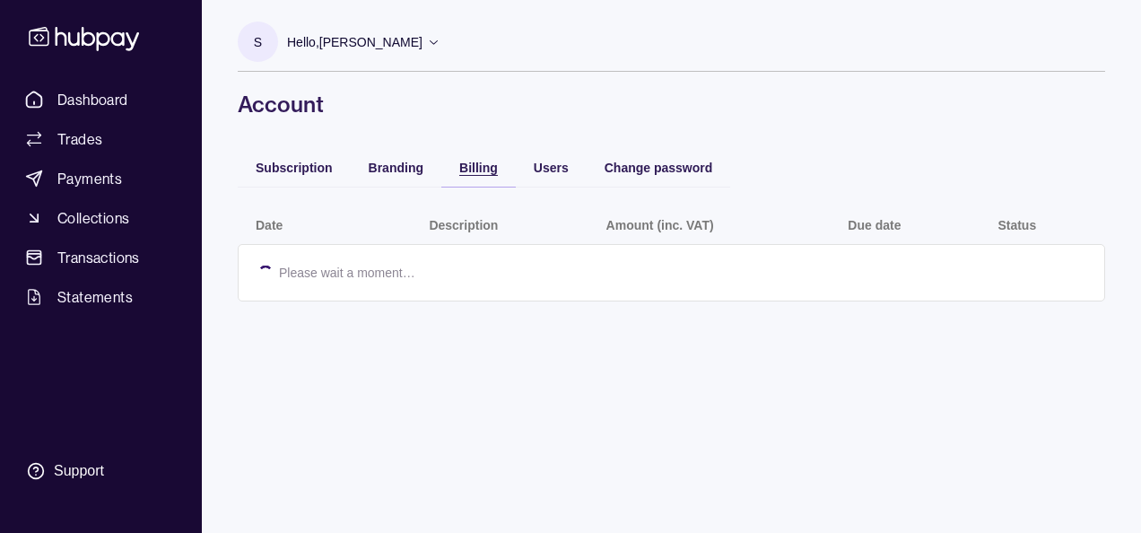
click at [483, 175] on div "Billing" at bounding box center [478, 167] width 39 height 22
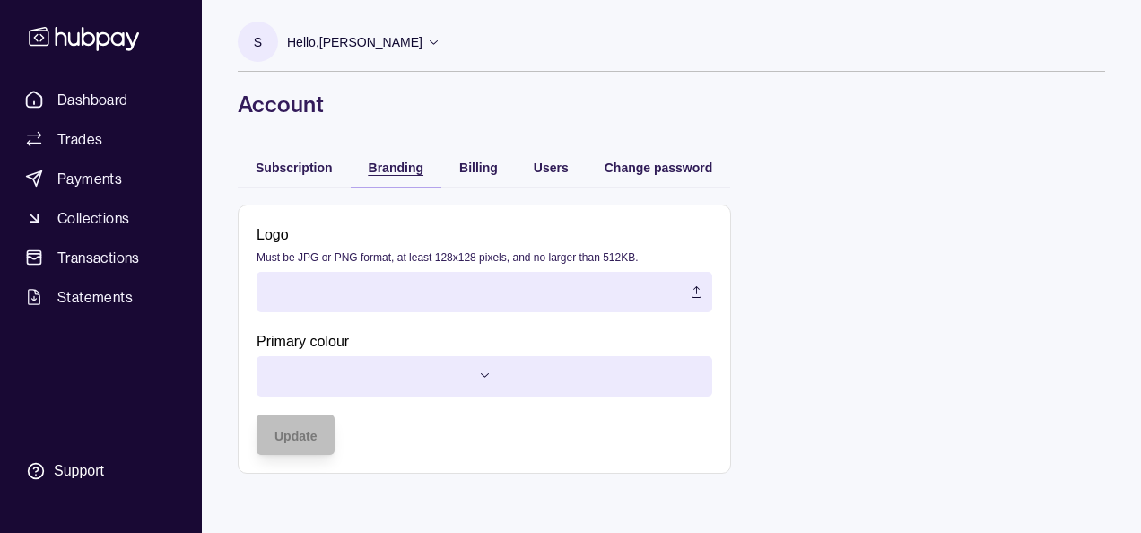
click at [392, 170] on span "Branding" at bounding box center [396, 168] width 55 height 14
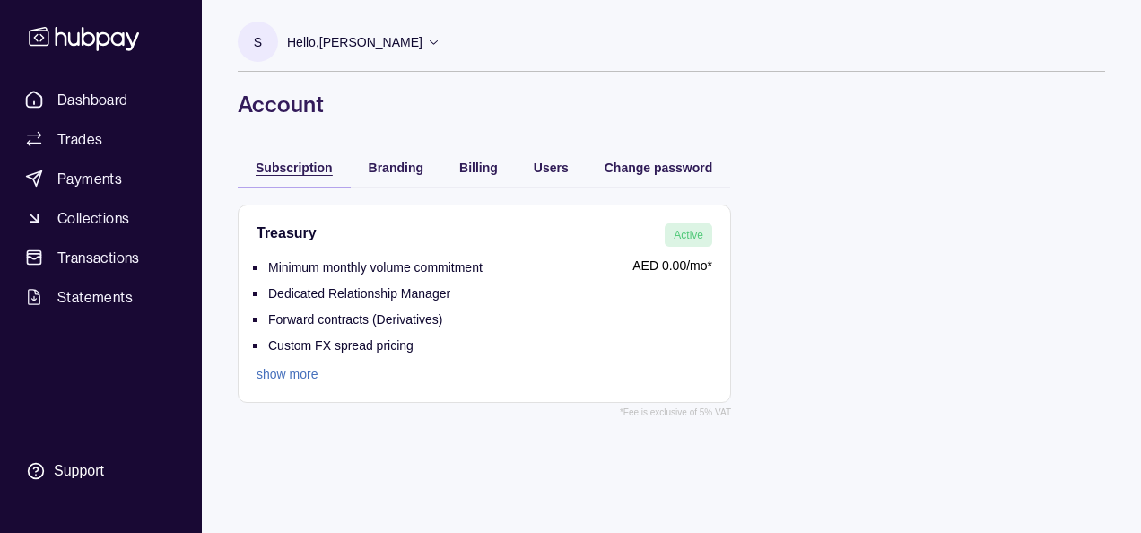
click at [306, 168] on span "Subscription" at bounding box center [294, 168] width 77 height 14
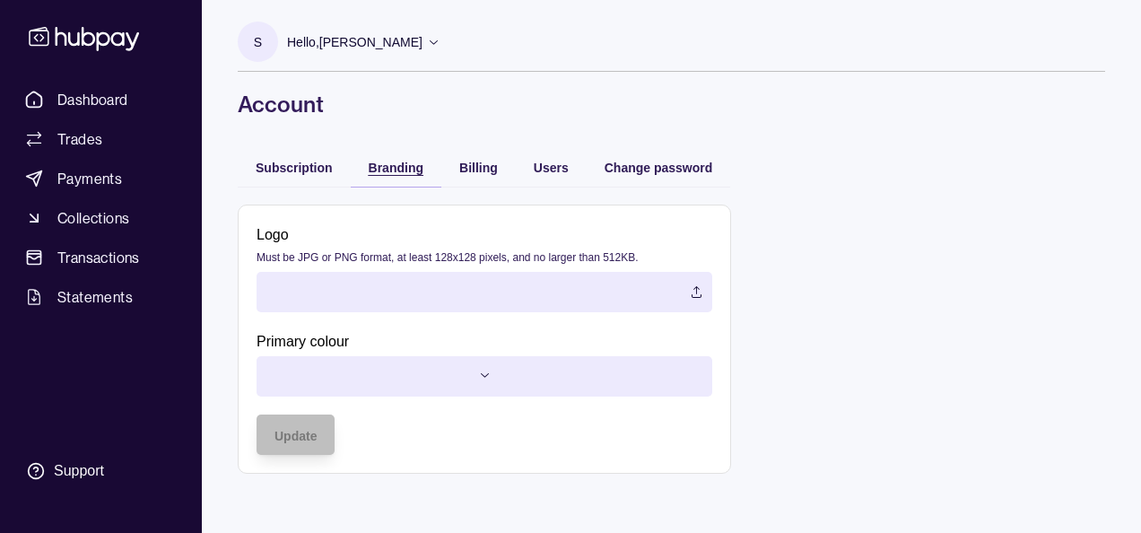
click at [406, 170] on span "Branding" at bounding box center [396, 168] width 55 height 14
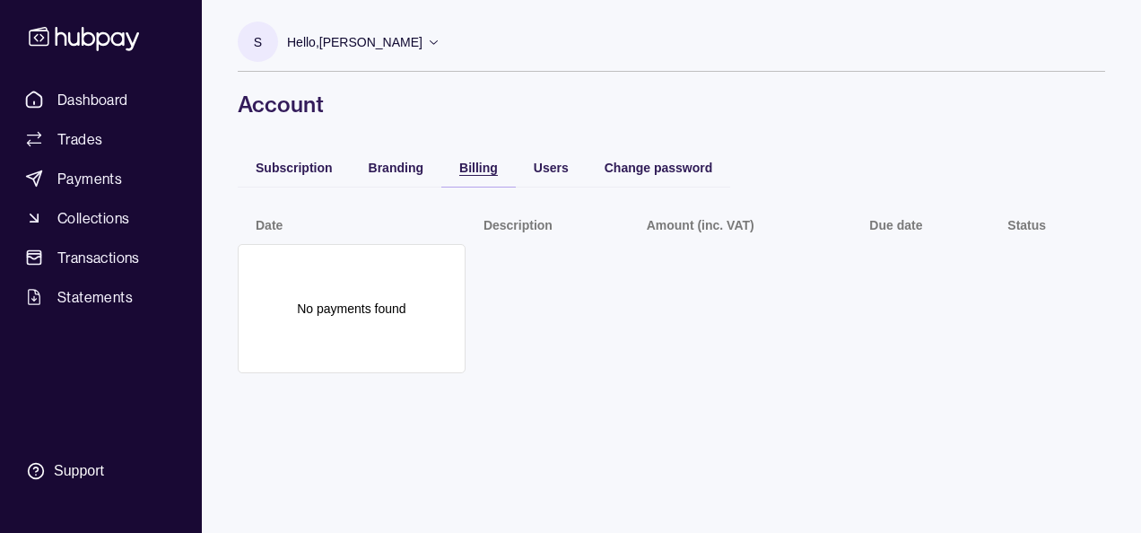
click at [485, 176] on div "Billing" at bounding box center [478, 167] width 39 height 22
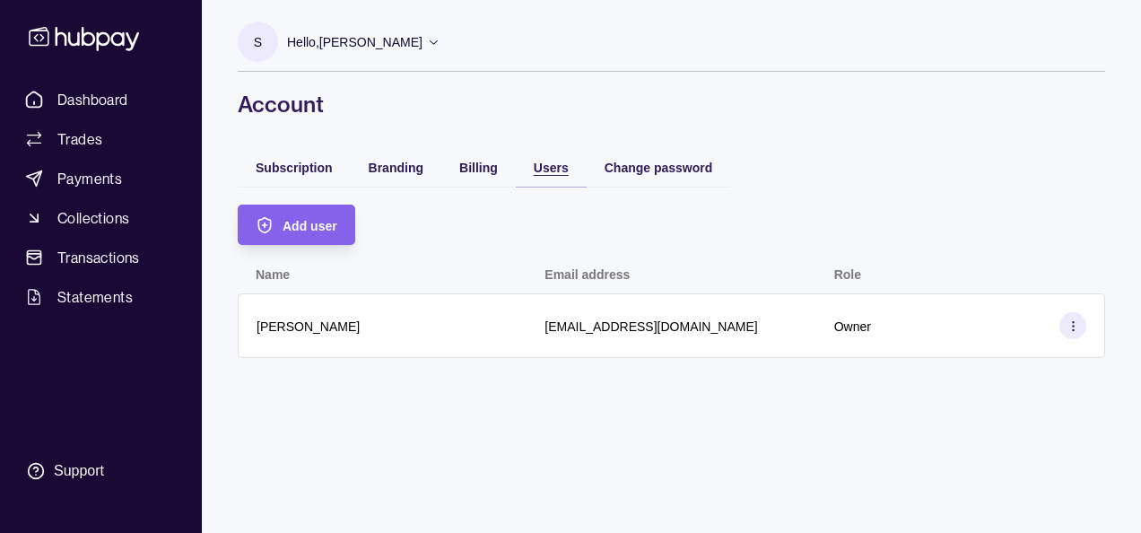
click at [564, 162] on span "Users" at bounding box center [551, 168] width 35 height 14
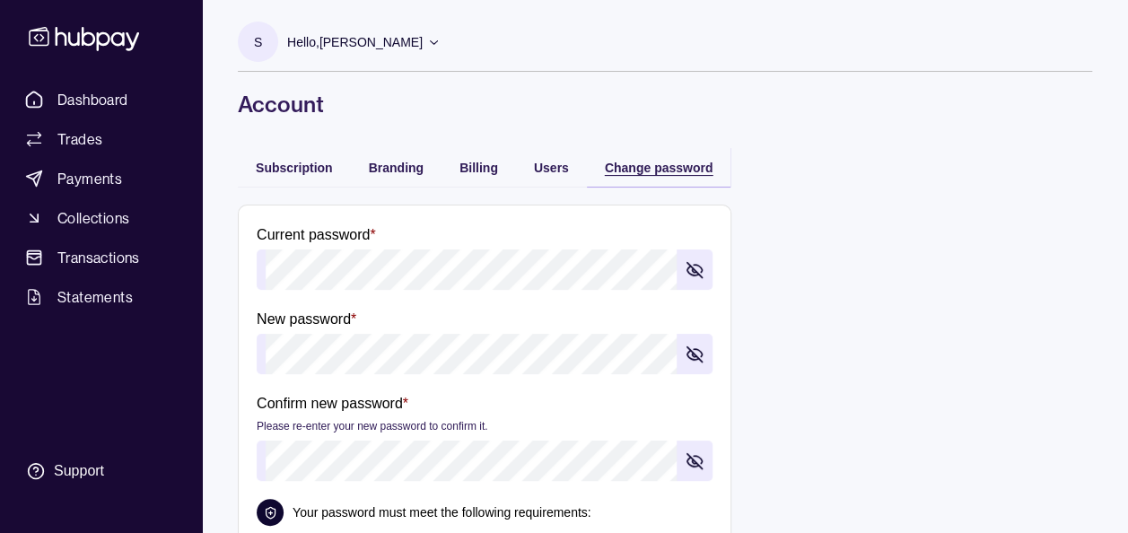
click at [637, 171] on span "Change password" at bounding box center [659, 168] width 109 height 14
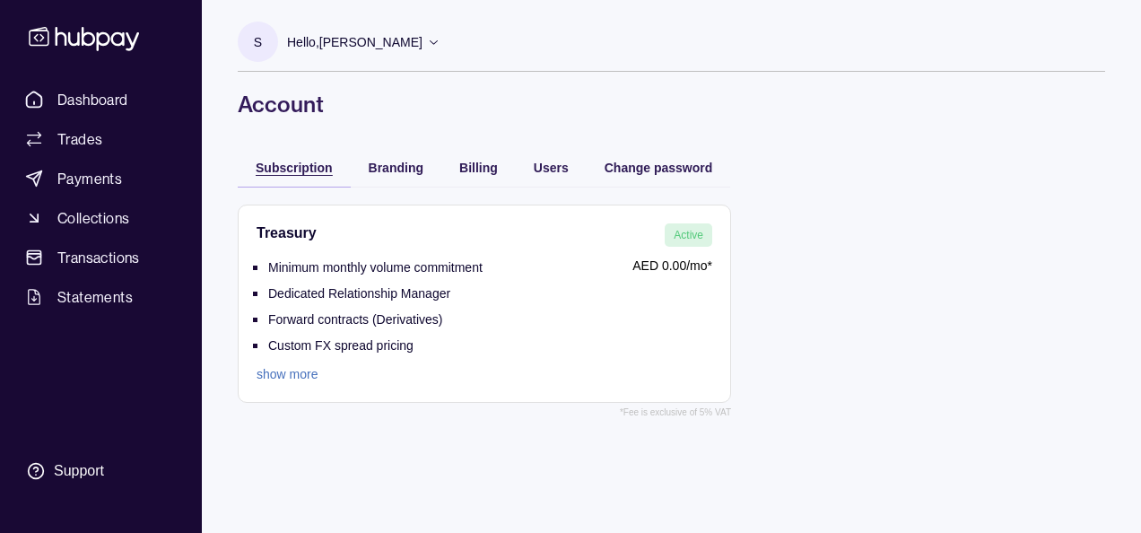
click at [289, 174] on div "Subscription" at bounding box center [294, 167] width 77 height 22
click at [368, 44] on p "Hello, Soumyajit Chakraborty" at bounding box center [354, 42] width 135 height 20
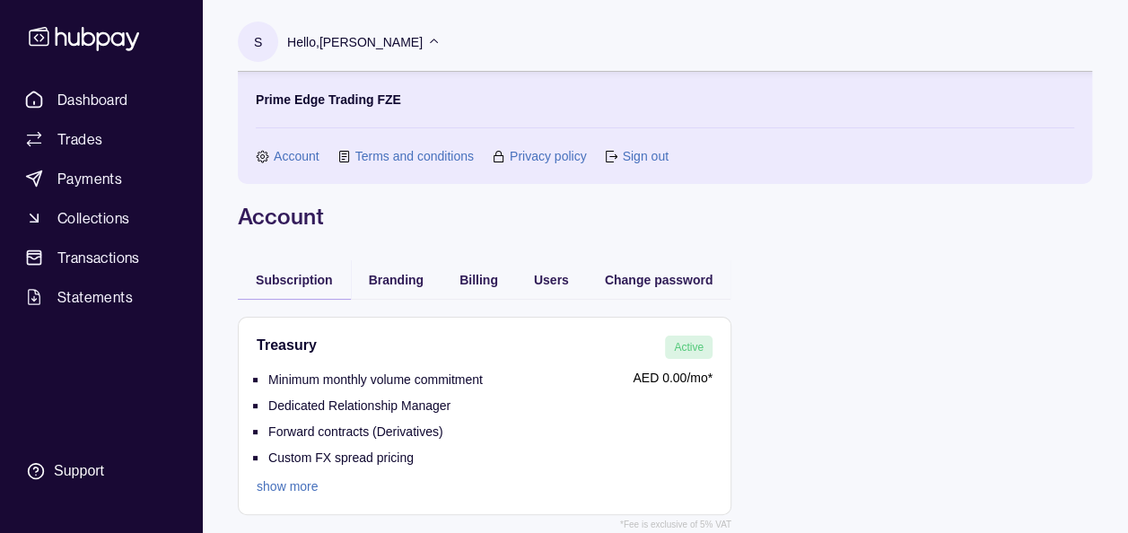
click at [290, 149] on link "Account" at bounding box center [297, 156] width 46 height 20
click at [118, 262] on span "Transactions" at bounding box center [98, 258] width 83 height 22
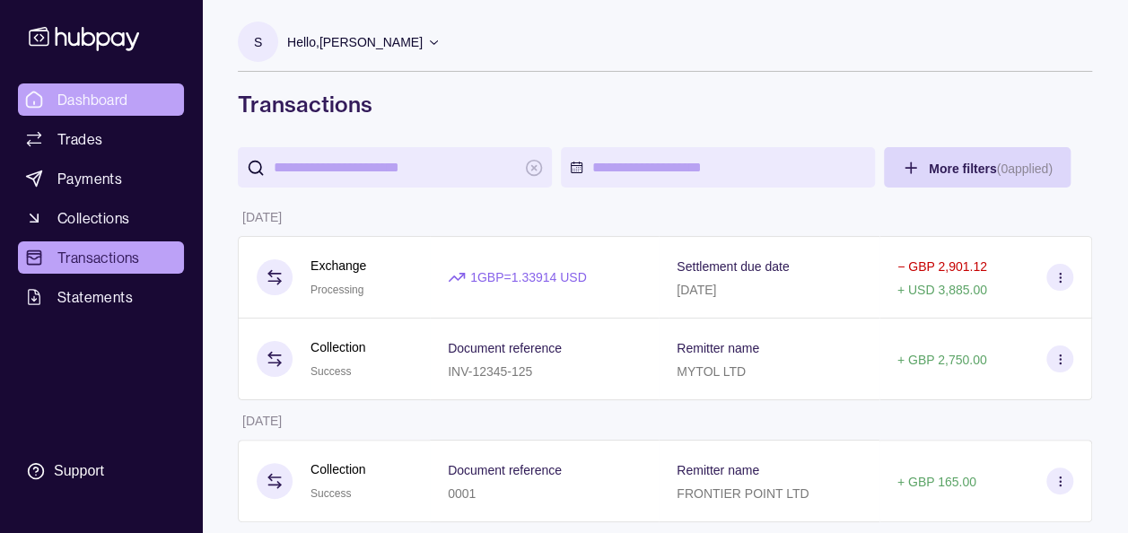
click at [84, 97] on span "Dashboard" at bounding box center [92, 100] width 71 height 22
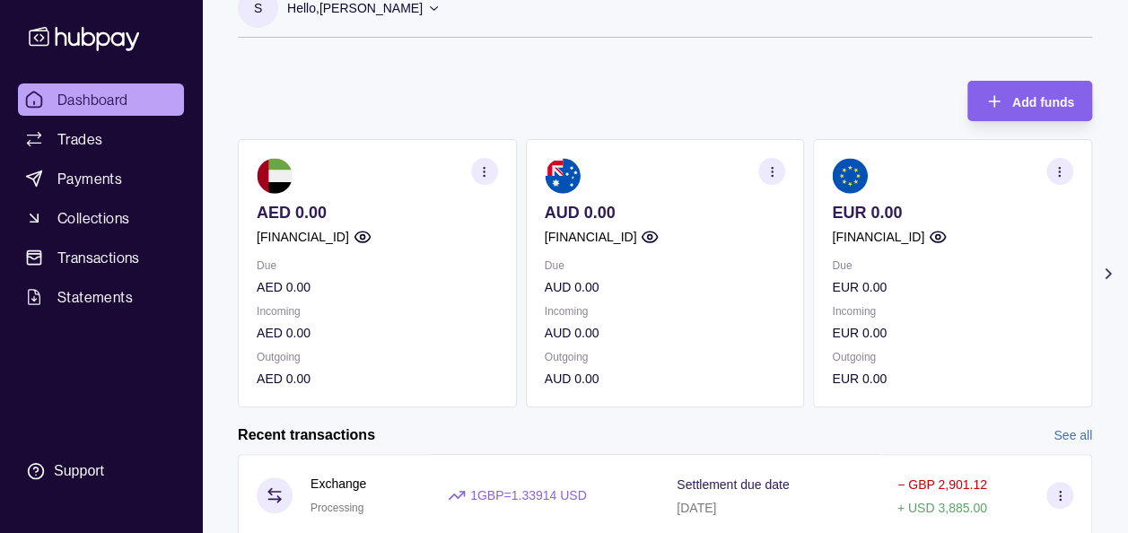
scroll to position [36, 0]
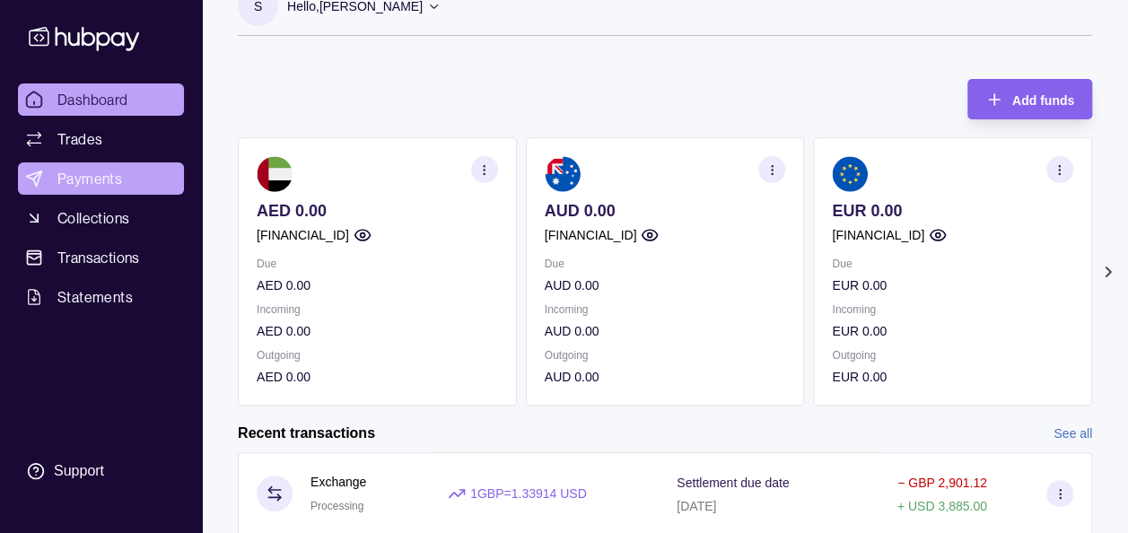
click at [98, 187] on span "Payments" at bounding box center [89, 179] width 65 height 22
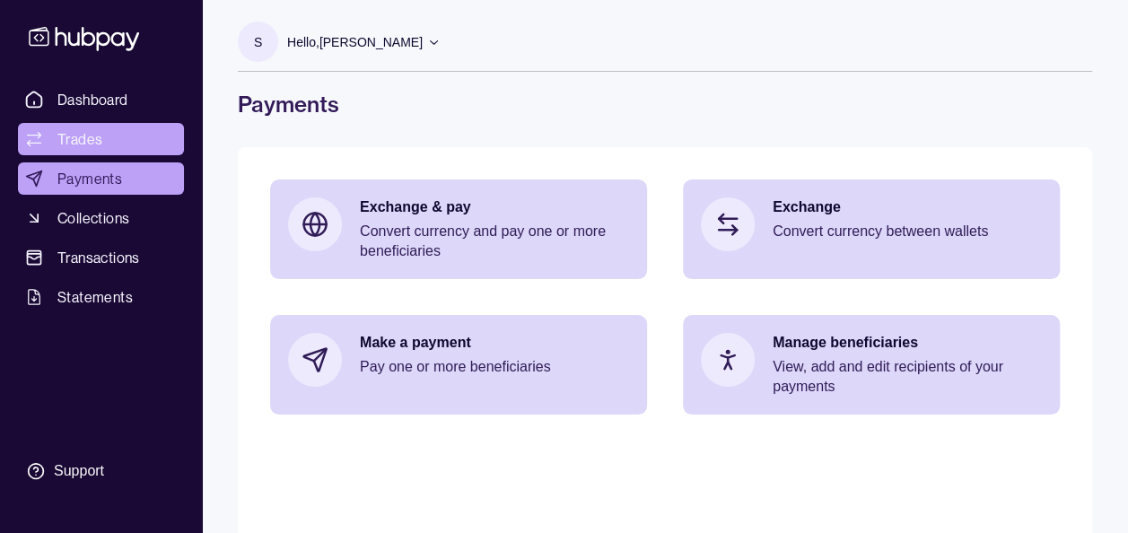
click at [131, 128] on link "Trades" at bounding box center [101, 139] width 166 height 32
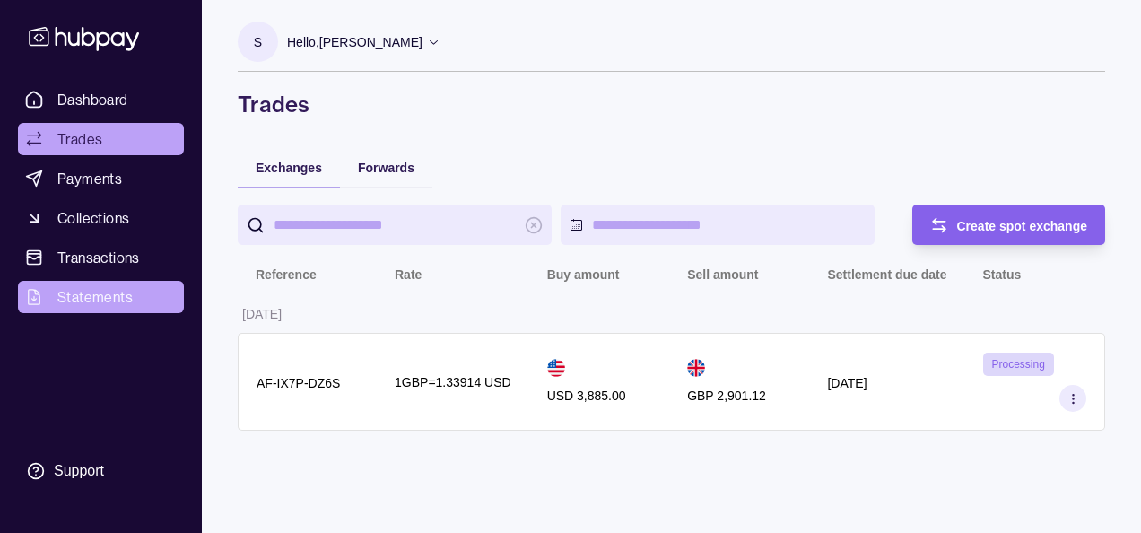
click at [96, 302] on span "Statements" at bounding box center [94, 297] width 75 height 22
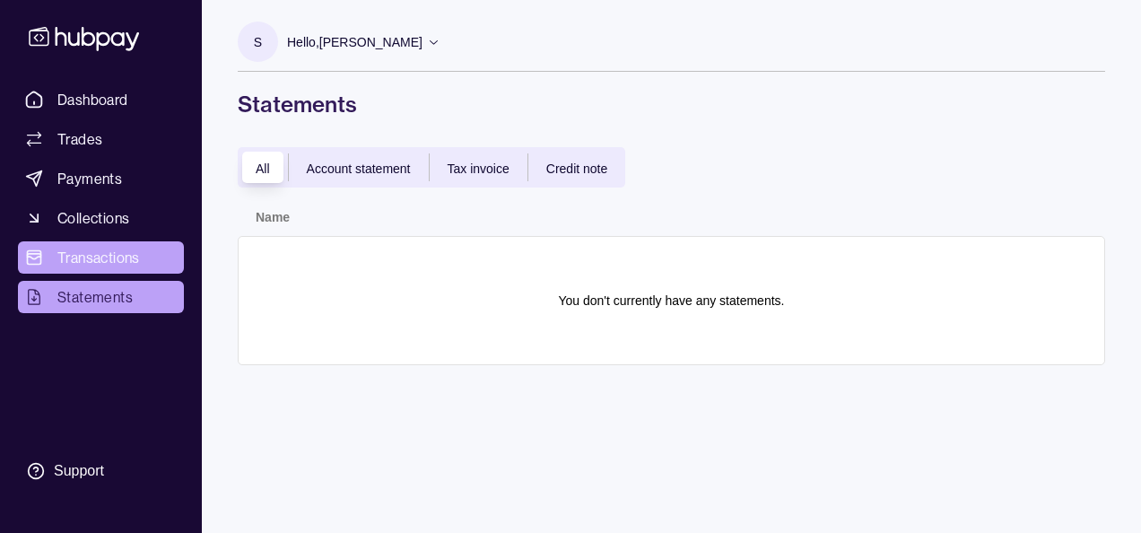
click at [98, 266] on span "Transactions" at bounding box center [98, 258] width 83 height 22
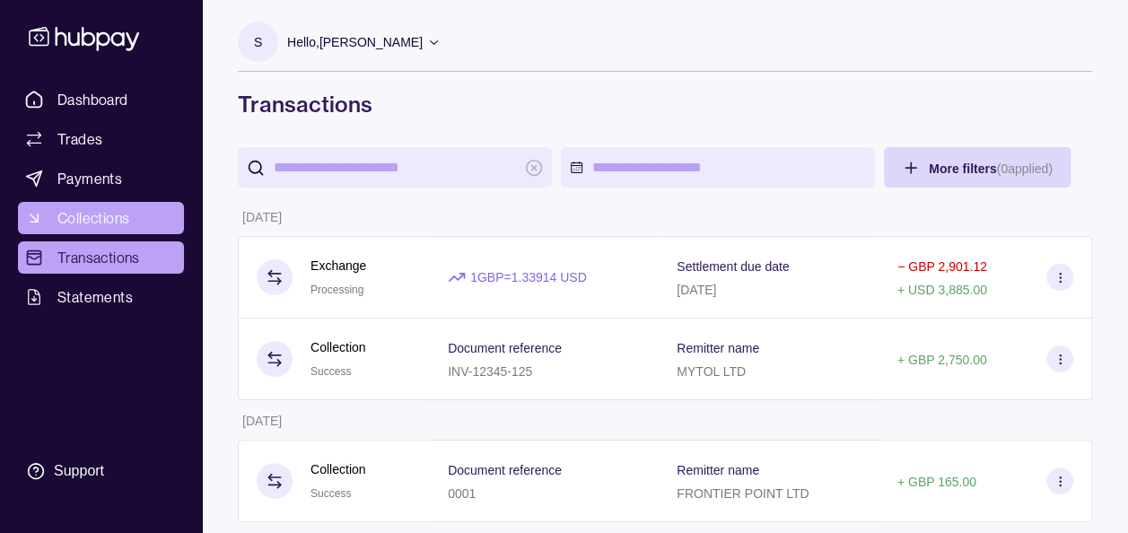
click at [110, 212] on span "Collections" at bounding box center [93, 218] width 72 height 22
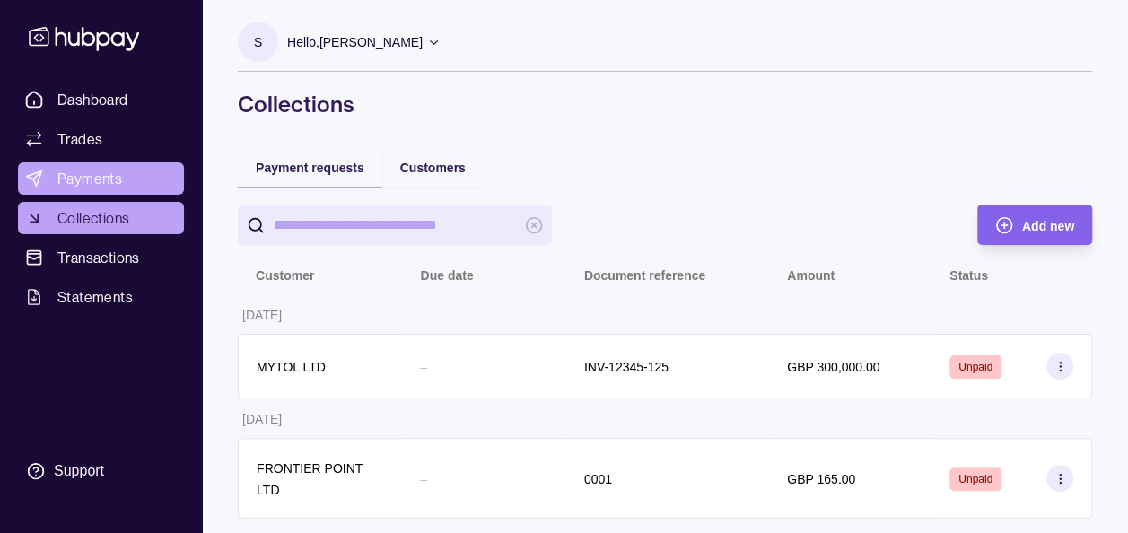
click at [102, 176] on span "Payments" at bounding box center [89, 179] width 65 height 22
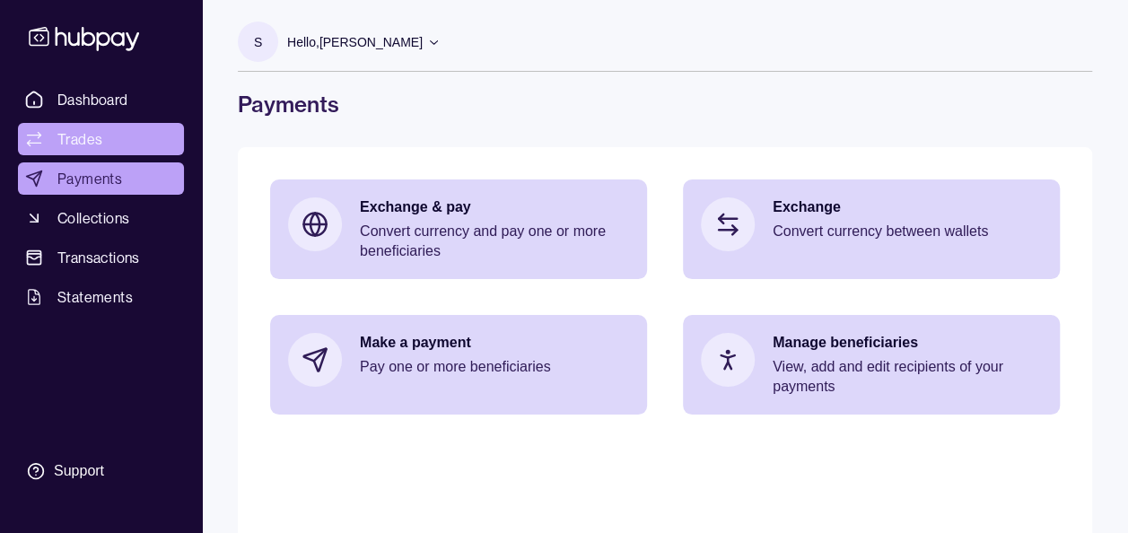
click at [96, 142] on span "Trades" at bounding box center [79, 139] width 45 height 22
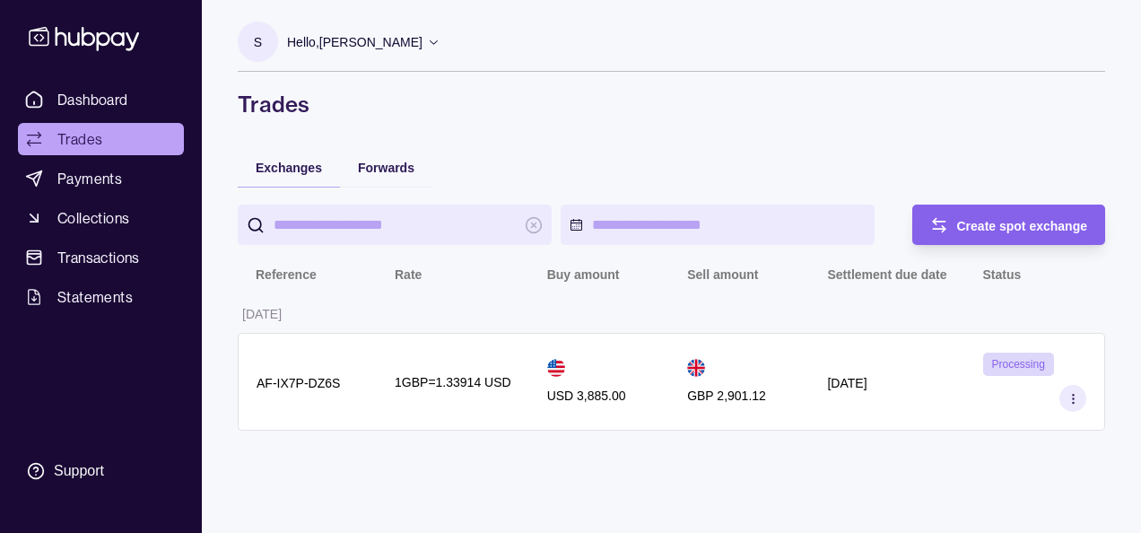
click at [100, 102] on span "Dashboard" at bounding box center [92, 100] width 71 height 22
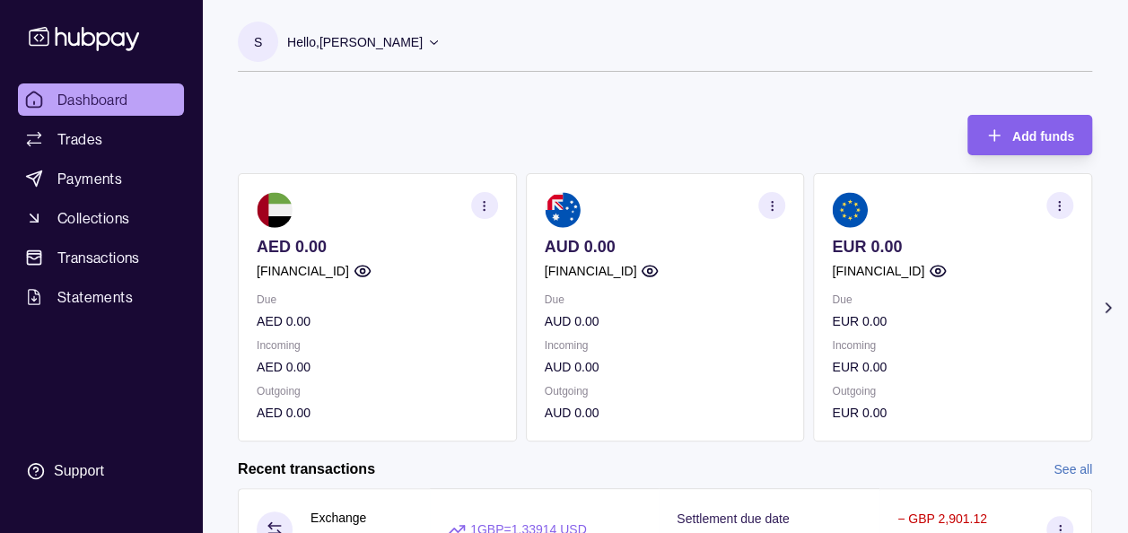
click at [1107, 307] on icon at bounding box center [1108, 308] width 18 height 18
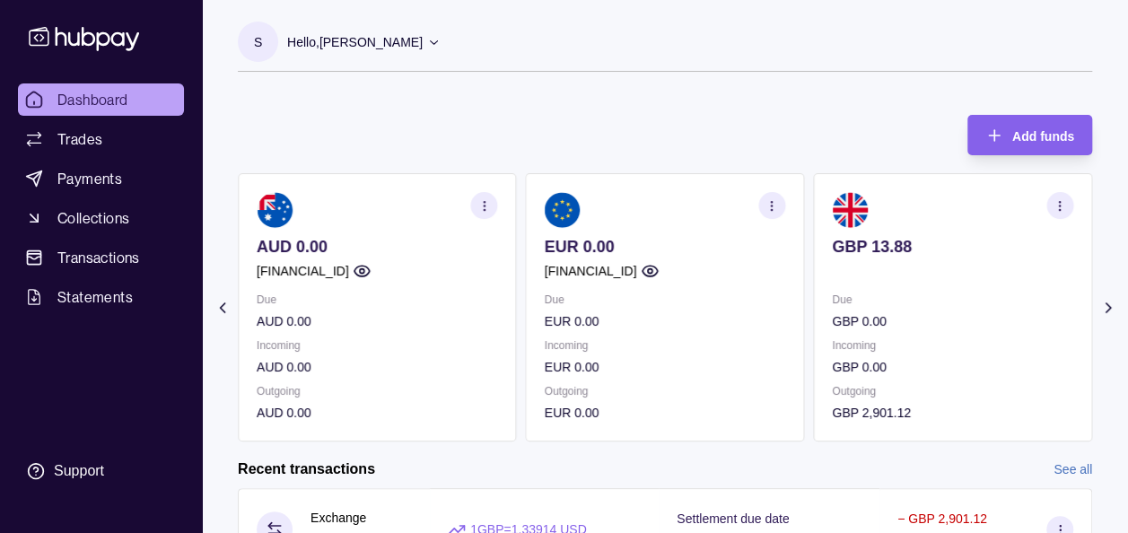
click at [1107, 307] on icon at bounding box center [1108, 308] width 18 height 18
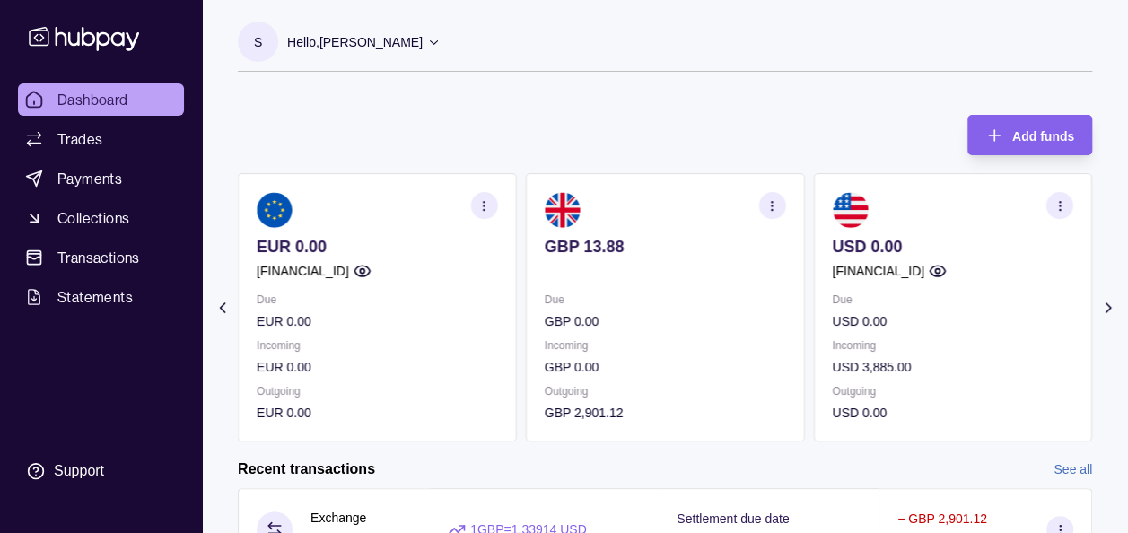
click at [352, 37] on p "Hello, Soumyajit Chakraborty" at bounding box center [354, 42] width 135 height 20
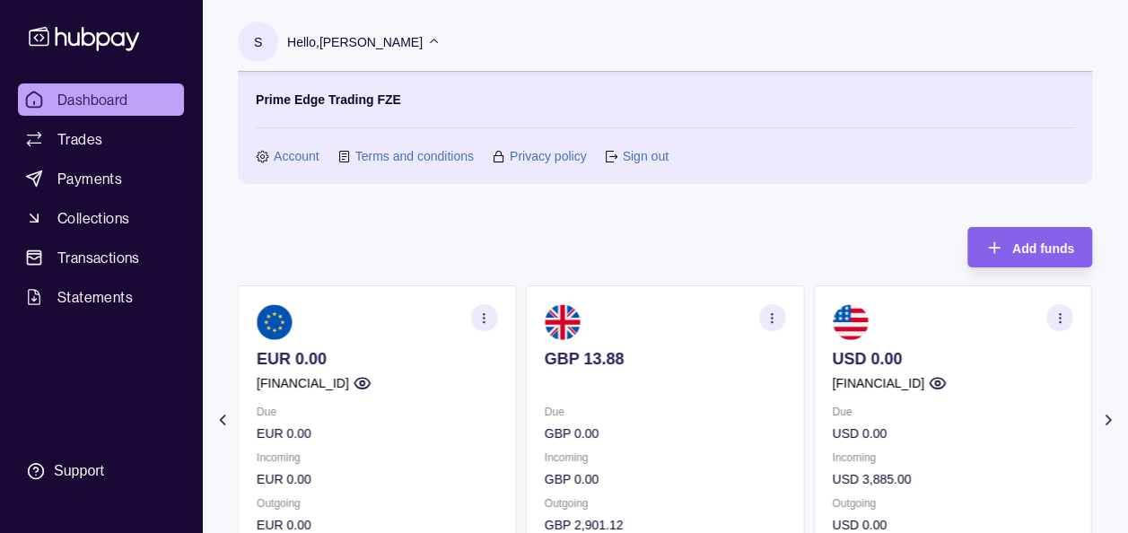
click at [307, 154] on link "Account" at bounding box center [297, 156] width 46 height 20
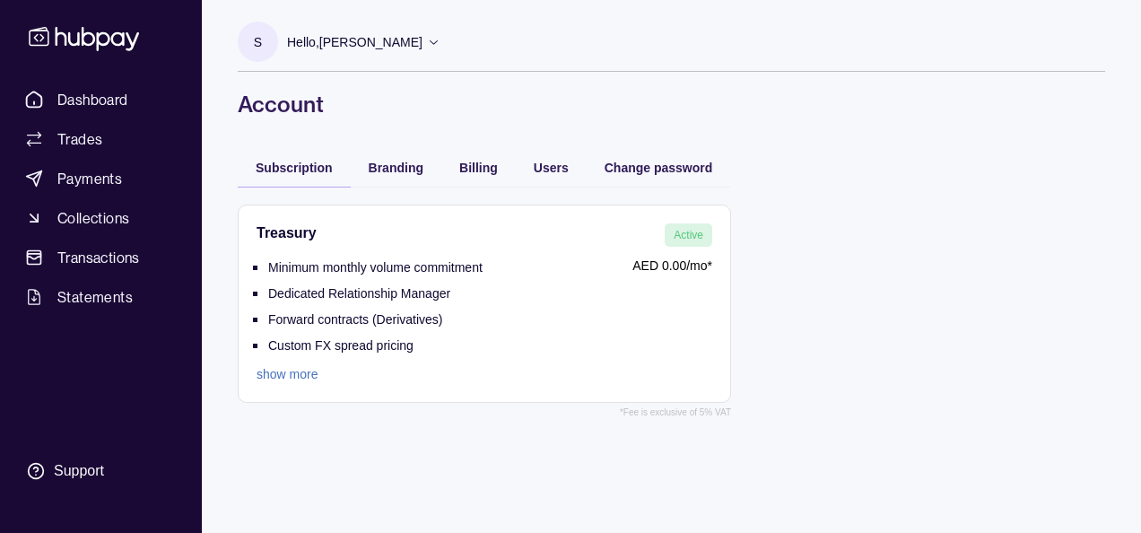
click at [109, 29] on icon at bounding box center [84, 38] width 118 height 33
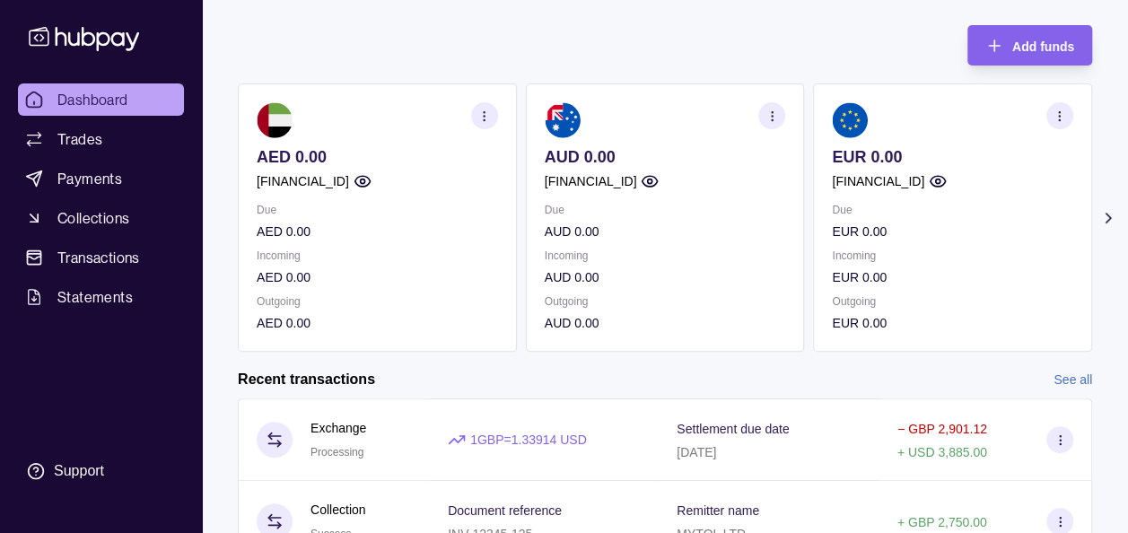
scroll to position [257, 0]
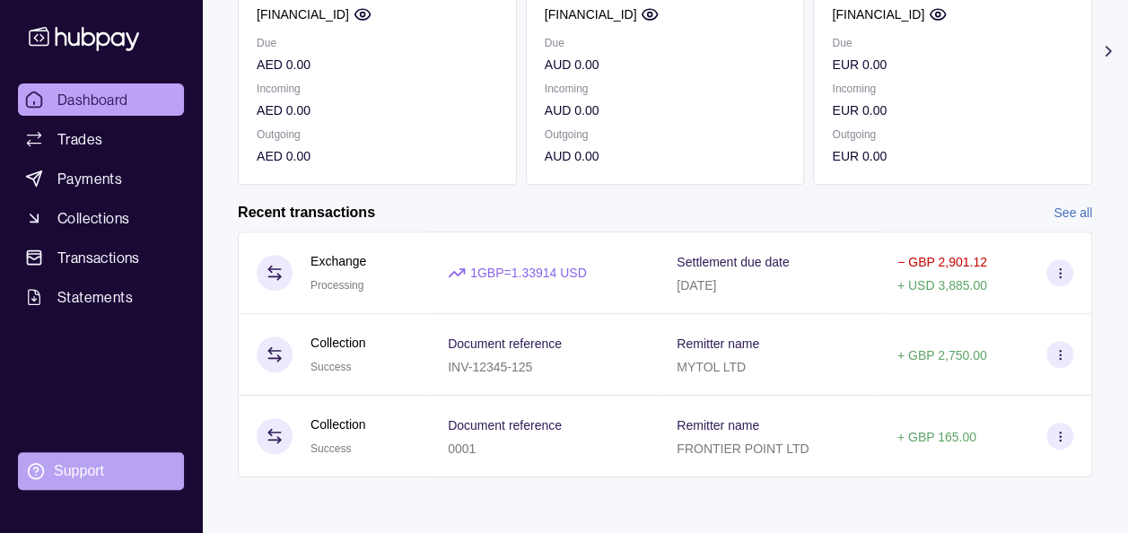
click at [146, 459] on section "Support" at bounding box center [101, 471] width 166 height 38
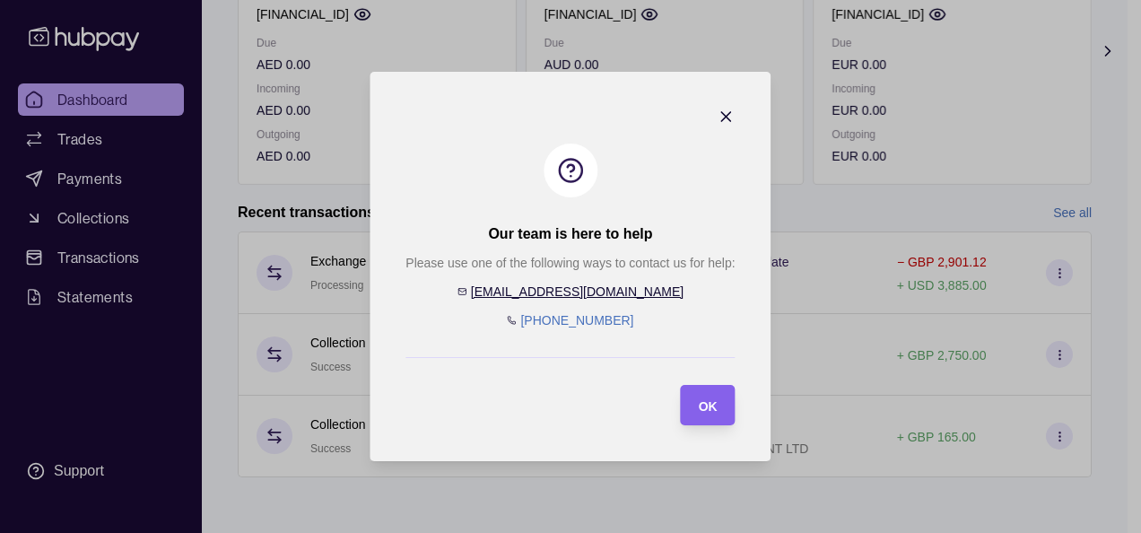
click at [727, 113] on icon "button" at bounding box center [727, 117] width 18 height 18
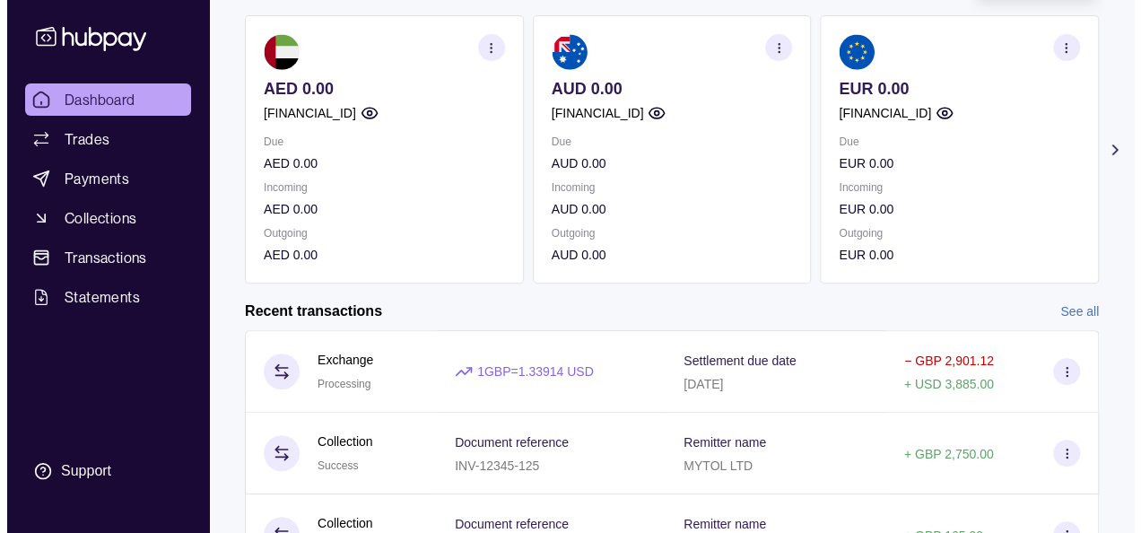
scroll to position [77, 0]
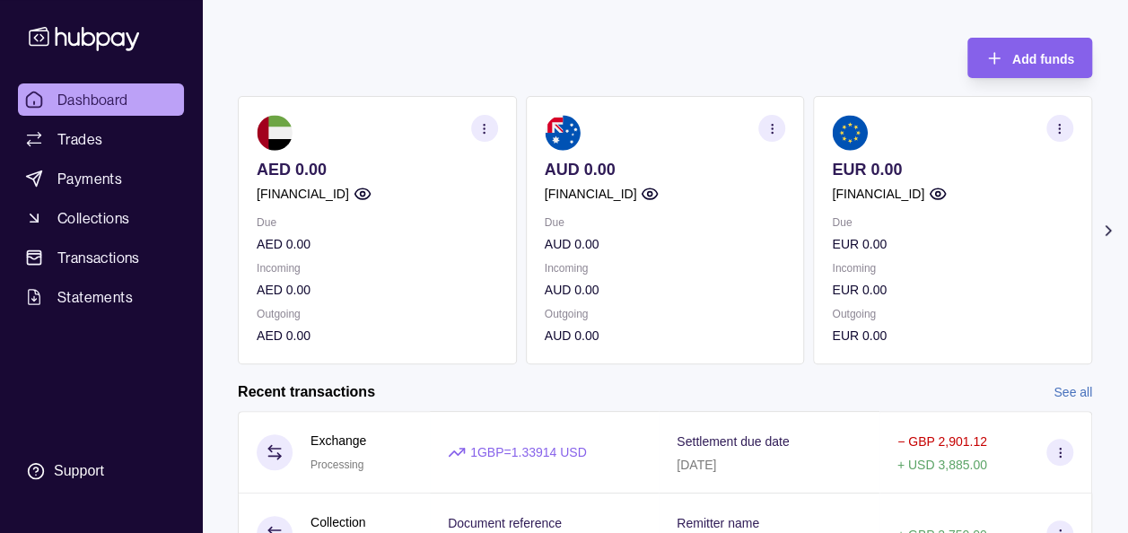
click at [1103, 227] on icon at bounding box center [1108, 231] width 18 height 18
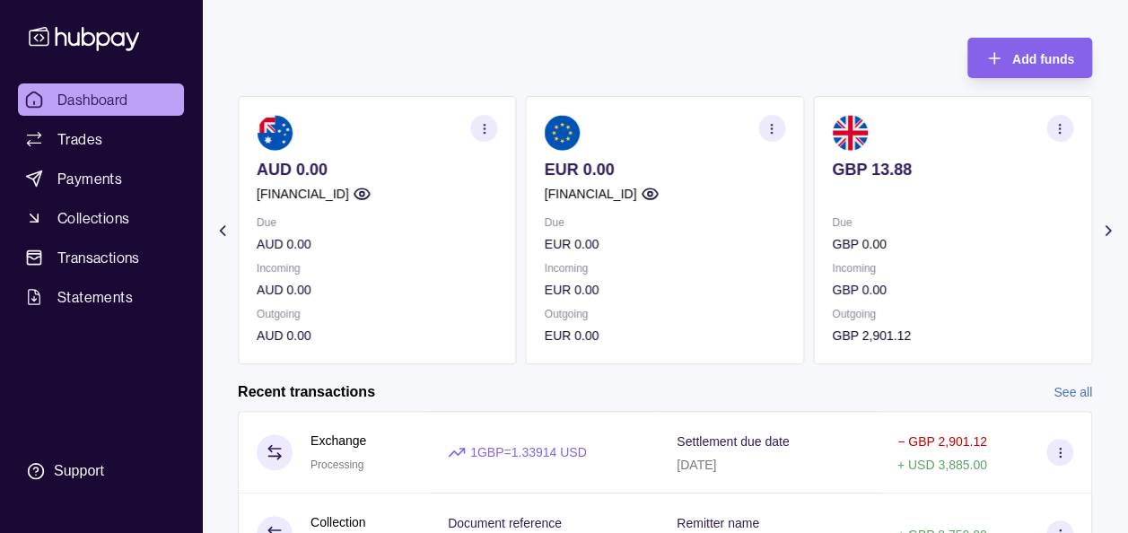
click at [1063, 127] on icon "button" at bounding box center [1059, 128] width 13 height 13
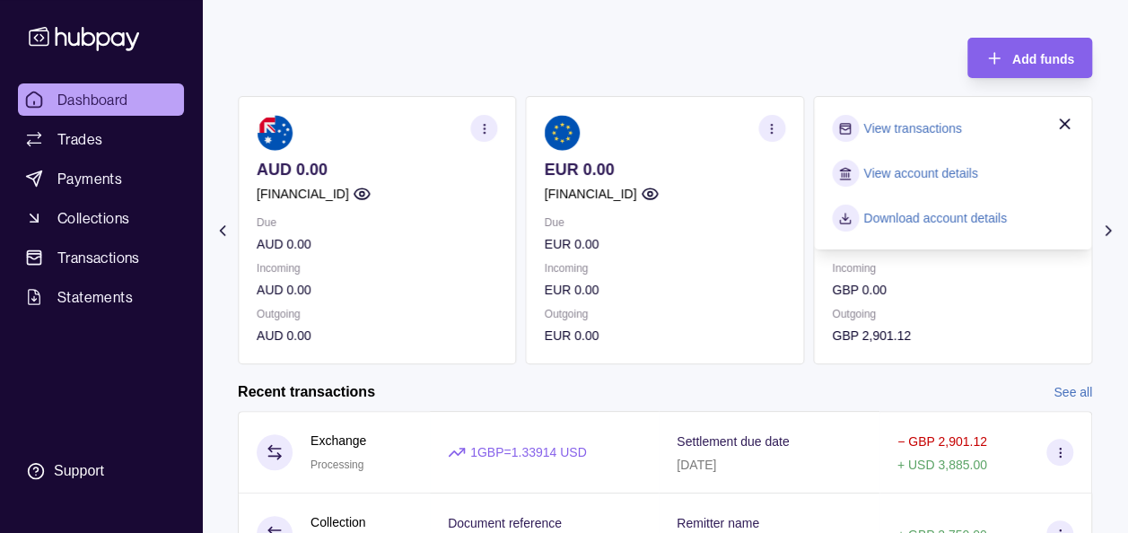
click at [953, 176] on link "View account details" at bounding box center [920, 173] width 114 height 20
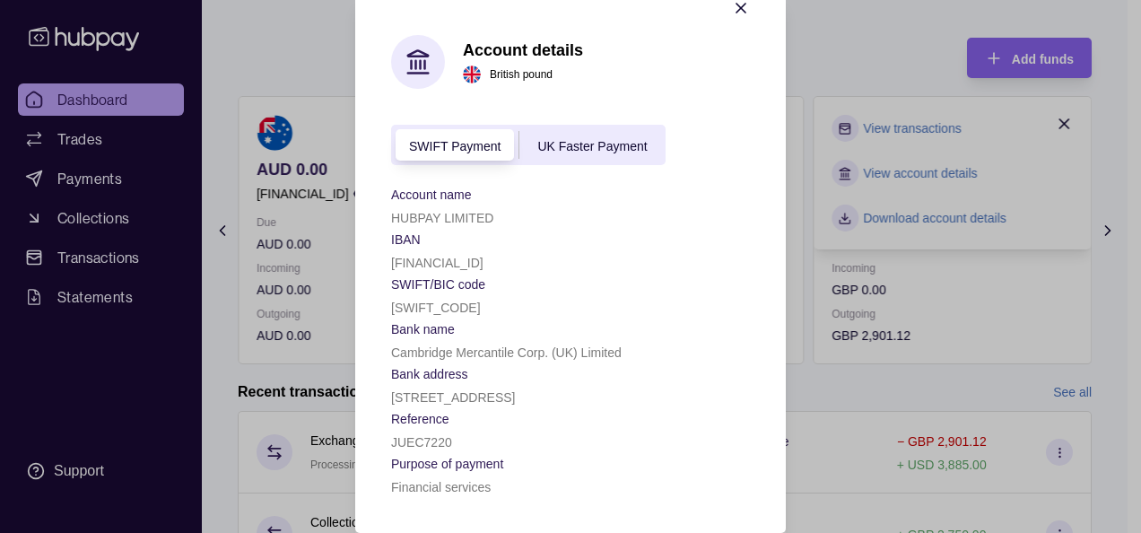
scroll to position [65, 0]
click at [605, 139] on span "UK Faster Payment" at bounding box center [591, 146] width 109 height 14
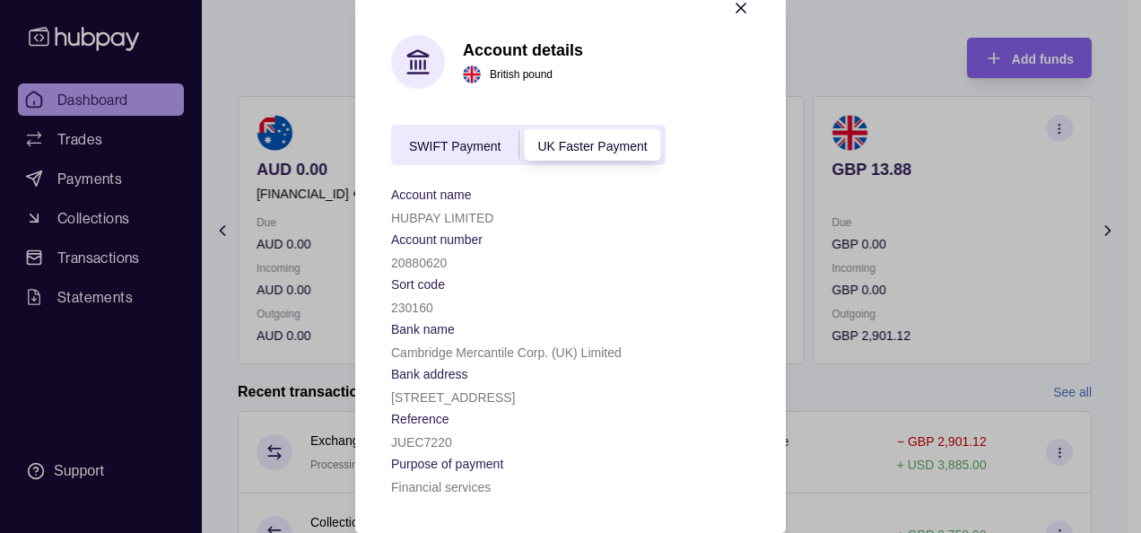
click at [472, 139] on span "SWIFT Payment" at bounding box center [455, 146] width 92 height 14
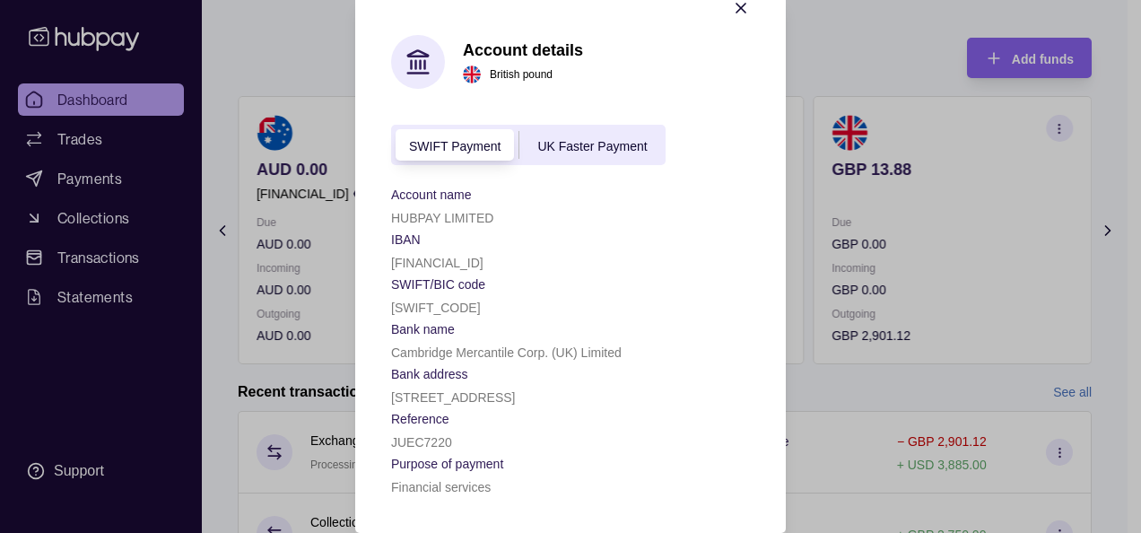
click at [472, 139] on span "SWIFT Payment" at bounding box center [455, 146] width 92 height 14
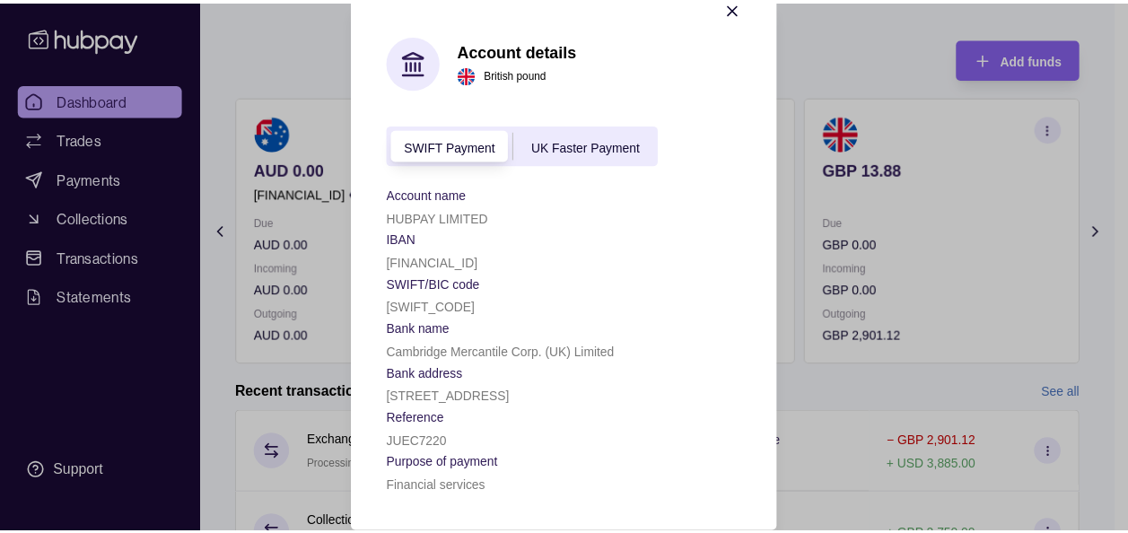
scroll to position [0, 0]
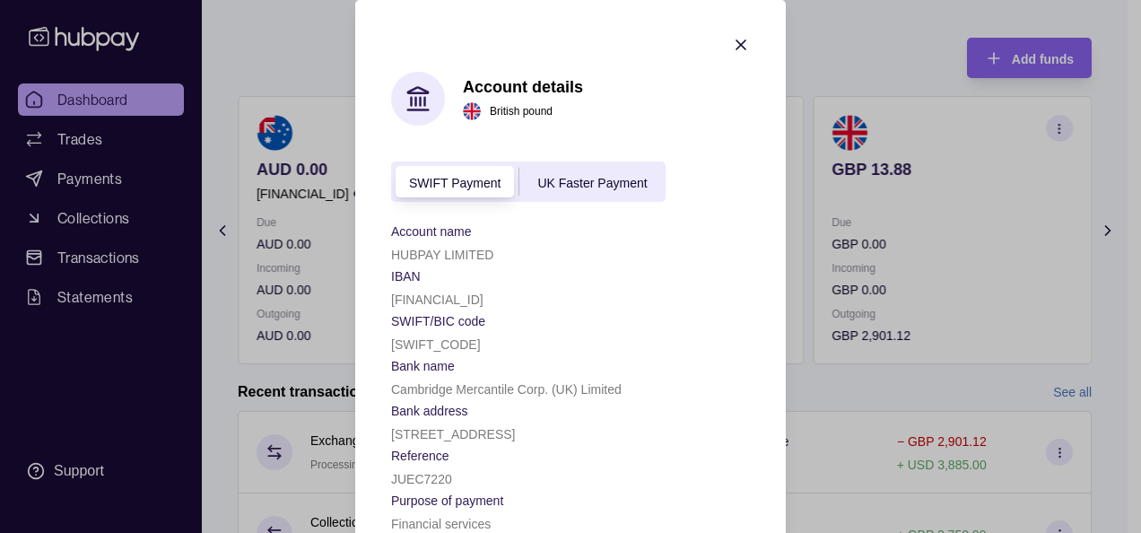
click at [408, 92] on icon at bounding box center [418, 89] width 21 height 5
click at [503, 96] on h1 "Account details" at bounding box center [523, 87] width 120 height 20
click at [734, 41] on icon "button" at bounding box center [741, 45] width 18 height 18
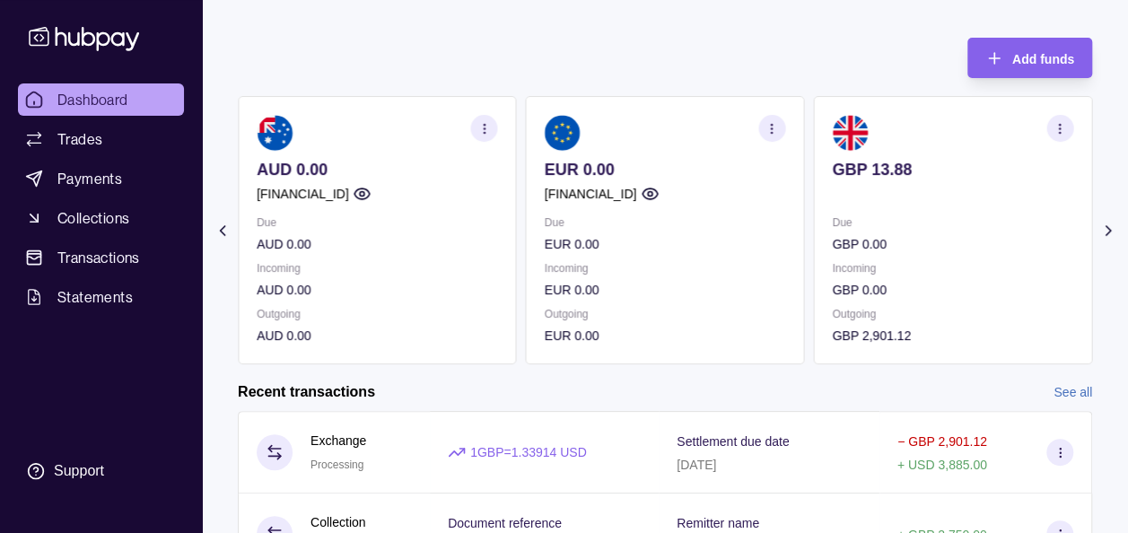
click at [1103, 230] on icon at bounding box center [1108, 231] width 18 height 18
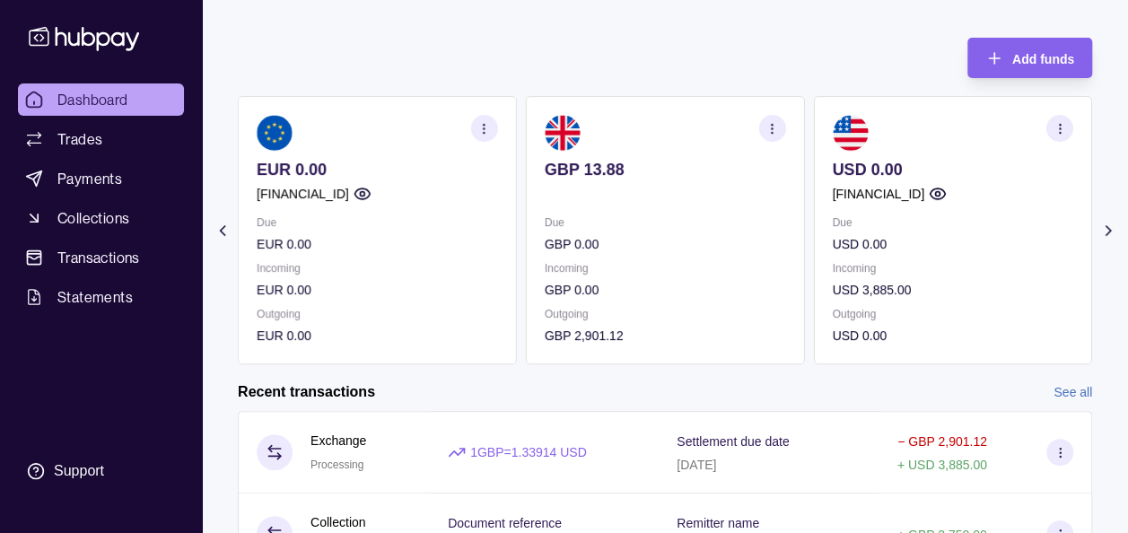
click at [939, 194] on circle "button" at bounding box center [937, 194] width 4 height 4
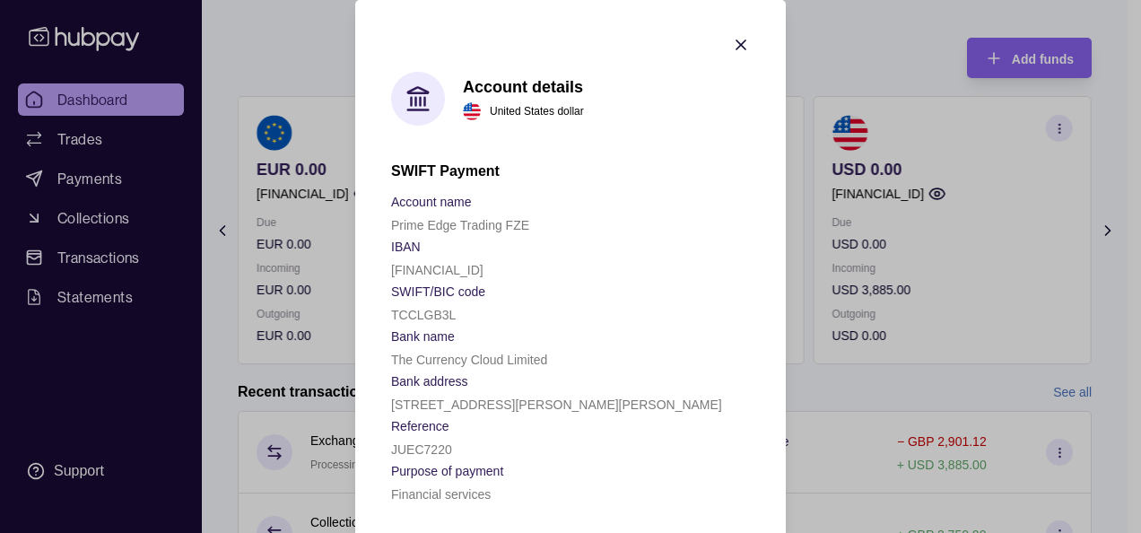
click at [739, 44] on icon "button" at bounding box center [741, 45] width 18 height 18
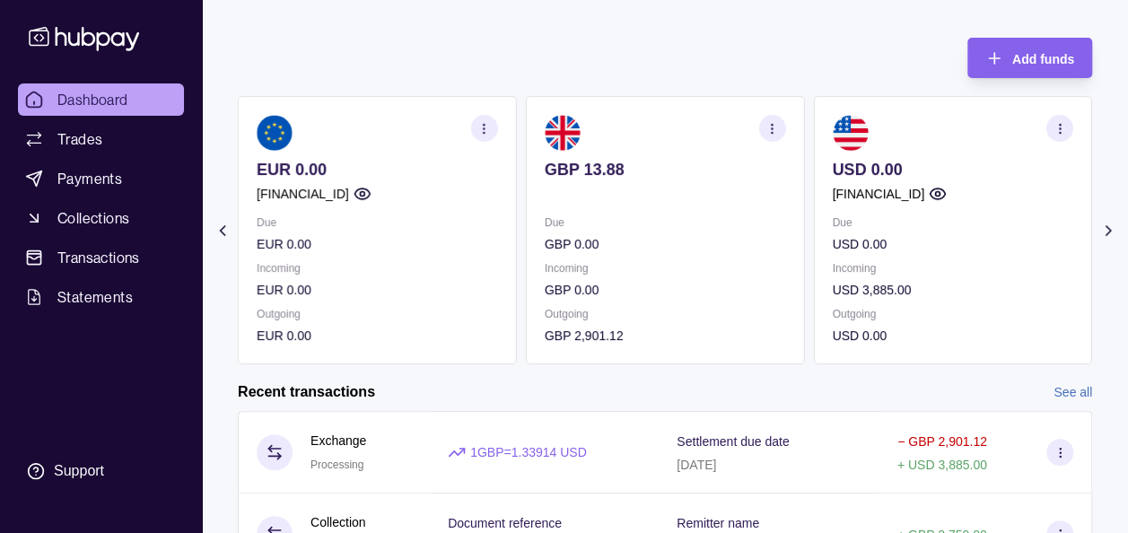
click at [1058, 125] on icon "button" at bounding box center [1059, 128] width 13 height 13
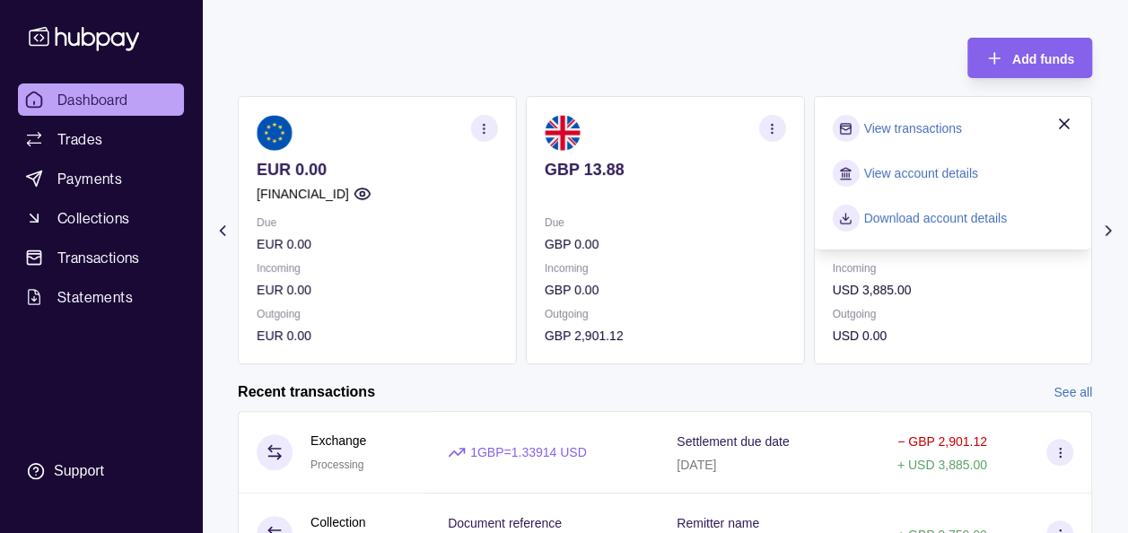
click at [773, 118] on section "button" at bounding box center [771, 128] width 27 height 27
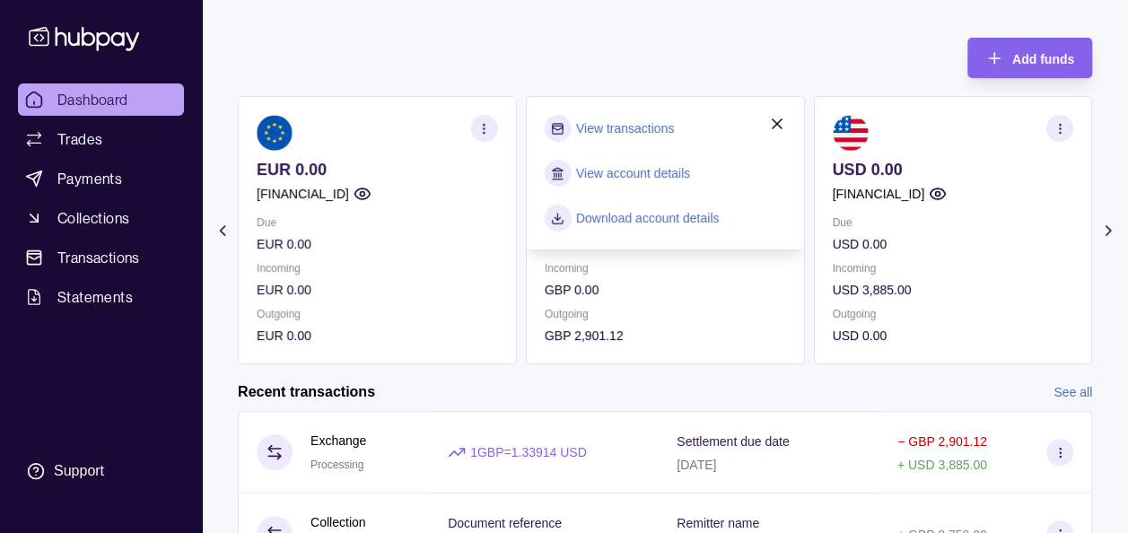
click at [741, 38] on div "Add funds AED 0.00 GB91TCCL04140408914106 Due AED 0.00 Incoming AED 0.00 Outgoi…" at bounding box center [665, 192] width 854 height 345
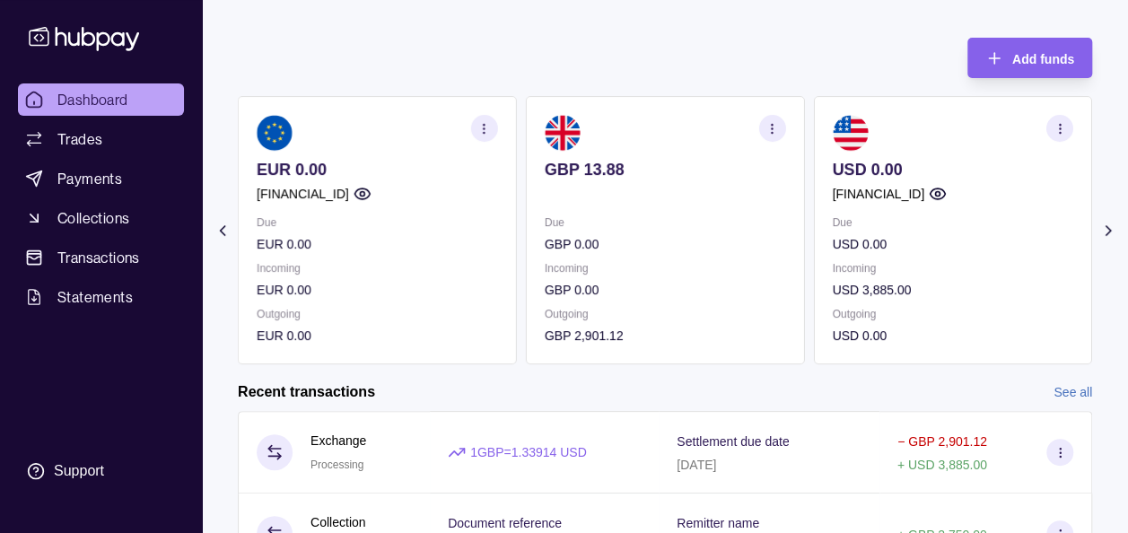
click at [445, 47] on div "Add funds AED 0.00 GB91TCCL04140408914106 Due AED 0.00 Incoming AED 0.00 Outgoi…" at bounding box center [665, 192] width 854 height 345
click at [447, 42] on div "Add funds AED 0.00 GB91TCCL04140408914106 Due AED 0.00 Incoming AED 0.00 Outgoi…" at bounding box center [665, 192] width 854 height 345
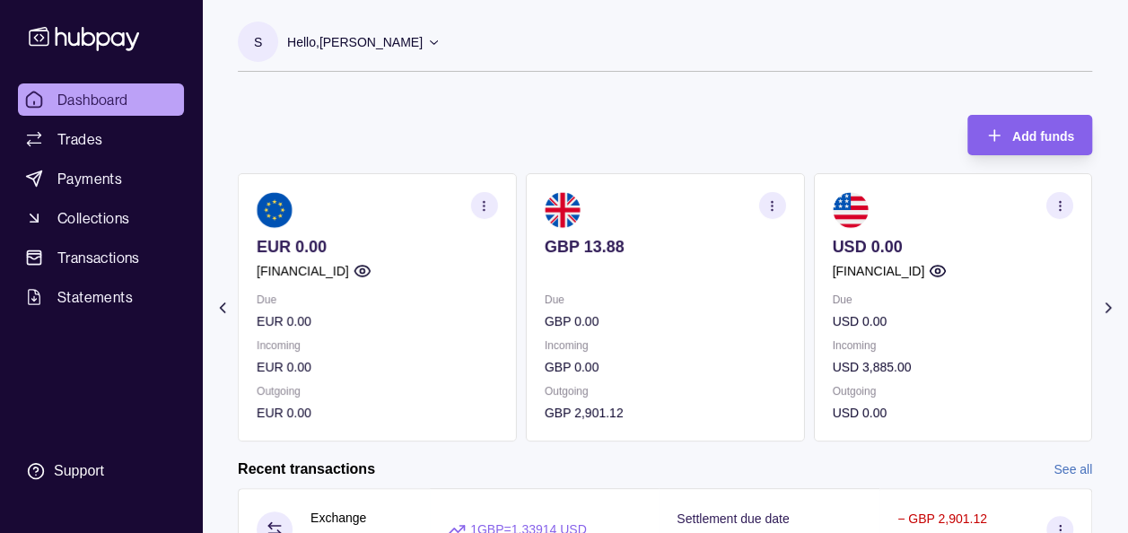
click at [1112, 308] on icon at bounding box center [1108, 308] width 18 height 18
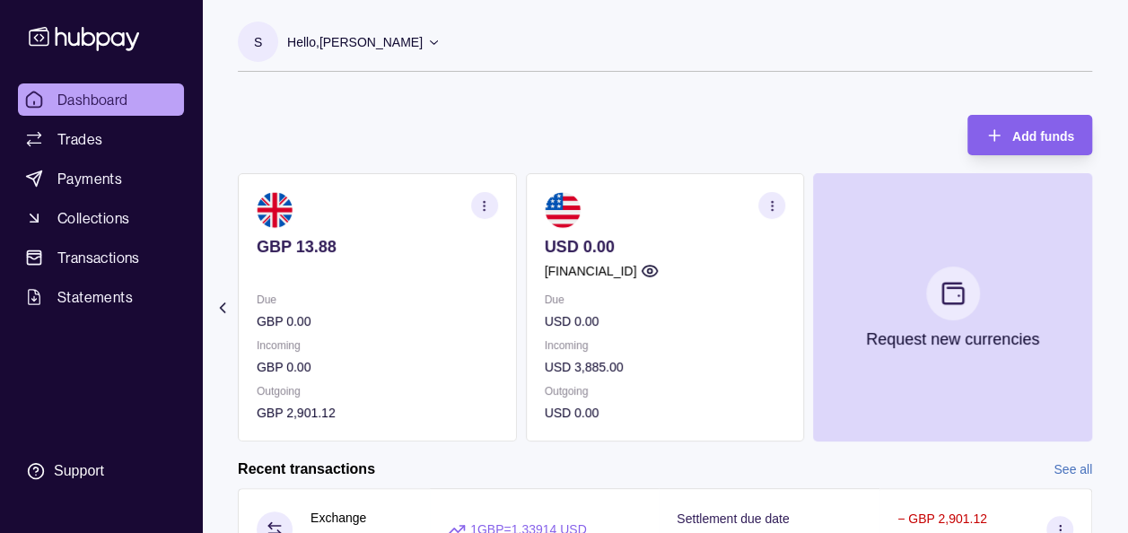
click at [219, 317] on section "Add funds AED 0.00 GB91TCCL04140408914106 Due AED 0.00 Incoming AED 0.00 Outgoi…" at bounding box center [665, 433] width 926 height 673
click at [333, 97] on div "Add funds AED 0.00 GB91TCCL04140408914106 Due AED 0.00 Incoming AED 0.00 Outgoi…" at bounding box center [665, 269] width 854 height 345
click at [104, 179] on span "Payments" at bounding box center [89, 179] width 65 height 22
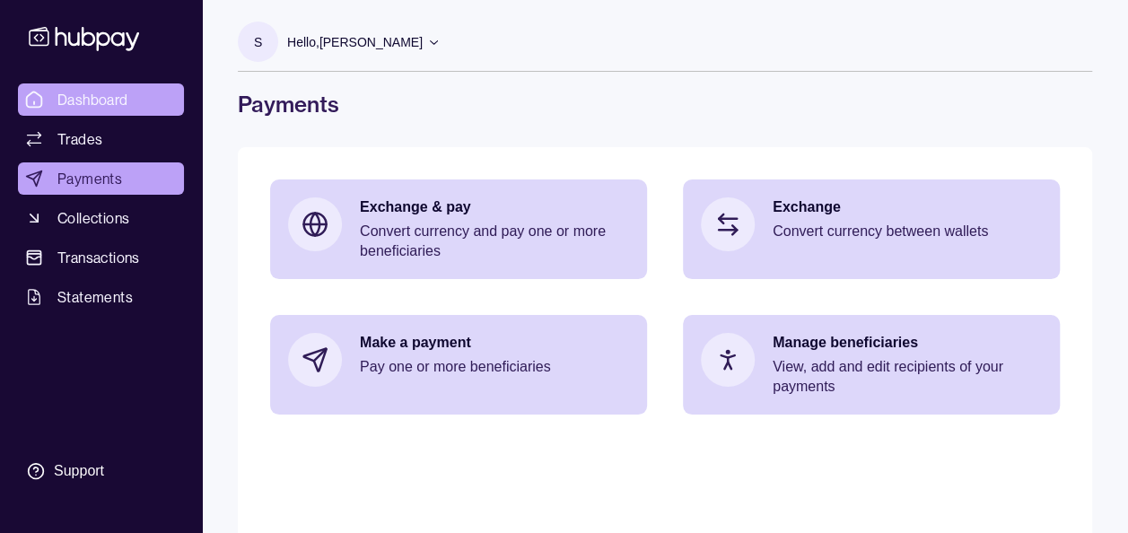
click at [92, 98] on span "Dashboard" at bounding box center [92, 100] width 71 height 22
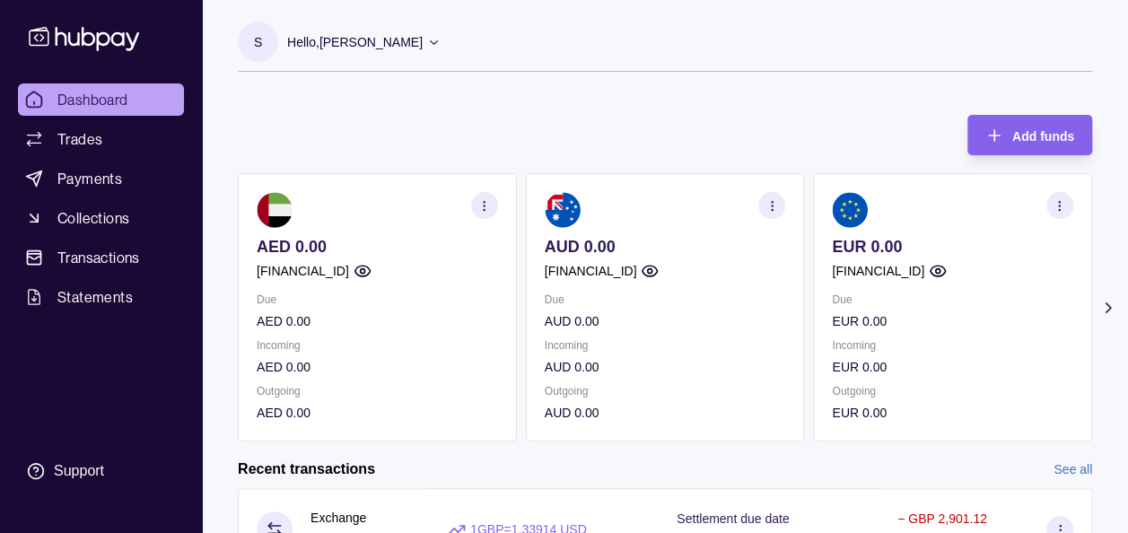
click at [1102, 307] on icon at bounding box center [1108, 308] width 18 height 18
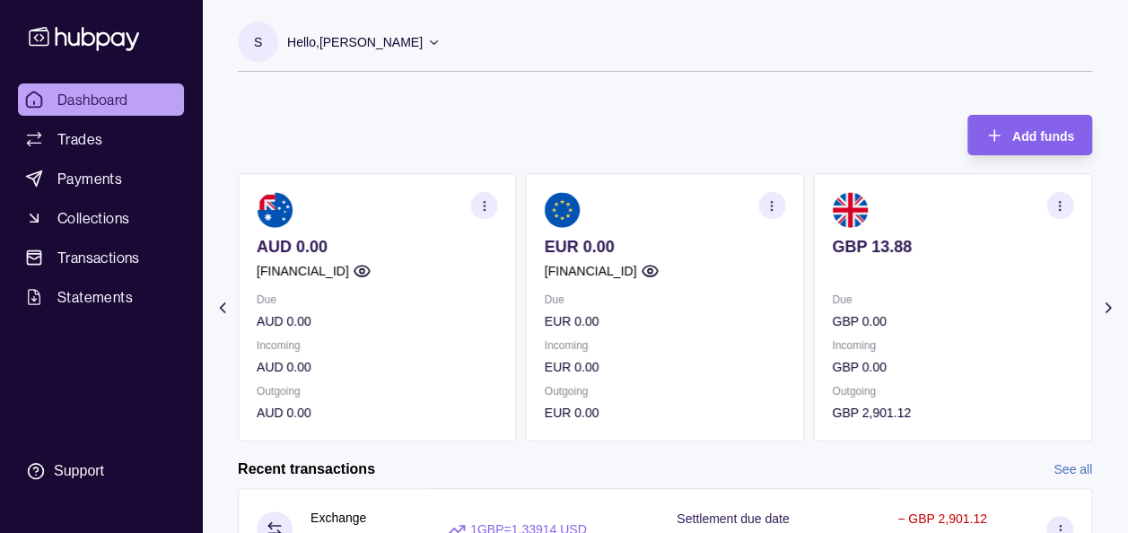
click at [1102, 307] on icon at bounding box center [1108, 308] width 18 height 18
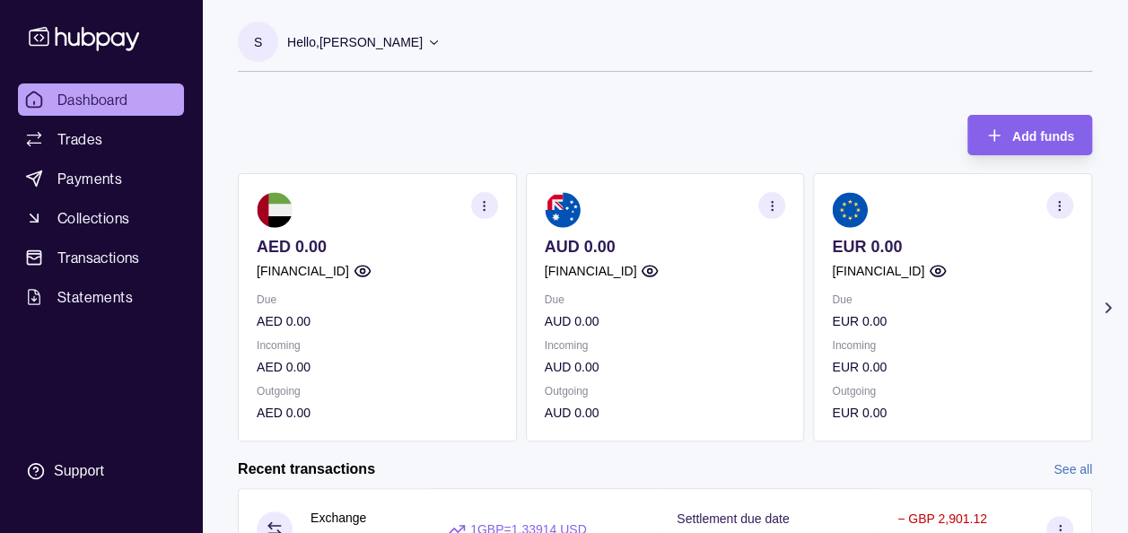
click at [1104, 301] on icon at bounding box center [1108, 308] width 18 height 18
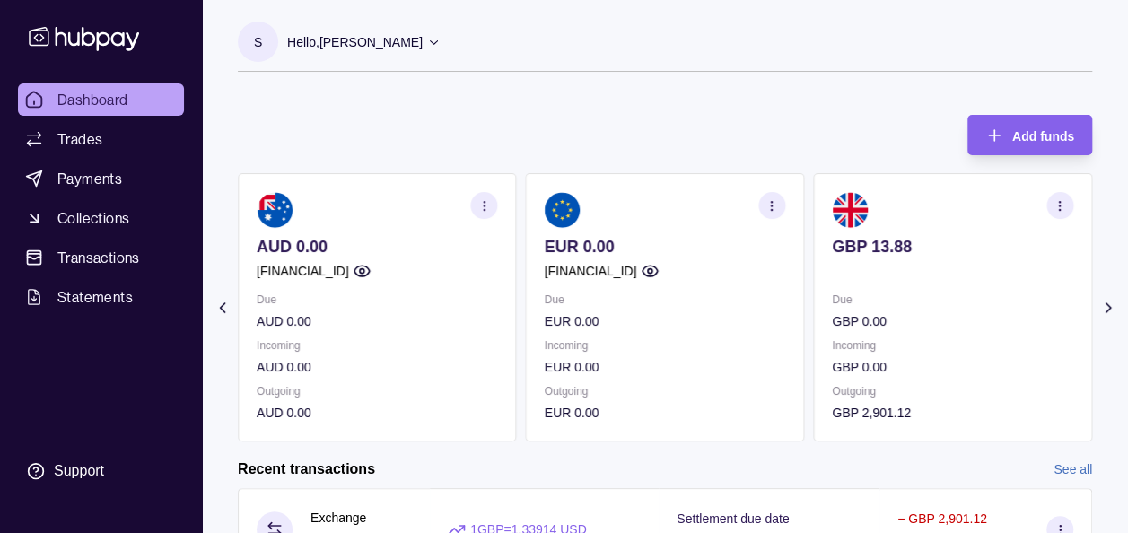
click at [1104, 301] on icon at bounding box center [1108, 308] width 18 height 18
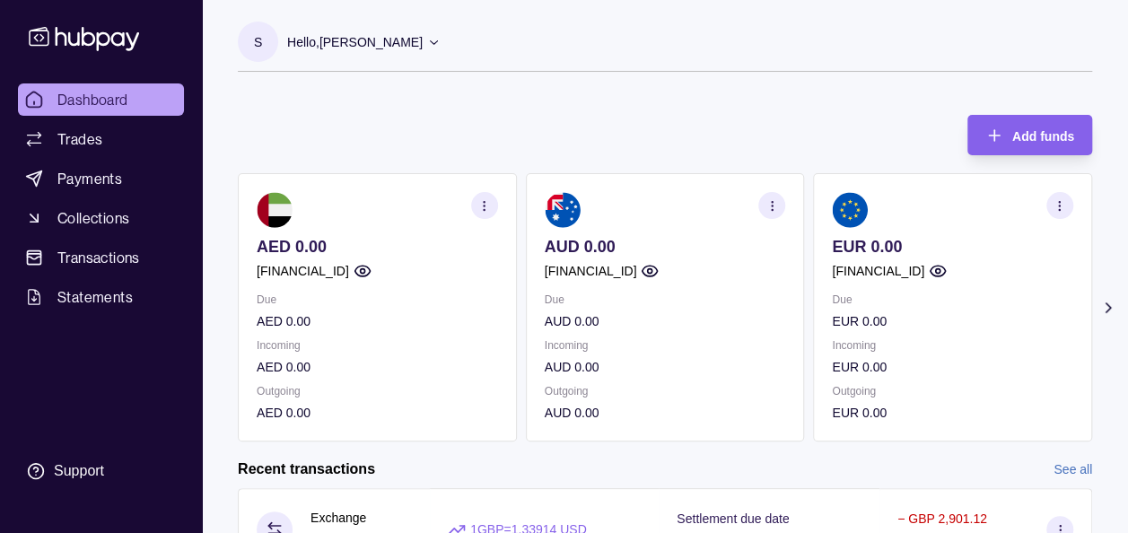
click at [463, 102] on div "Add funds AED 0.00 [FINANCIAL_ID] Due AED 0.00 Incoming AED 0.00 Outgoing AED 0…" at bounding box center [665, 269] width 854 height 345
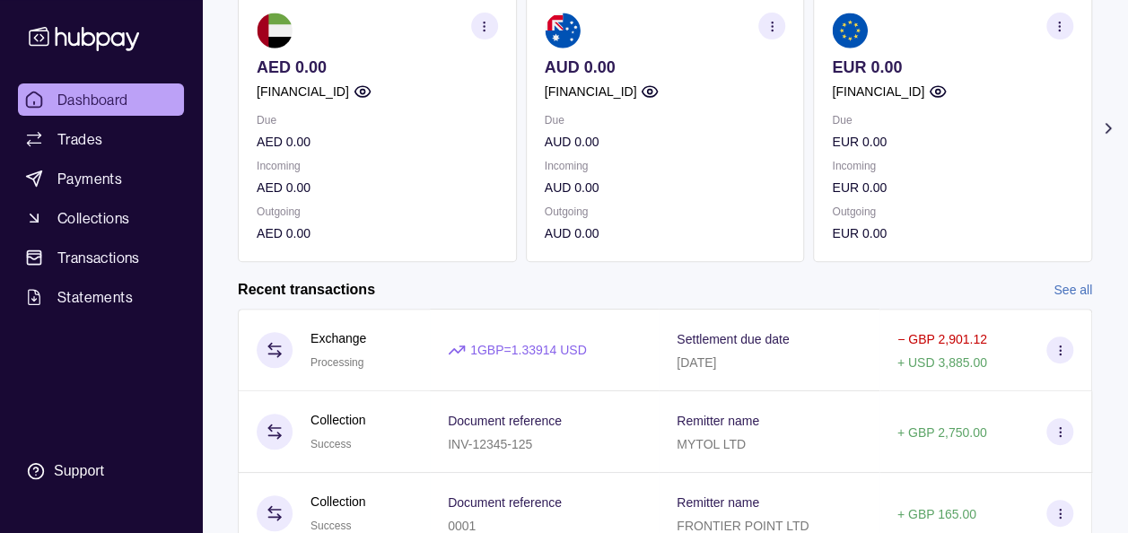
scroll to position [36, 0]
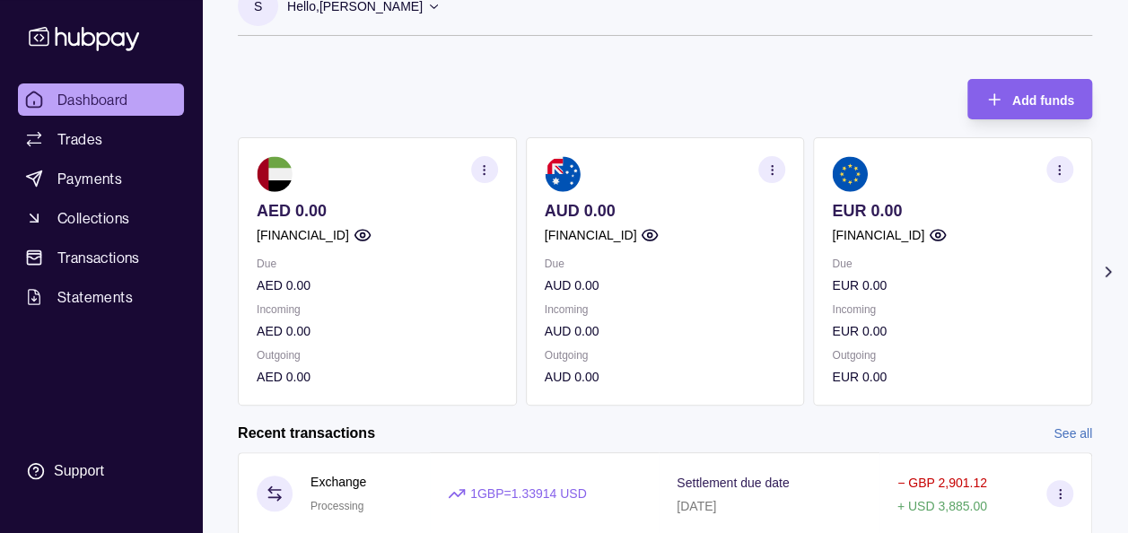
click at [1102, 269] on icon at bounding box center [1108, 272] width 18 height 18
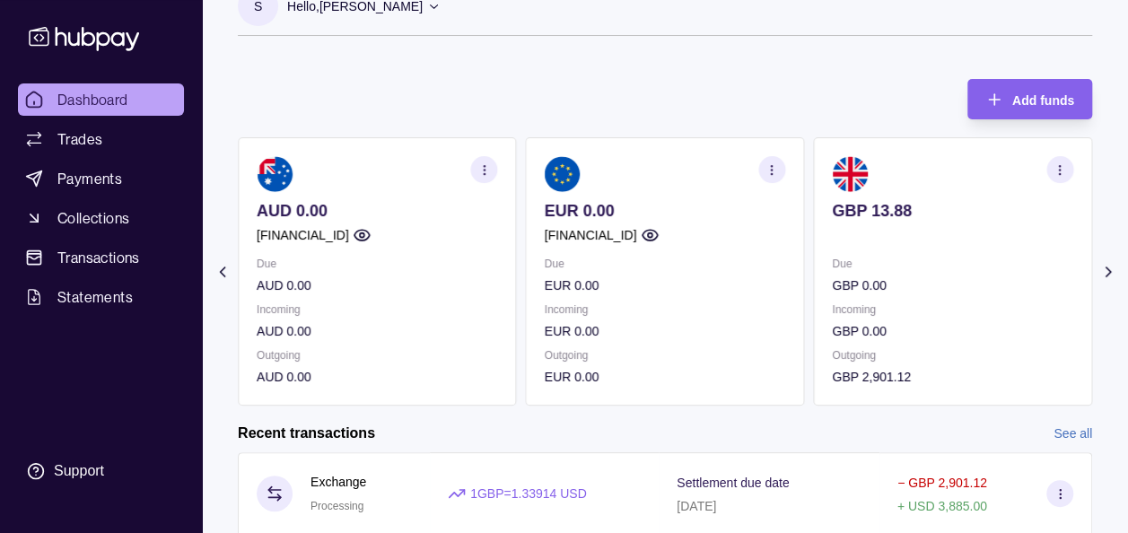
click at [1102, 269] on icon at bounding box center [1108, 272] width 18 height 18
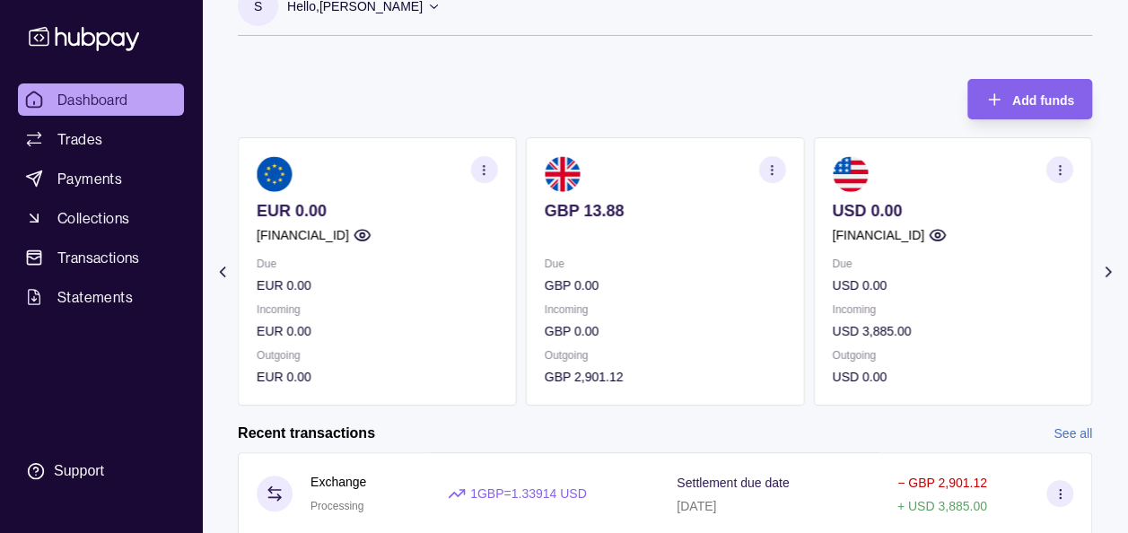
click at [1102, 269] on icon at bounding box center [1108, 272] width 18 height 18
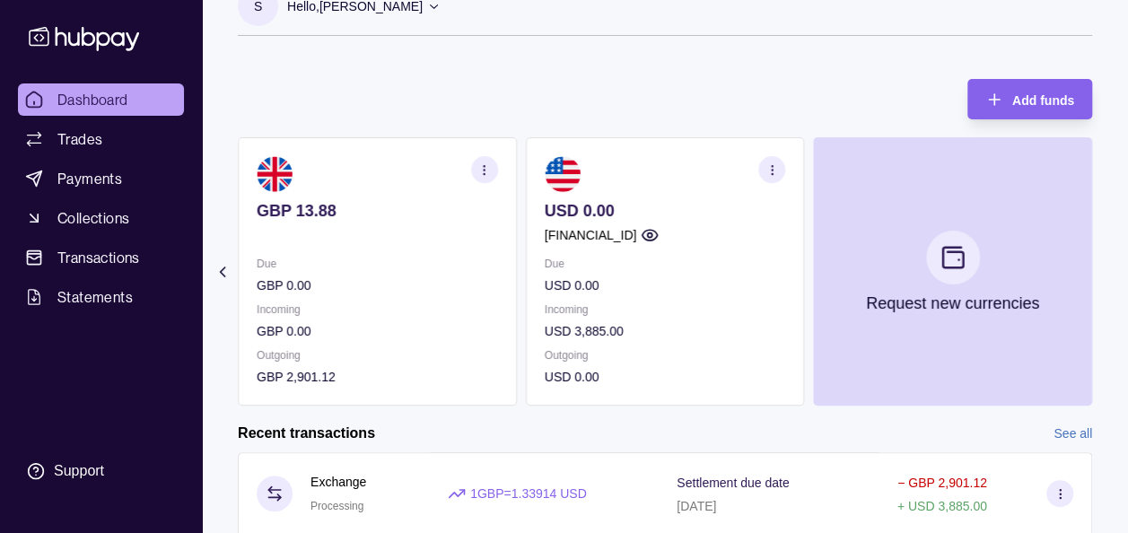
click at [422, 57] on div "S Hello, [PERSON_NAME] Prime Edge Trading FZE Account Terms and conditions Priv…" at bounding box center [665, 349] width 926 height 770
click at [395, 85] on div "Add funds AED 0.00 [FINANCIAL_ID] Due AED 0.00 Incoming AED 0.00 Outgoing AED 0…" at bounding box center [665, 233] width 854 height 345
click at [631, 77] on div "Add funds AED 0.00 [FINANCIAL_ID] Due AED 0.00 Incoming AED 0.00 Outgoing AED 0…" at bounding box center [665, 233] width 854 height 345
click at [111, 108] on span "Dashboard" at bounding box center [92, 100] width 71 height 22
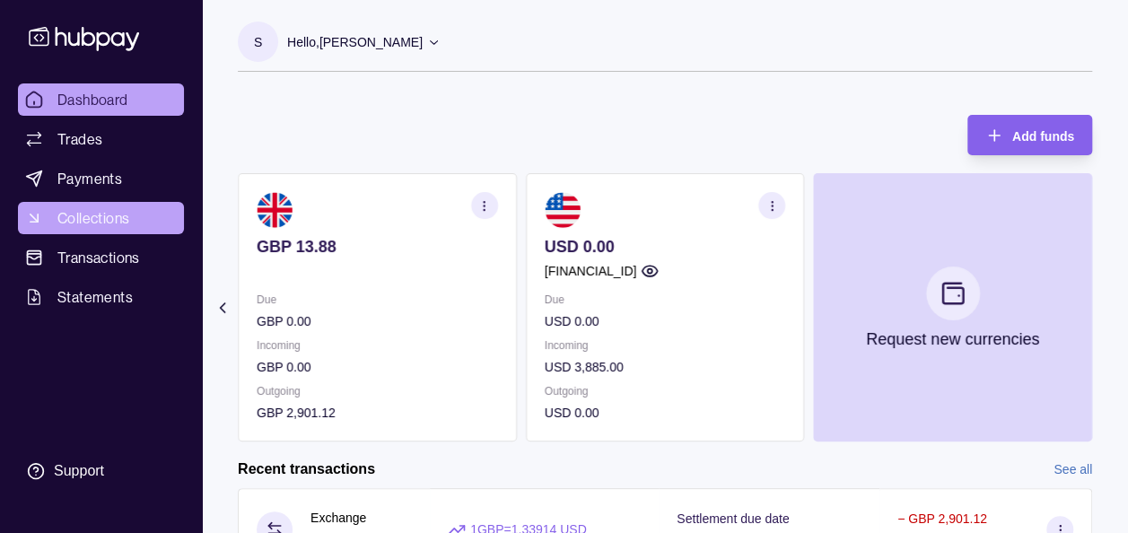
click at [104, 221] on span "Collections" at bounding box center [93, 218] width 72 height 22
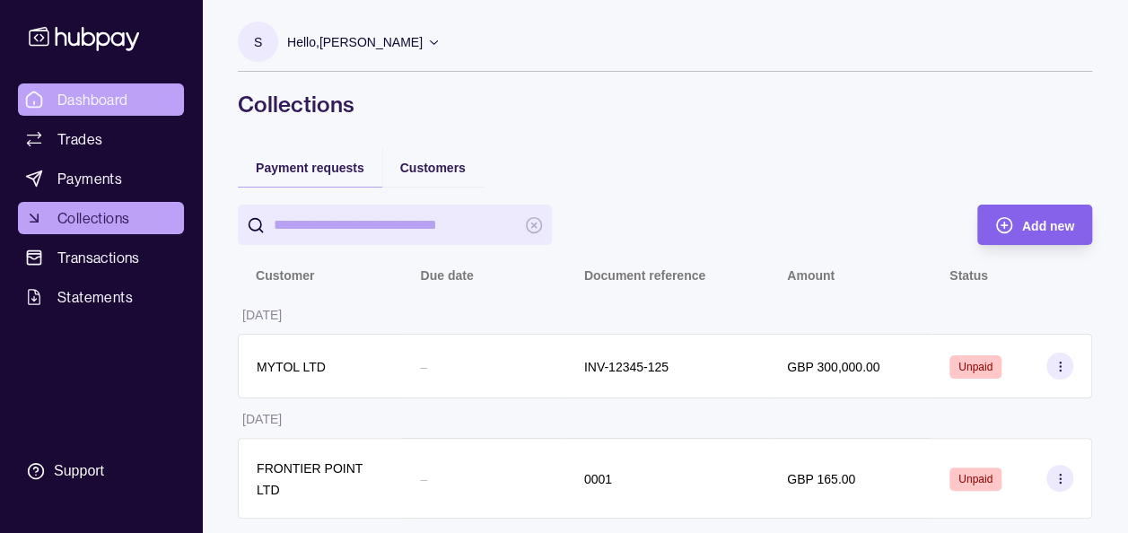
click at [125, 99] on span "Dashboard" at bounding box center [92, 100] width 71 height 22
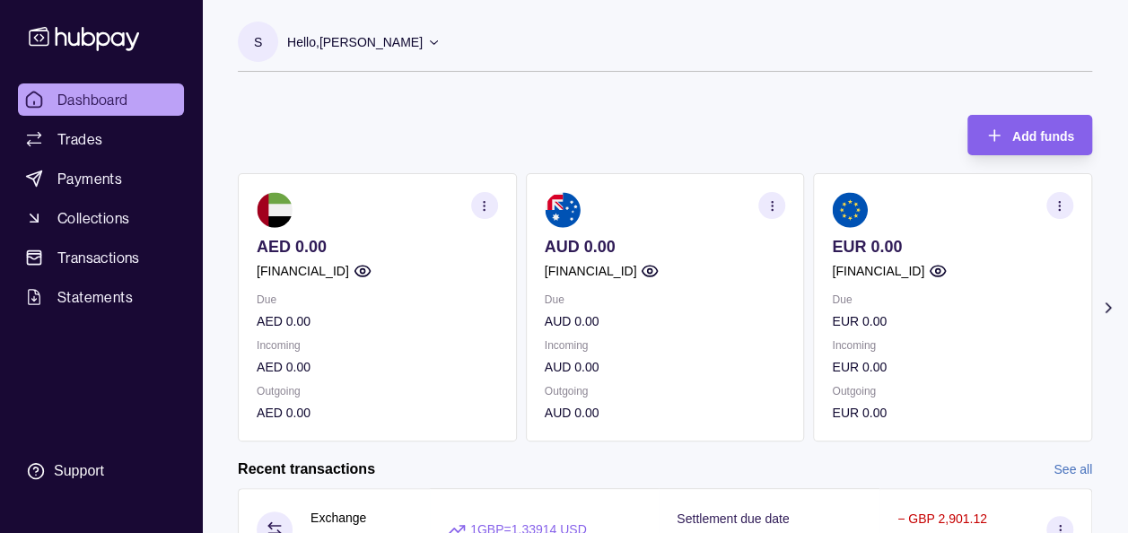
click at [492, 88] on div "S Hello, Soumyajit Chakraborty Prime Edge Trading FZE Account Terms and conditi…" at bounding box center [665, 56] width 854 height 68
click at [1108, 308] on icon at bounding box center [1107, 307] width 4 height 9
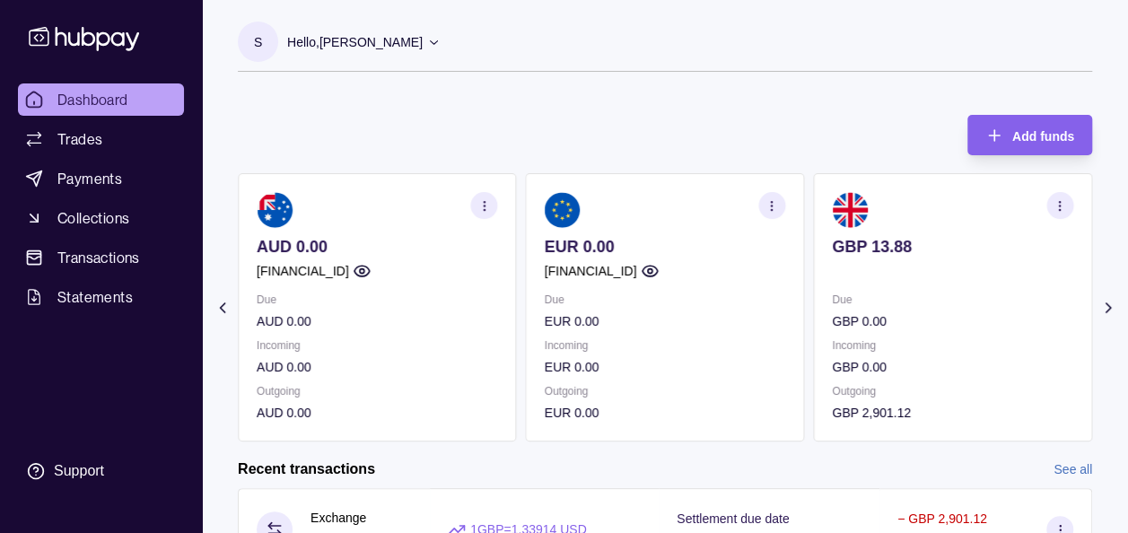
click at [1108, 308] on icon at bounding box center [1107, 307] width 4 height 9
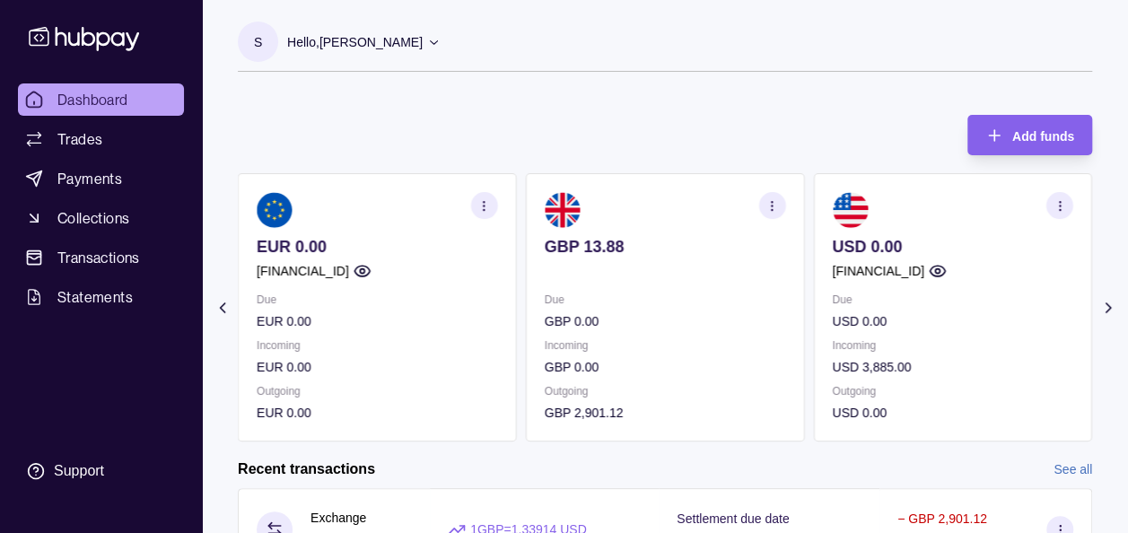
click at [759, 98] on div "Add funds AED 0.00 GB91TCCL04140408914106 Due AED 0.00 Incoming AED 0.00 Outgoi…" at bounding box center [665, 269] width 854 height 345
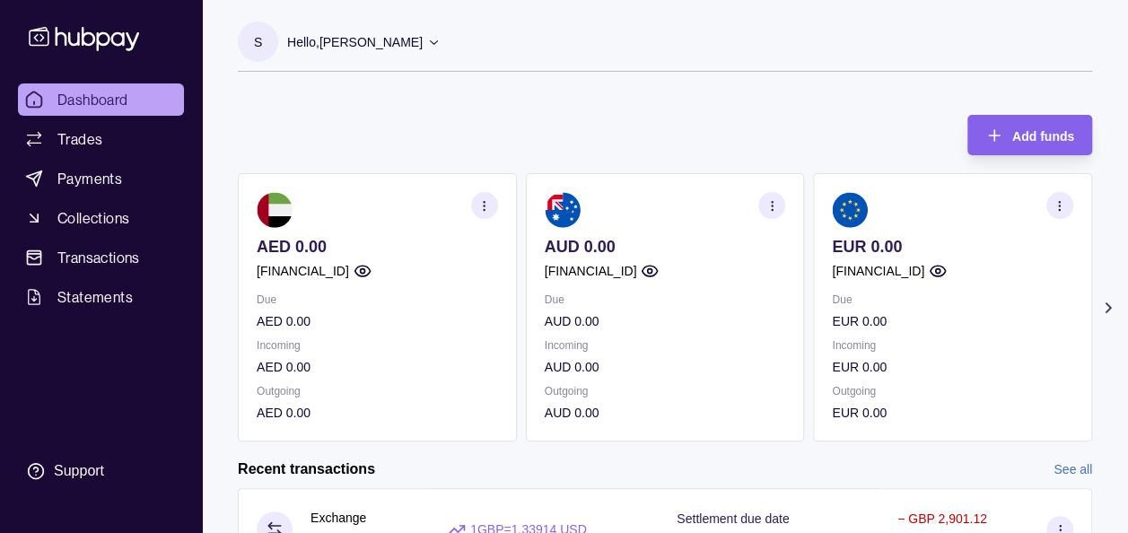
click at [1105, 304] on icon at bounding box center [1108, 308] width 18 height 18
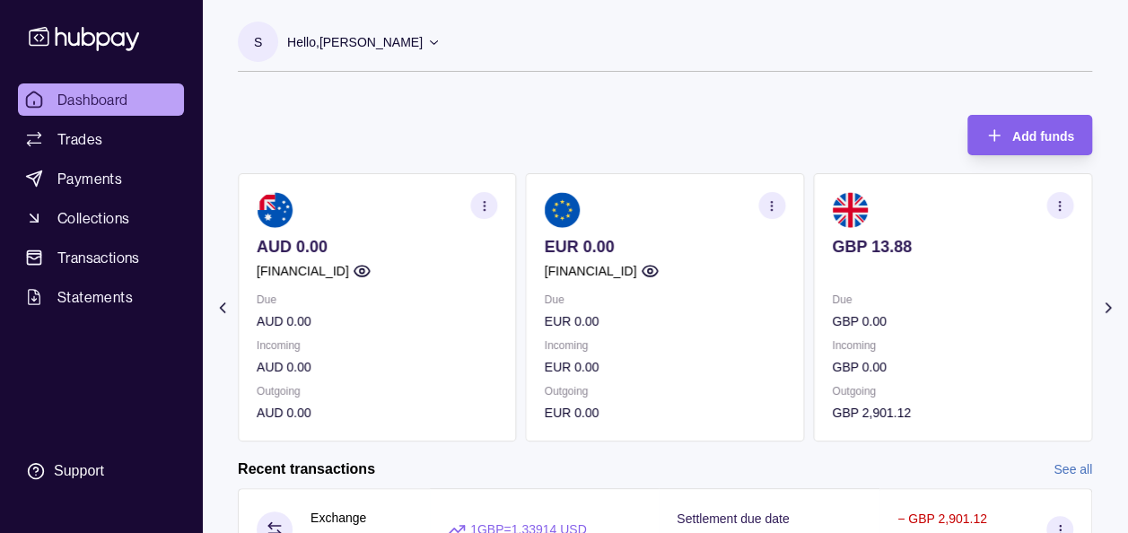
click at [1105, 304] on icon at bounding box center [1108, 308] width 18 height 18
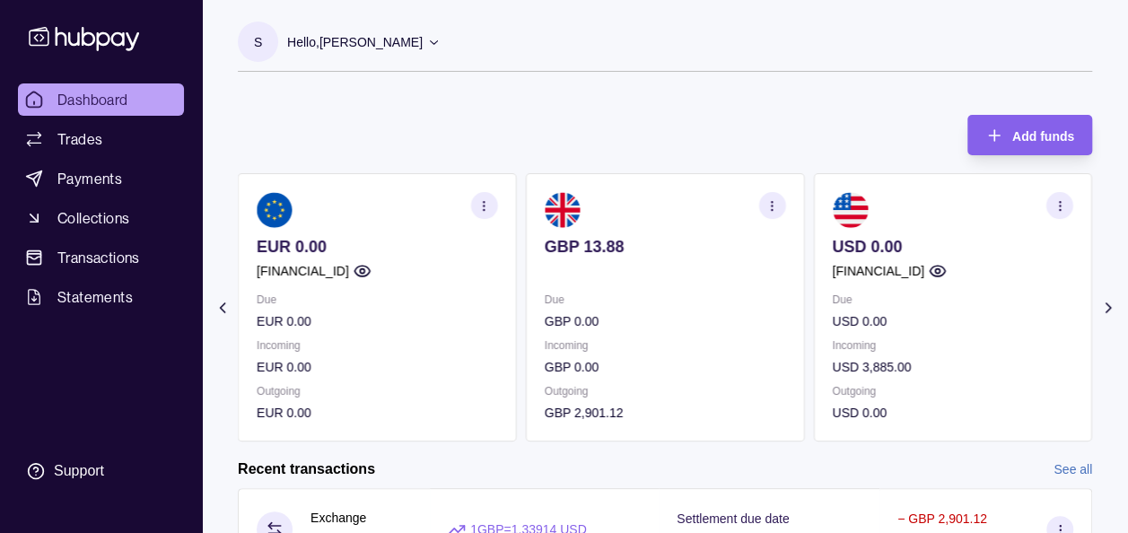
click at [445, 95] on div "S Hello, [PERSON_NAME] Prime Edge Trading FZE Account Terms and conditions Priv…" at bounding box center [665, 385] width 926 height 770
click at [1104, 301] on icon at bounding box center [1108, 308] width 18 height 18
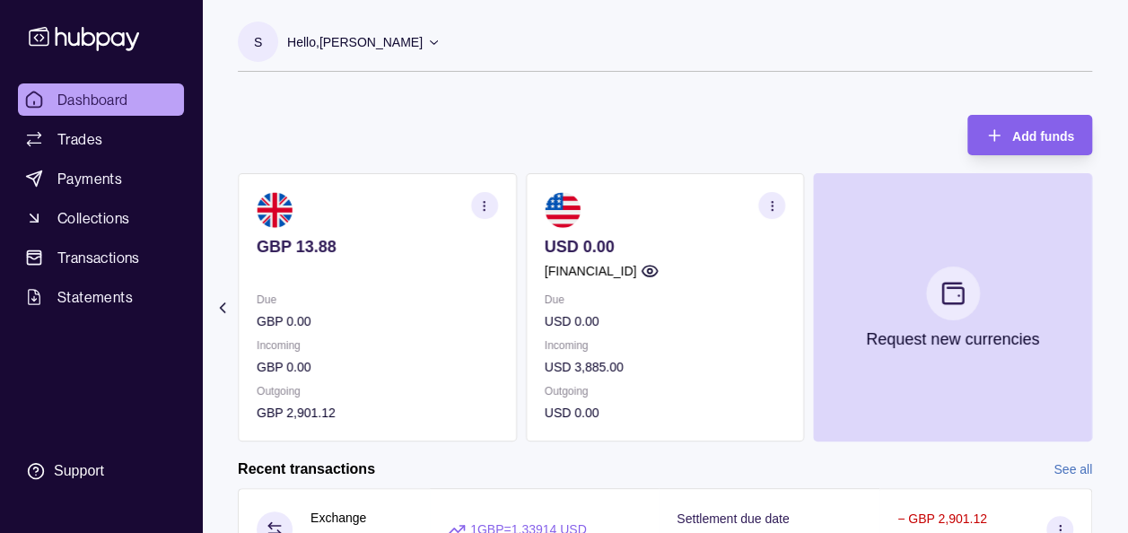
click at [788, 122] on div "Add funds AED 0.00 [FINANCIAL_ID] Due AED 0.00 Incoming AED 0.00 Outgoing AED 0…" at bounding box center [665, 269] width 854 height 345
click at [551, 118] on div "Add funds AED 0.00 [FINANCIAL_ID] Due AED 0.00 Incoming AED 0.00 Outgoing AED 0…" at bounding box center [665, 269] width 854 height 345
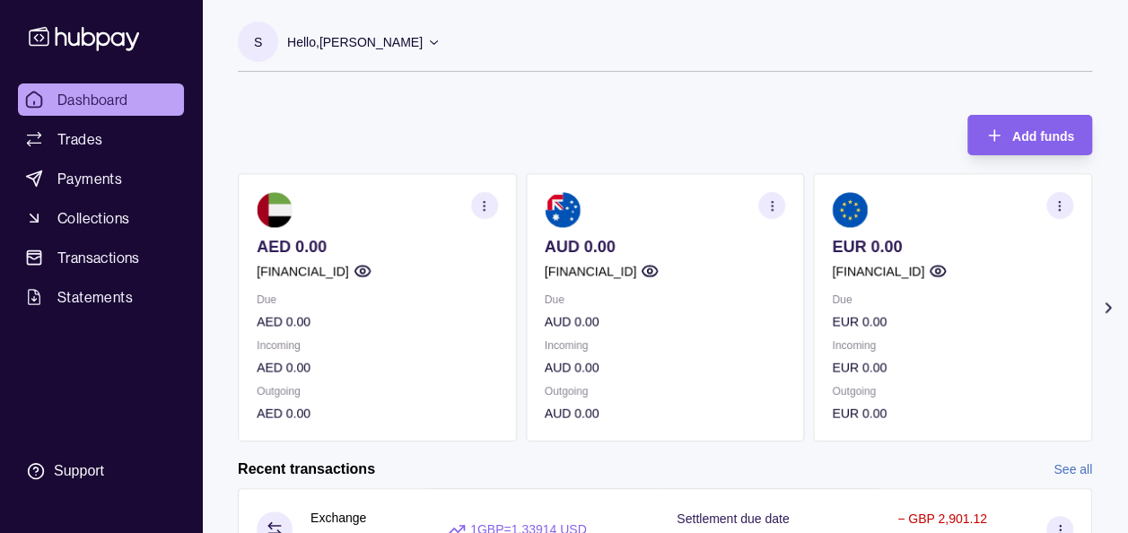
click at [1109, 301] on icon at bounding box center [1108, 308] width 18 height 18
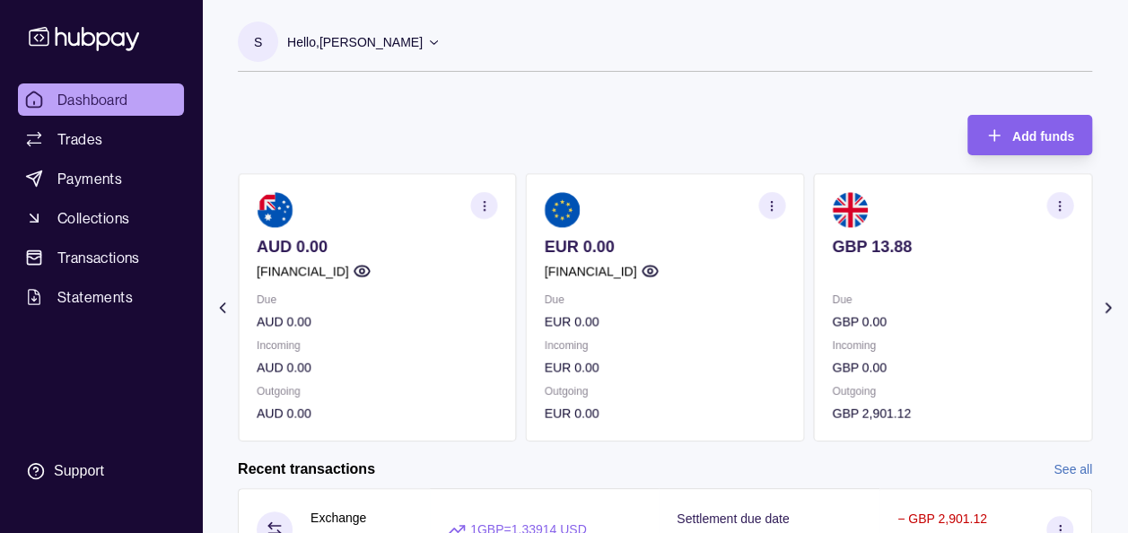
click at [1109, 301] on icon at bounding box center [1108, 308] width 18 height 18
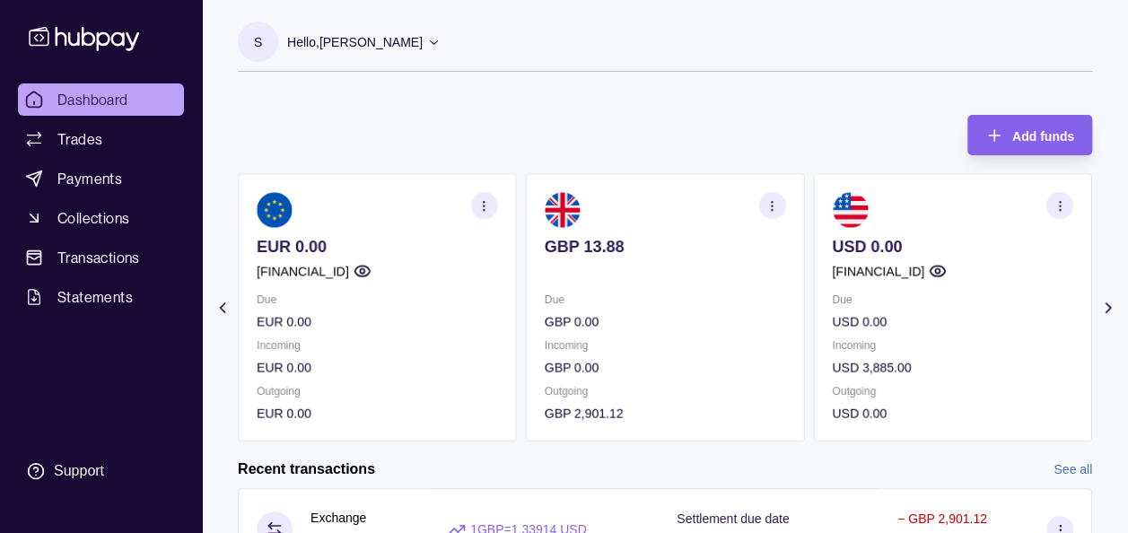
click at [842, 71] on div at bounding box center [665, 71] width 854 height 1
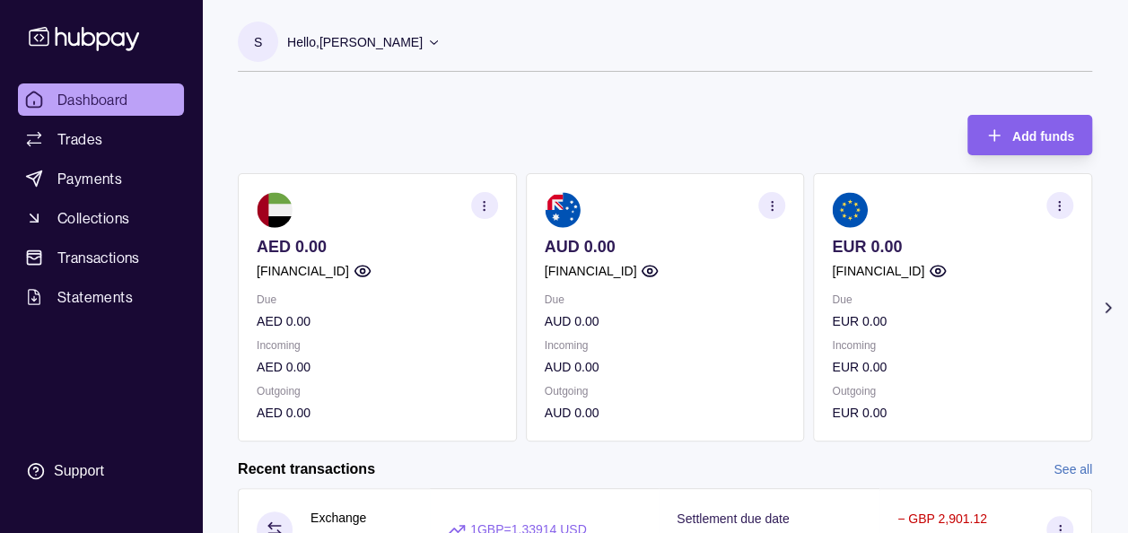
click at [1107, 304] on icon at bounding box center [1107, 307] width 4 height 9
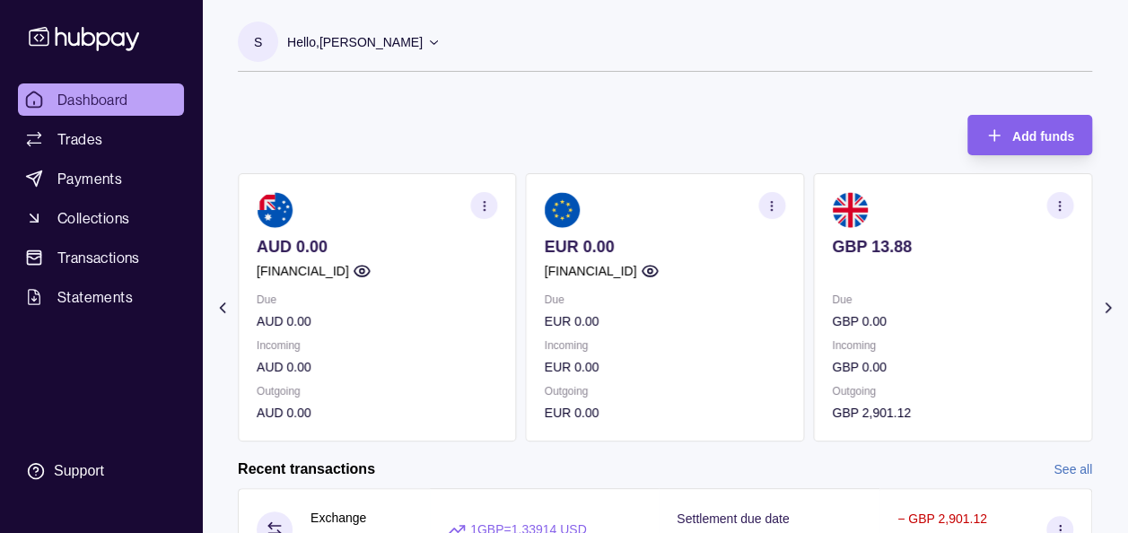
click at [1107, 304] on icon at bounding box center [1107, 307] width 4 height 9
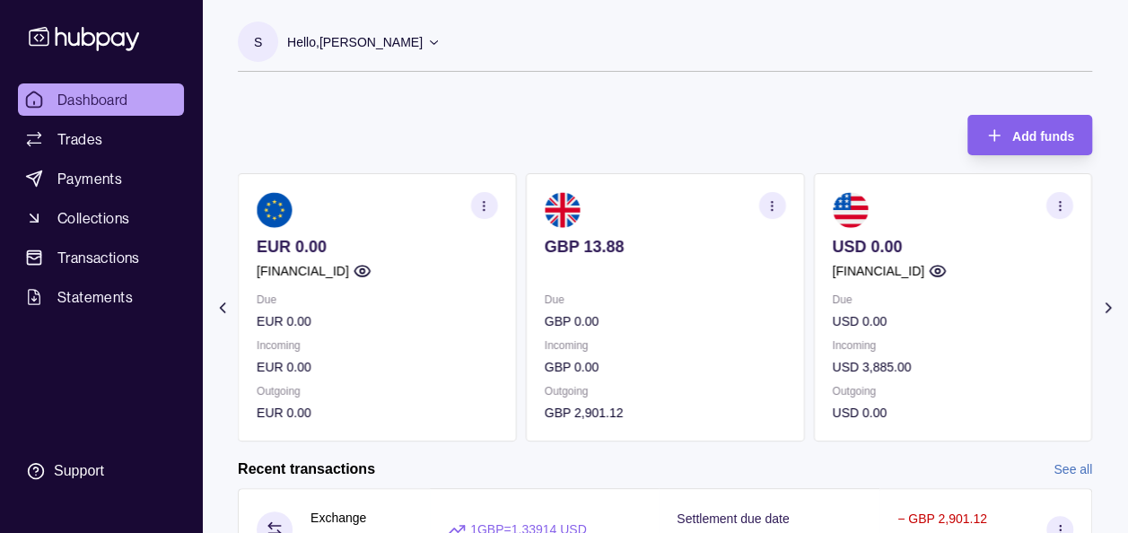
click at [1107, 304] on icon at bounding box center [1107, 307] width 4 height 9
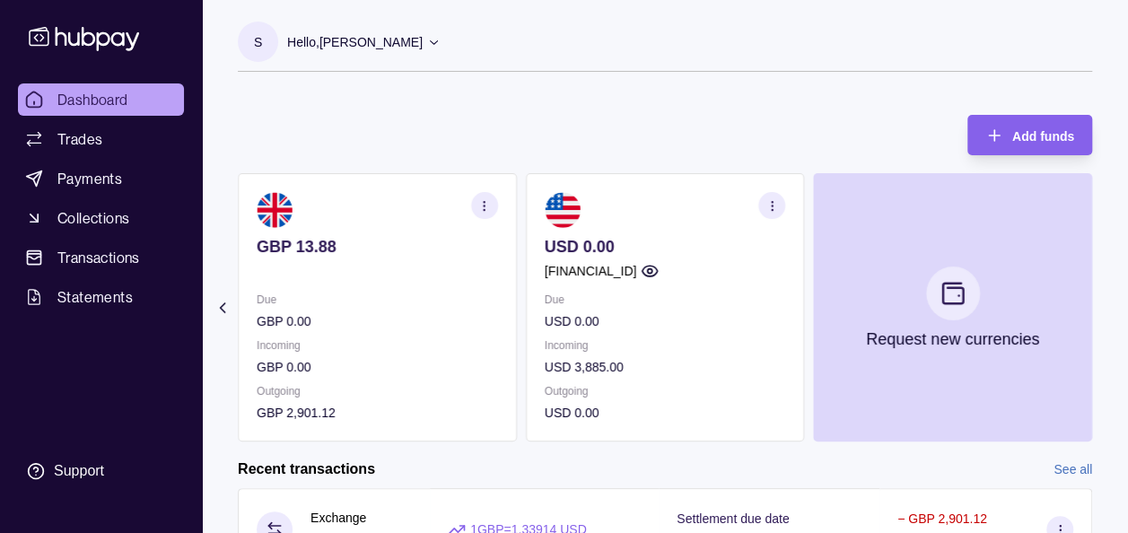
click at [659, 267] on icon "button" at bounding box center [650, 271] width 18 height 18
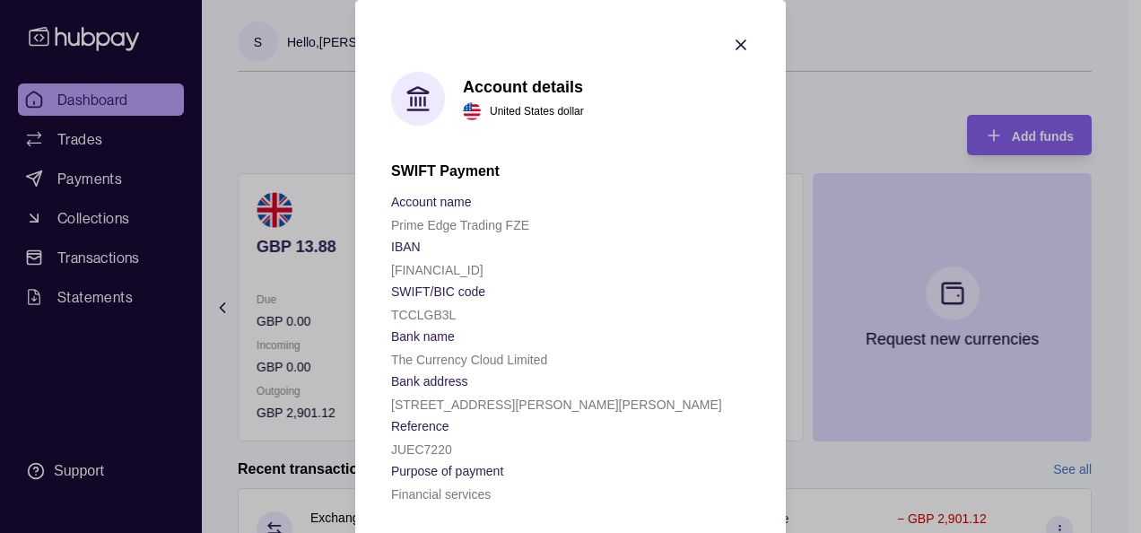
click at [732, 43] on icon "button" at bounding box center [741, 45] width 18 height 18
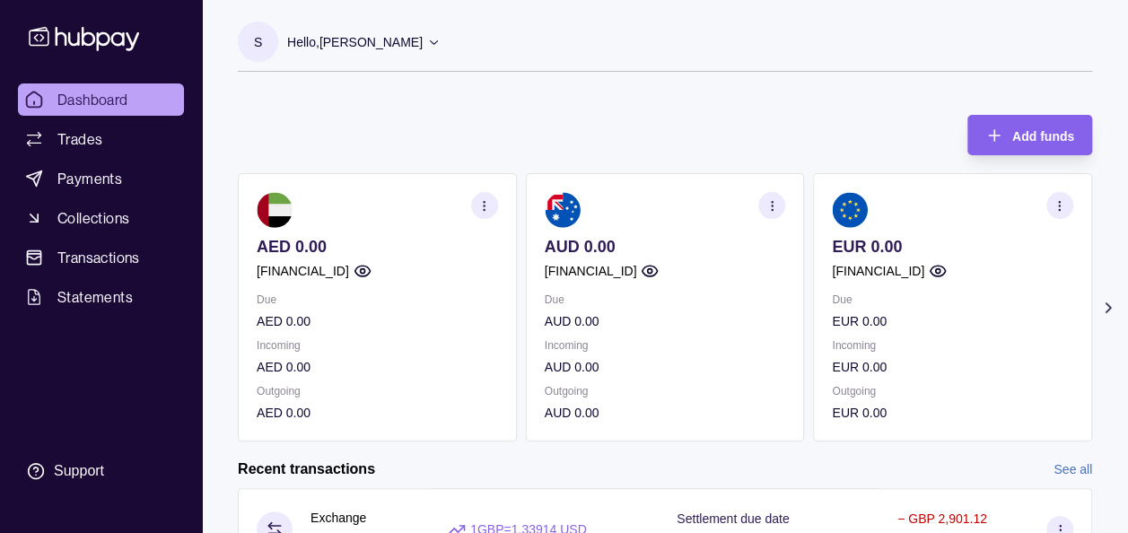
click at [1103, 305] on icon at bounding box center [1108, 308] width 18 height 18
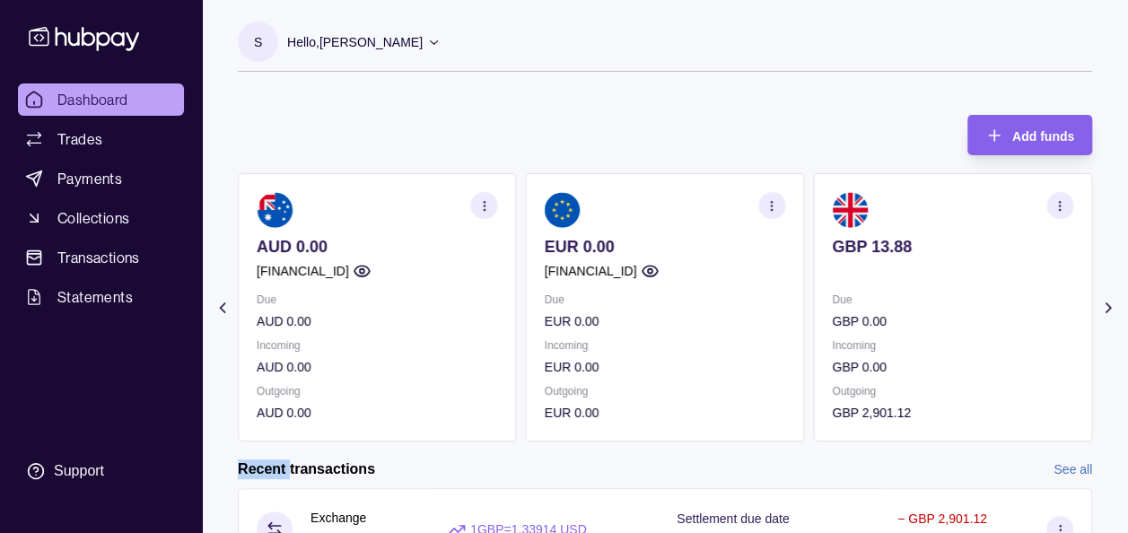
click at [1103, 305] on icon at bounding box center [1108, 308] width 18 height 18
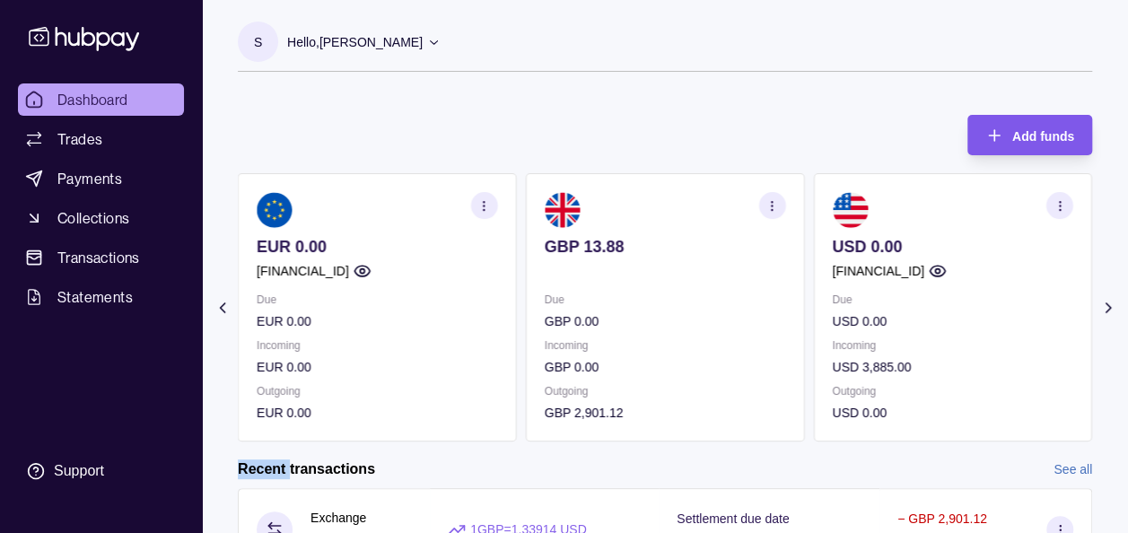
drag, startPoint x: 1103, startPoint y: 305, endPoint x: 1033, endPoint y: 118, distance: 199.3
click at [1033, 118] on div "Add funds" at bounding box center [1016, 135] width 116 height 40
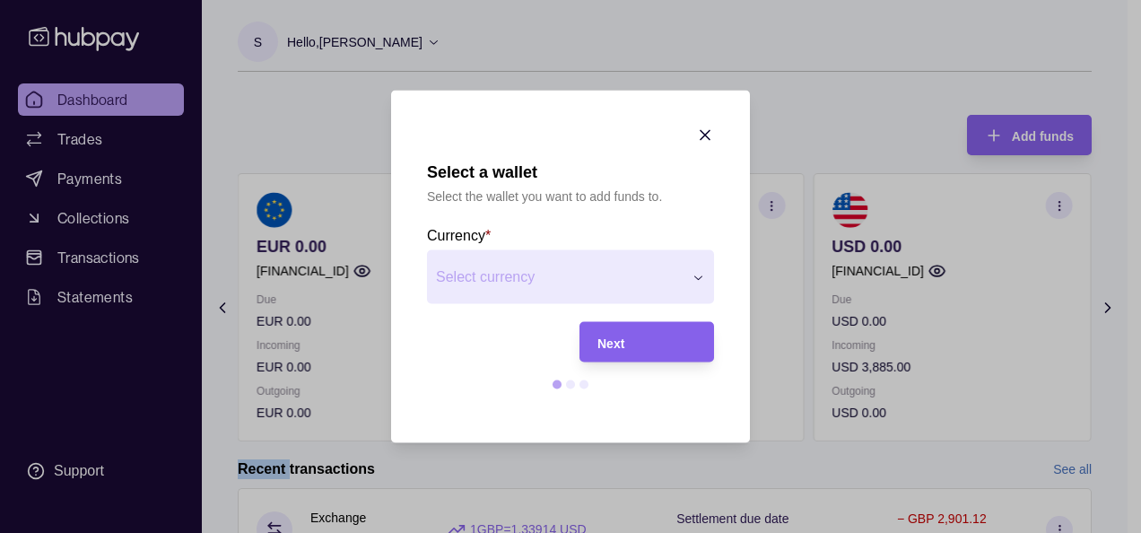
click at [704, 133] on icon "button" at bounding box center [705, 136] width 18 height 18
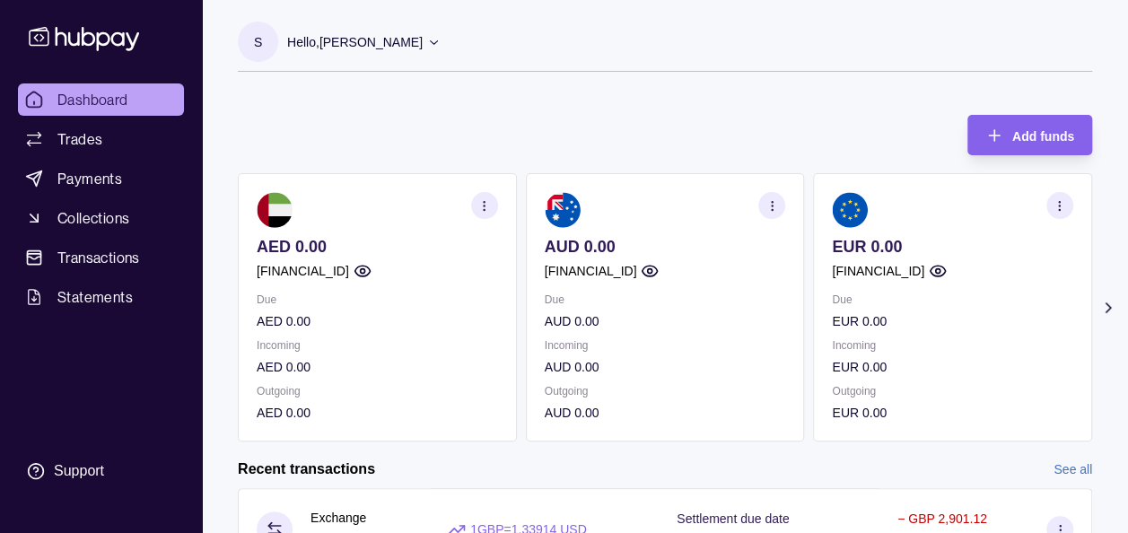
click at [1107, 301] on icon at bounding box center [1108, 308] width 18 height 18
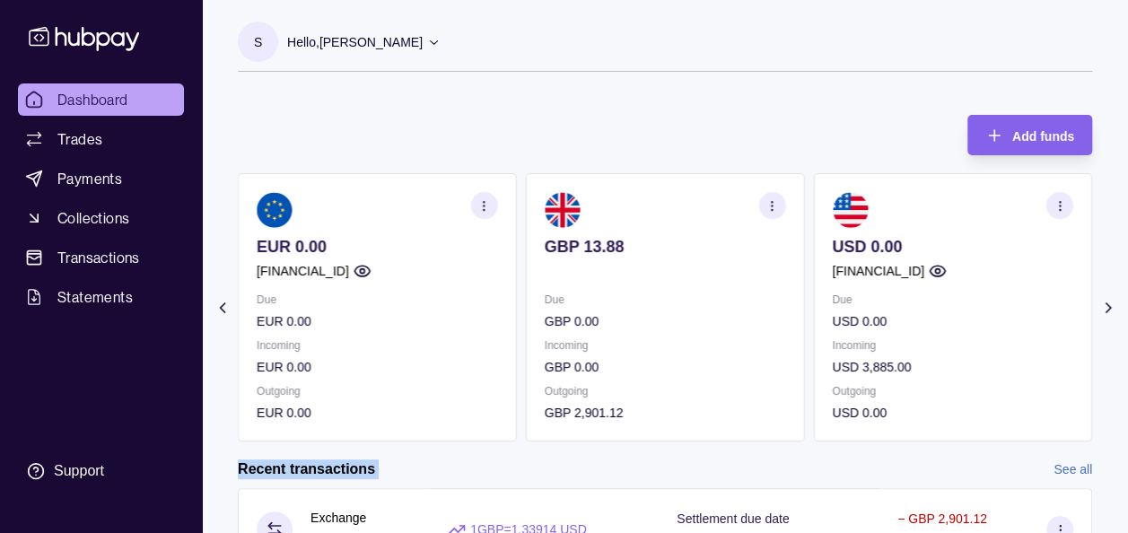
click at [1107, 301] on icon at bounding box center [1108, 308] width 18 height 18
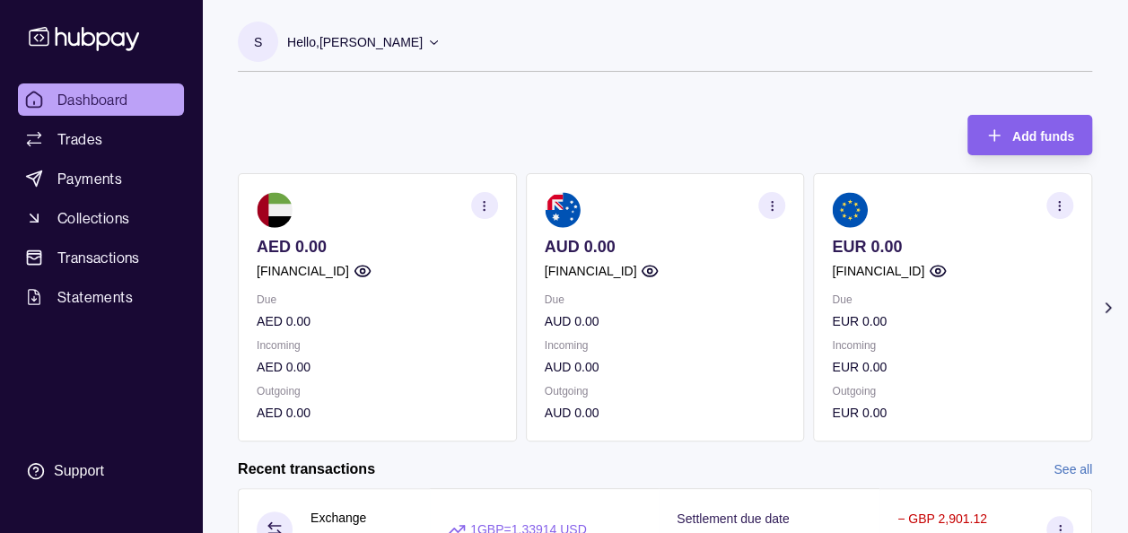
click at [1105, 301] on icon at bounding box center [1108, 308] width 18 height 18
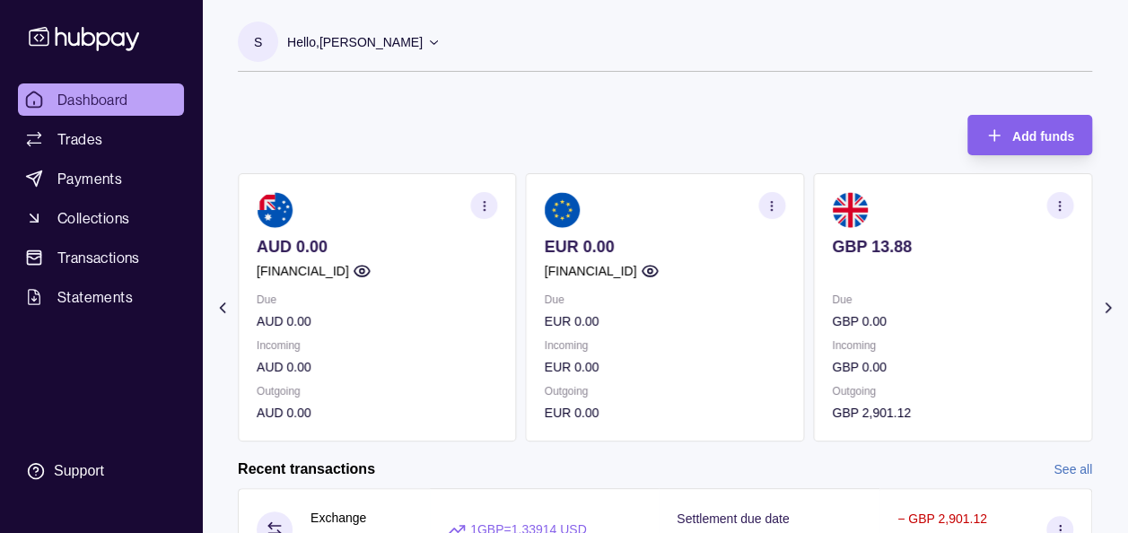
click at [1103, 300] on icon at bounding box center [1108, 308] width 18 height 18
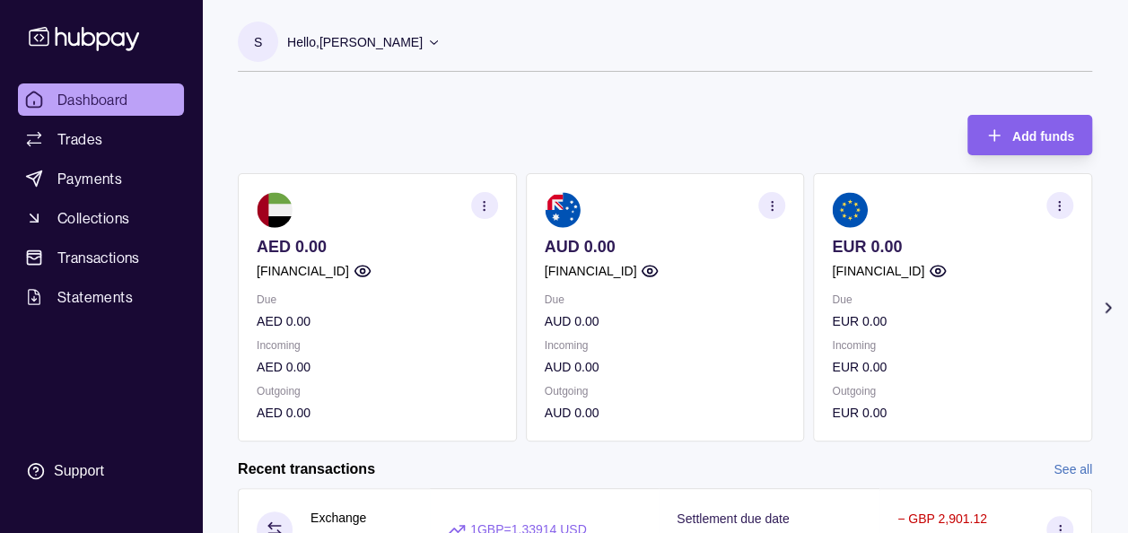
click at [1107, 301] on icon at bounding box center [1108, 308] width 18 height 18
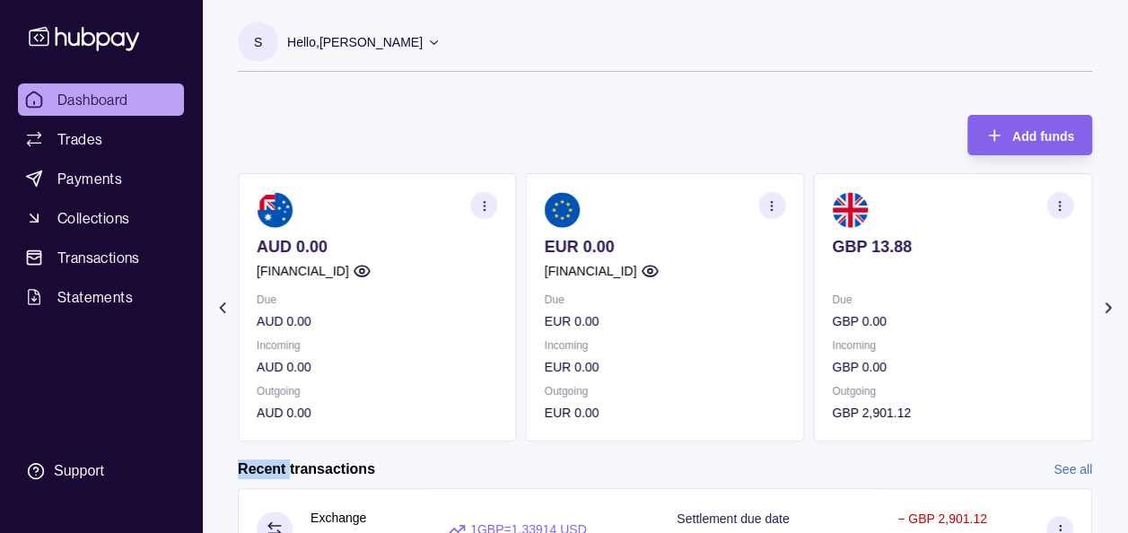
click at [1107, 301] on icon at bounding box center [1108, 308] width 18 height 18
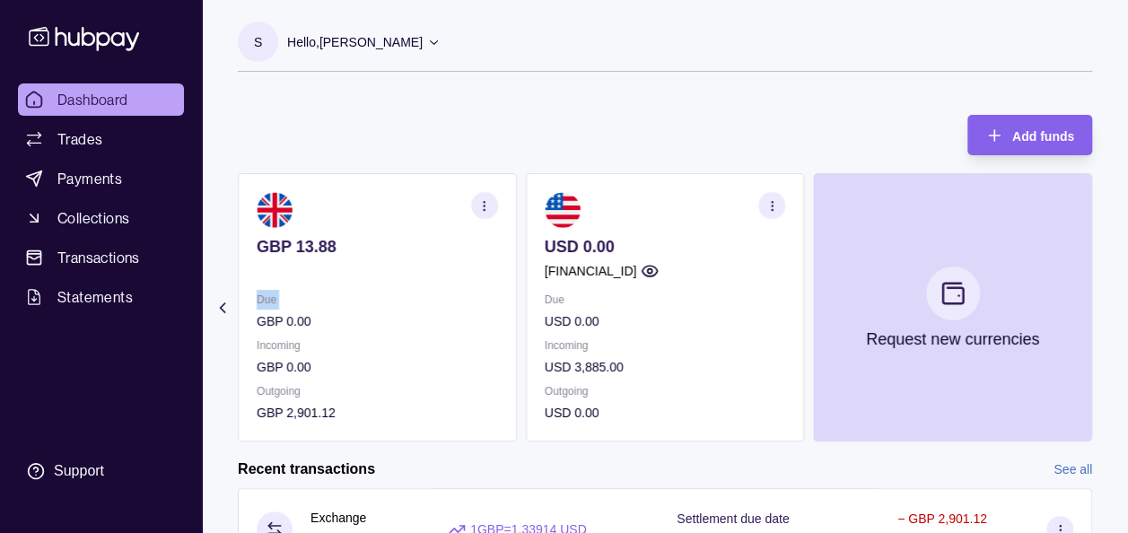
click at [1107, 301] on section "Add funds AED 0.00 GB91TCCL04140408914106 Due AED 0.00 Incoming AED 0.00 Outgoi…" at bounding box center [665, 433] width 926 height 673
